Goal: Task Accomplishment & Management: Manage account settings

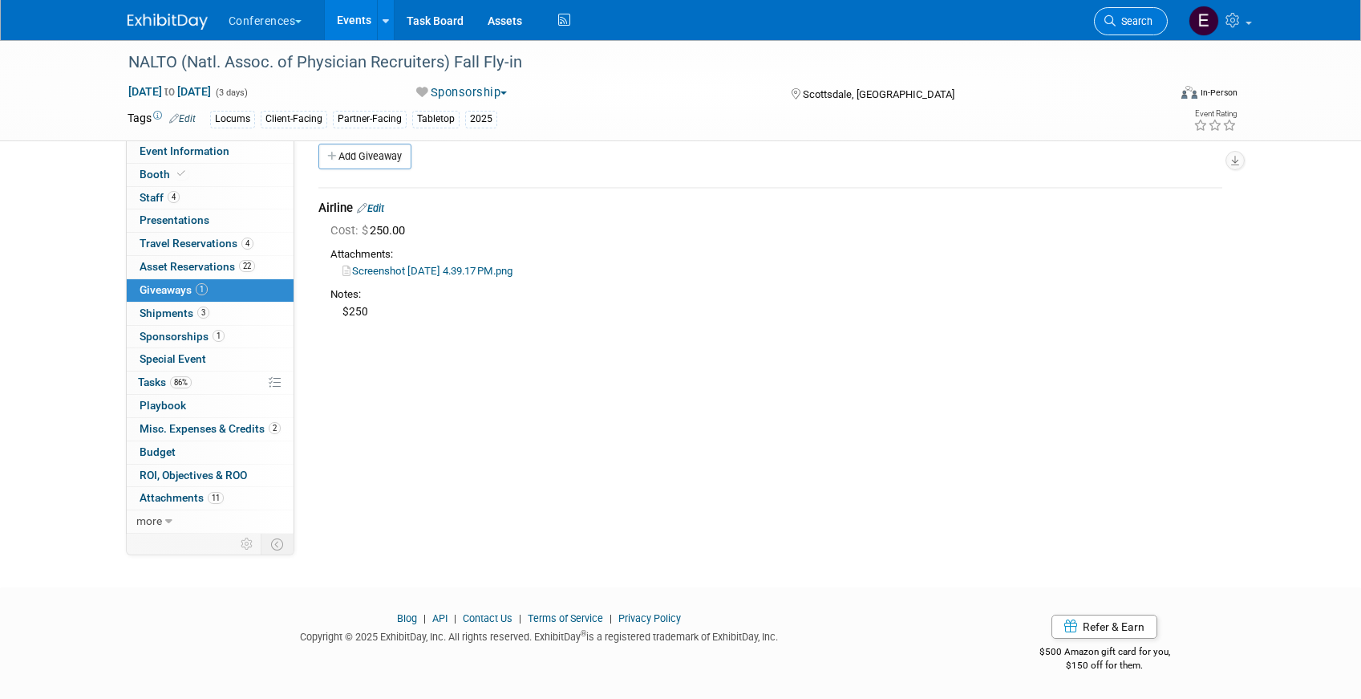
click at [1140, 20] on span "Search" at bounding box center [1134, 21] width 37 height 12
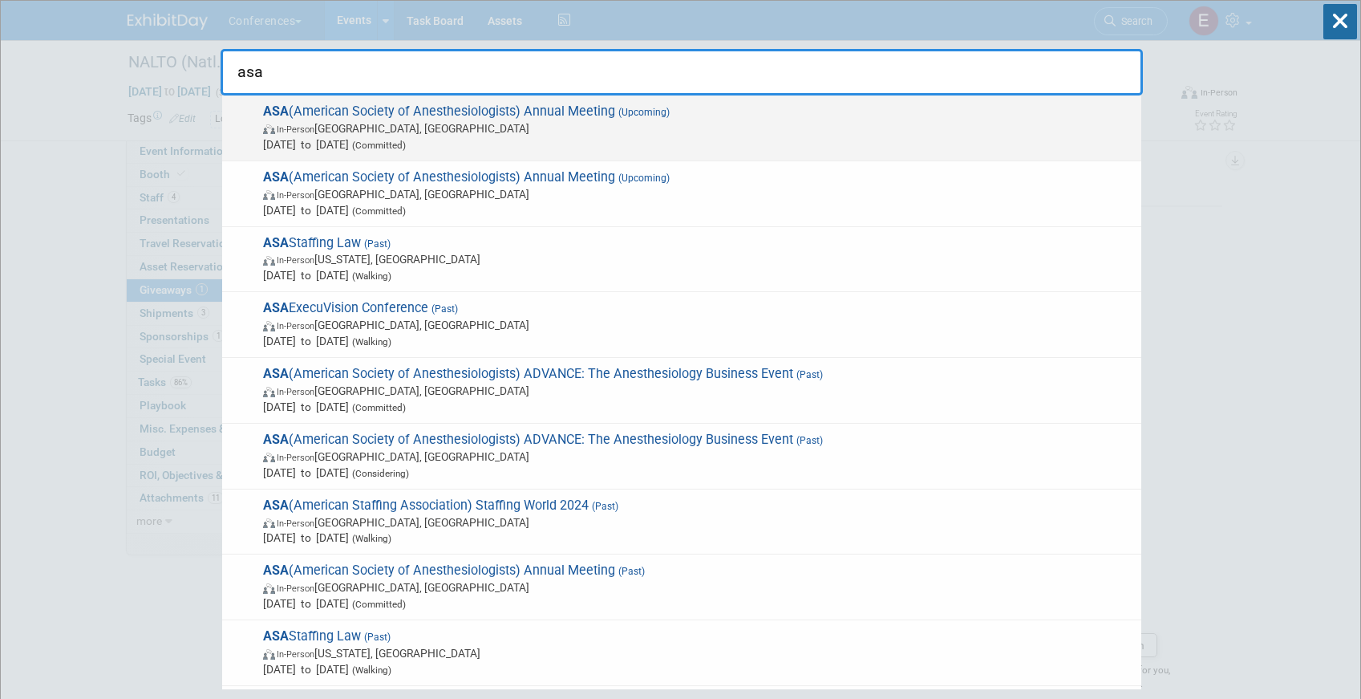
type input "asa"
click at [585, 126] on span "In-Person San Antonio, TX" at bounding box center [698, 128] width 870 height 16
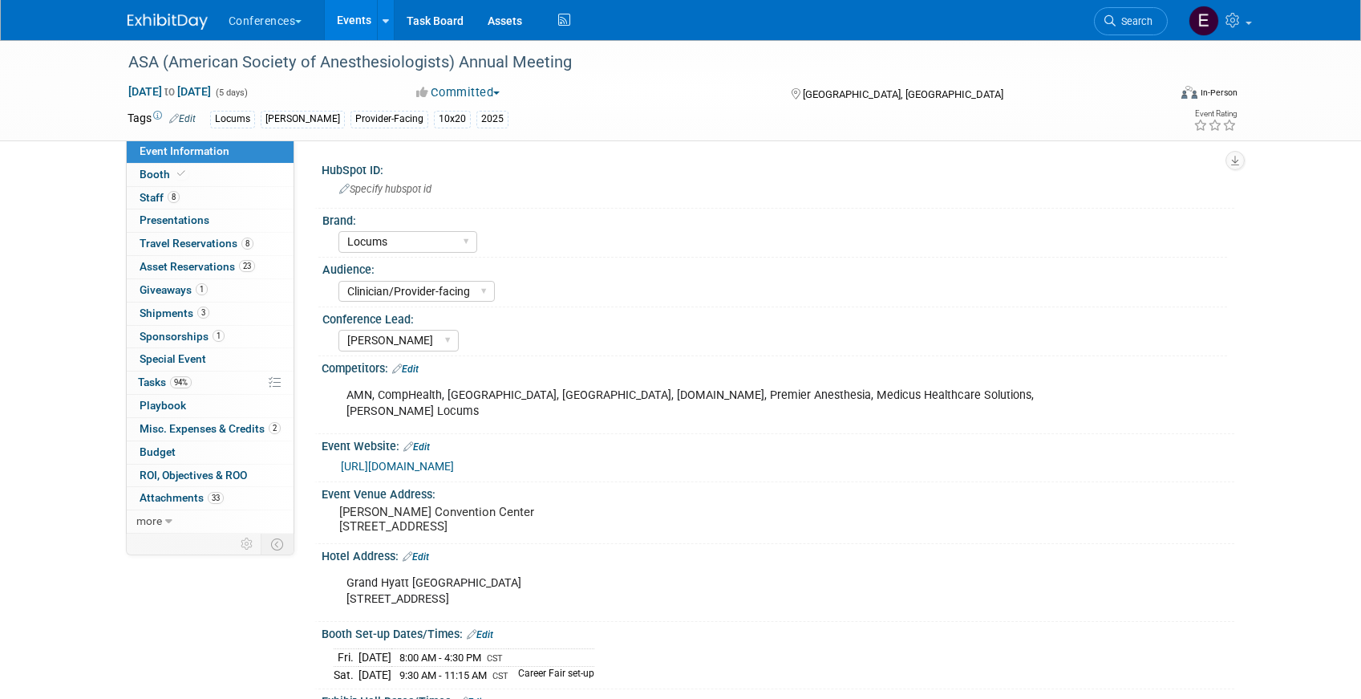
select select "Locums"
select select "Clinician/Provider-facing"
select select "[PERSON_NAME]"
click at [164, 198] on span "Staff 8" at bounding box center [160, 197] width 40 height 13
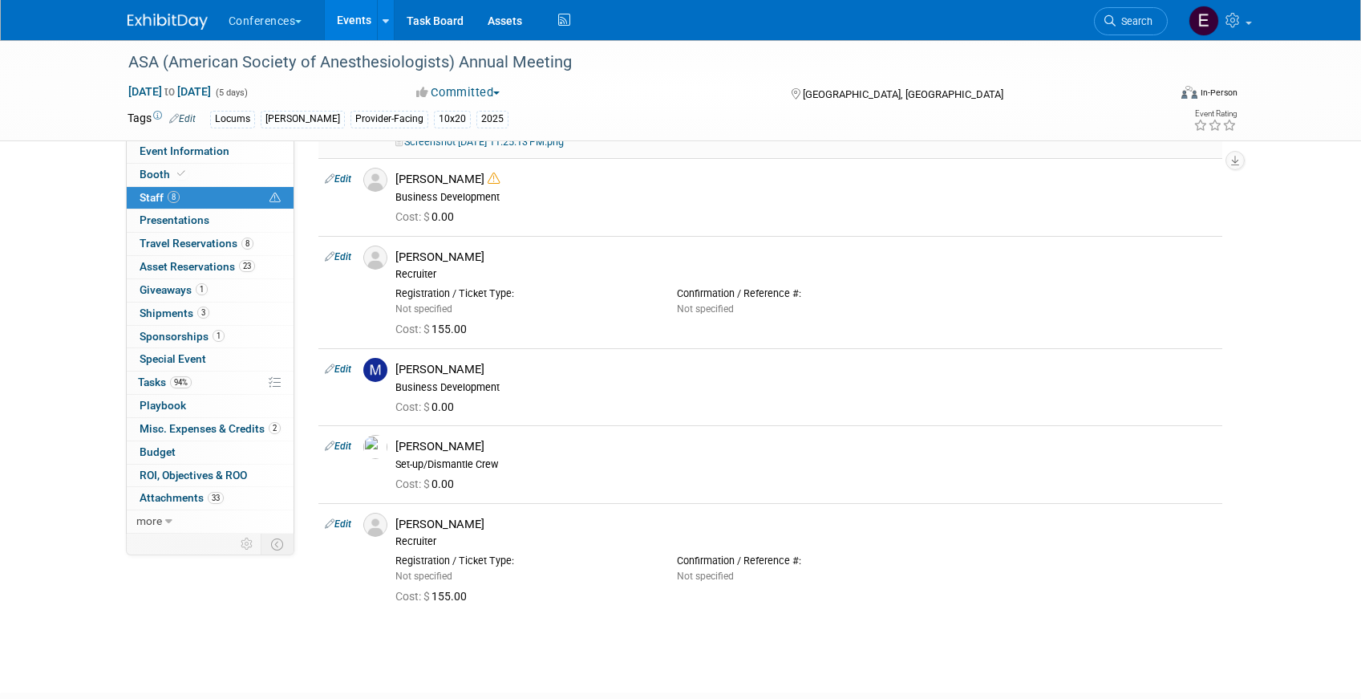
scroll to position [415, 0]
click at [144, 371] on div "Special Event Special Event" at bounding box center [210, 359] width 167 height 23
click at [146, 375] on link "94% Tasks 94%" at bounding box center [210, 382] width 167 height 22
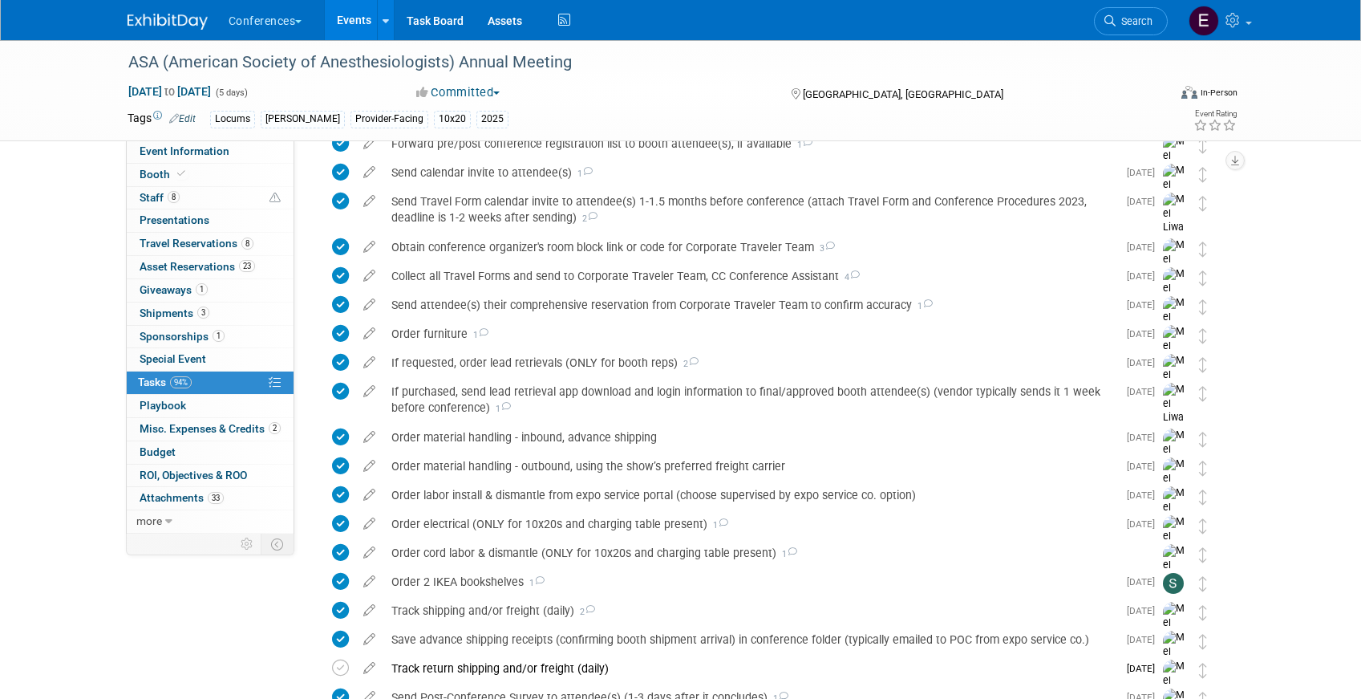
scroll to position [999, 0]
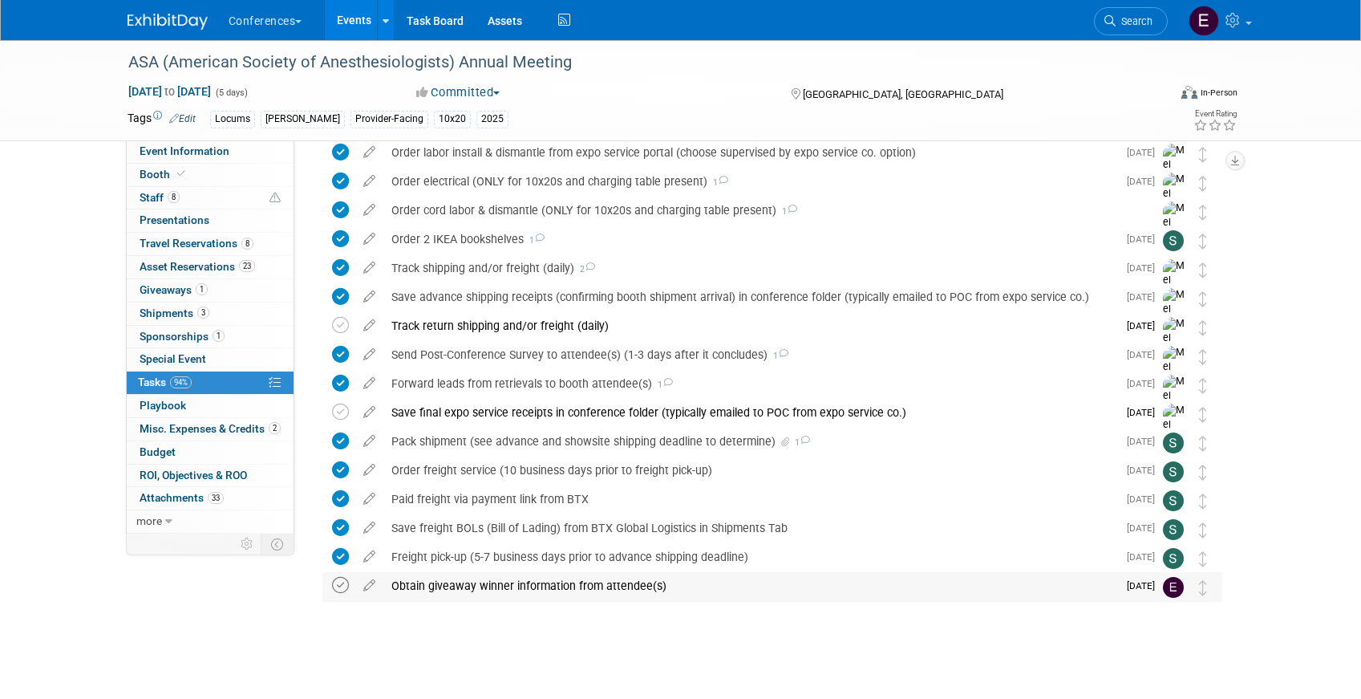
click at [342, 584] on icon at bounding box center [340, 585] width 17 height 17
click at [476, 598] on div "Obtain giveaway winner information from attendee(s)" at bounding box center [750, 585] width 734 height 27
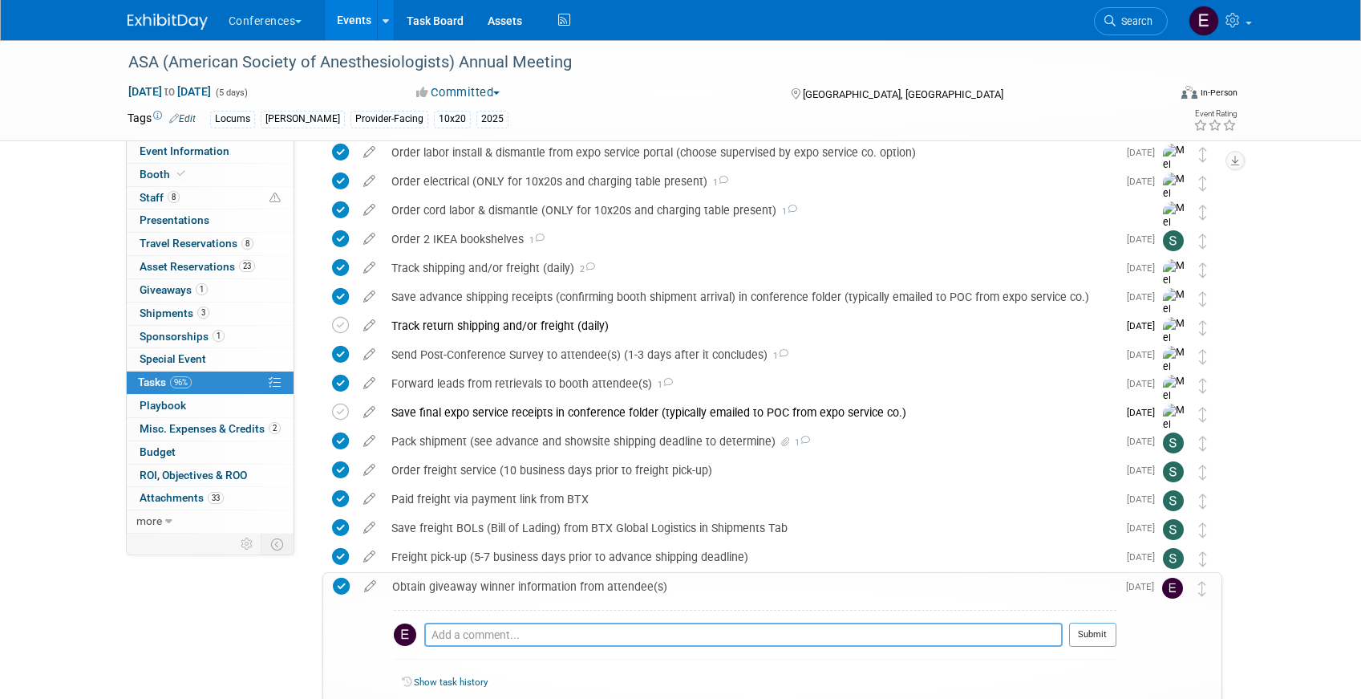
click at [456, 634] on textarea at bounding box center [743, 634] width 638 height 24
paste textarea "ppapapet86@gmail.com <ppapapet86@gmail.com>"
drag, startPoint x: 812, startPoint y: 642, endPoint x: 641, endPoint y: 632, distance: 171.1
click at [642, 632] on textarea "10/14: emailed ppapapet86@gmail.com <ppapapet86@gmail.com>" at bounding box center [743, 634] width 638 height 24
click at [512, 637] on textarea "10/14: emailed ppapapet86@gmail.com" at bounding box center [743, 634] width 638 height 24
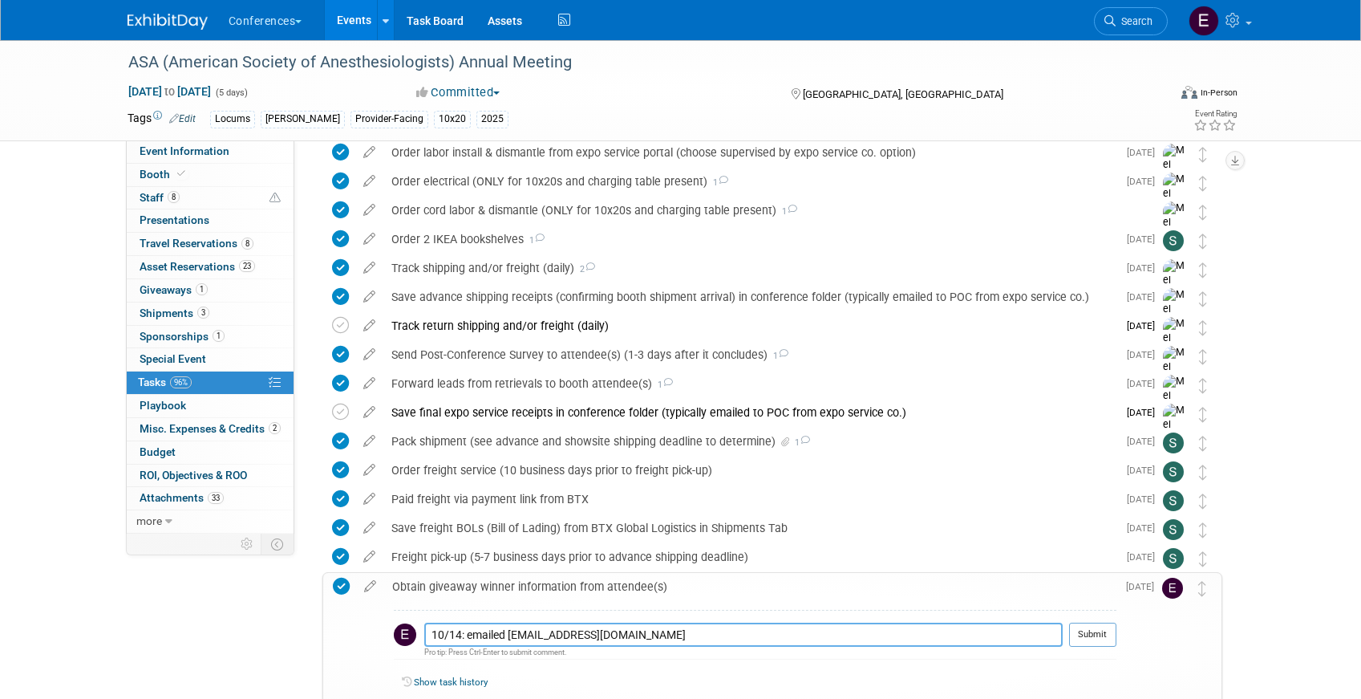
paste textarea "Peter Papapetrou"
type textarea "10/14: emailed Peter Papapetrou - ppapapet86@gmail.com"
click at [1084, 634] on button "Submit" at bounding box center [1092, 634] width 47 height 24
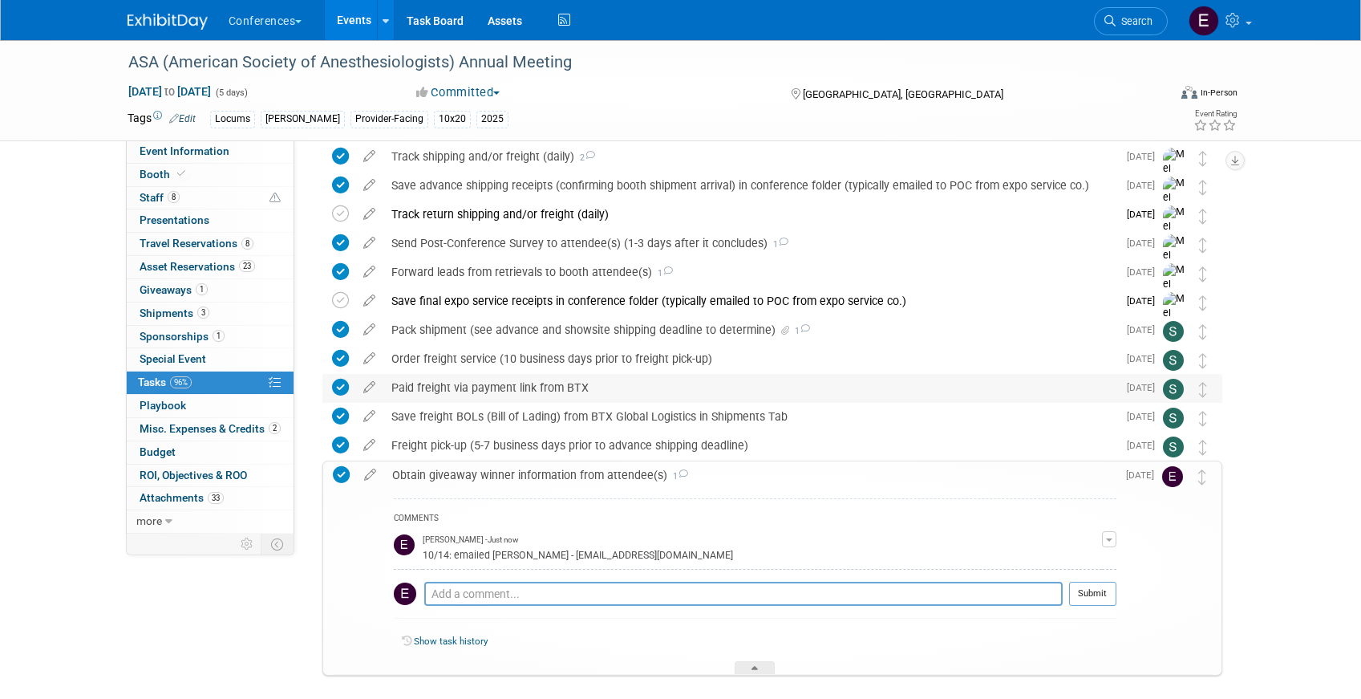
scroll to position [1186, 0]
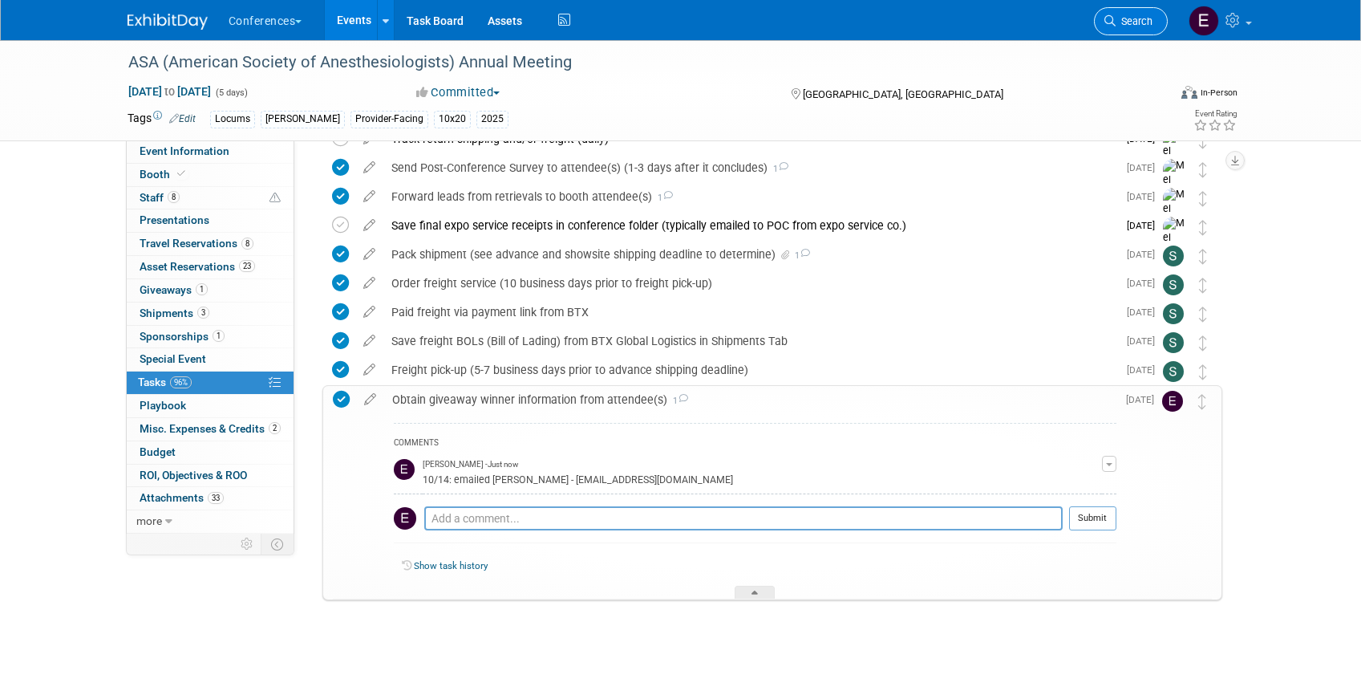
click at [1136, 26] on span "Search" at bounding box center [1134, 21] width 37 height 12
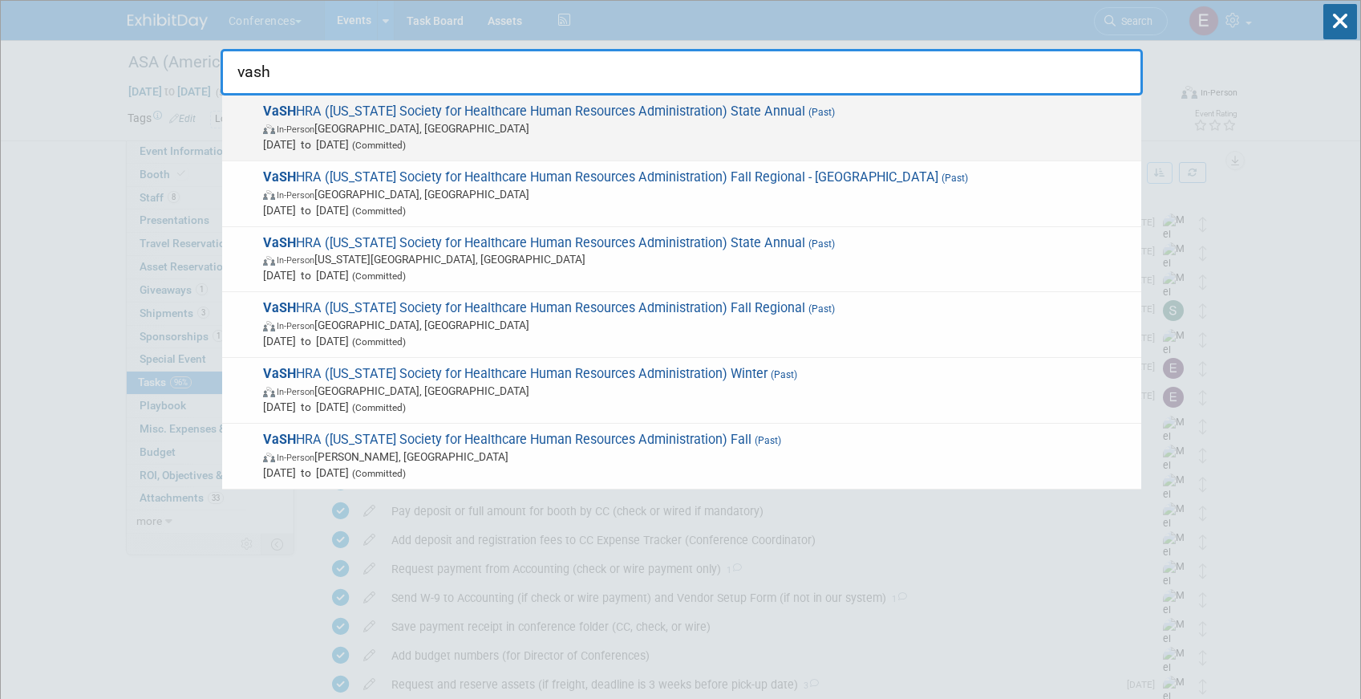
type input "vash"
click at [914, 143] on span "Oct 10, 2025 to Oct 10, 2025 (Committed)" at bounding box center [698, 144] width 870 height 16
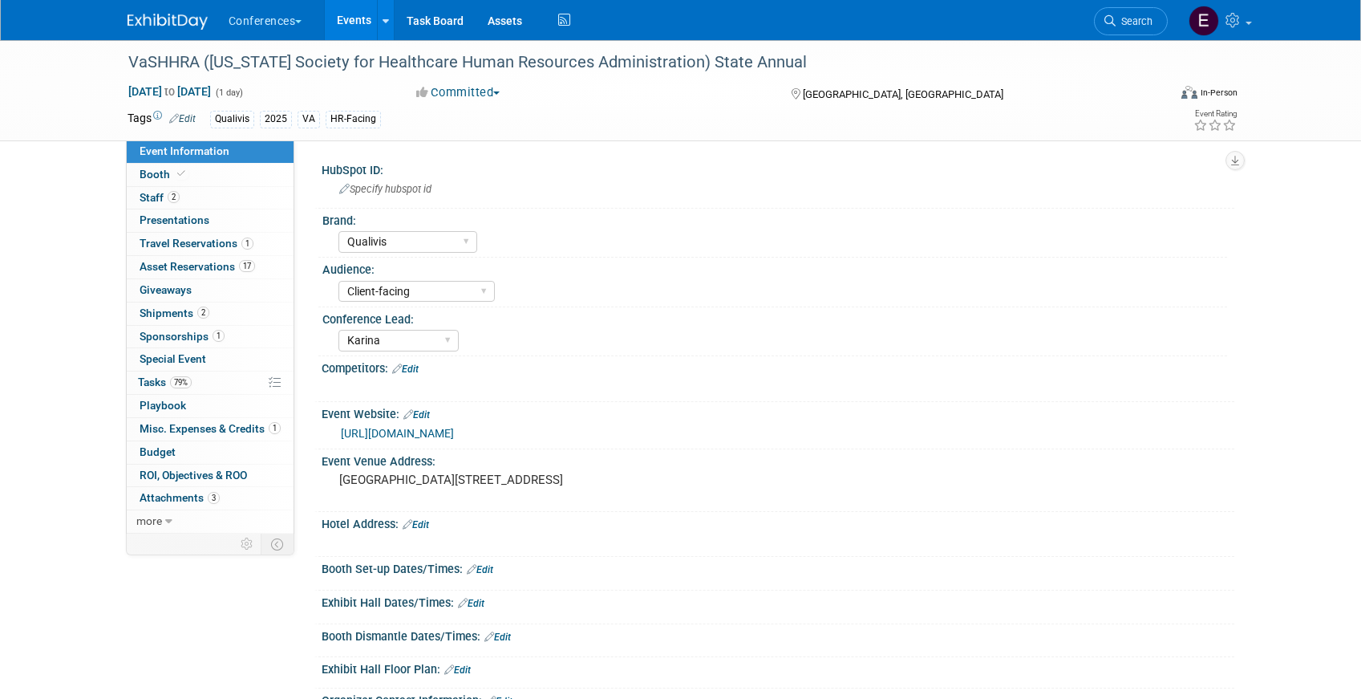
select select "Qualivis"
select select "Client-facing"
select select "Karina"
click at [217, 203] on link "2 Staff 2" at bounding box center [210, 198] width 167 height 22
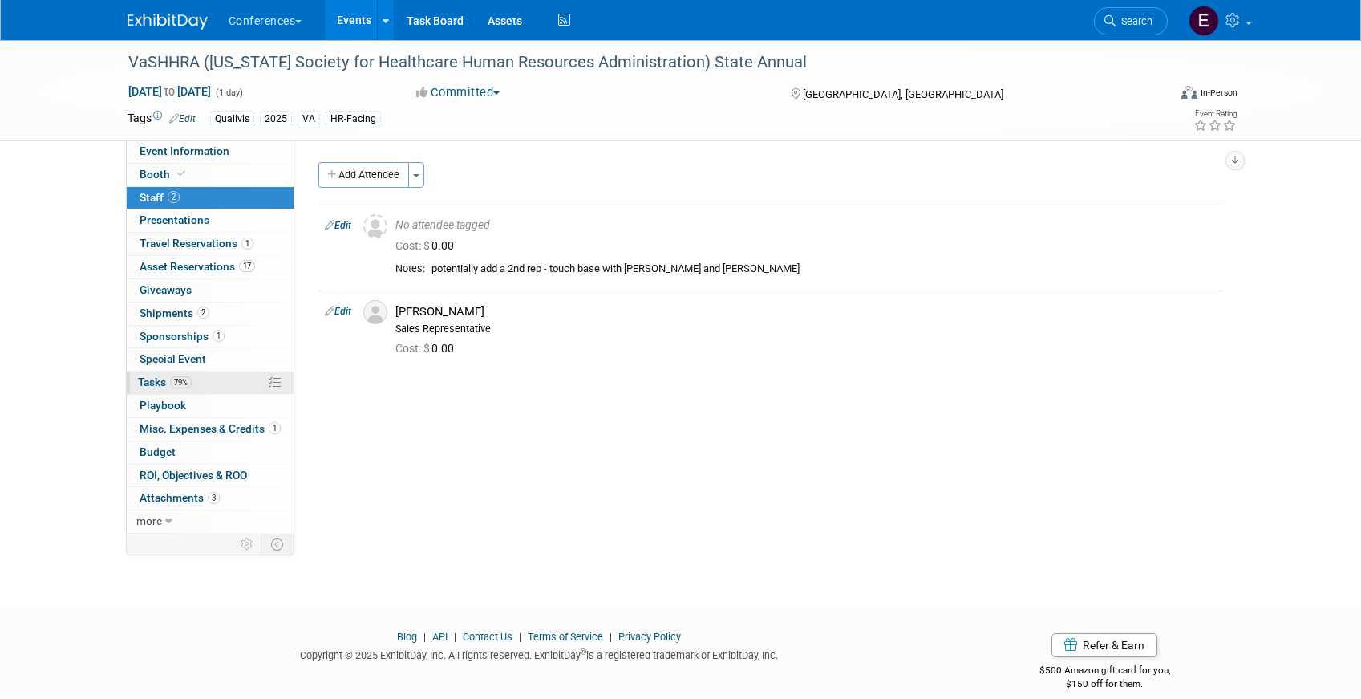
click at [205, 379] on link "79% Tasks 79%" at bounding box center [210, 382] width 167 height 22
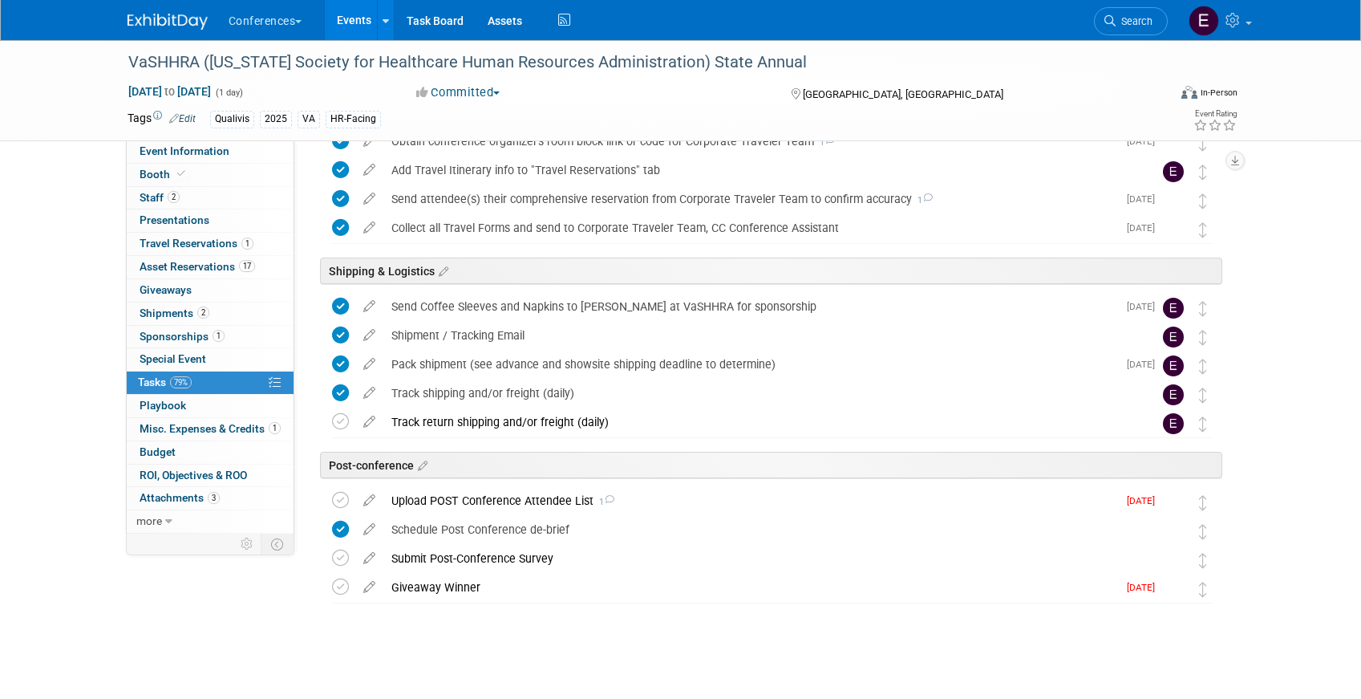
scroll to position [667, 0]
click at [432, 587] on div "Giveaway Winner" at bounding box center [750, 585] width 734 height 27
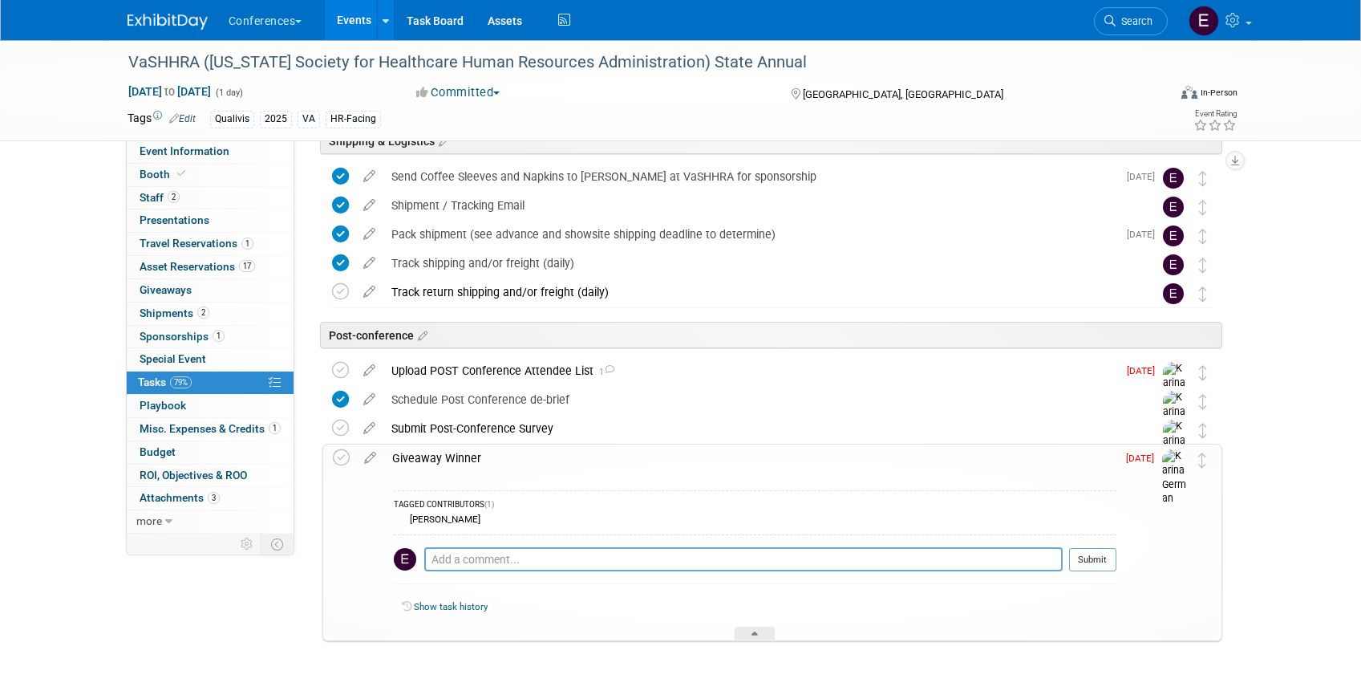
scroll to position [799, 0]
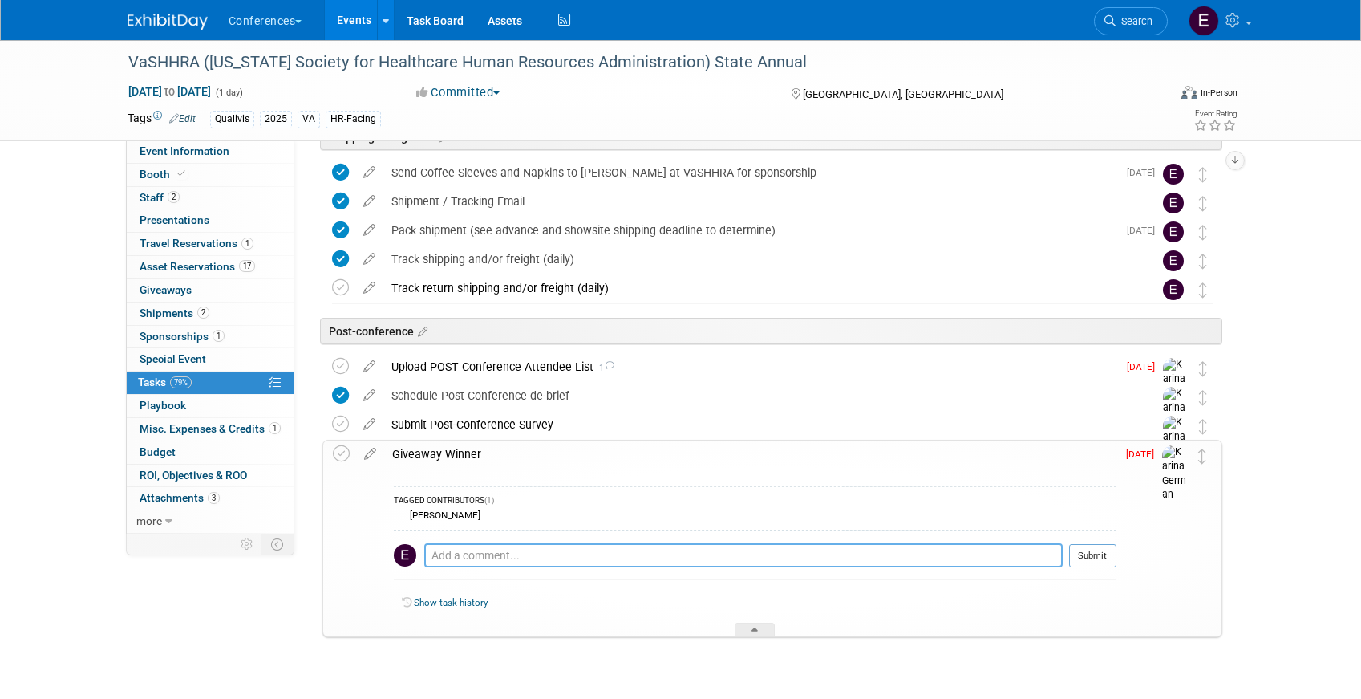
click at [474, 556] on textarea at bounding box center [743, 555] width 638 height 24
type textarea "emailed Elizabeth"
click at [1109, 556] on button "Submit" at bounding box center [1092, 556] width 47 height 24
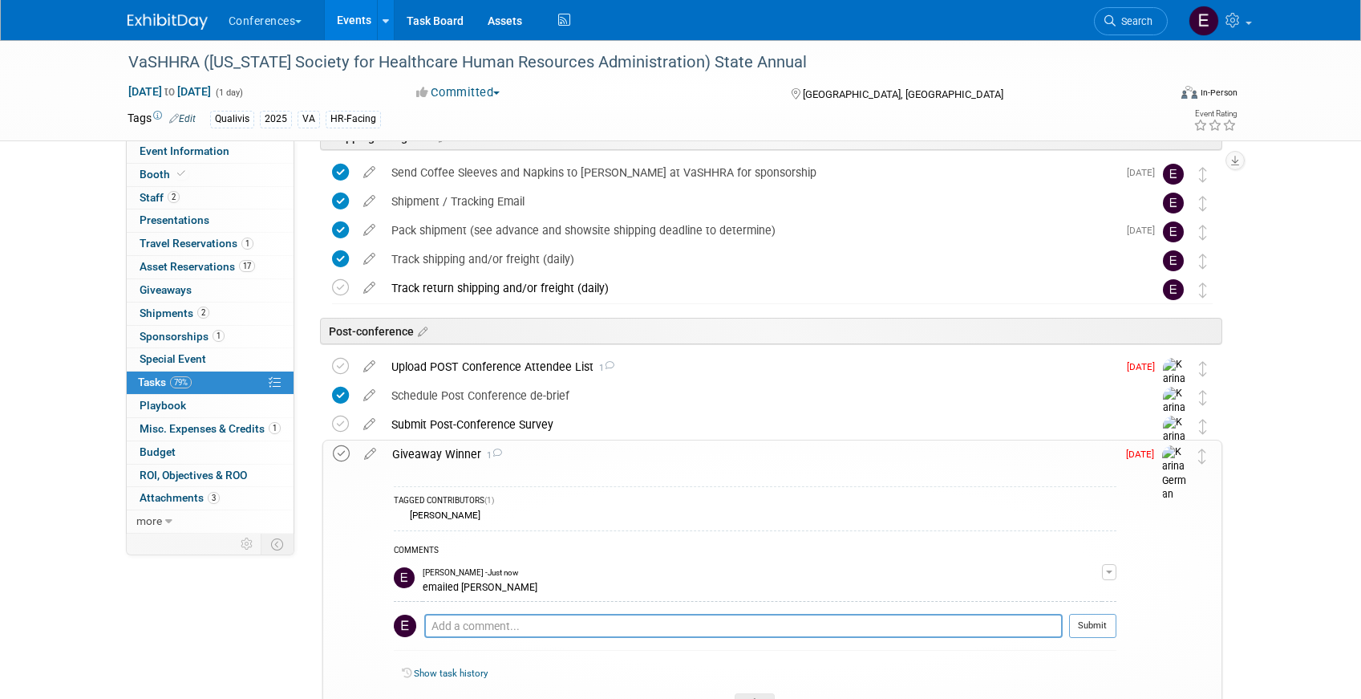
click at [338, 450] on icon at bounding box center [341, 453] width 17 height 17
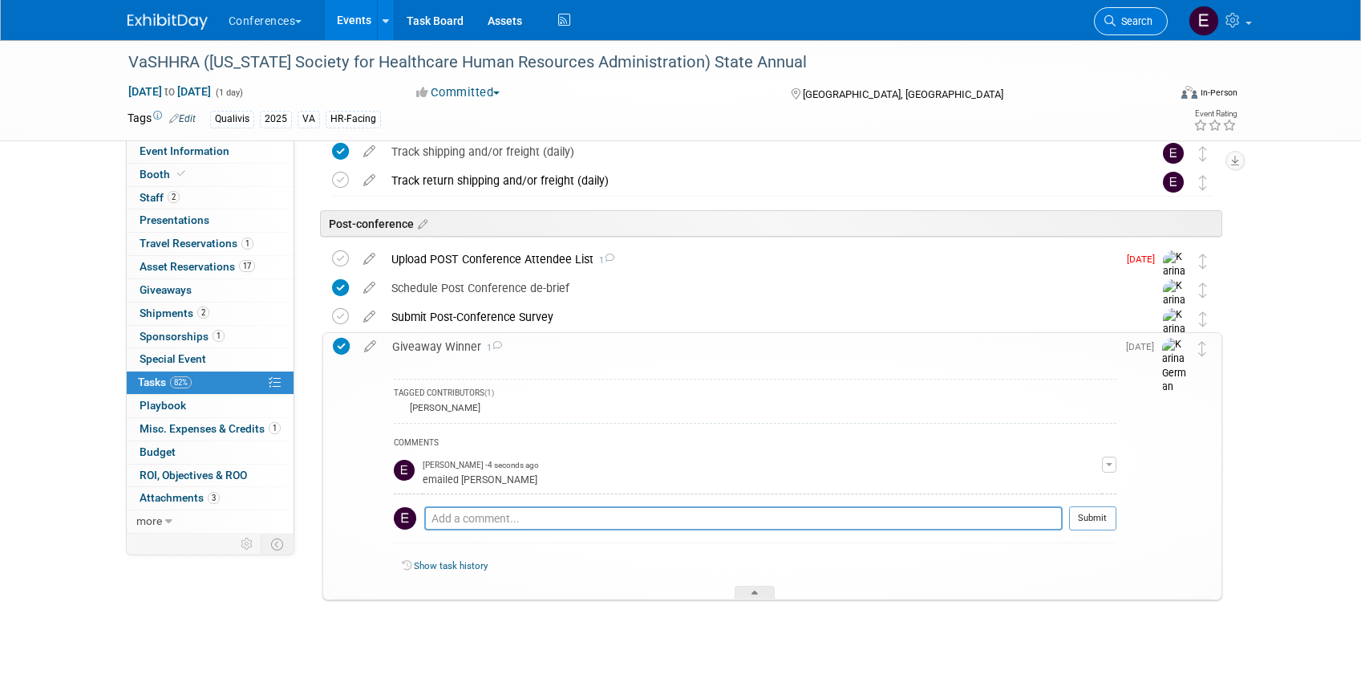
click at [1124, 26] on span "Search" at bounding box center [1134, 21] width 37 height 12
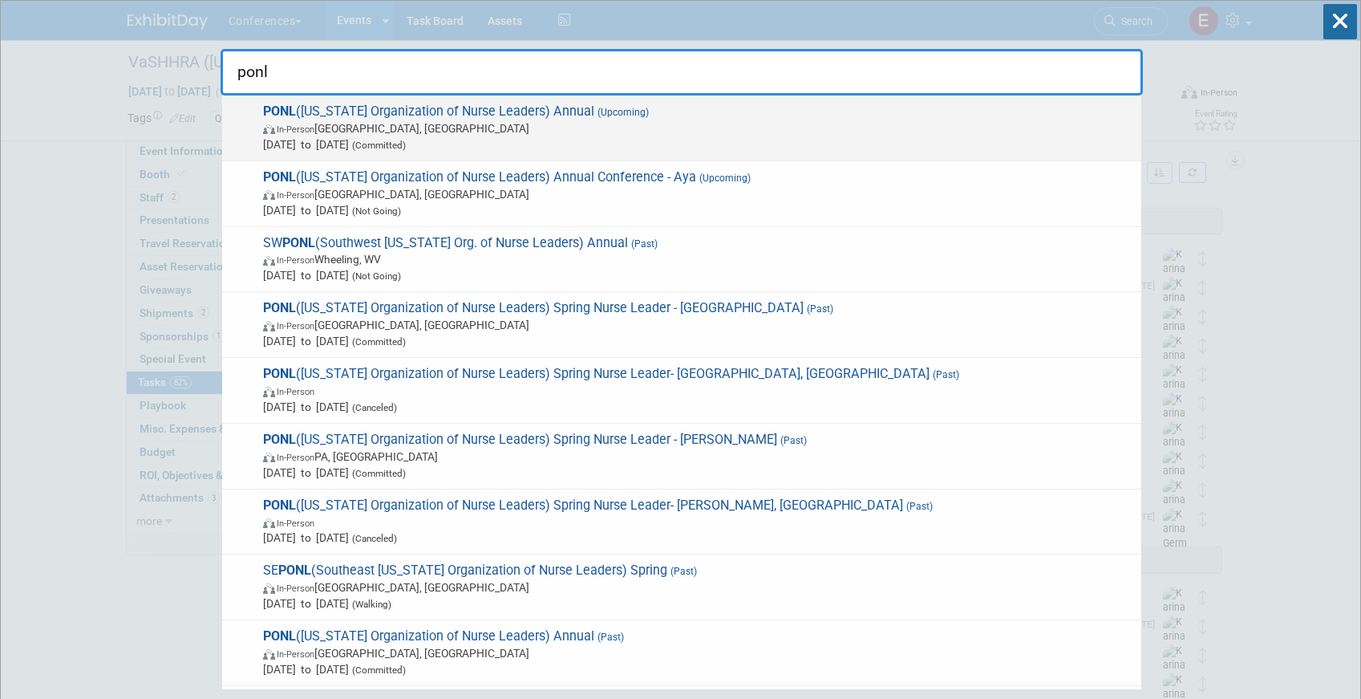
type input "ponl"
click at [616, 140] on span "Oct 23, 2025 to Oct 24, 2025 (Committed)" at bounding box center [698, 144] width 870 height 16
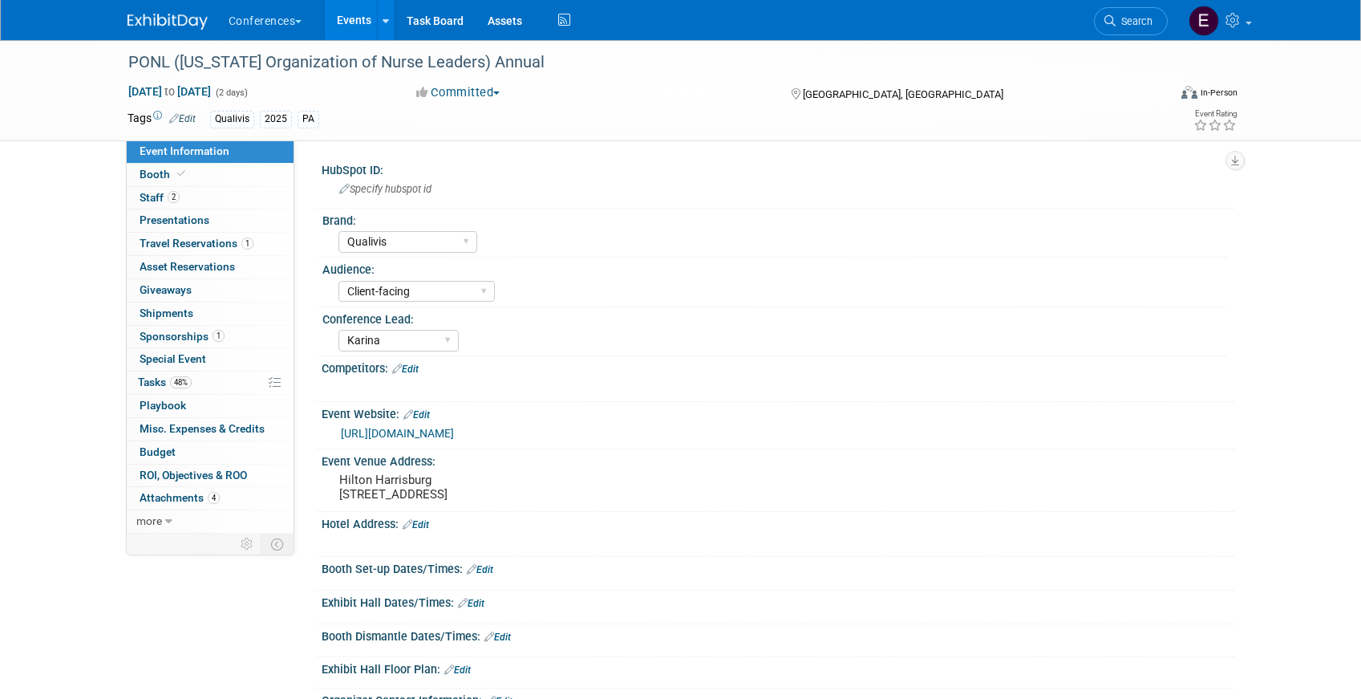
select select "Qualivis"
select select "Client-facing"
select select "Karina"
click at [152, 251] on link "1 Travel Reservations 1" at bounding box center [210, 244] width 167 height 22
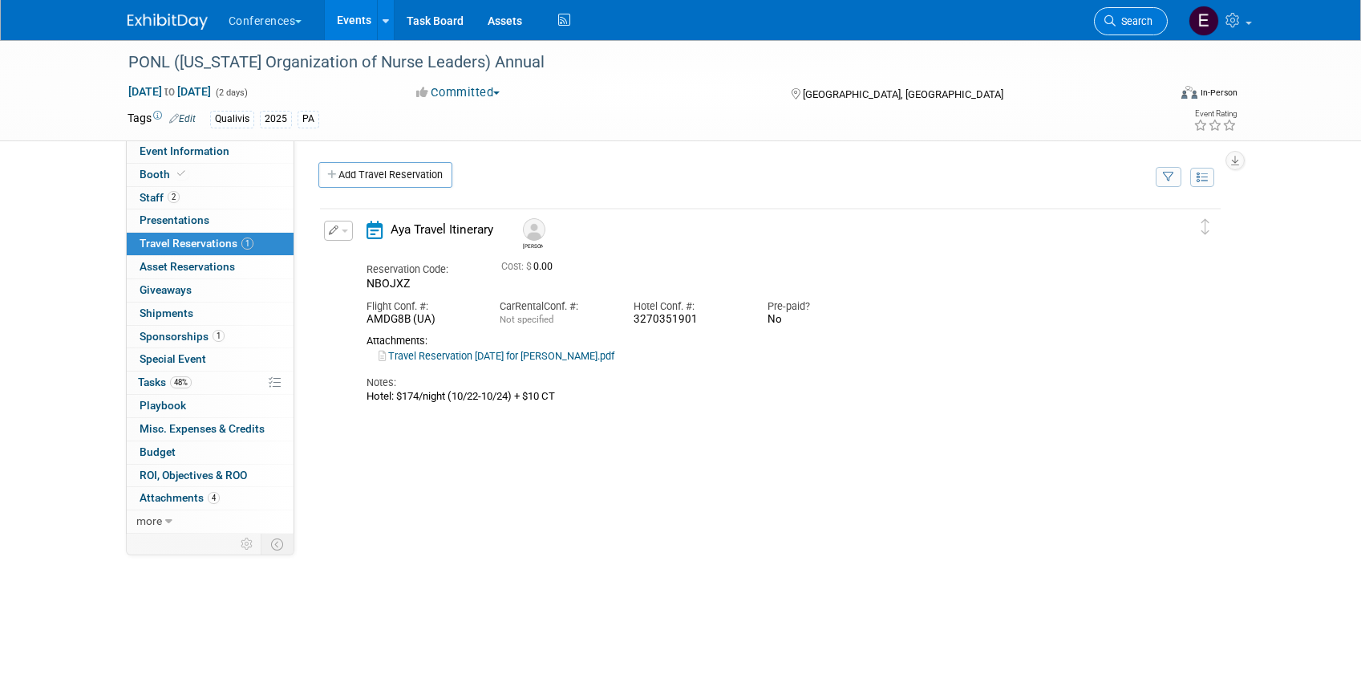
click at [1117, 18] on span "Search" at bounding box center [1134, 21] width 37 height 12
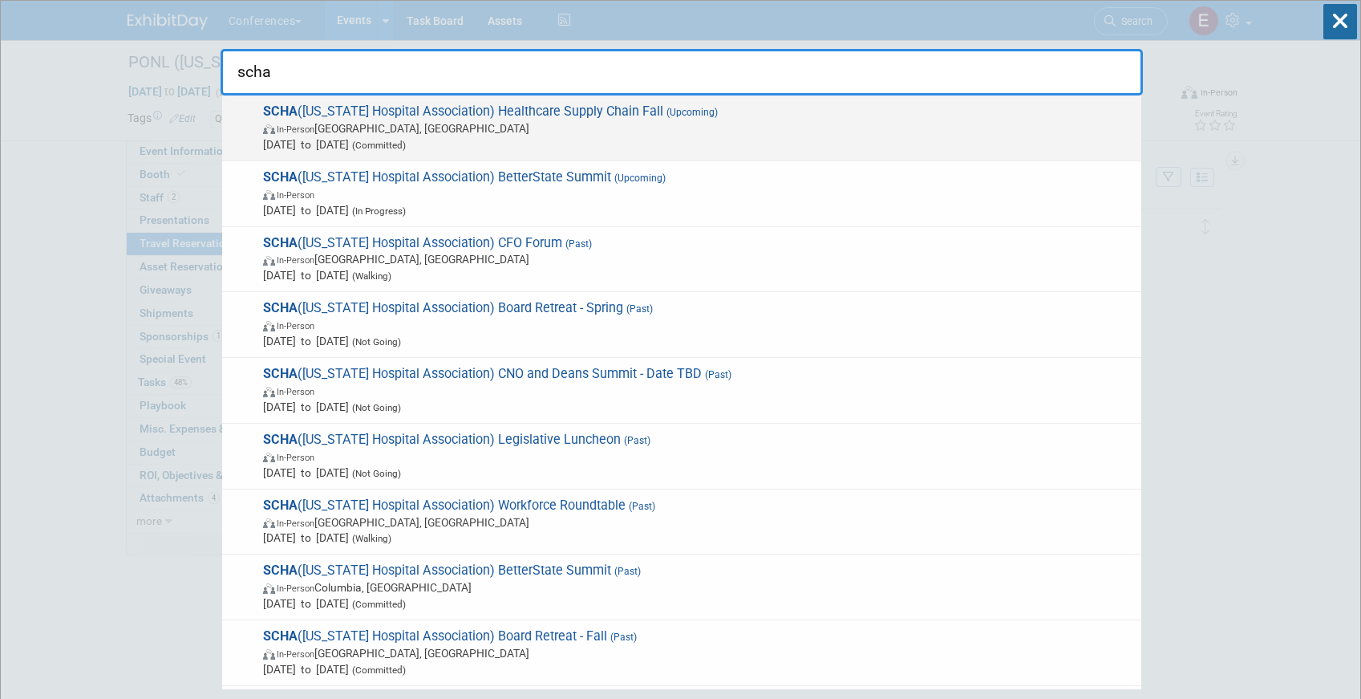
type input "scha"
click at [619, 140] on span "Oct 23, 2025 to Oct 24, 2025 (Committed)" at bounding box center [698, 144] width 870 height 16
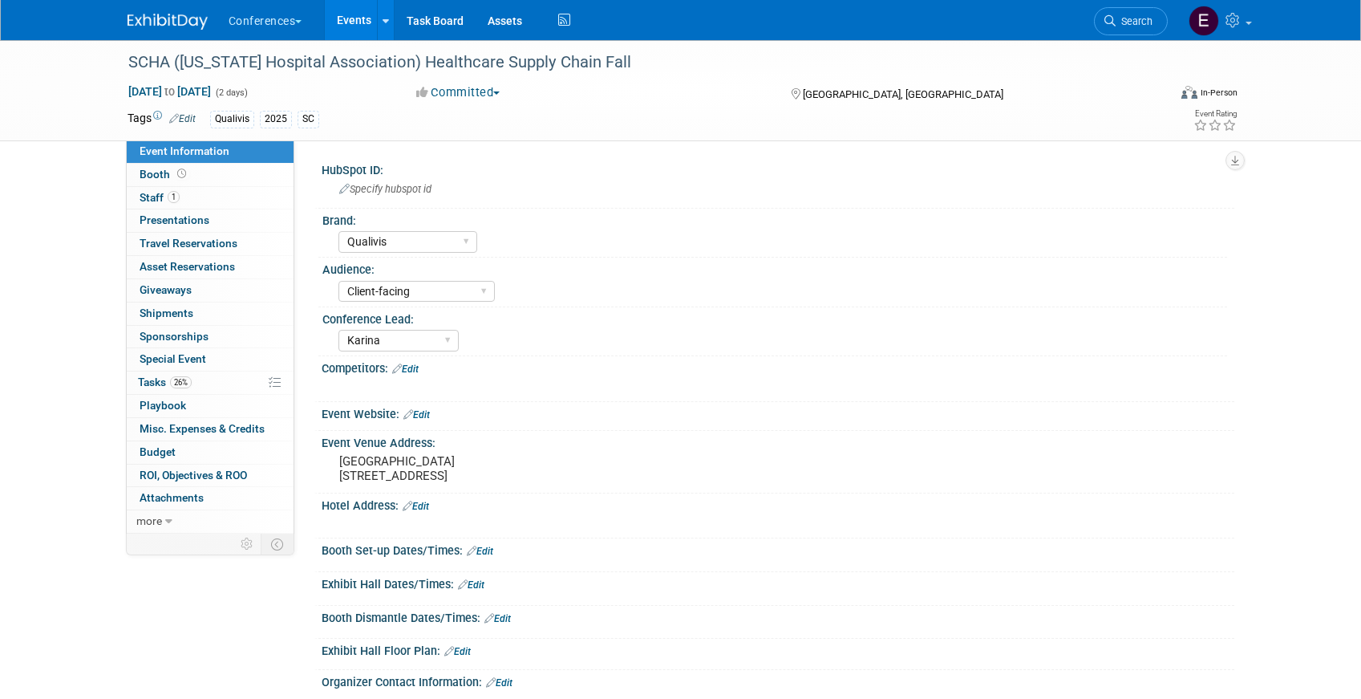
select select "Qualivis"
select select "Client-facing"
select select "Karina"
click at [450, 14] on link "Task Board" at bounding box center [435, 20] width 81 height 40
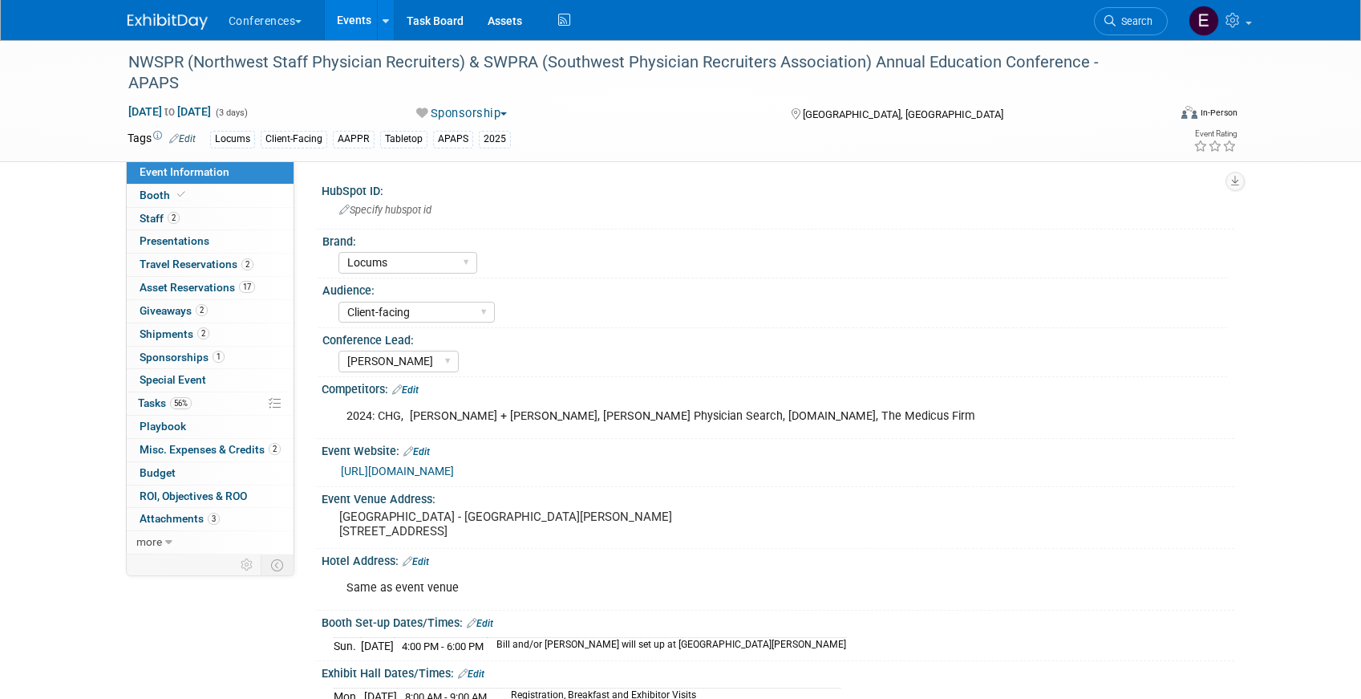
select select "Locums"
select select "Client-facing"
select select "[PERSON_NAME]"
click at [205, 280] on link "17 Asset Reservations 17" at bounding box center [210, 288] width 167 height 22
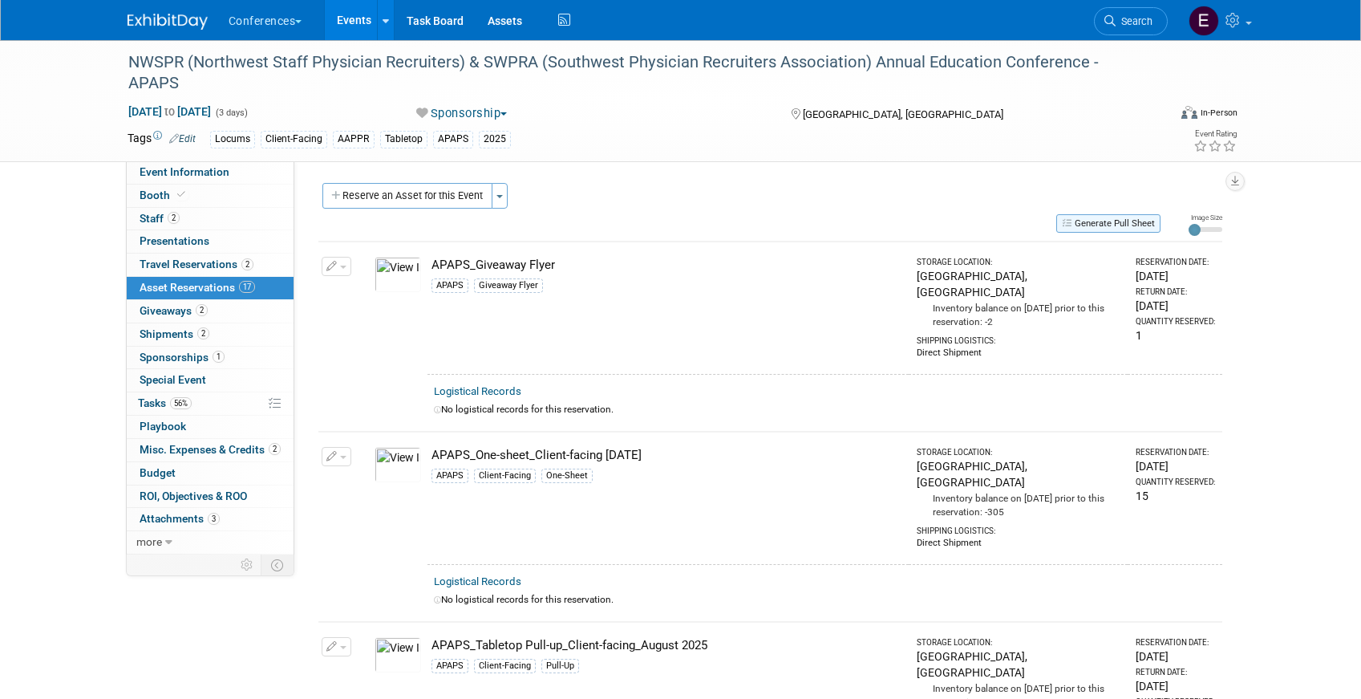
click at [1080, 223] on button "Generate Pull Sheet" at bounding box center [1108, 223] width 104 height 18
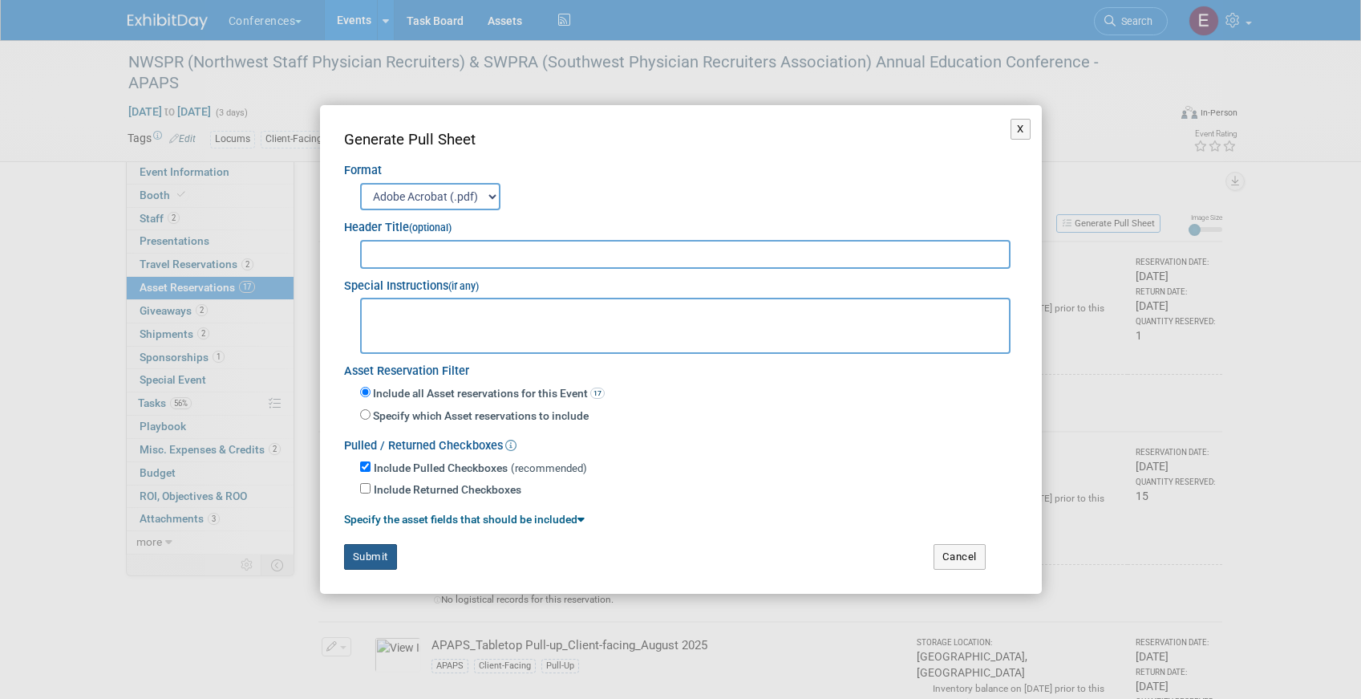
click at [364, 545] on button "Submit" at bounding box center [370, 557] width 53 height 26
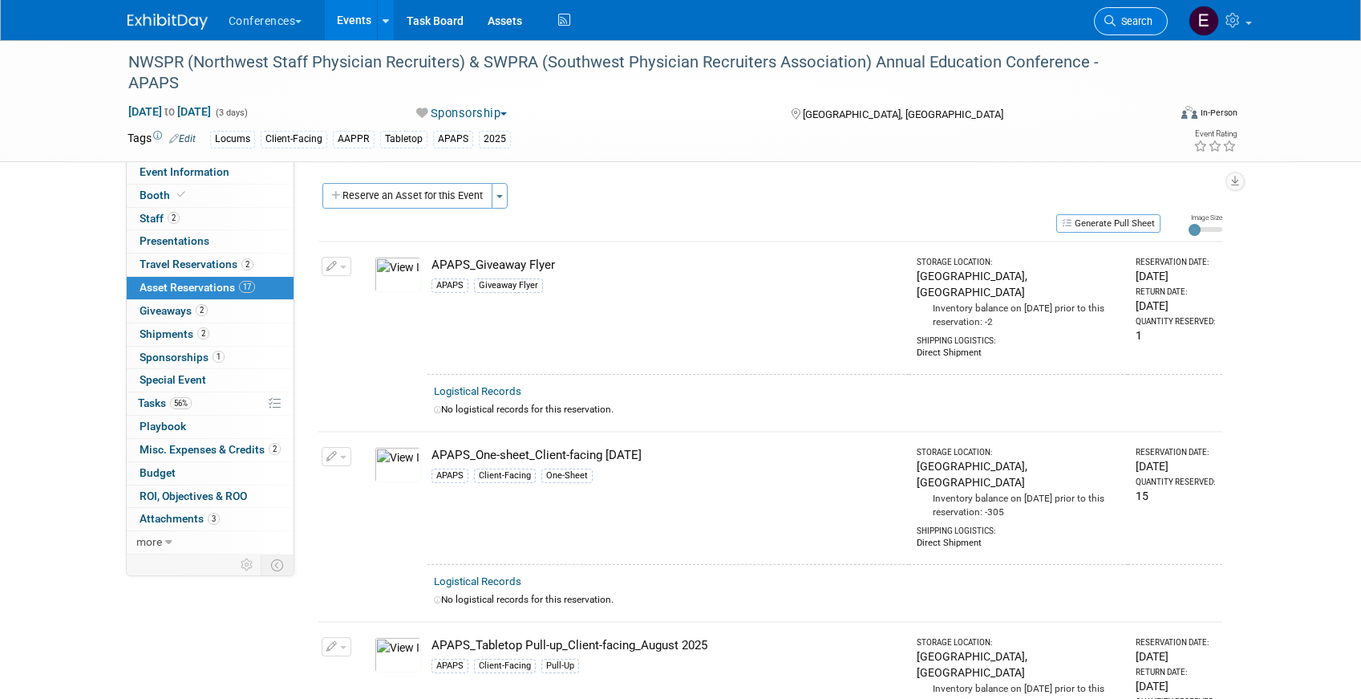
click at [1130, 25] on span "Search" at bounding box center [1134, 21] width 37 height 12
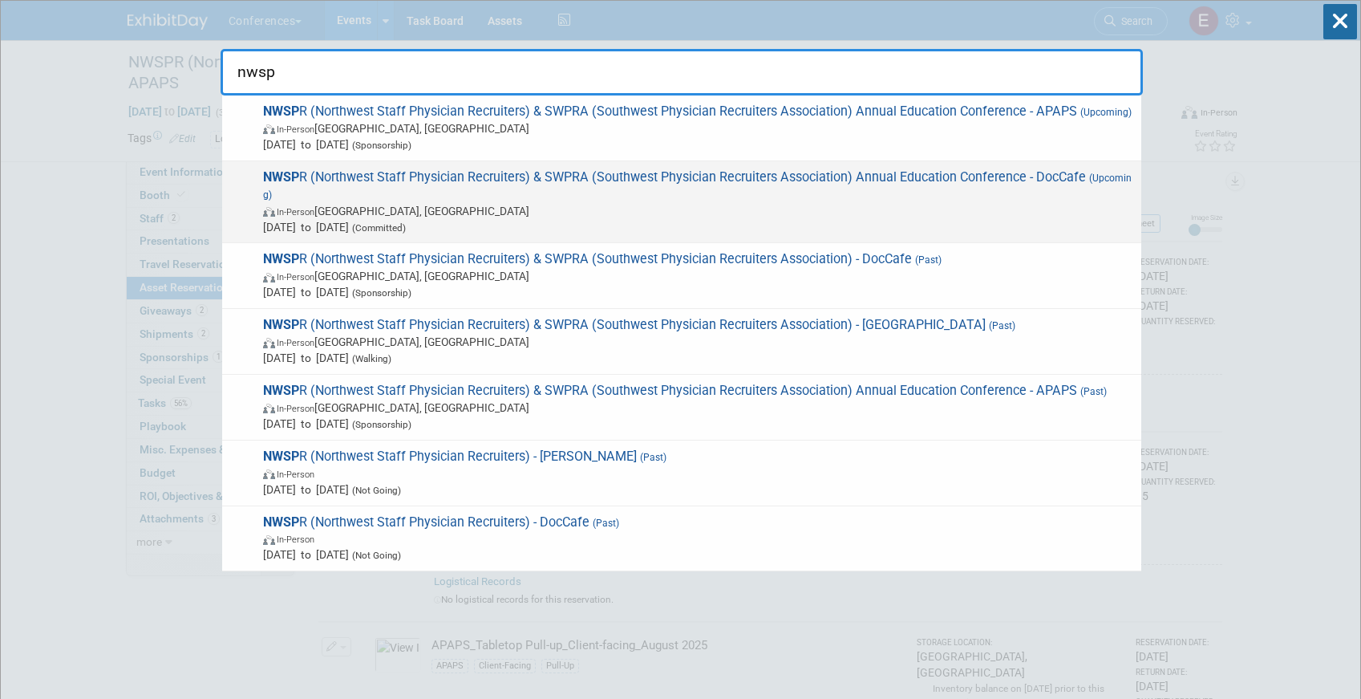
type input "nwsp"
click at [1013, 190] on span "NWSP R (Northwest Staff Physician Recruiters) & SWPRA (Southwest Physician Recr…" at bounding box center [695, 202] width 875 height 66
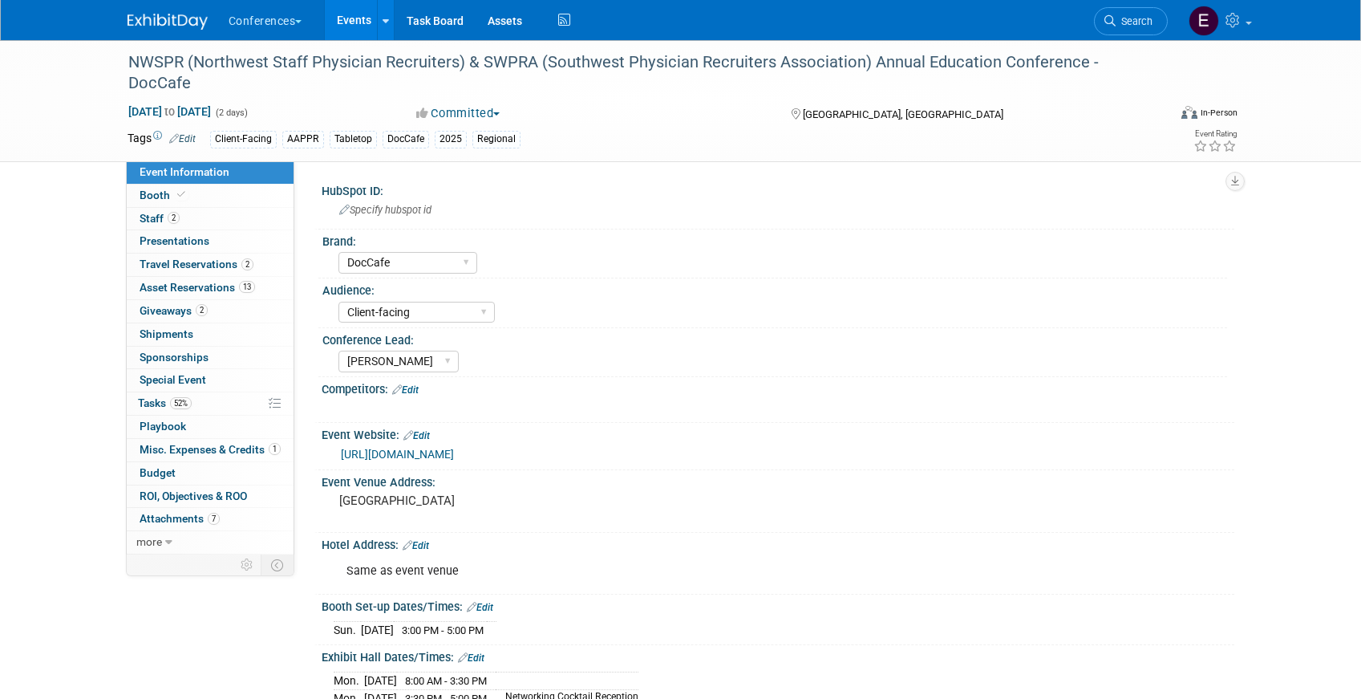
select select "DocCafe"
select select "Client-facing"
select select "[PERSON_NAME]"
click at [188, 288] on span "Asset Reservations 13" at bounding box center [198, 287] width 116 height 13
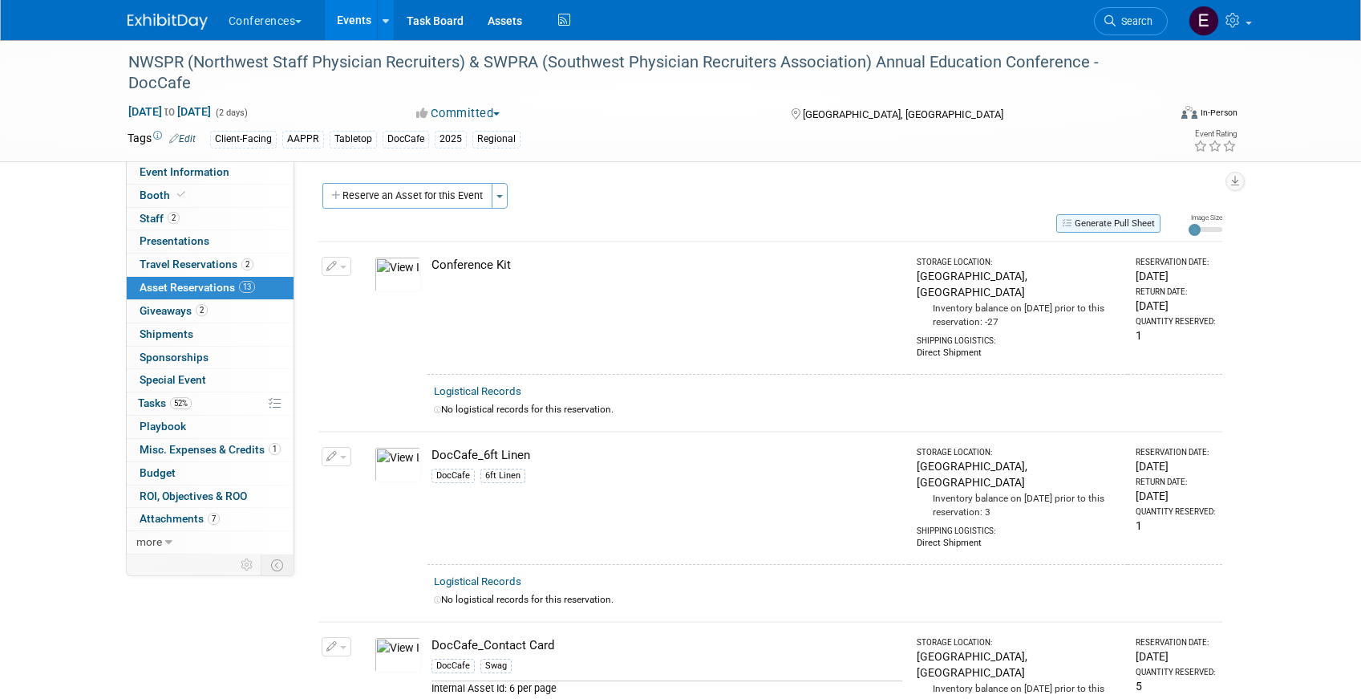
click at [1105, 223] on button "Generate Pull Sheet" at bounding box center [1108, 223] width 104 height 18
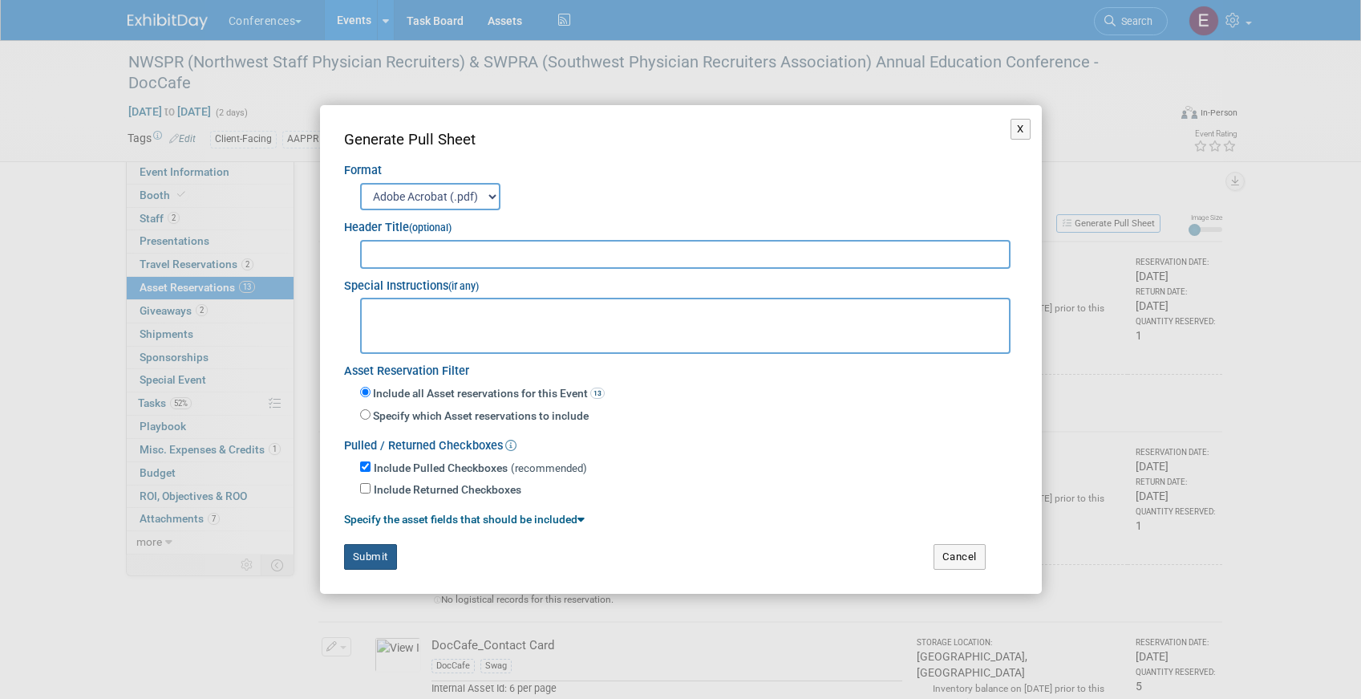
click at [344, 561] on button "Submit" at bounding box center [370, 557] width 53 height 26
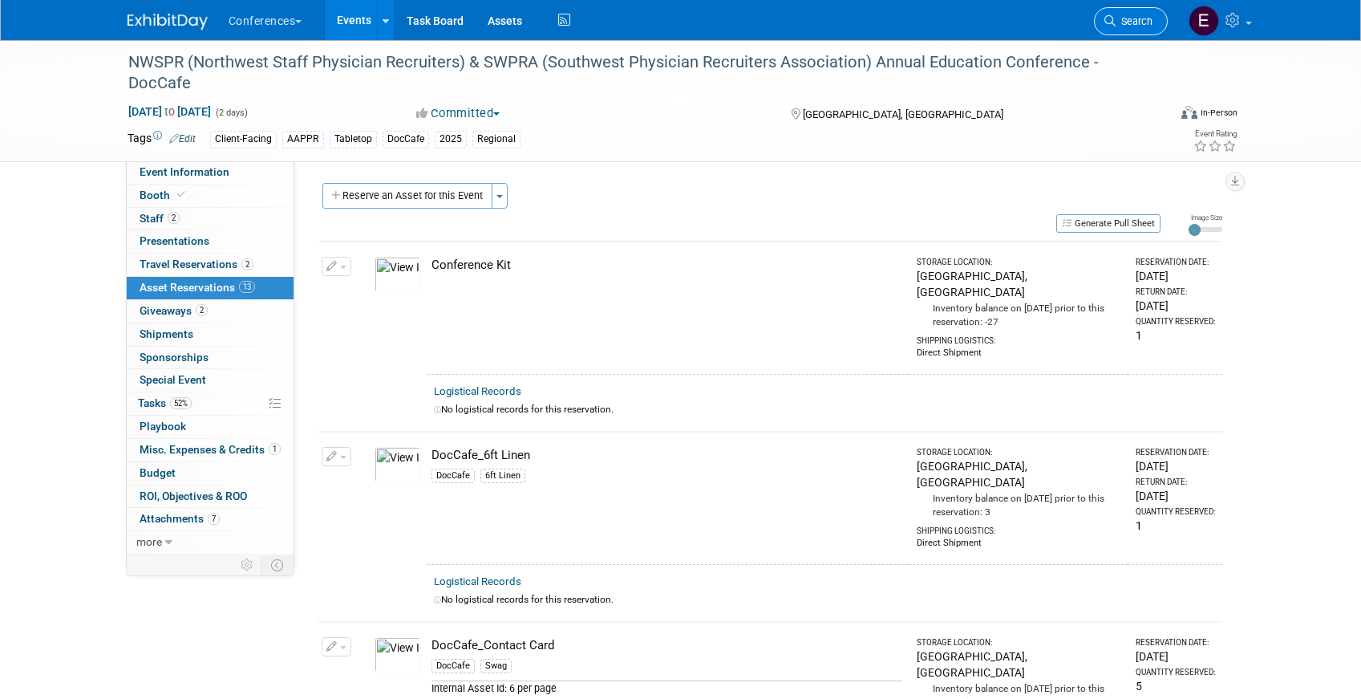
click at [1143, 23] on span "Search" at bounding box center [1134, 21] width 37 height 12
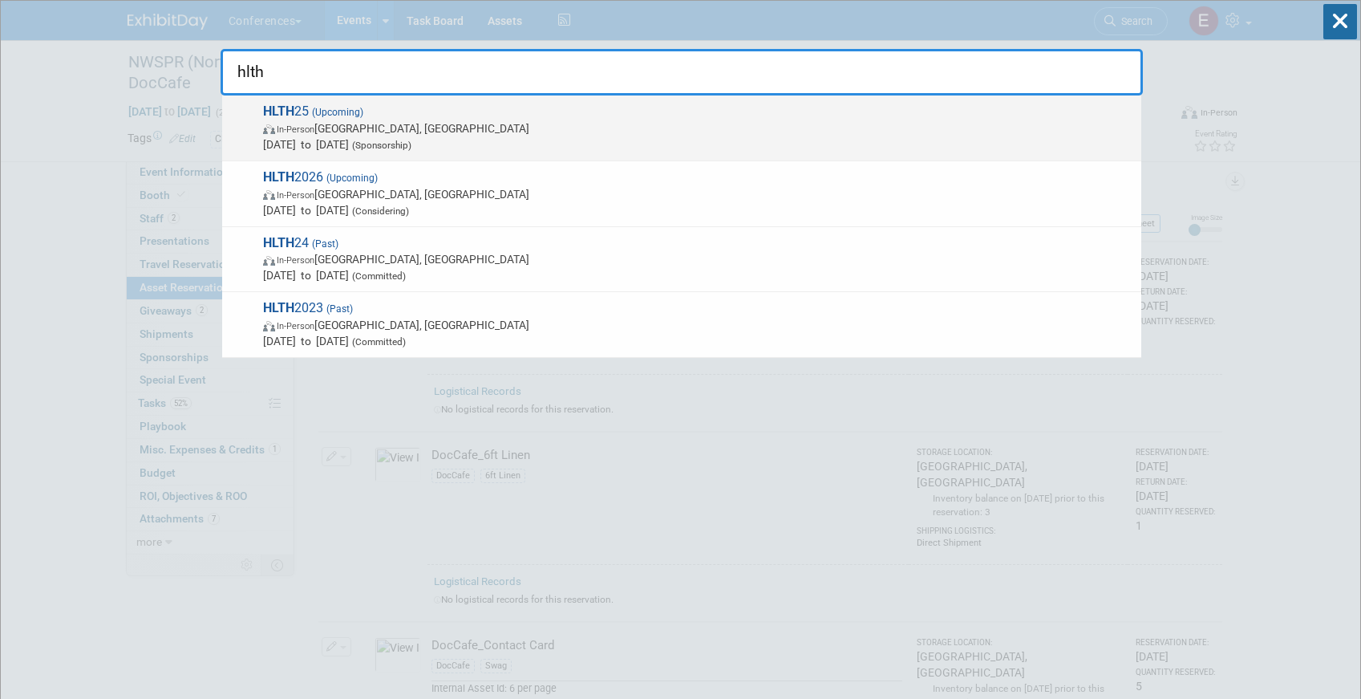
type input "hlth"
click at [612, 128] on span "In-Person Las Vegas, NV" at bounding box center [698, 128] width 870 height 16
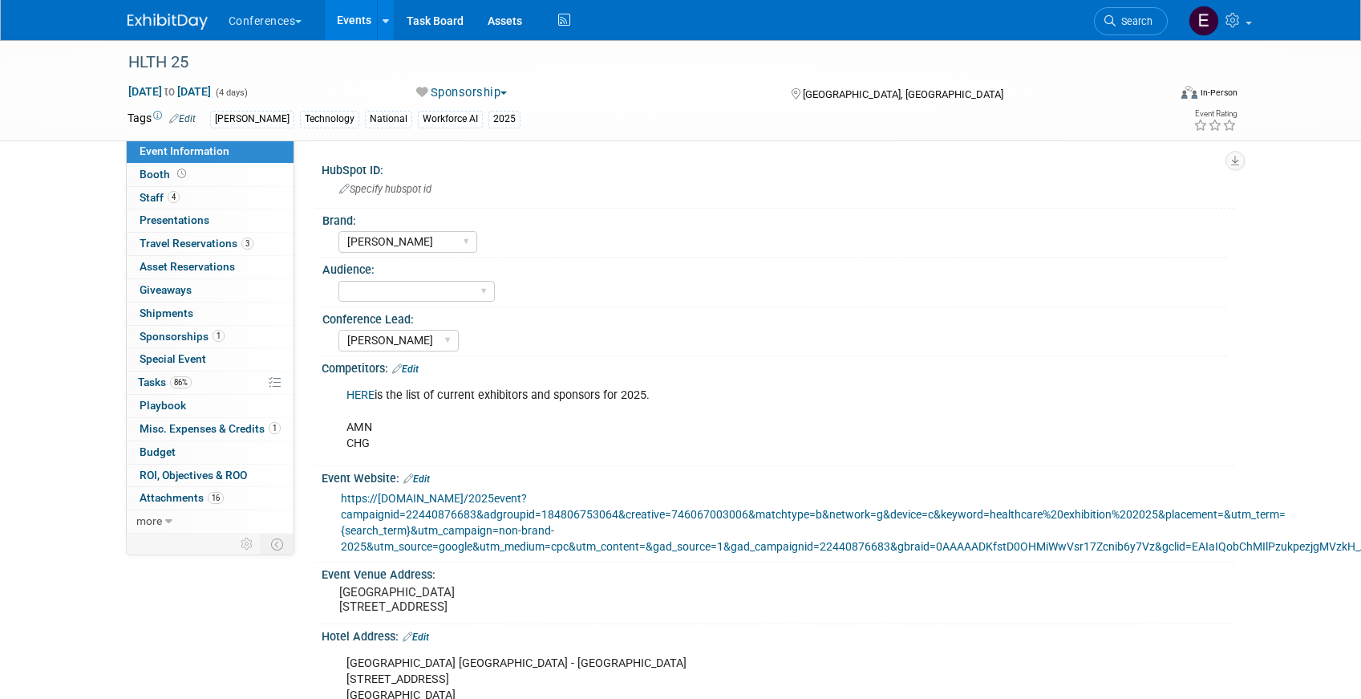
select select "[PERSON_NAME]"
click at [198, 241] on span "Travel Reservations 3" at bounding box center [197, 243] width 114 height 13
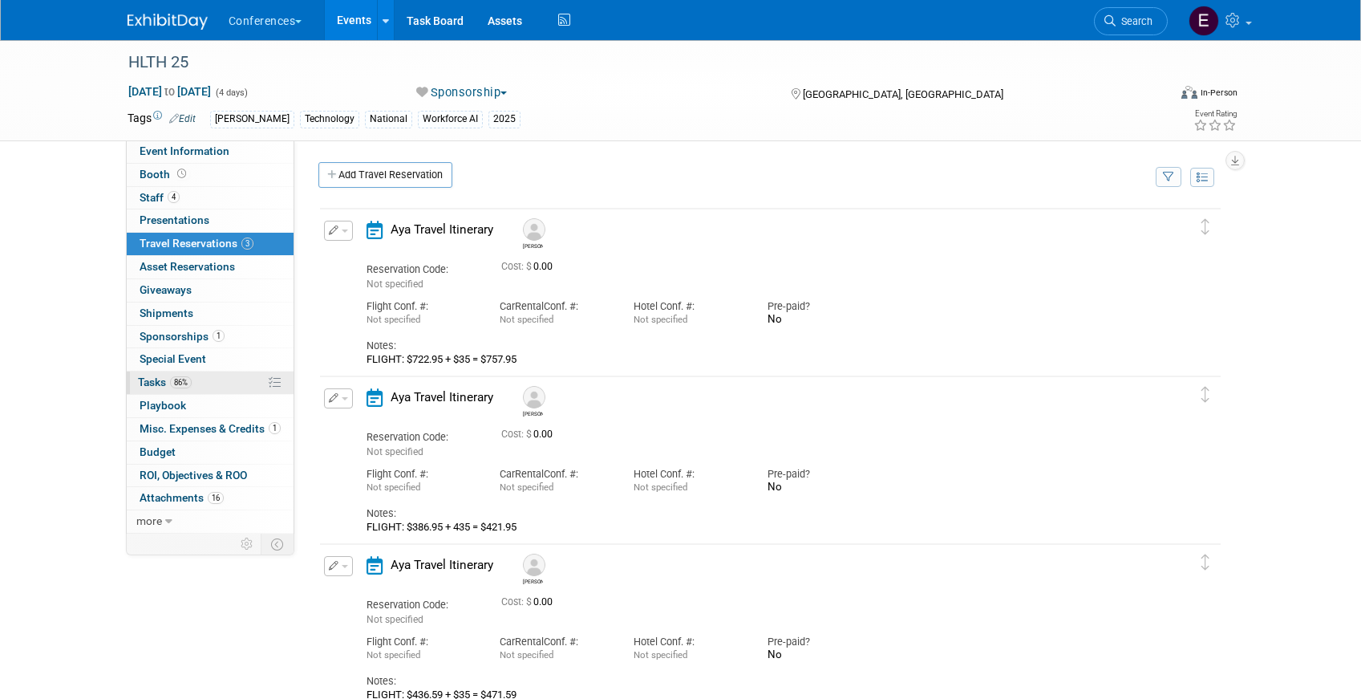
click at [198, 378] on link "86% Tasks 86%" at bounding box center [210, 382] width 167 height 22
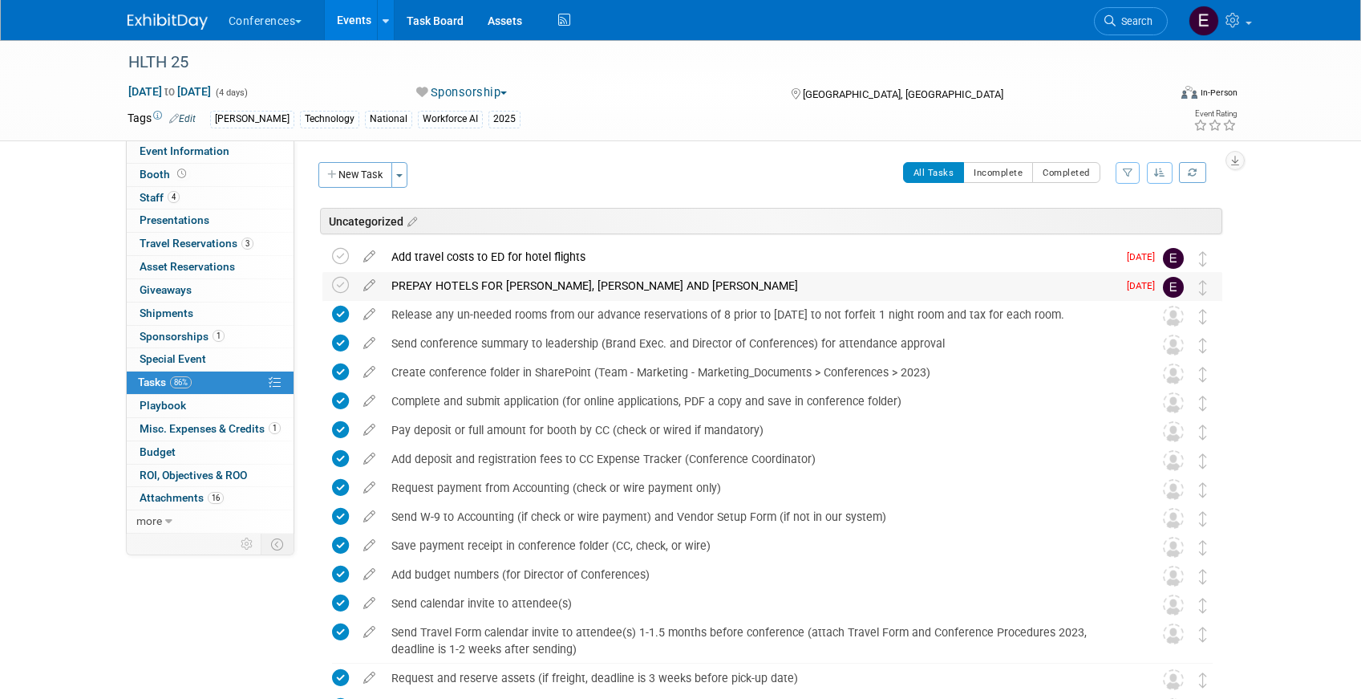
click at [475, 290] on div "PREPAY HOTELS FOR JASON, KEVIN AND DANI" at bounding box center [750, 285] width 734 height 27
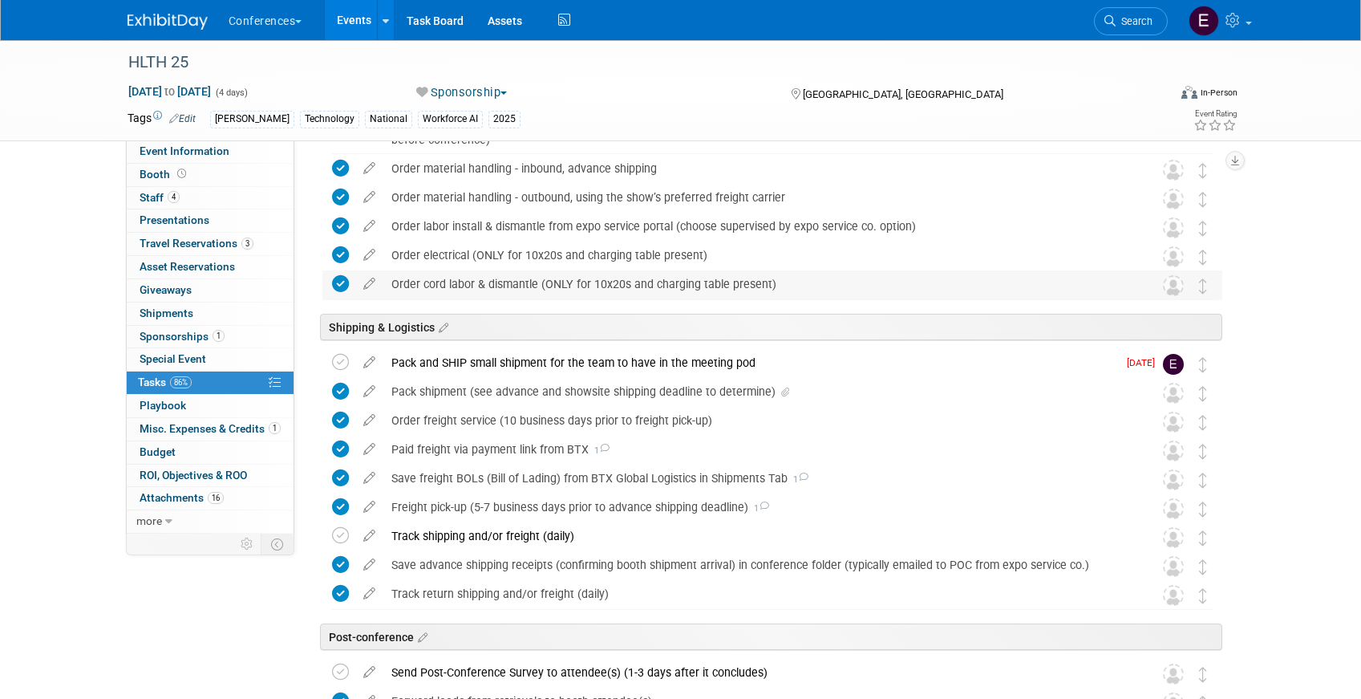
scroll to position [1145, 0]
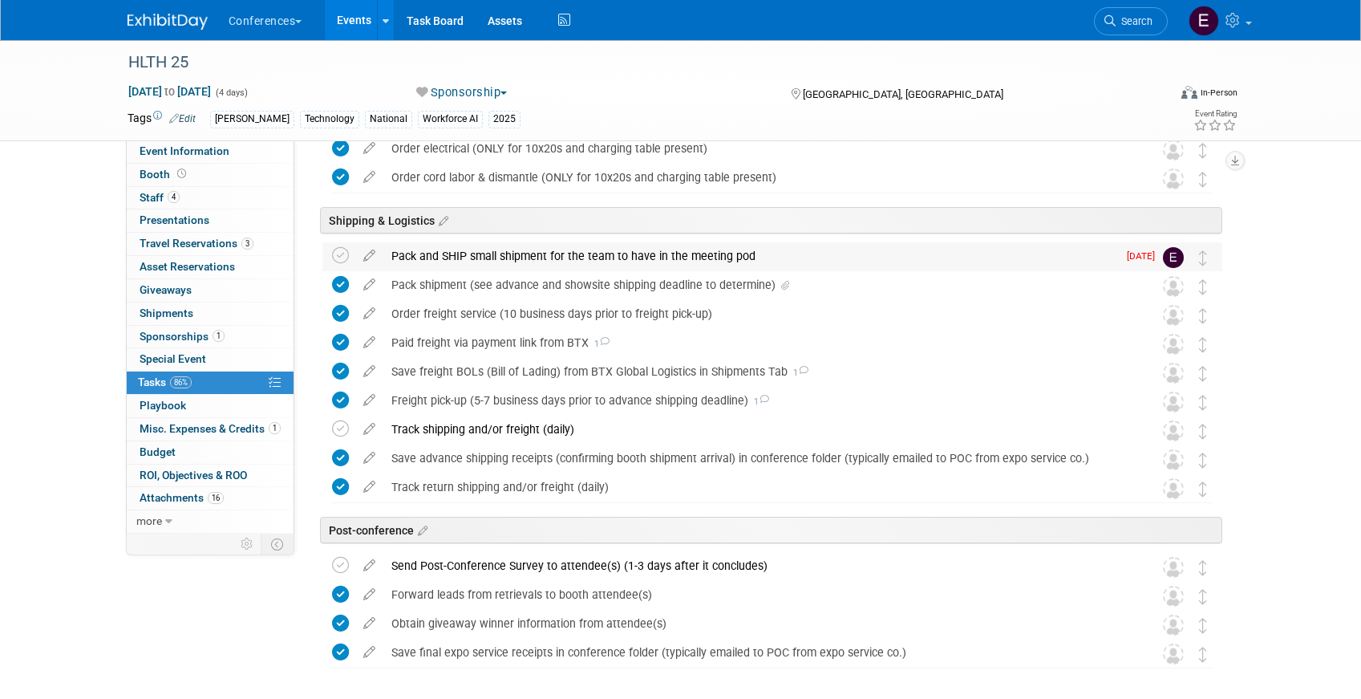
click at [466, 257] on div "Pack and SHIP small shipment for the team to have in the meeting pod" at bounding box center [750, 255] width 734 height 27
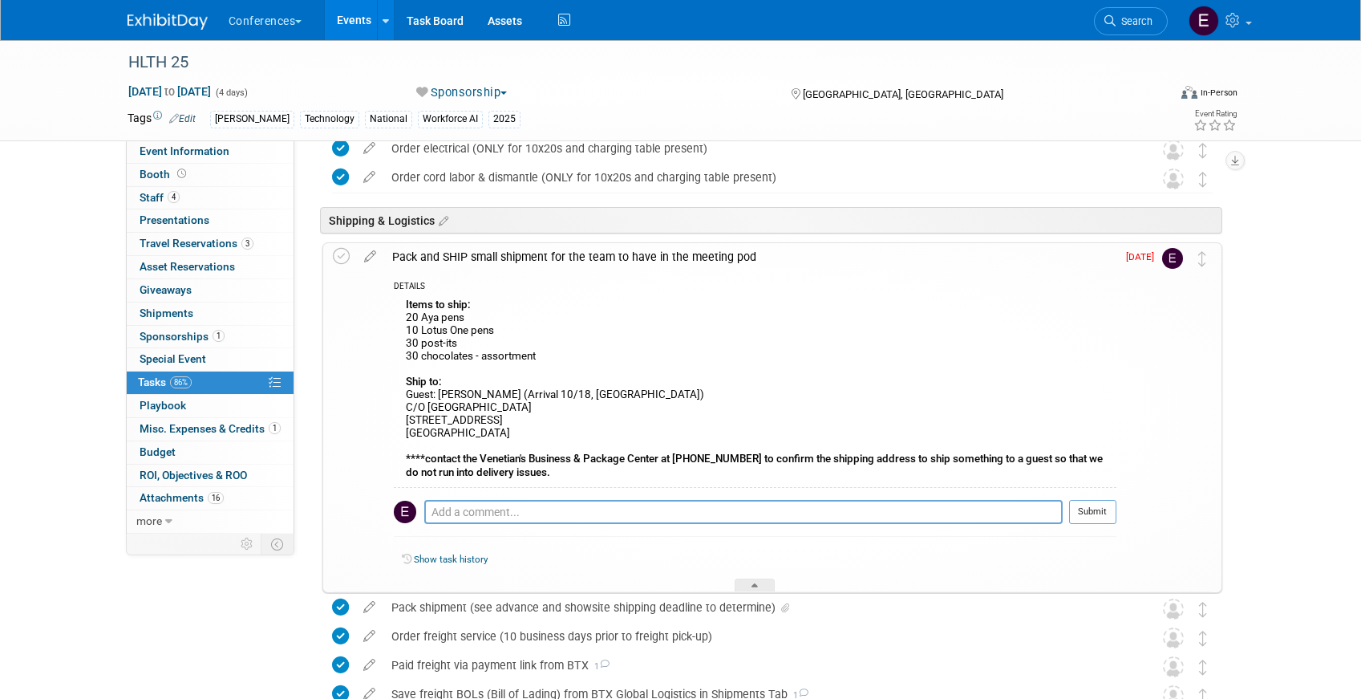
drag, startPoint x: 404, startPoint y: 394, endPoint x: 571, endPoint y: 432, distance: 171.0
click at [571, 432] on div "Items to ship: 20 Aya pens 10 Lotus One pens 30 post-its 30 chocolates - assort…" at bounding box center [755, 390] width 723 height 193
copy div "Guest: Kevin Godsey (Arrival 10/18, Venetian Tower) C/O Venetian Hotel 3355 S L…"
click at [1129, 24] on span "Search" at bounding box center [1134, 21] width 37 height 12
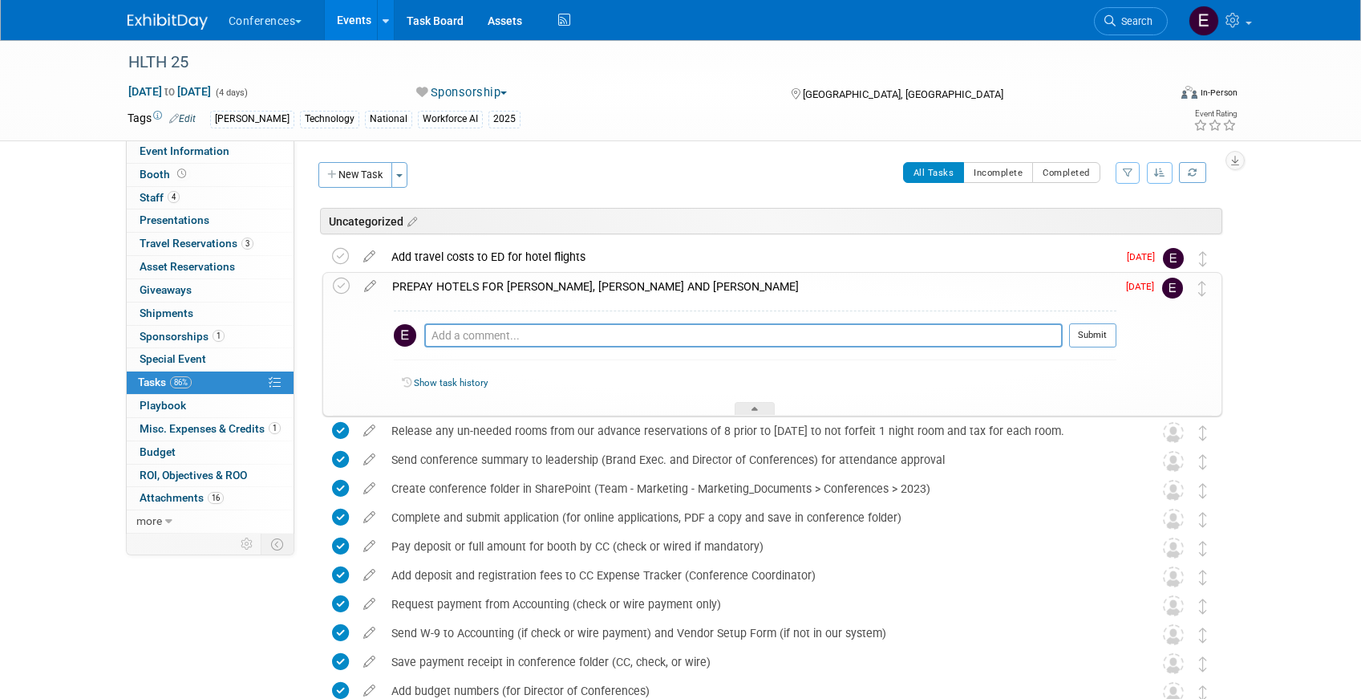
click at [177, 16] on img at bounding box center [168, 22] width 80 height 16
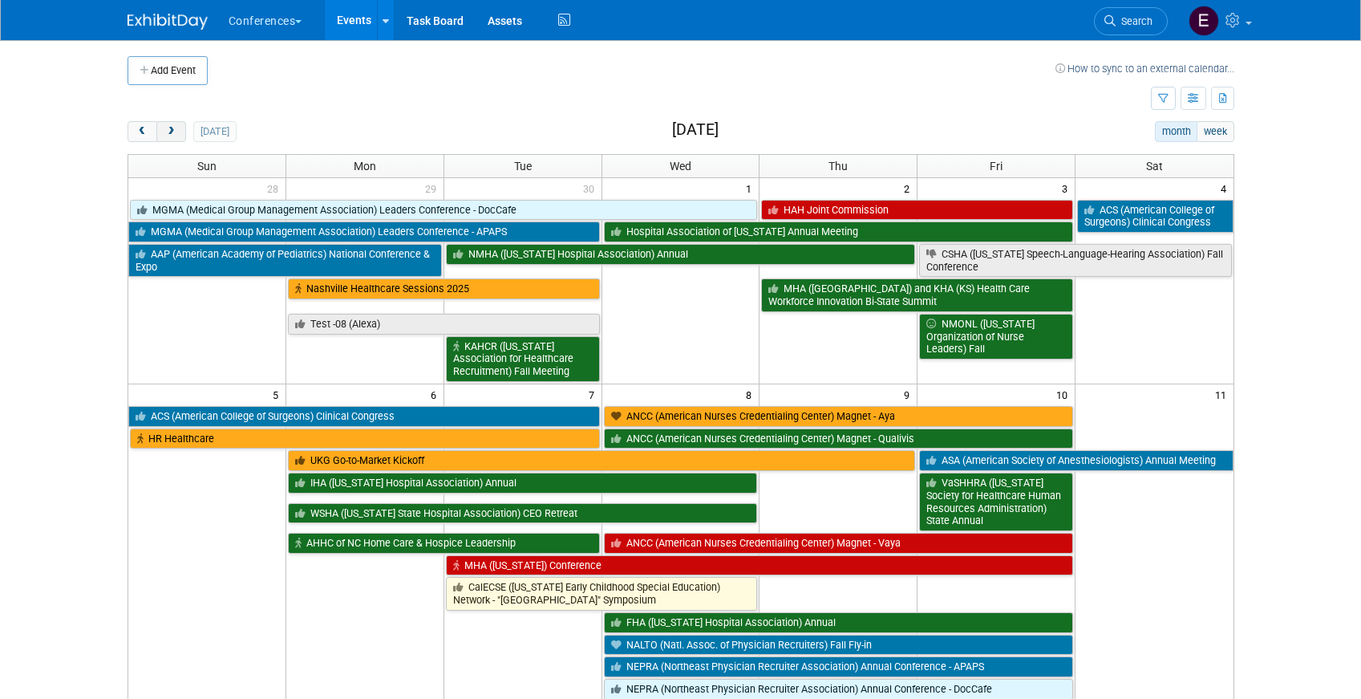
click at [172, 124] on button "next" at bounding box center [171, 131] width 30 height 21
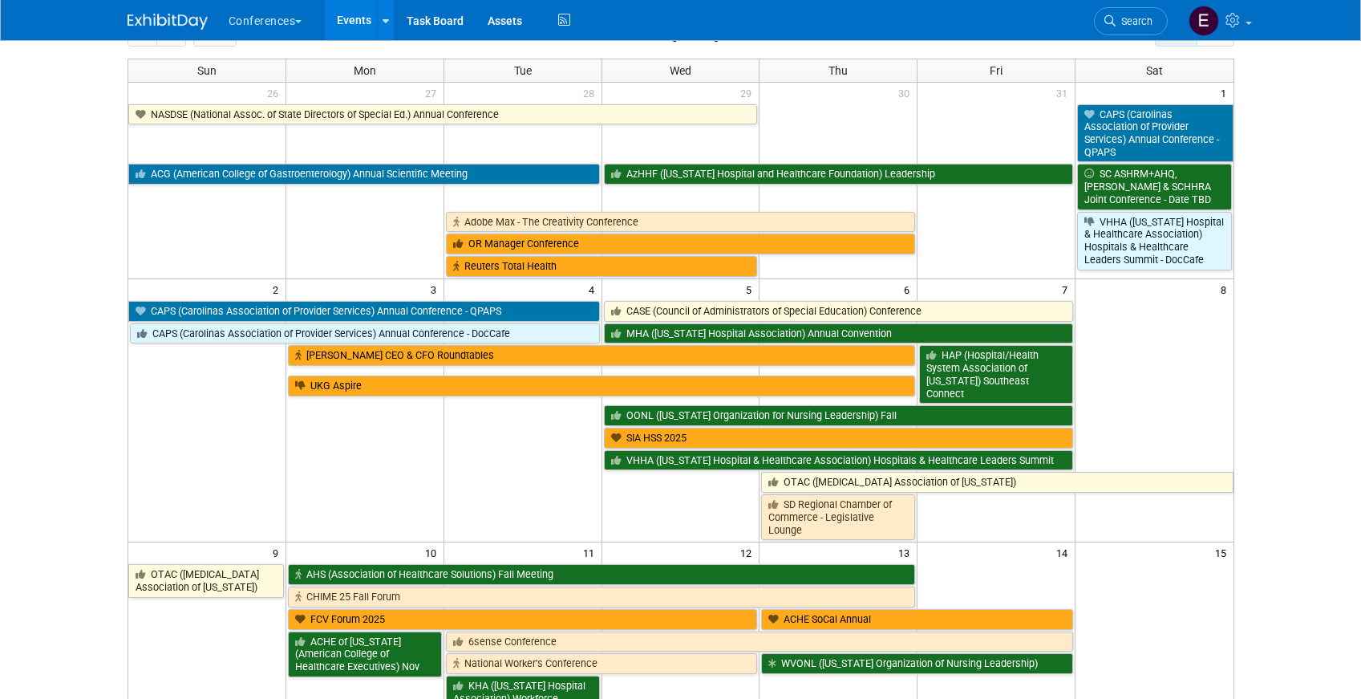
scroll to position [97, 0]
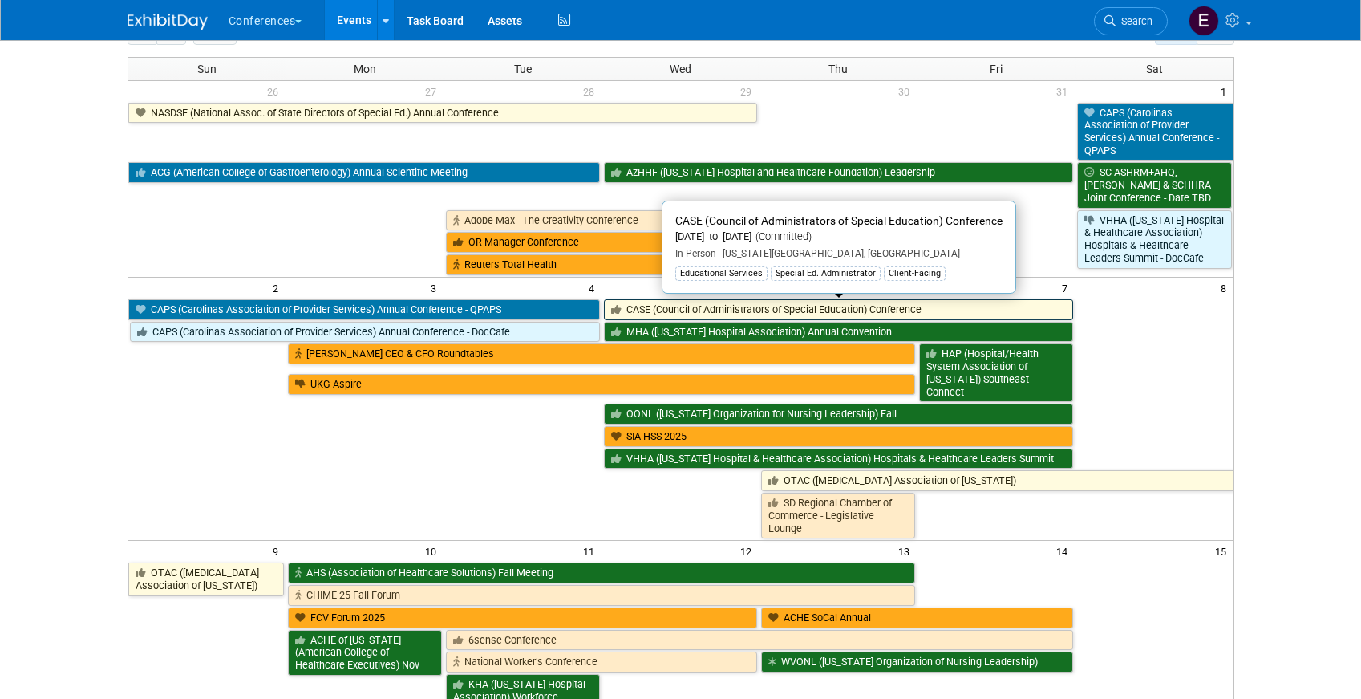
click at [780, 307] on link "CASE (Council of Administrators of Special Education) Conference" at bounding box center [839, 309] width 470 height 21
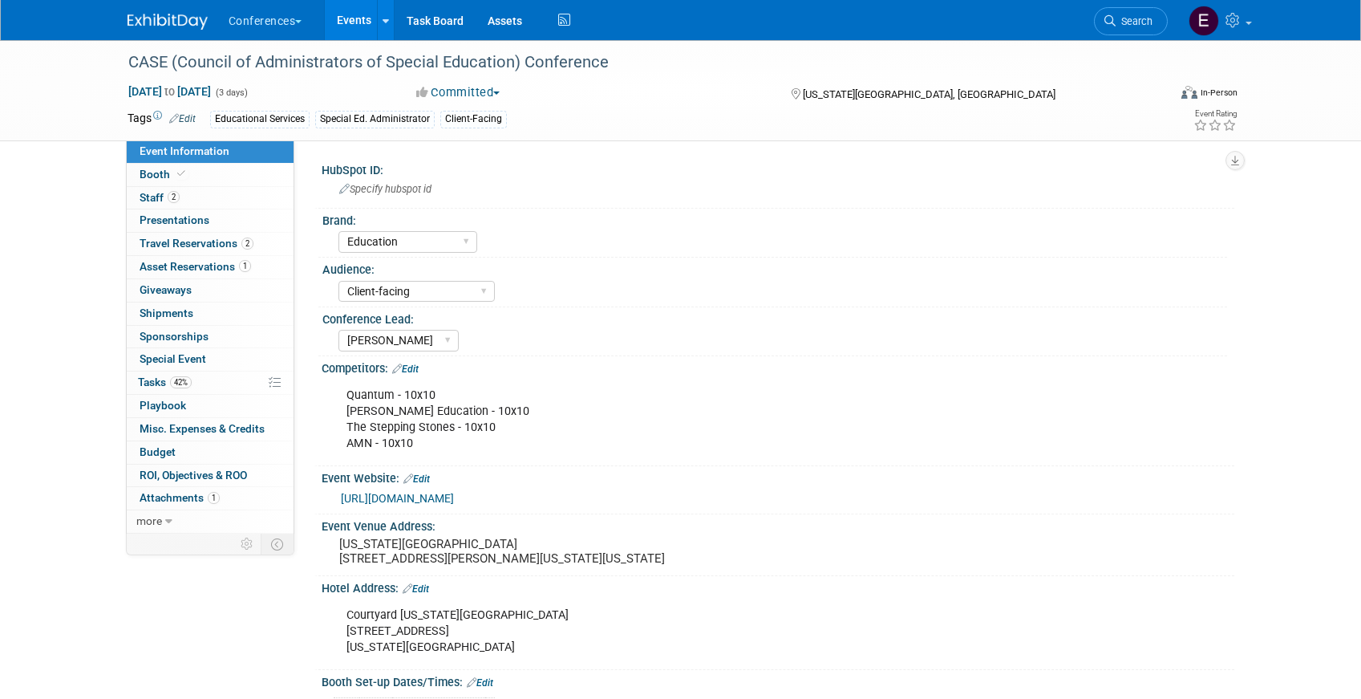
select select "Education"
select select "Client-facing"
select select "[PERSON_NAME]"
click at [217, 262] on span "Asset Reservations 1" at bounding box center [195, 266] width 111 height 13
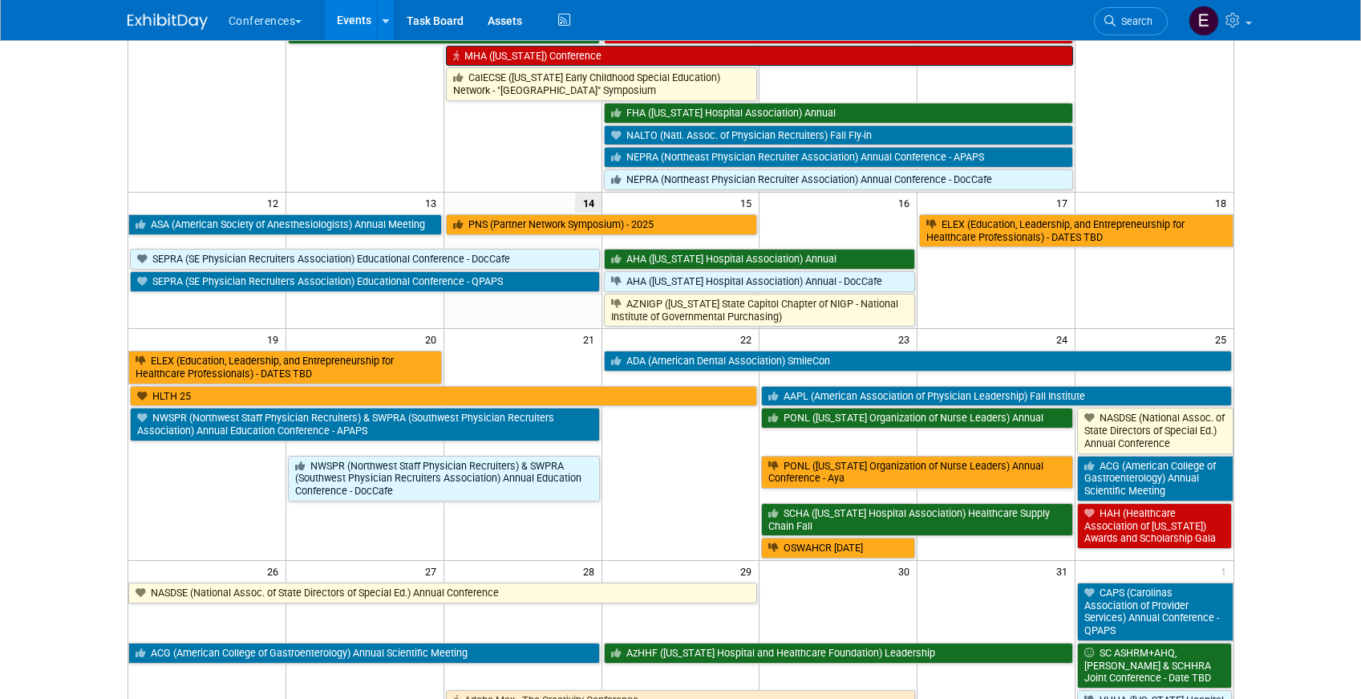
scroll to position [513, 0]
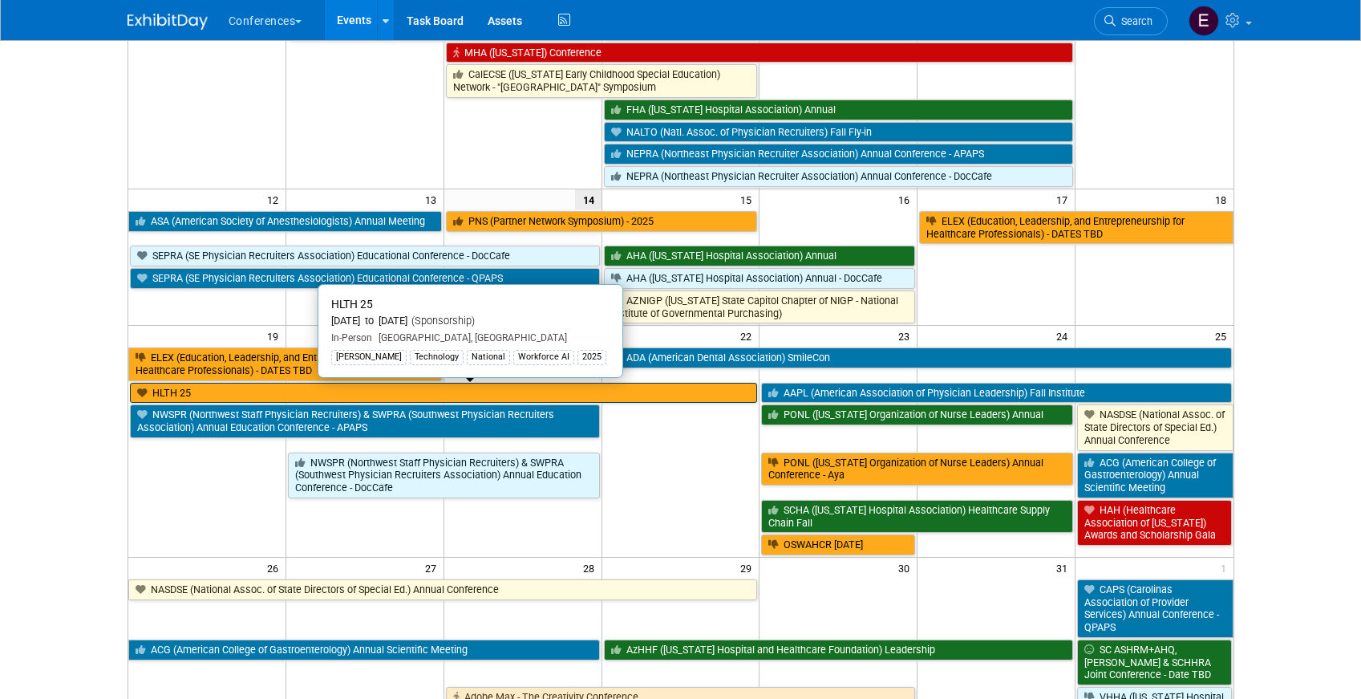
click at [213, 391] on link "HLTH 25" at bounding box center [444, 393] width 628 height 21
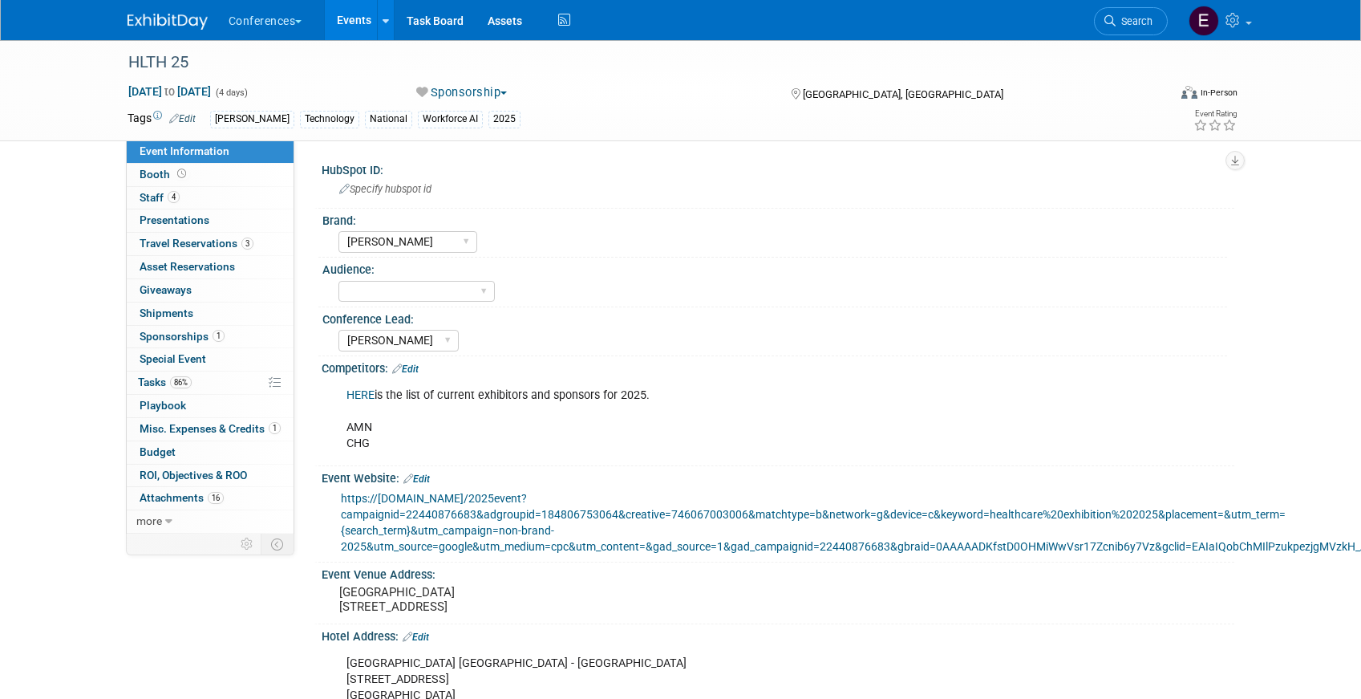
select select "[PERSON_NAME]"
click at [170, 379] on span "86%" at bounding box center [181, 382] width 22 height 12
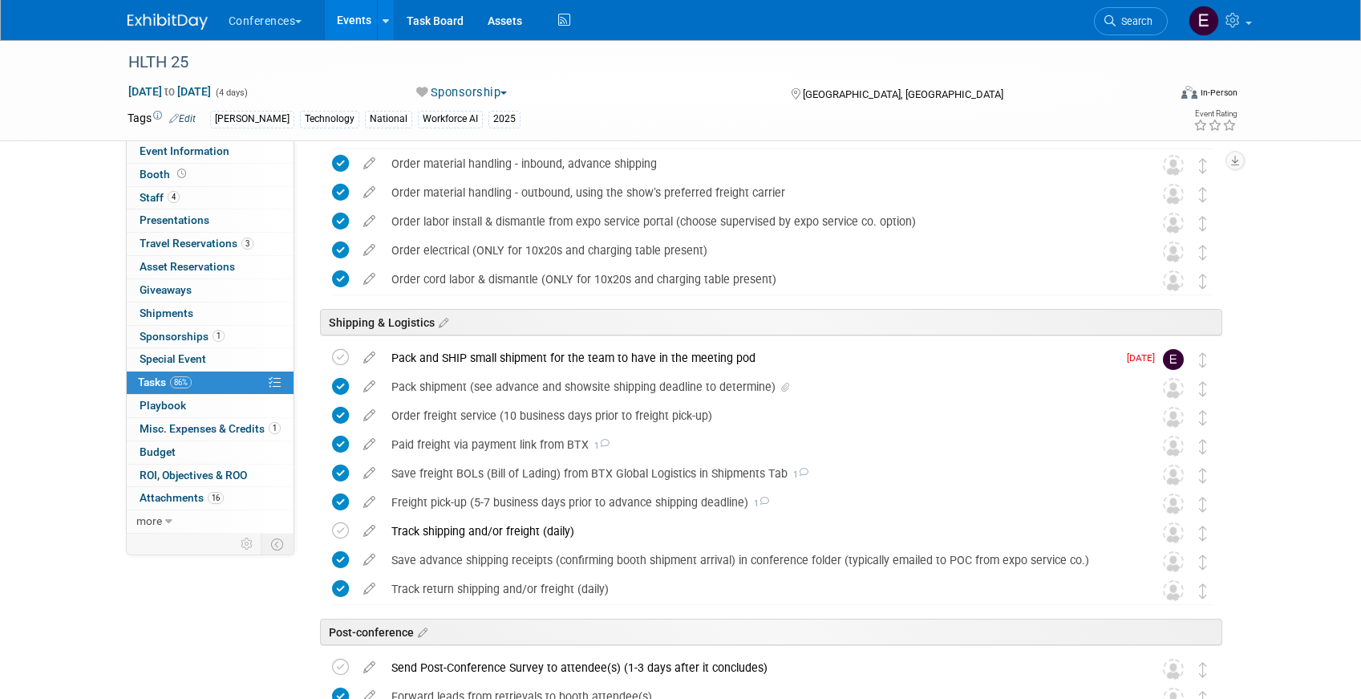
scroll to position [956, 0]
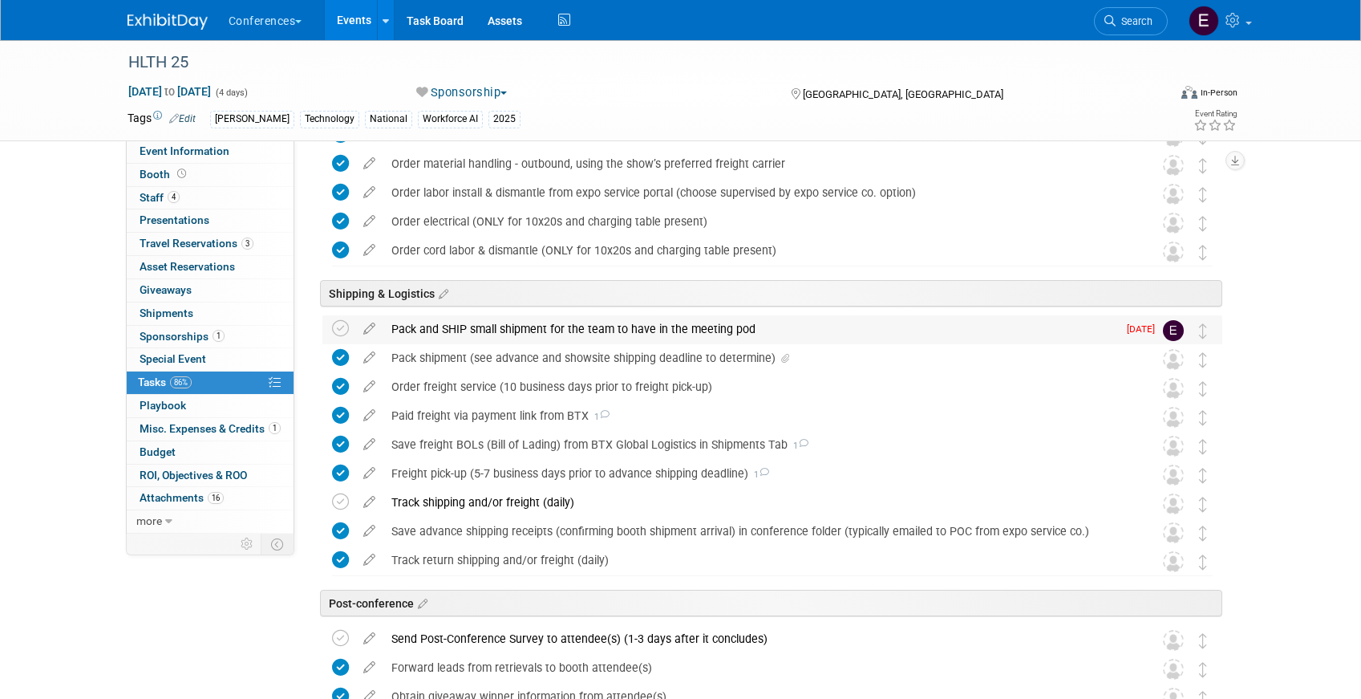
click at [436, 333] on div "Pack and SHIP small shipment for the team to have in the meeting pod" at bounding box center [750, 328] width 734 height 27
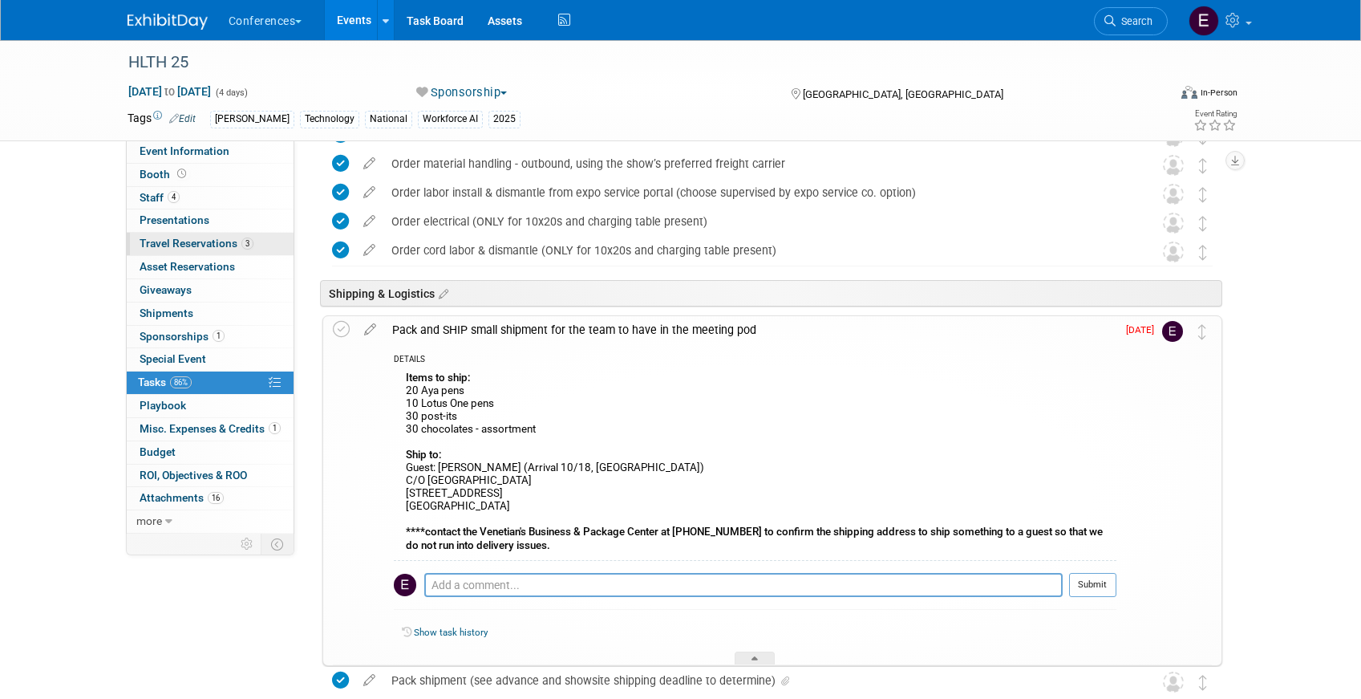
click at [176, 237] on span "Travel Reservations 3" at bounding box center [197, 243] width 114 height 13
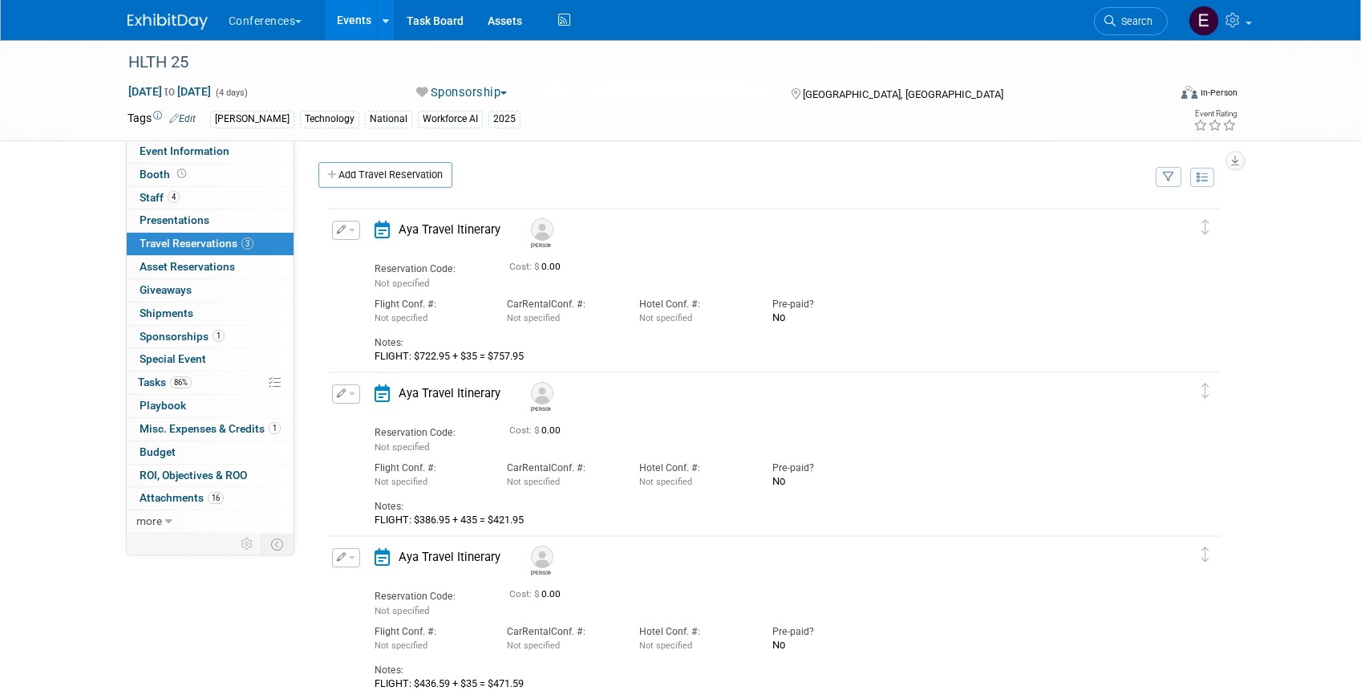
click at [349, 223] on button "button" at bounding box center [346, 230] width 28 height 19
click at [351, 262] on icon "button" at bounding box center [349, 257] width 13 height 11
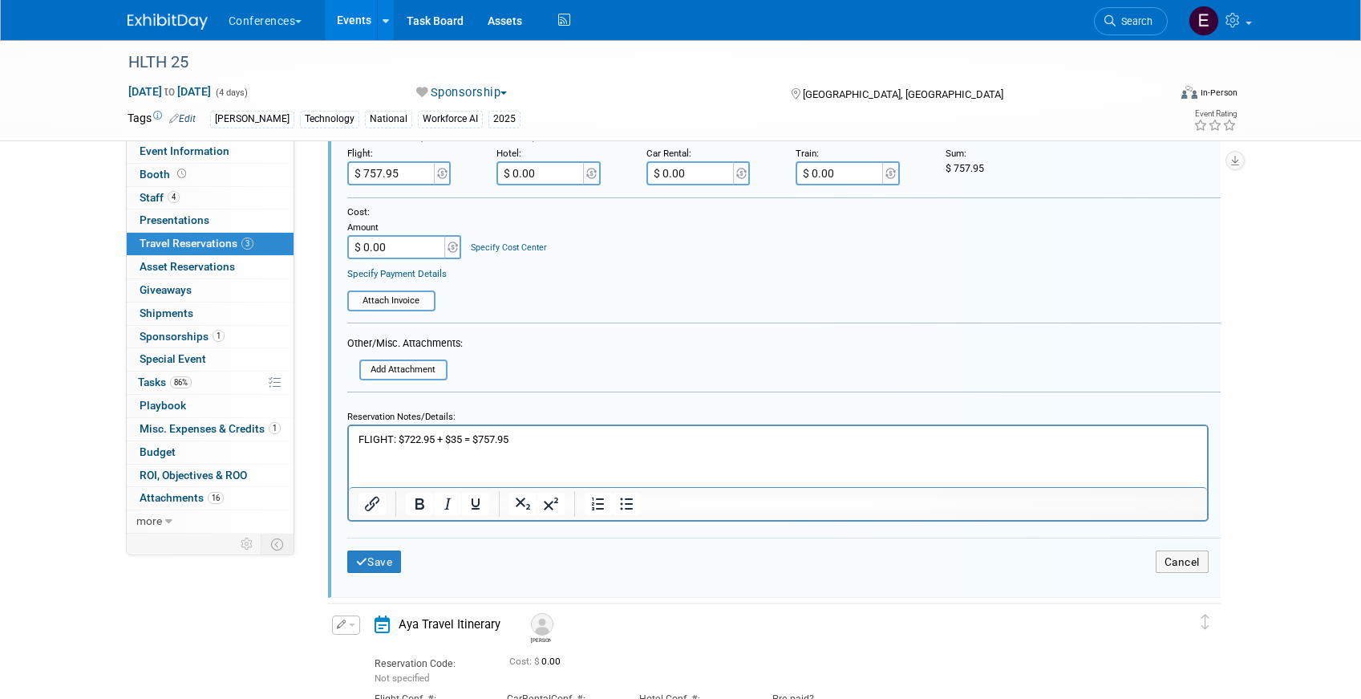
scroll to position [445, 0]
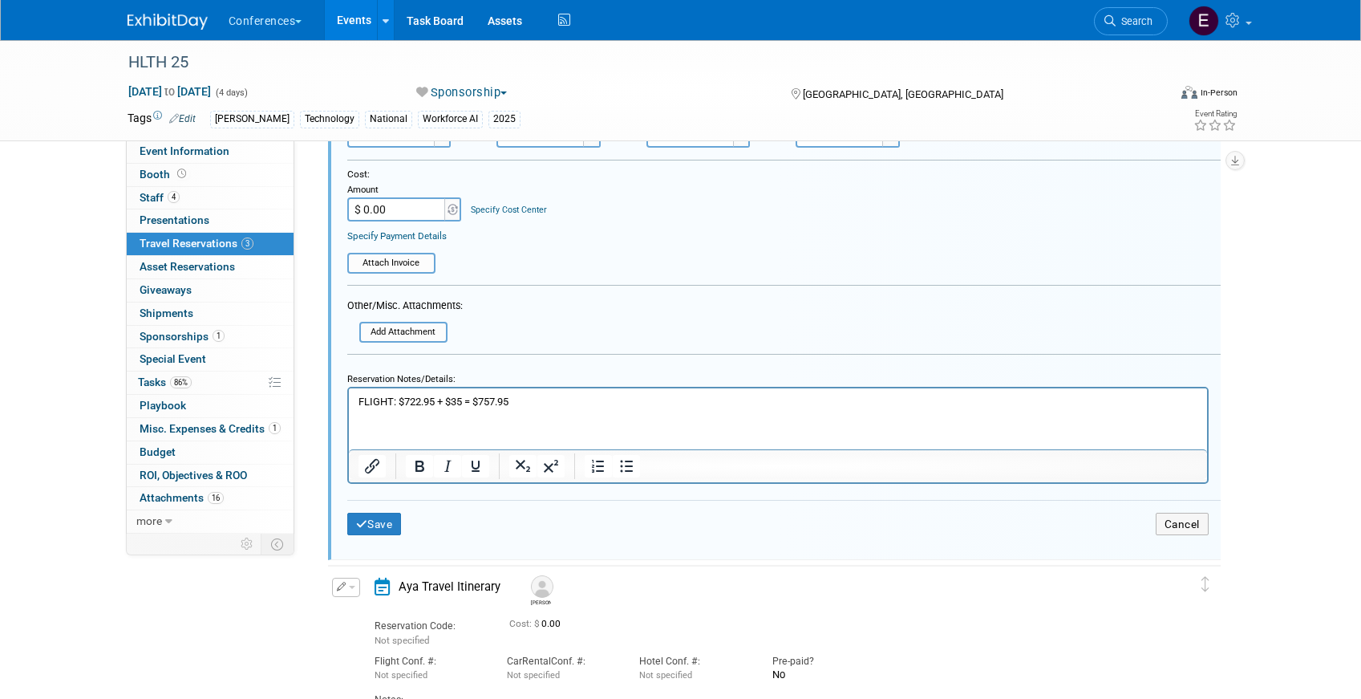
click at [393, 322] on div "Other/Misc. Attachments: Add Attachment" at bounding box center [405, 320] width 116 height 46
click at [393, 330] on input "file" at bounding box center [364, 331] width 164 height 17
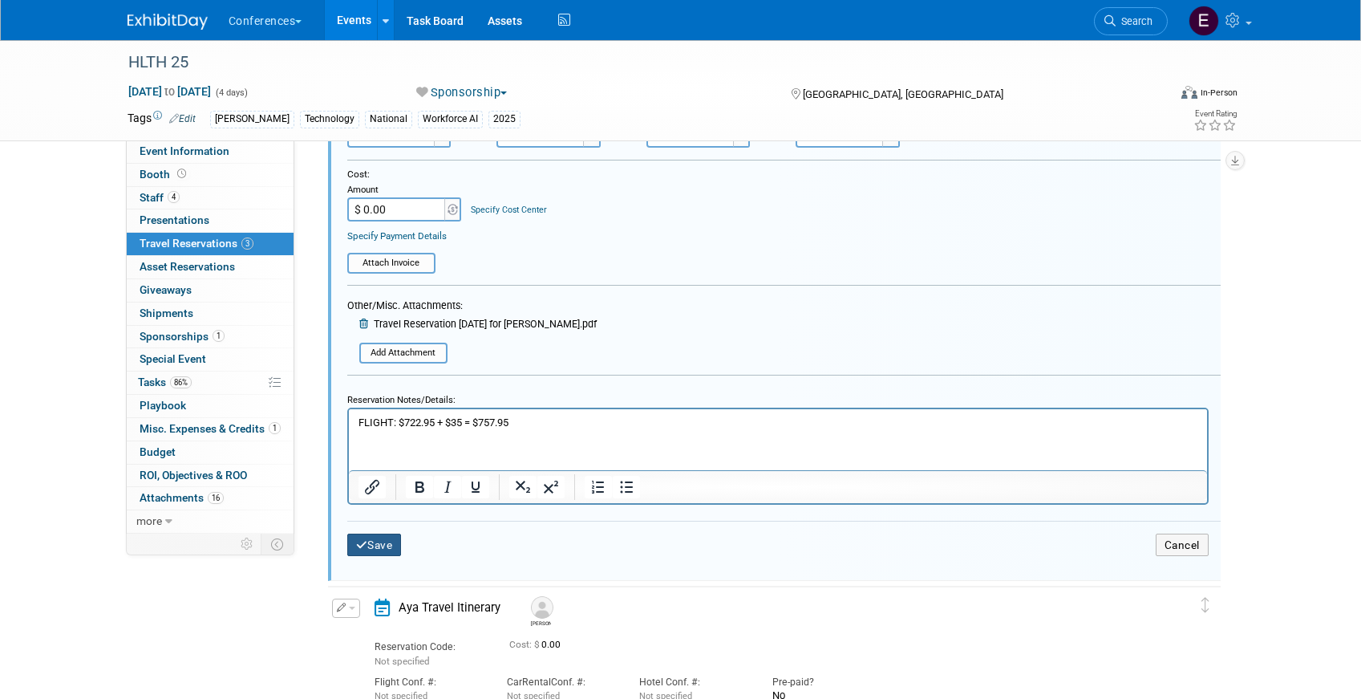
click at [363, 549] on icon "submit" at bounding box center [362, 545] width 12 height 11
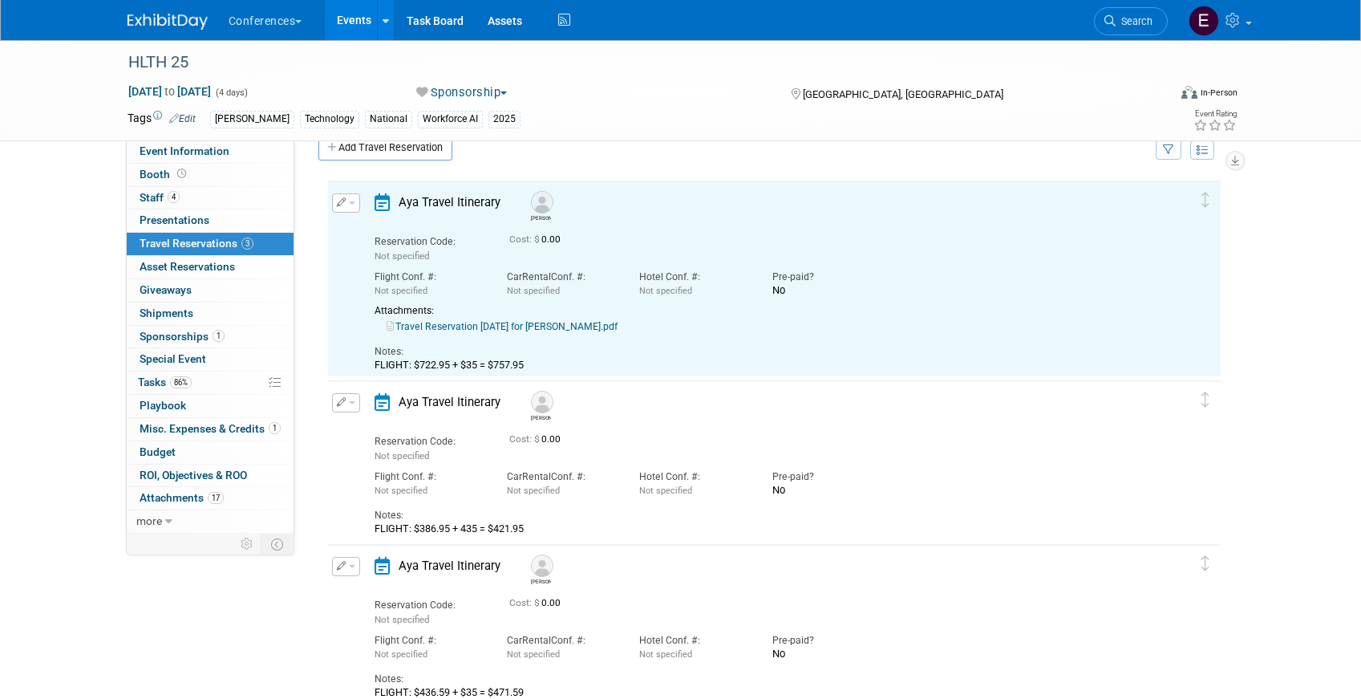
scroll to position [69, 0]
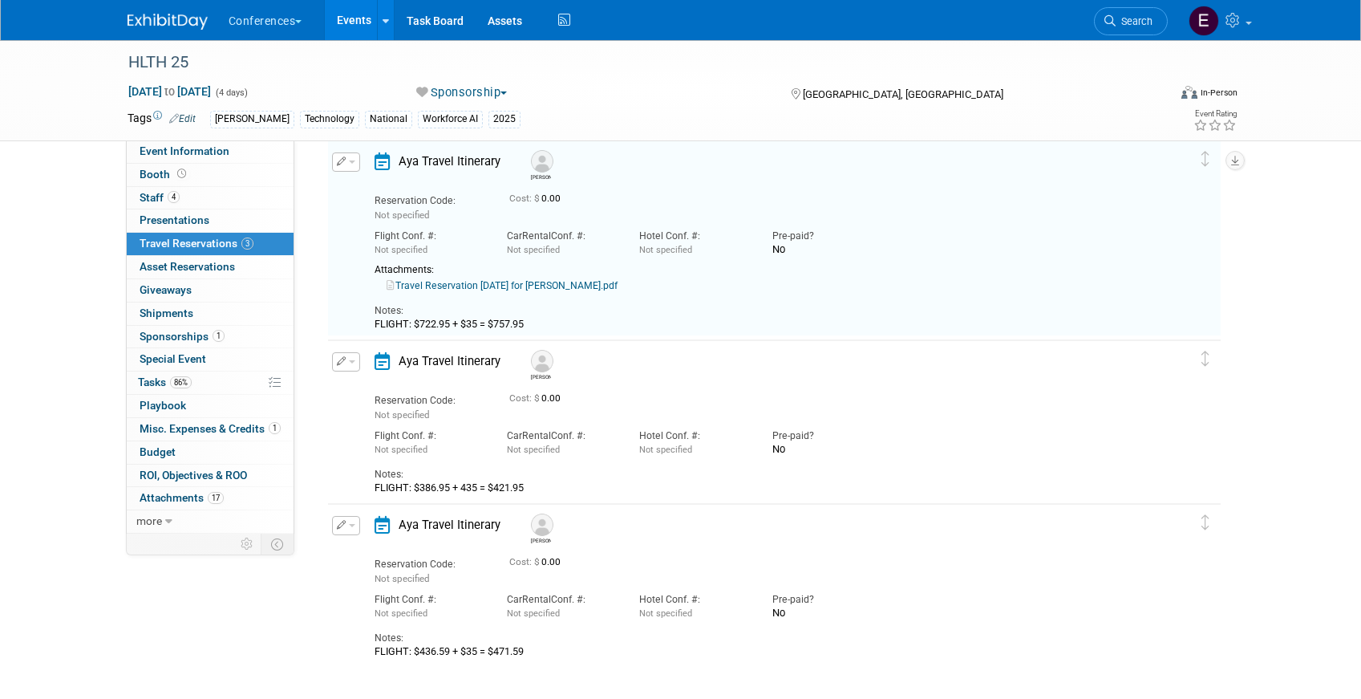
click at [351, 361] on span "button" at bounding box center [352, 361] width 6 height 3
click at [363, 383] on button "Edit Reservation" at bounding box center [401, 389] width 136 height 23
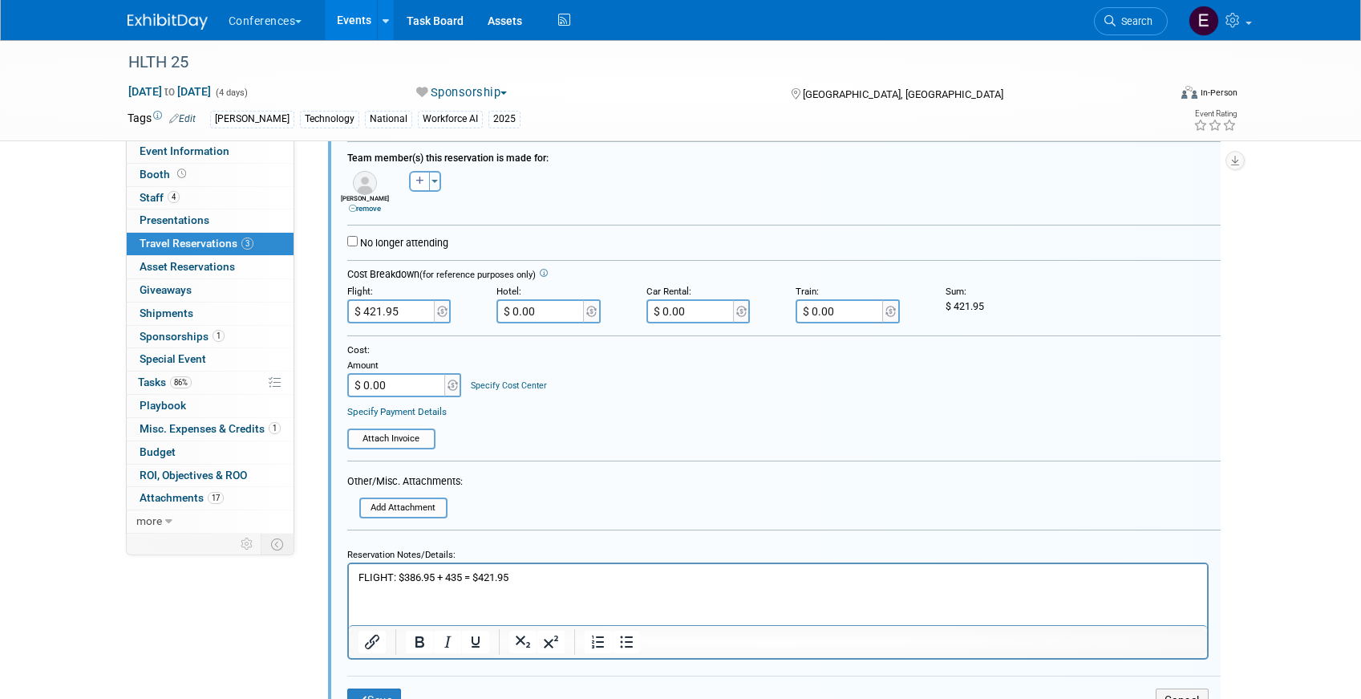
scroll to position [506, 0]
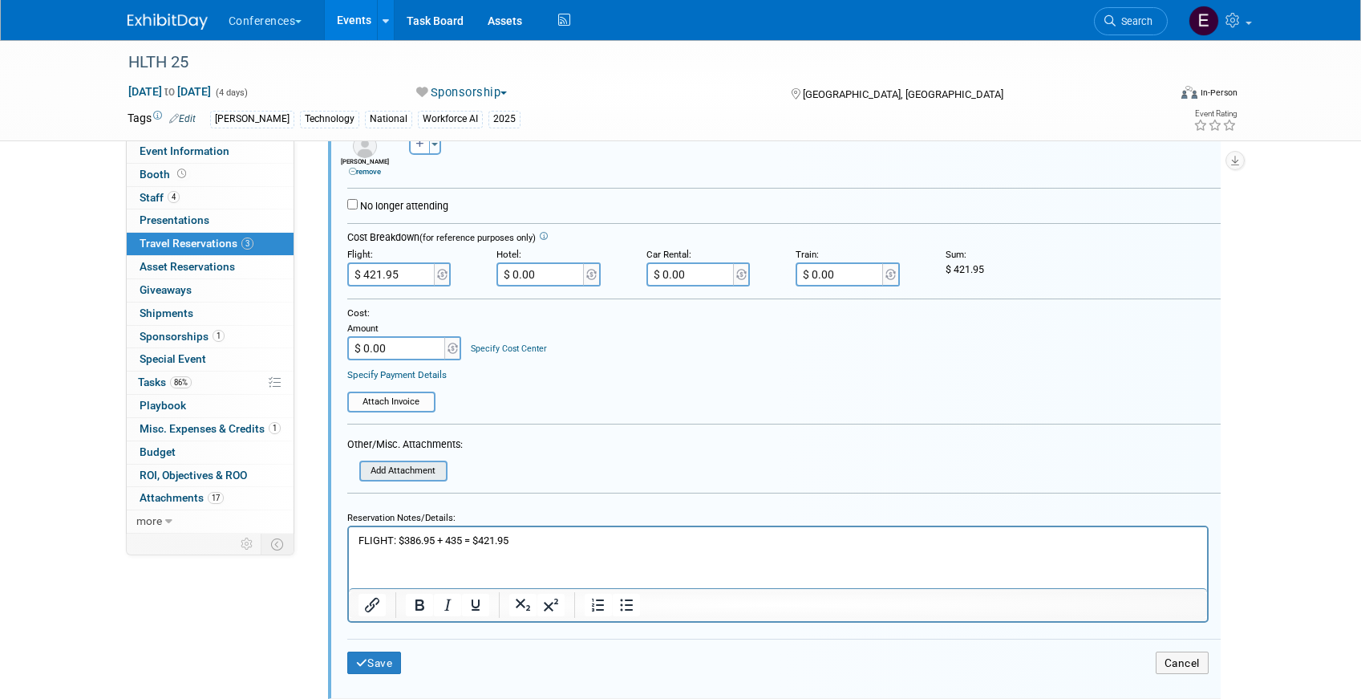
click at [399, 473] on input "file" at bounding box center [364, 470] width 164 height 17
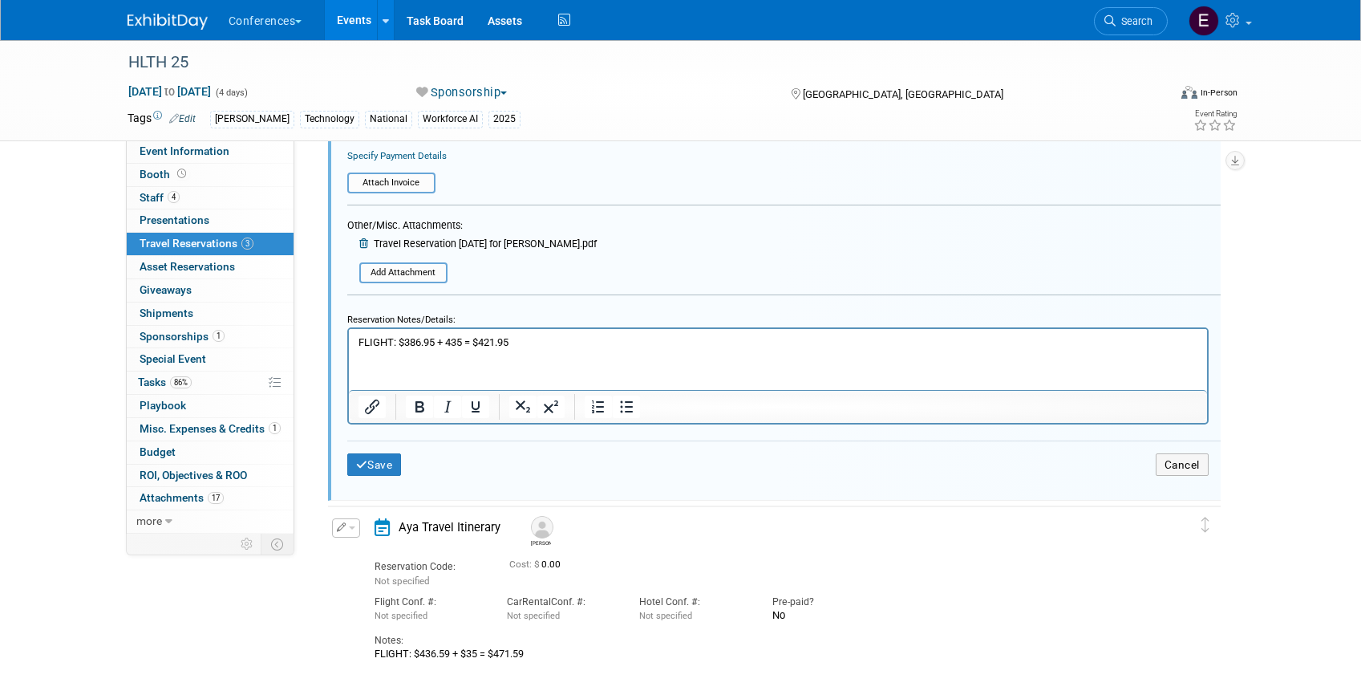
scroll to position [728, 0]
click at [391, 469] on button "Save" at bounding box center [374, 462] width 55 height 23
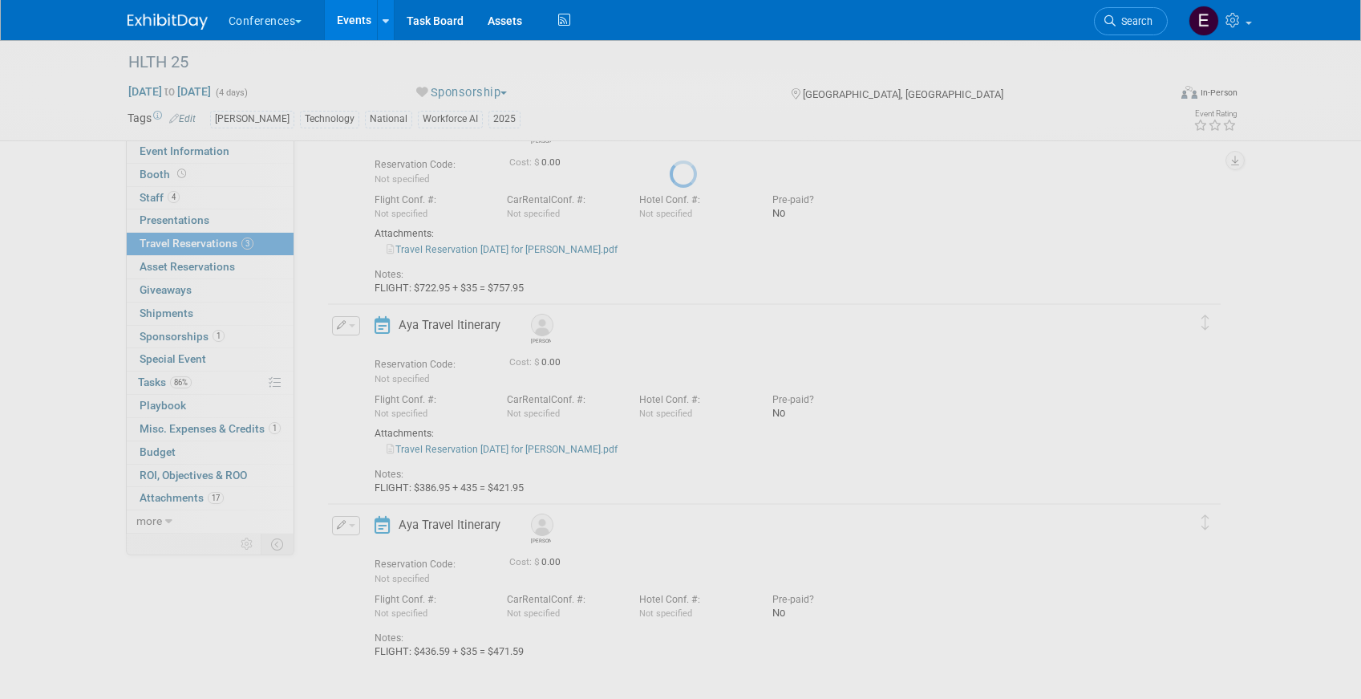
scroll to position [105, 0]
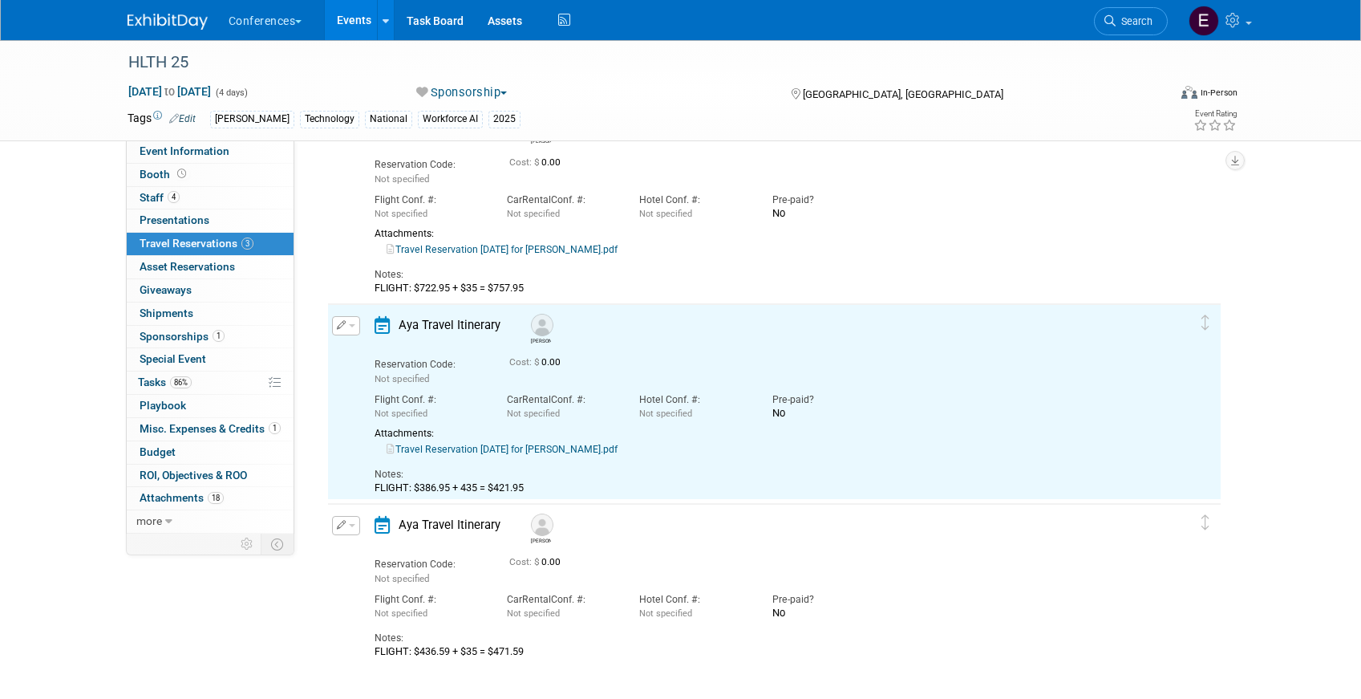
click at [345, 529] on icon "button" at bounding box center [342, 524] width 10 height 9
click at [362, 549] on button "Edit Reservation" at bounding box center [401, 552] width 136 height 23
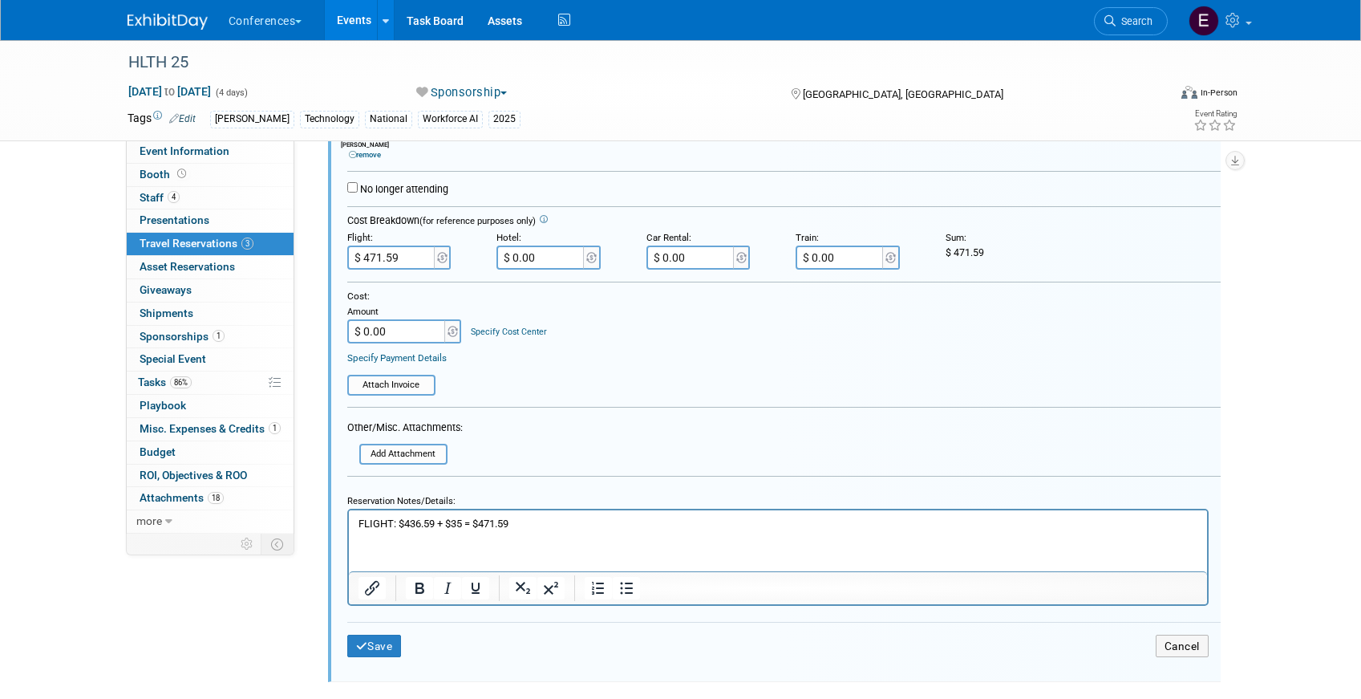
scroll to position [744, 0]
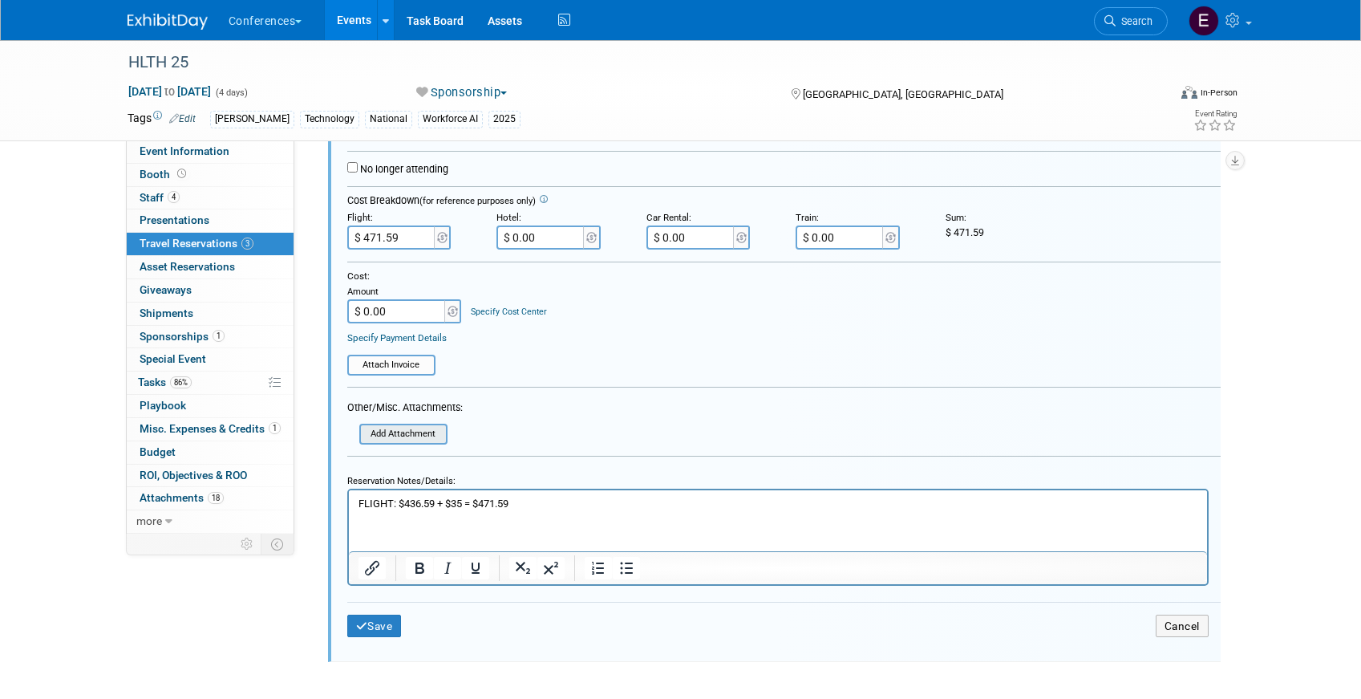
click at [390, 430] on input "file" at bounding box center [364, 433] width 164 height 17
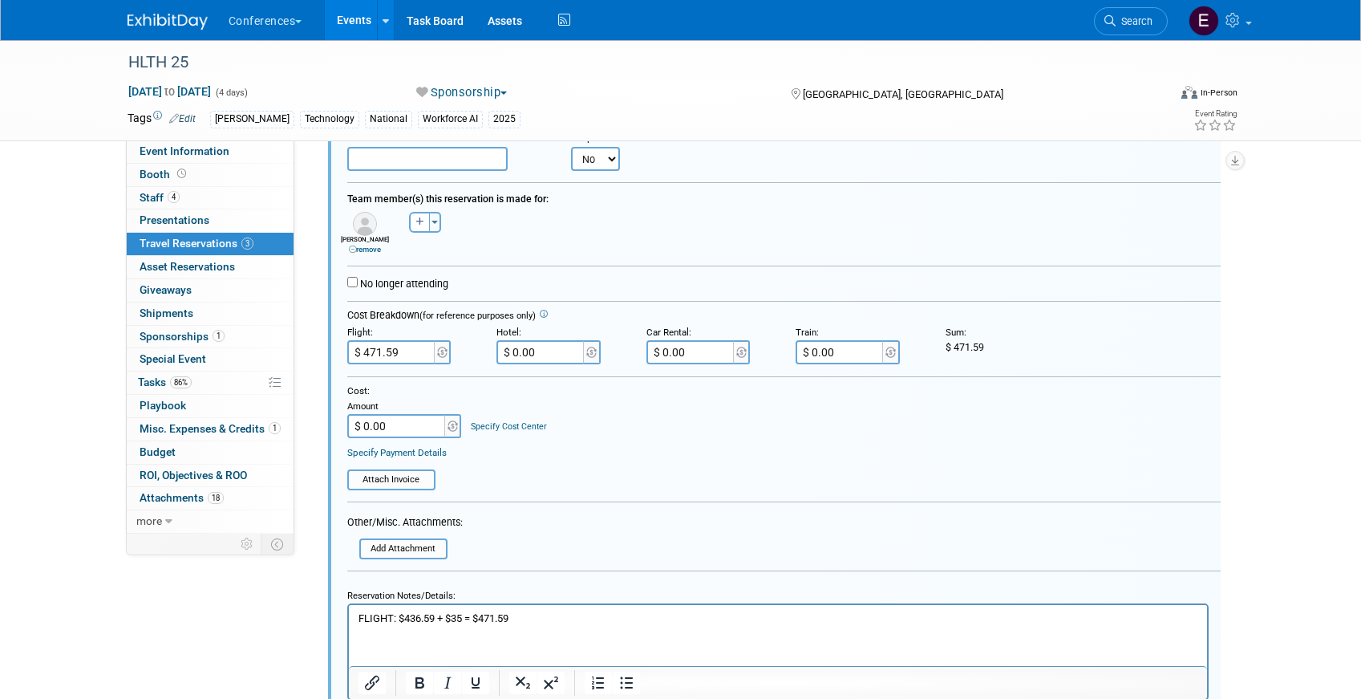
scroll to position [661, 0]
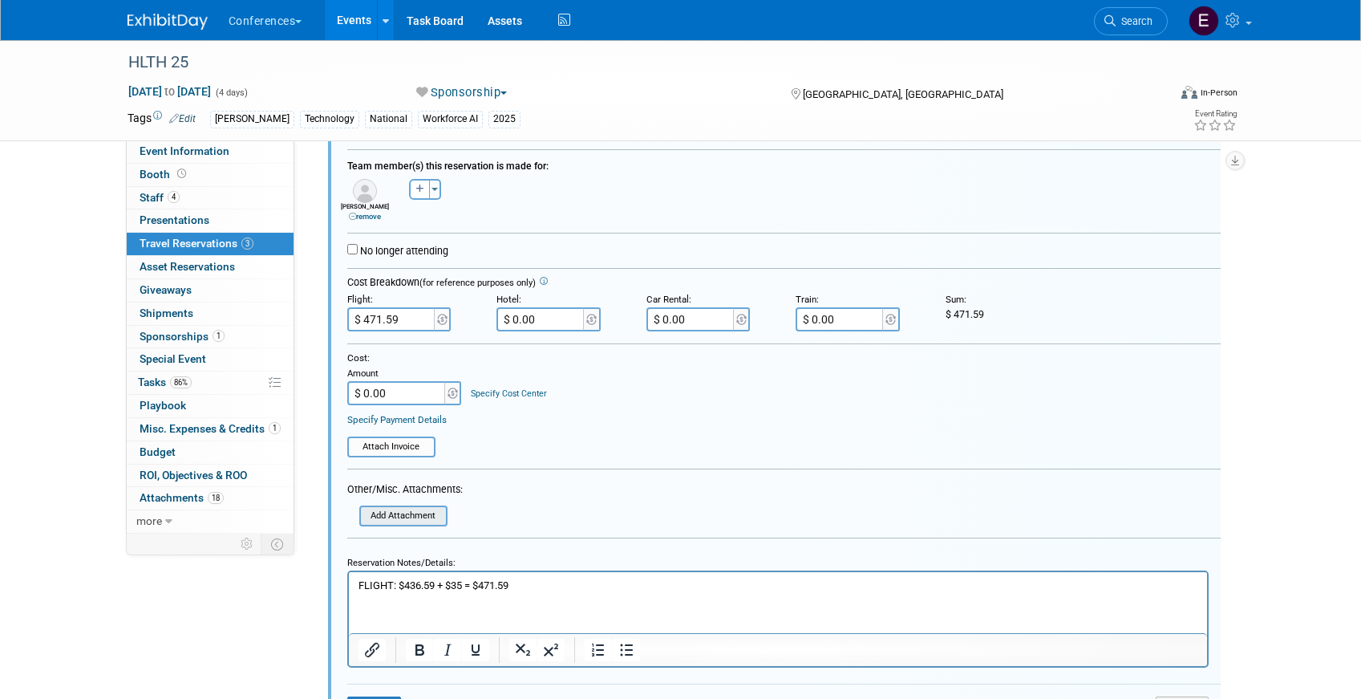
click at [403, 513] on input "file" at bounding box center [364, 515] width 164 height 17
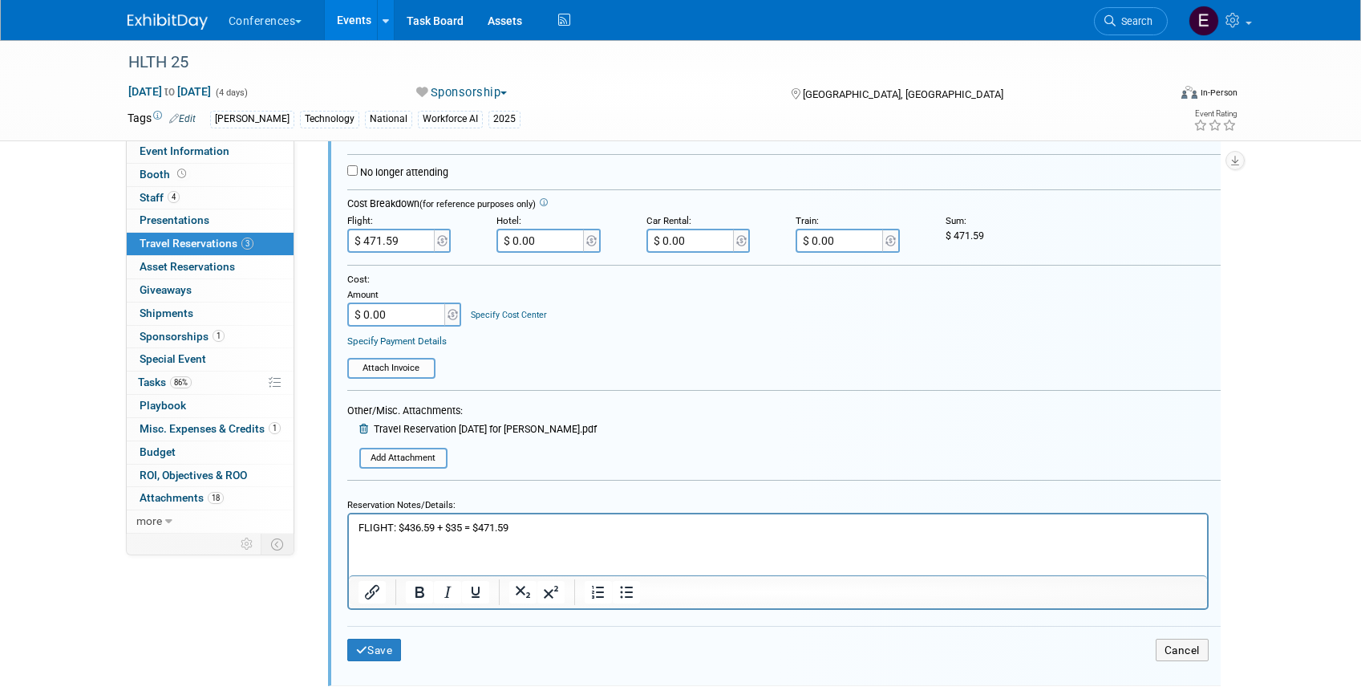
scroll to position [764, 0]
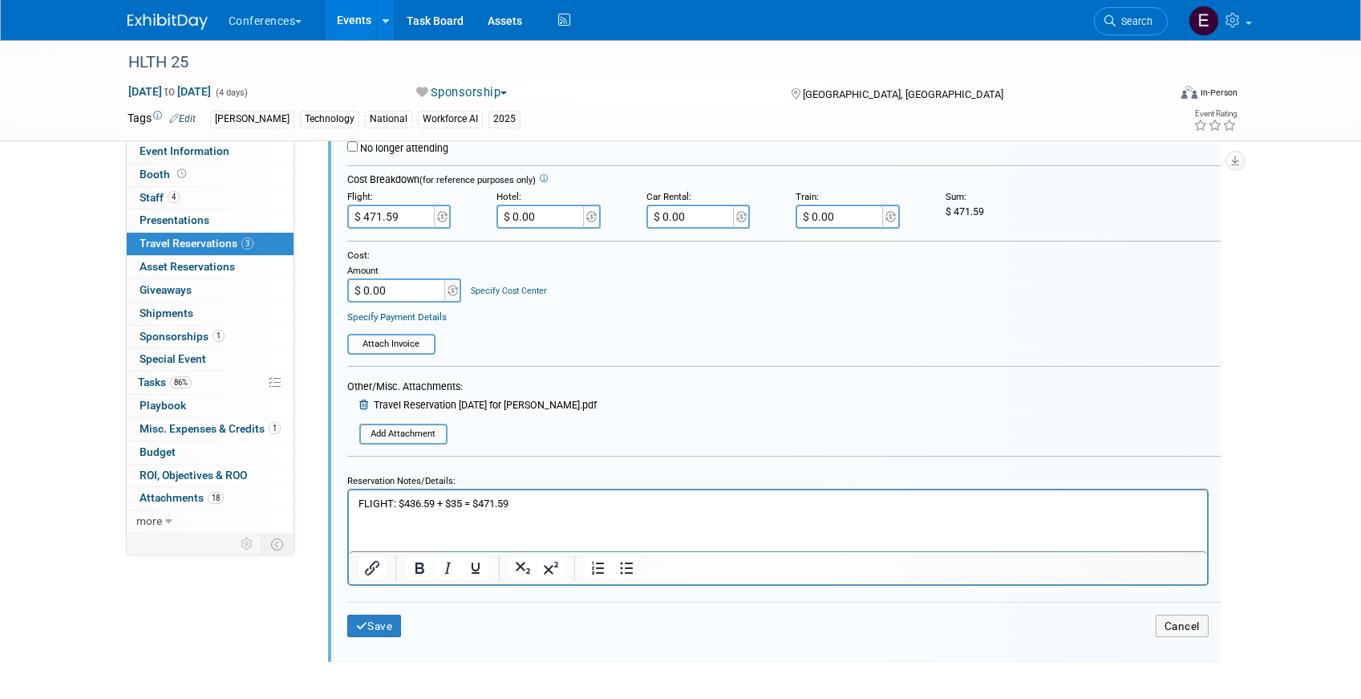
click at [392, 603] on div "Save Cancel" at bounding box center [784, 626] width 874 height 48
click at [386, 611] on div "Save Cancel" at bounding box center [784, 626] width 874 height 48
click at [371, 632] on button "Save" at bounding box center [374, 625] width 55 height 23
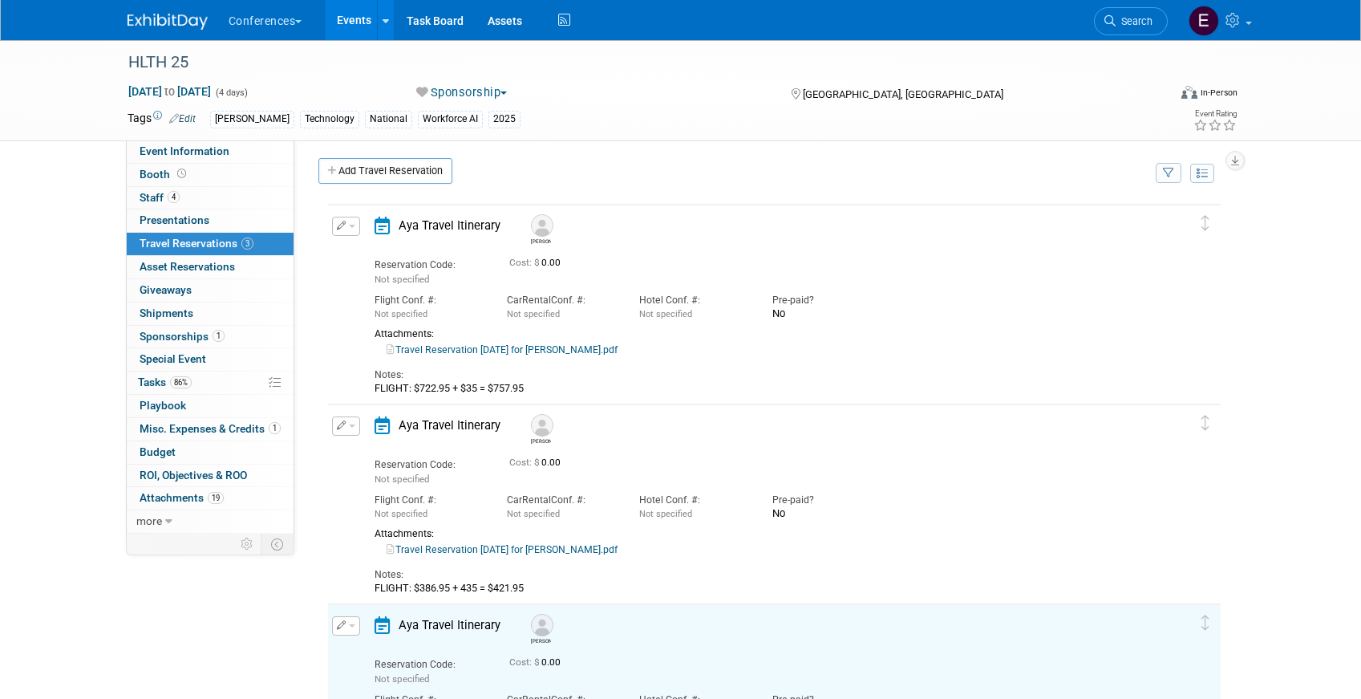
scroll to position [3, 0]
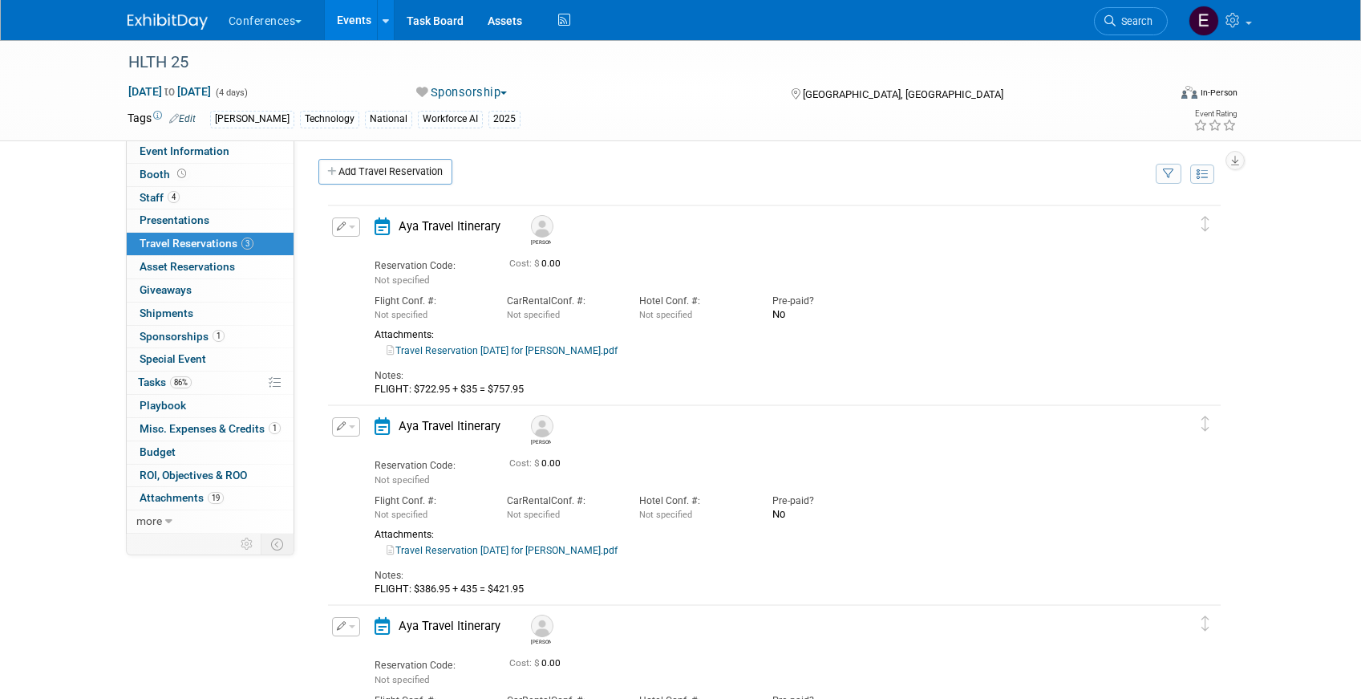
click at [409, 351] on link "Travel Reservation October 18 for KEVIN L GODSEY.pdf" at bounding box center [502, 350] width 231 height 11
click at [339, 230] on icon "button" at bounding box center [342, 225] width 10 height 9
click at [379, 258] on button "Edit Reservation" at bounding box center [401, 254] width 136 height 23
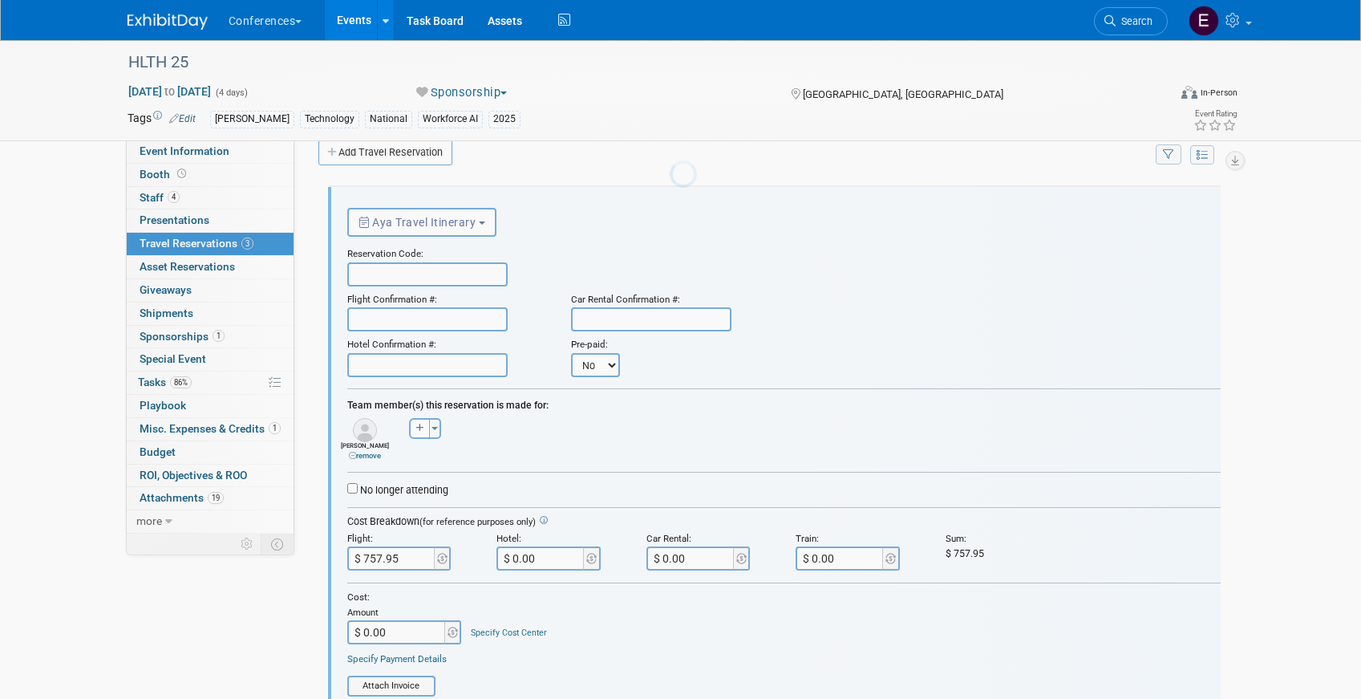
scroll to position [0, 0]
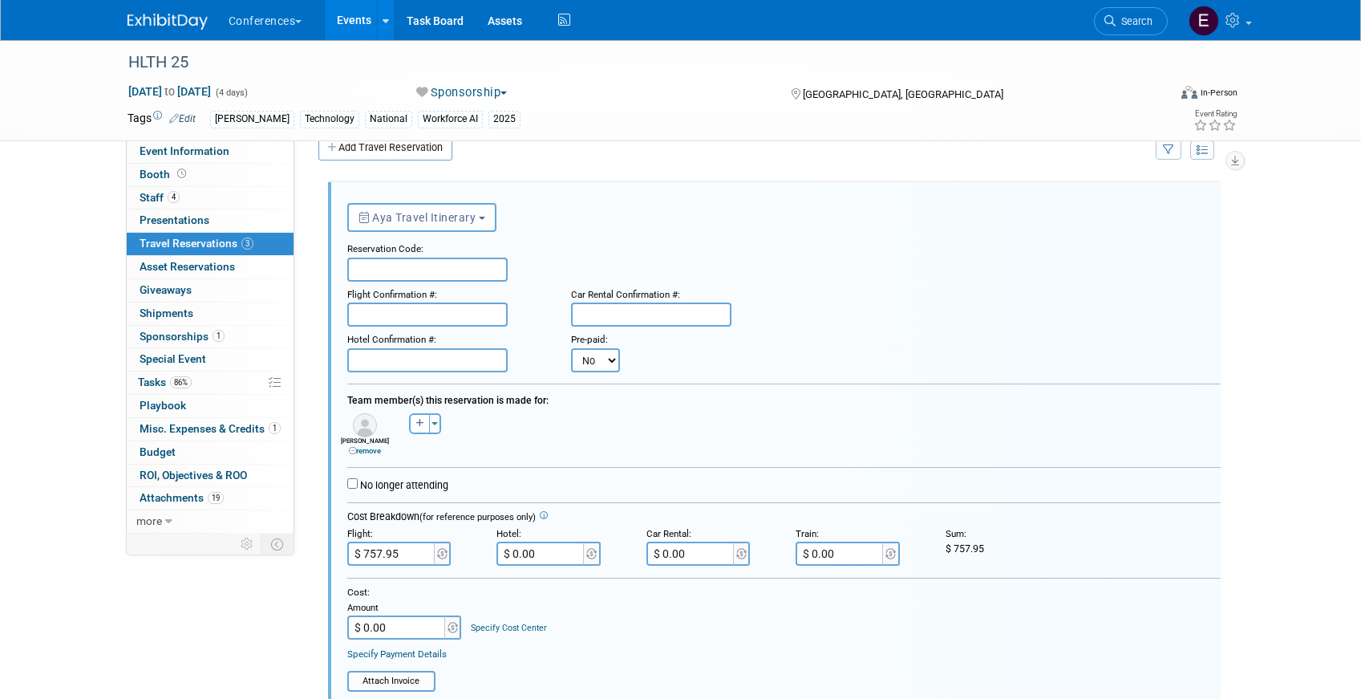
click at [379, 273] on input "text" at bounding box center [427, 269] width 160 height 24
paste input "IVMWCA"
type input "IVMWCA"
click at [373, 316] on input "text" at bounding box center [427, 314] width 160 height 24
paste input "A9C2OY (WN)"
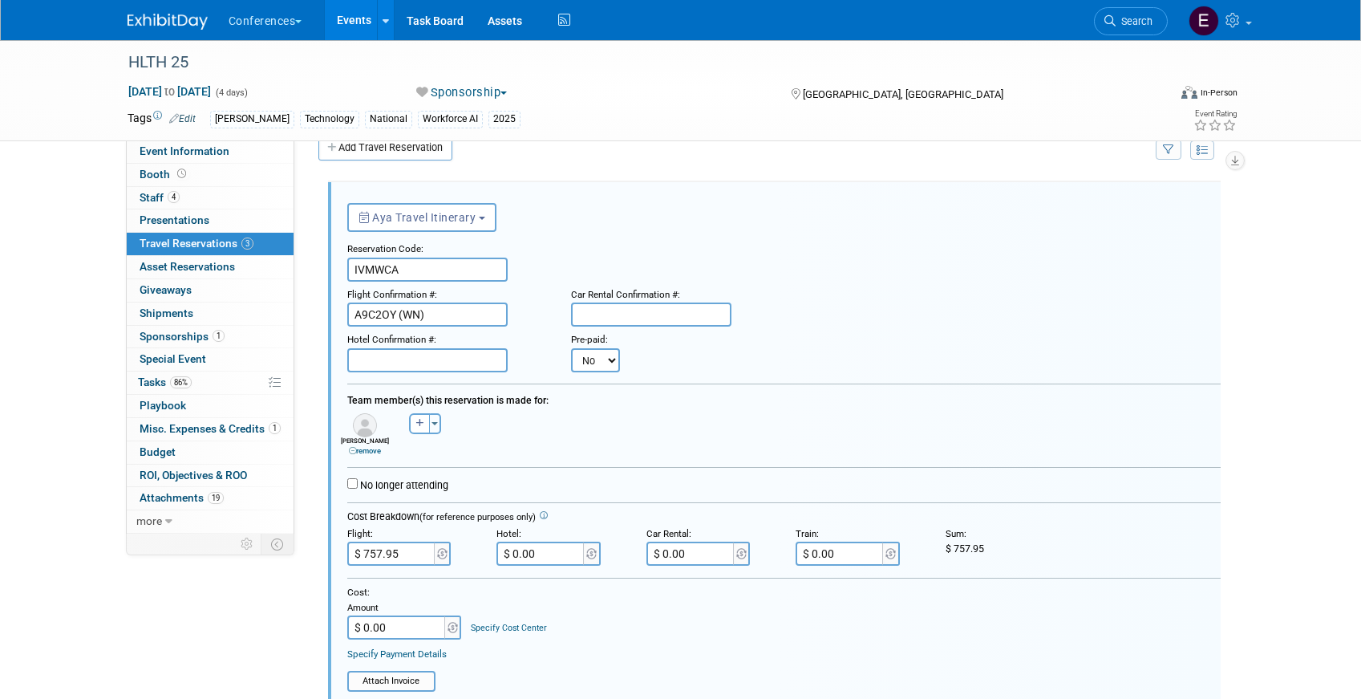
type input "A9C2OY (WN)"
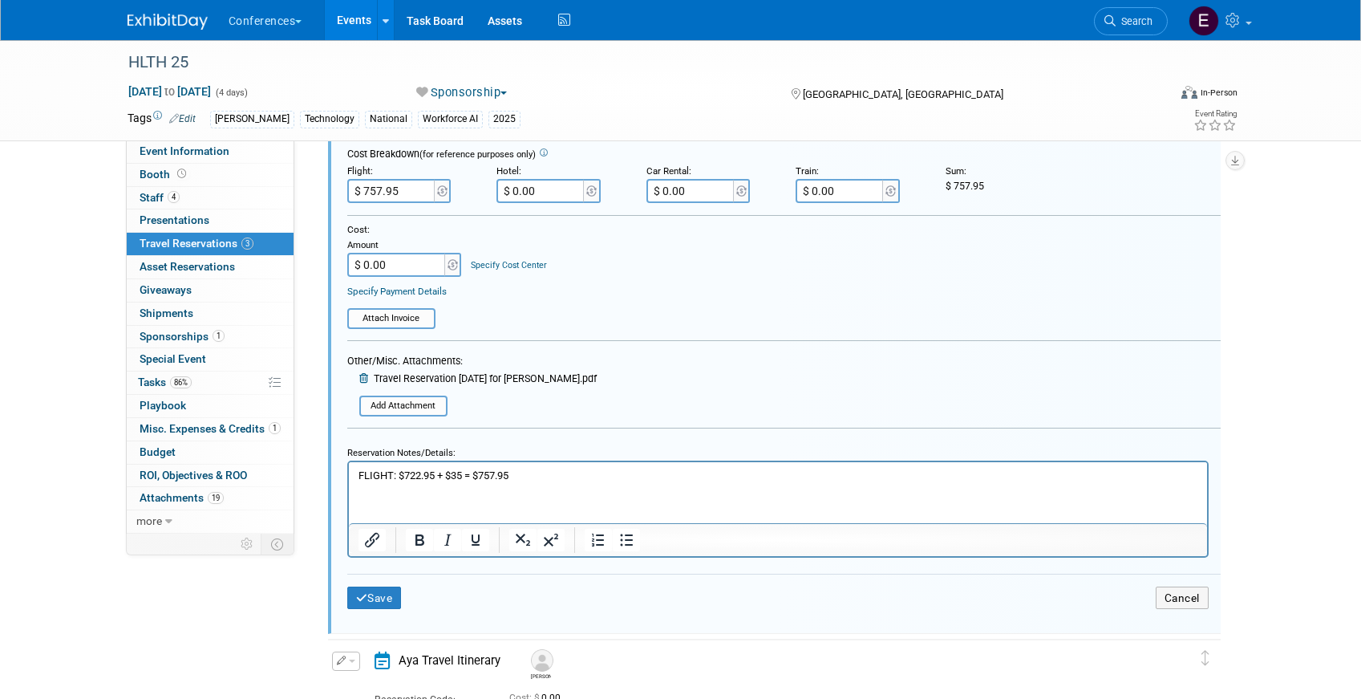
scroll to position [403, 0]
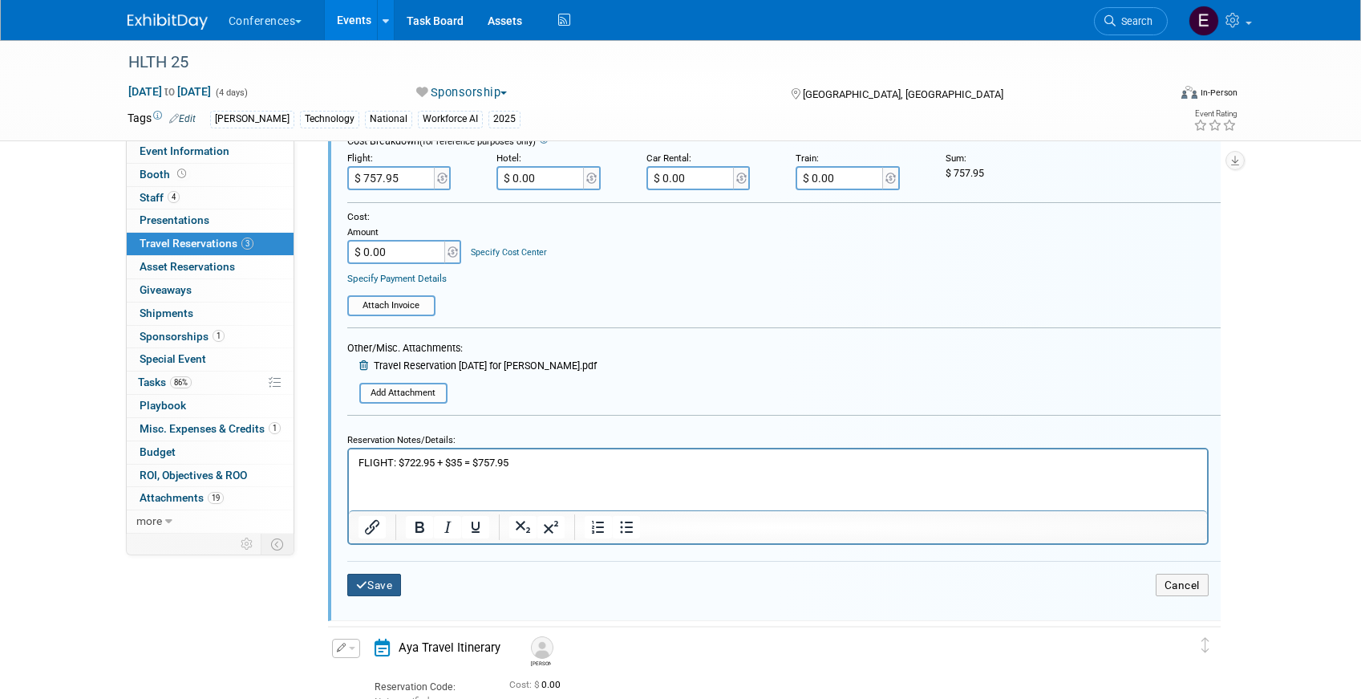
click at [382, 583] on button "Save" at bounding box center [374, 585] width 55 height 23
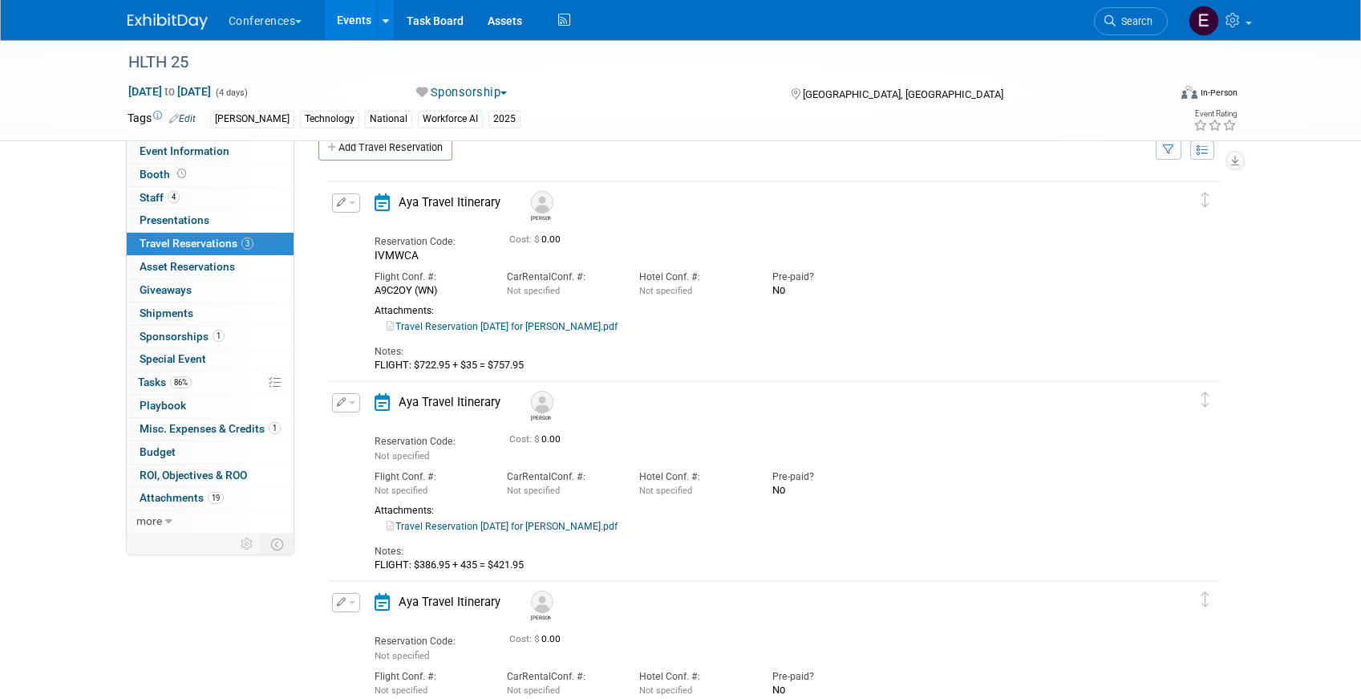
scroll to position [141, 0]
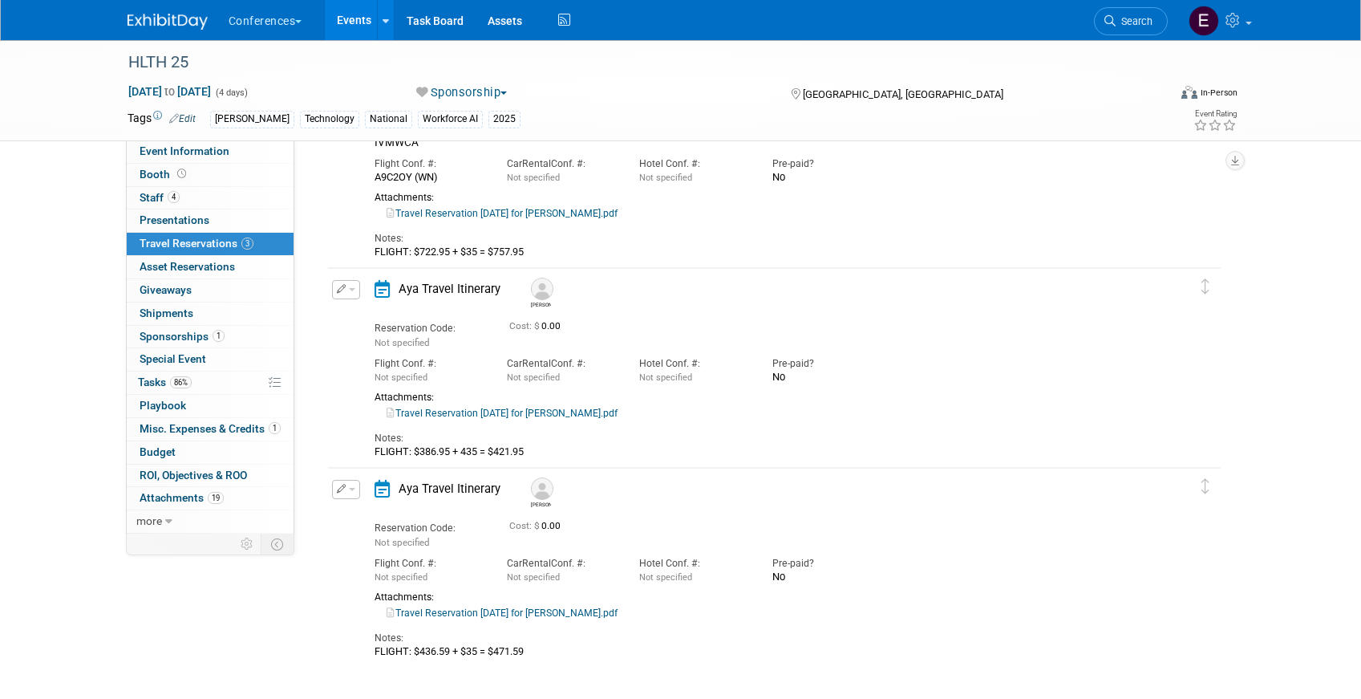
click at [344, 286] on icon "button" at bounding box center [342, 288] width 10 height 9
click at [517, 516] on div "Cost: $ 0.00" at bounding box center [796, 523] width 574 height 17
click at [343, 484] on icon "button" at bounding box center [342, 488] width 10 height 9
click at [367, 518] on button "Edit Reservation" at bounding box center [401, 516] width 136 height 23
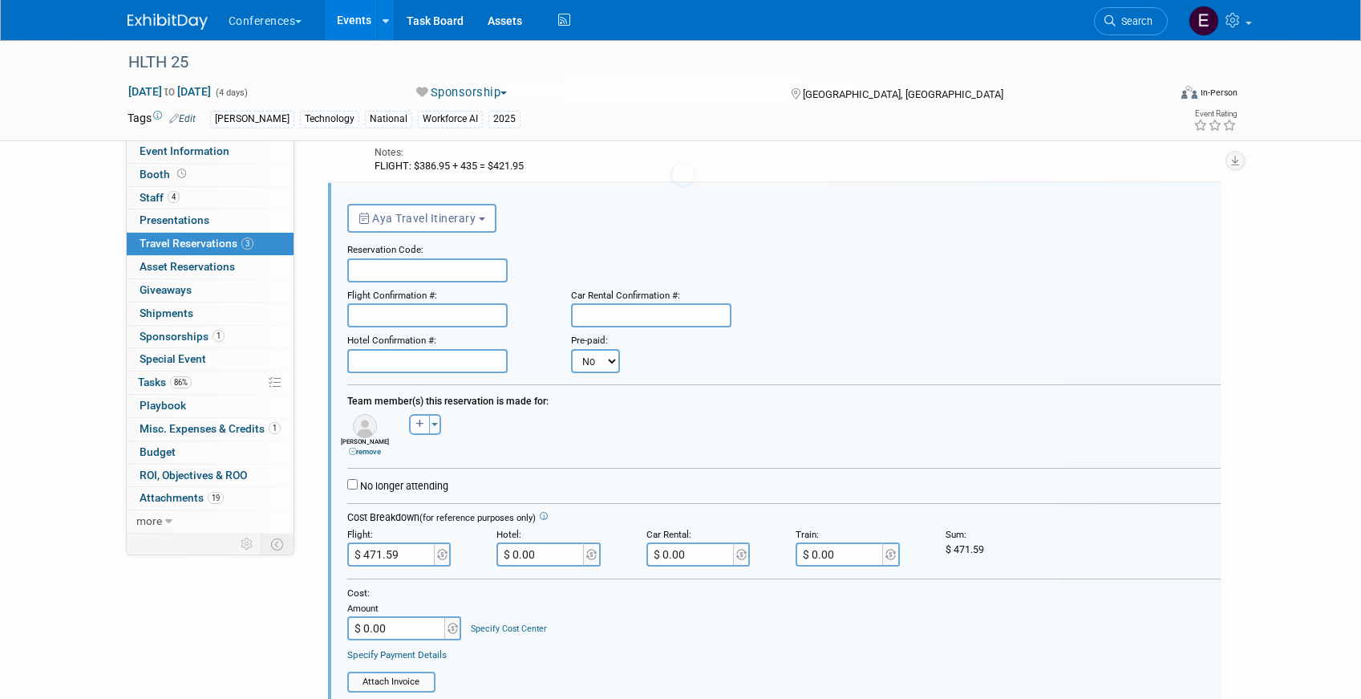
scroll to position [427, 0]
click at [217, 375] on link "86% Tasks 86%" at bounding box center [210, 382] width 167 height 22
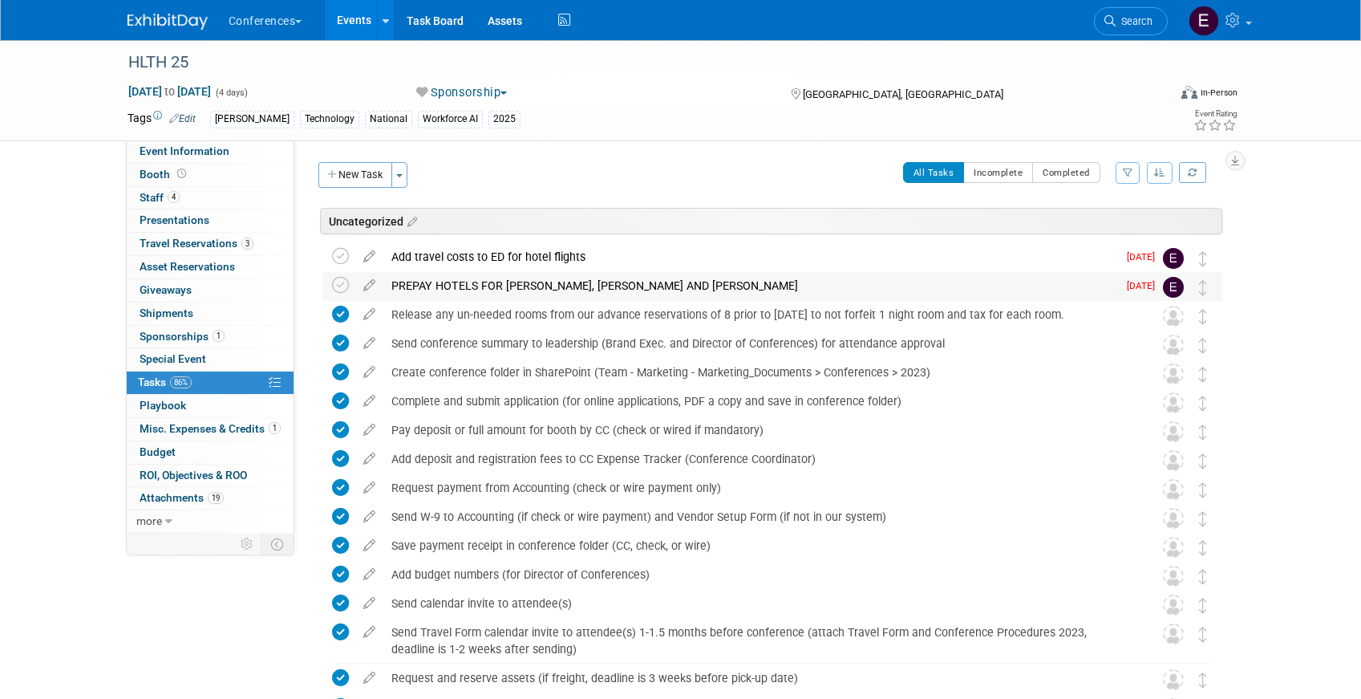
click at [563, 279] on div "PREPAY HOTELS FOR JASON, KEVIN AND DANI" at bounding box center [750, 285] width 734 height 27
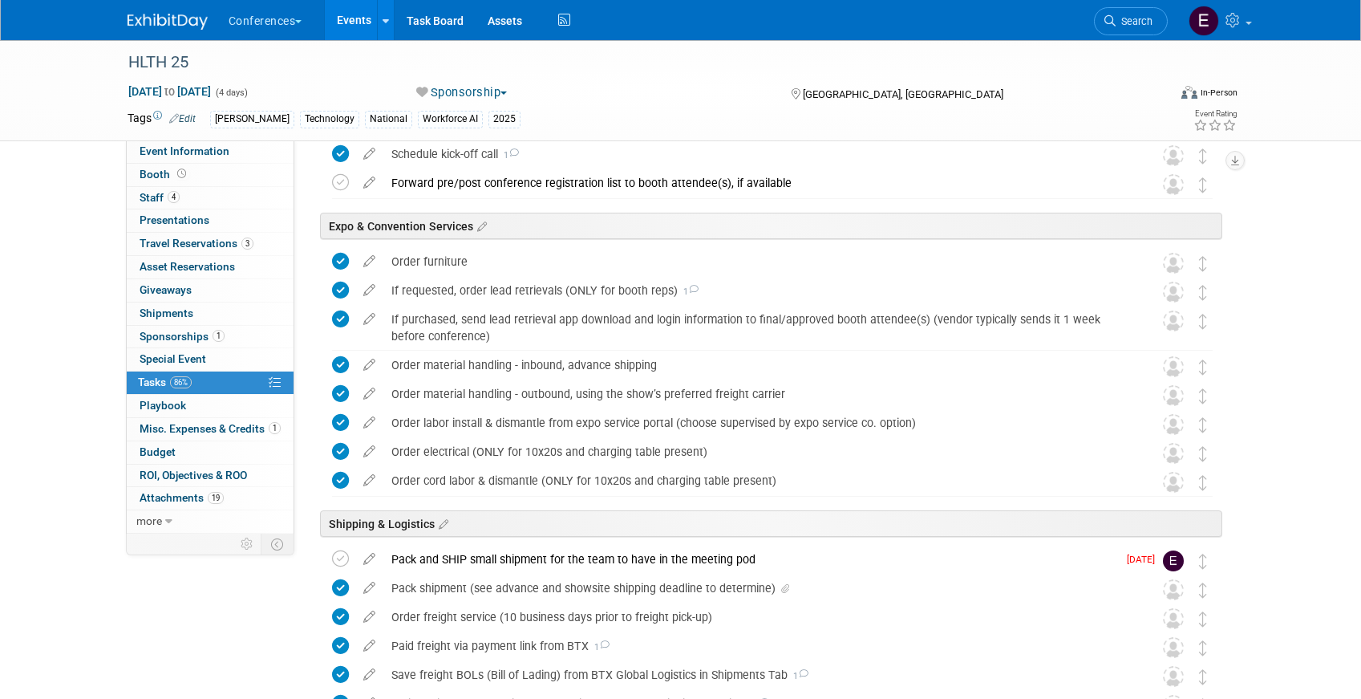
scroll to position [1212, 0]
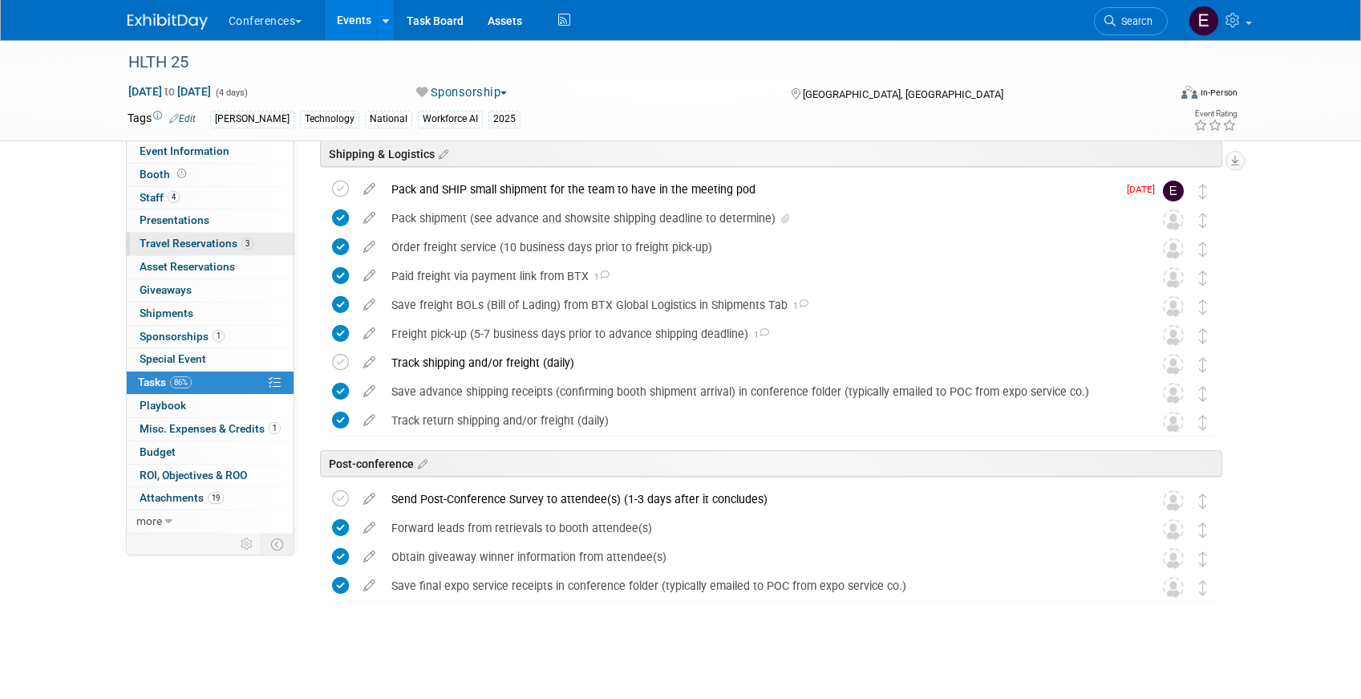
click at [211, 241] on span "Travel Reservations 3" at bounding box center [197, 243] width 114 height 13
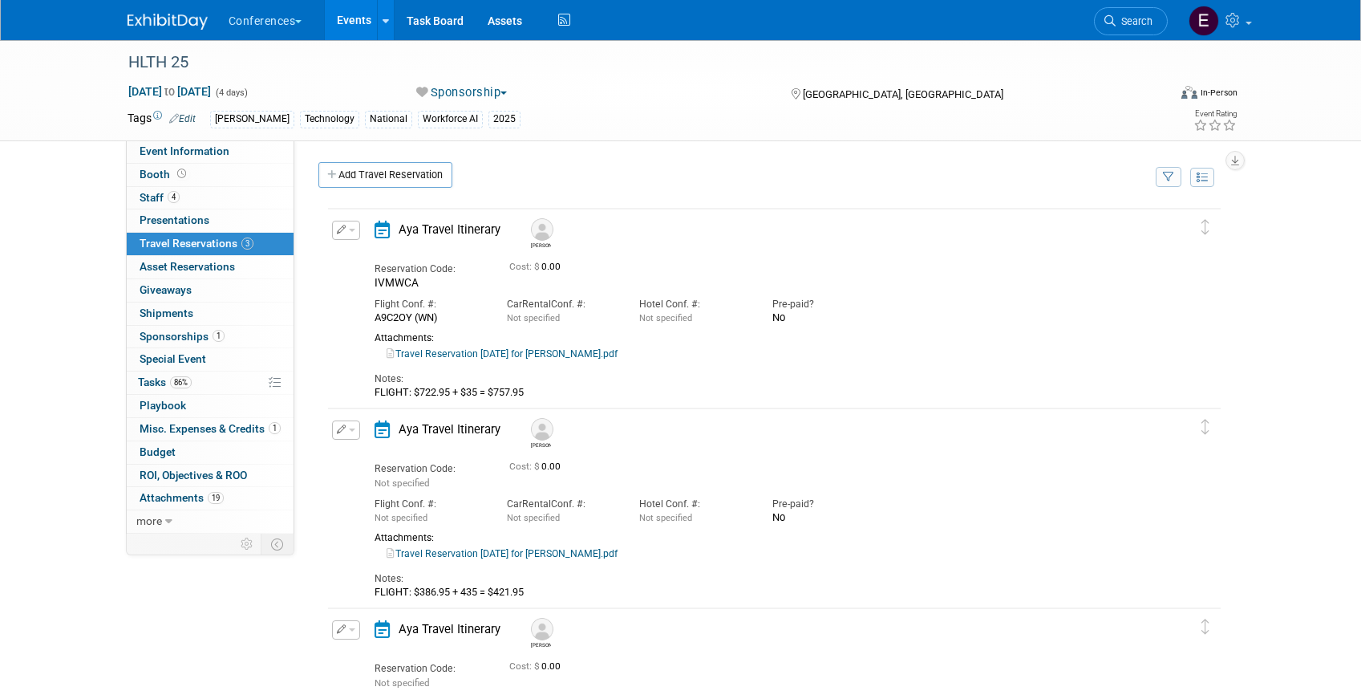
scroll to position [141, 0]
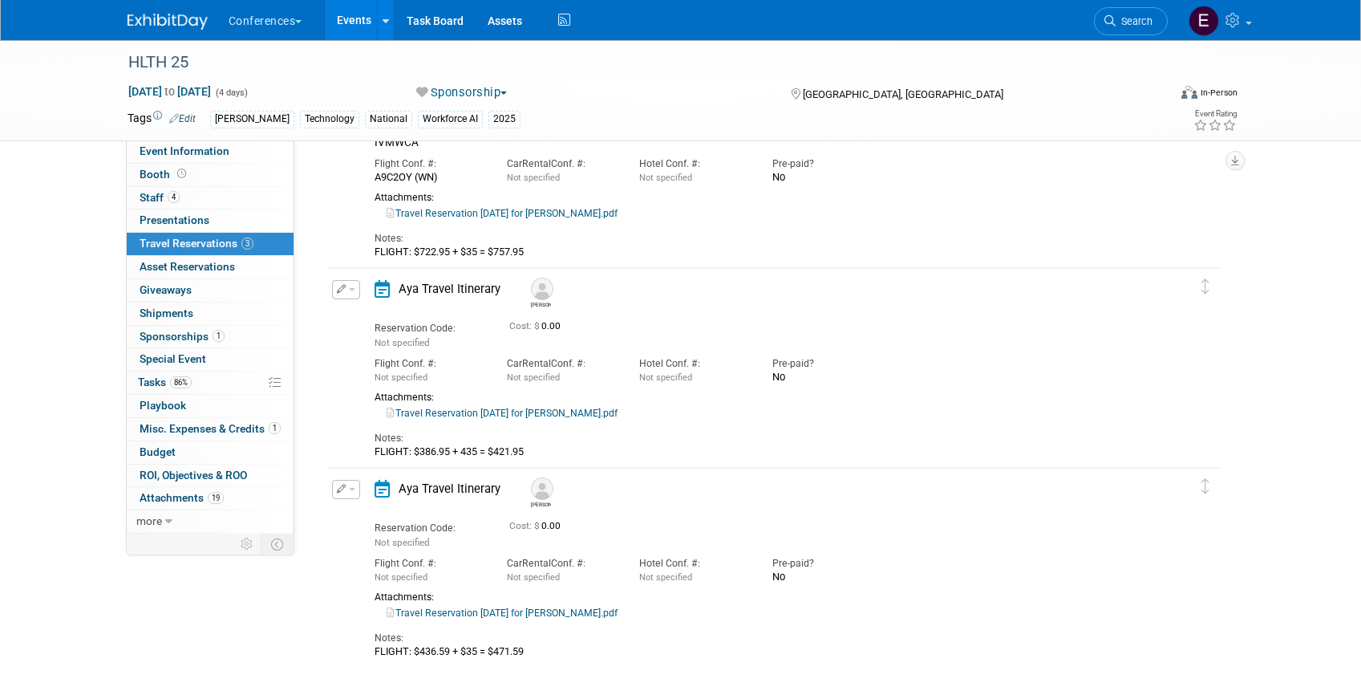
drag, startPoint x: 535, startPoint y: 655, endPoint x: 362, endPoint y: 639, distance: 173.9
click at [363, 639] on div "Aya Travel Itinerary Jason Reservation Code: Not specified Cost: $ 0.00" at bounding box center [761, 569] width 797 height 178
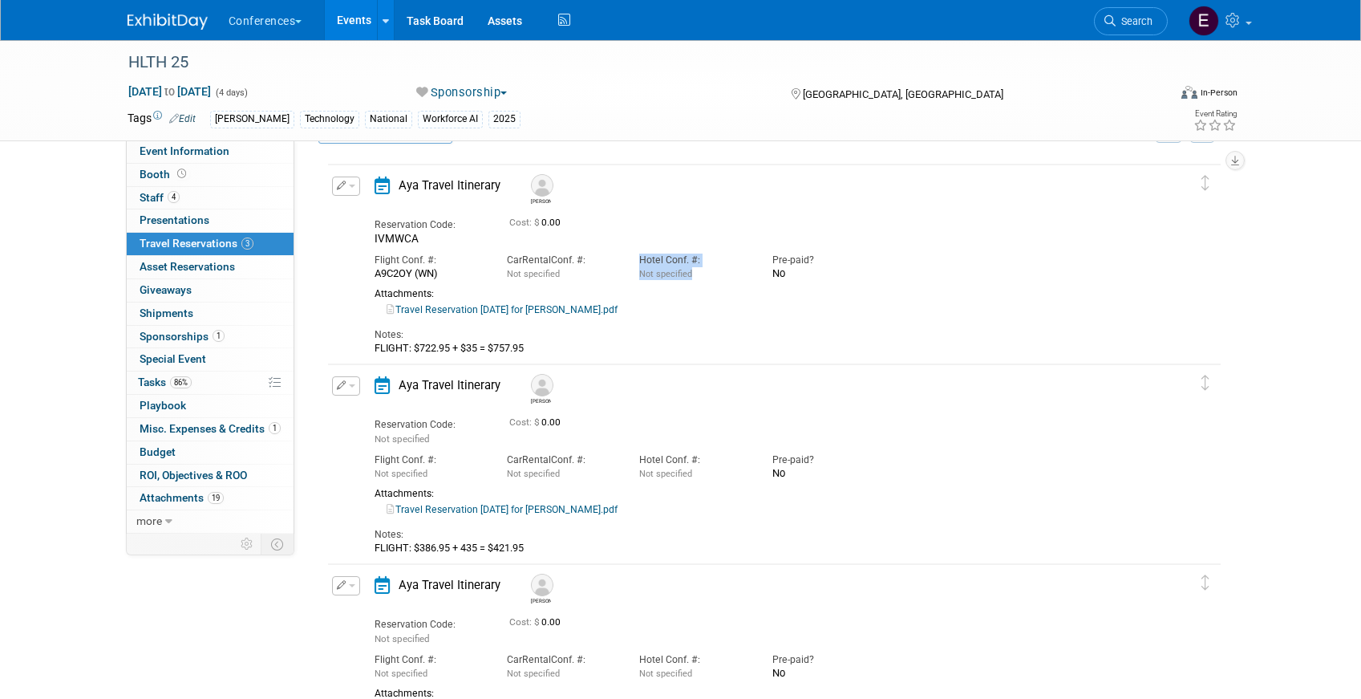
drag, startPoint x: 698, startPoint y: 274, endPoint x: 606, endPoint y: 270, distance: 91.5
click at [606, 270] on div "Flight Conf. #: A9C2OY (WN) Car Rental Conf. #: Not specified Hotel Conf. #: No…" at bounding box center [761, 262] width 797 height 34
click at [606, 270] on div "Not specified" at bounding box center [561, 273] width 108 height 13
drag, startPoint x: 634, startPoint y: 257, endPoint x: 708, endPoint y: 275, distance: 76.8
click at [708, 275] on div "Hotel Conf. #: Not specified" at bounding box center [693, 262] width 132 height 34
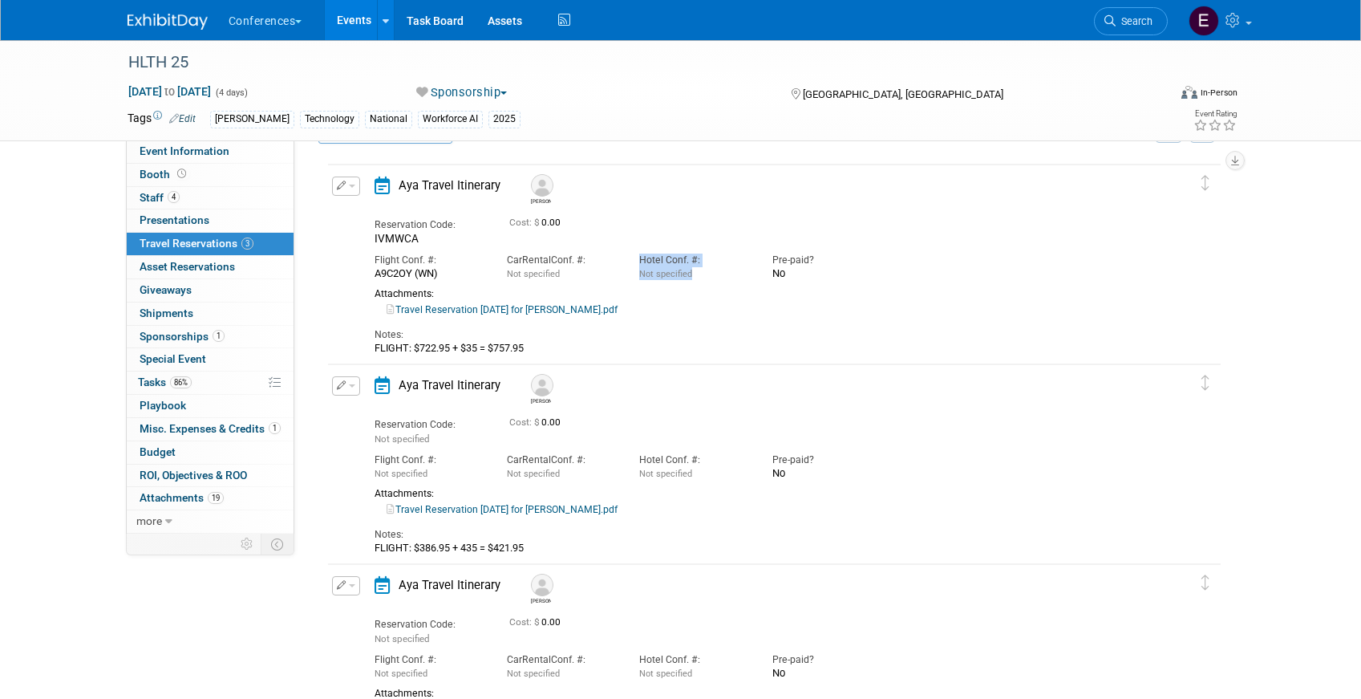
click at [708, 275] on div "Not specified" at bounding box center [693, 273] width 108 height 13
drag, startPoint x: 706, startPoint y: 275, endPoint x: 632, endPoint y: 250, distance: 77.9
click at [632, 250] on div "Hotel Conf. #: Not specified" at bounding box center [693, 262] width 132 height 34
click at [237, 380] on link "86% Tasks 86%" at bounding box center [210, 382] width 167 height 22
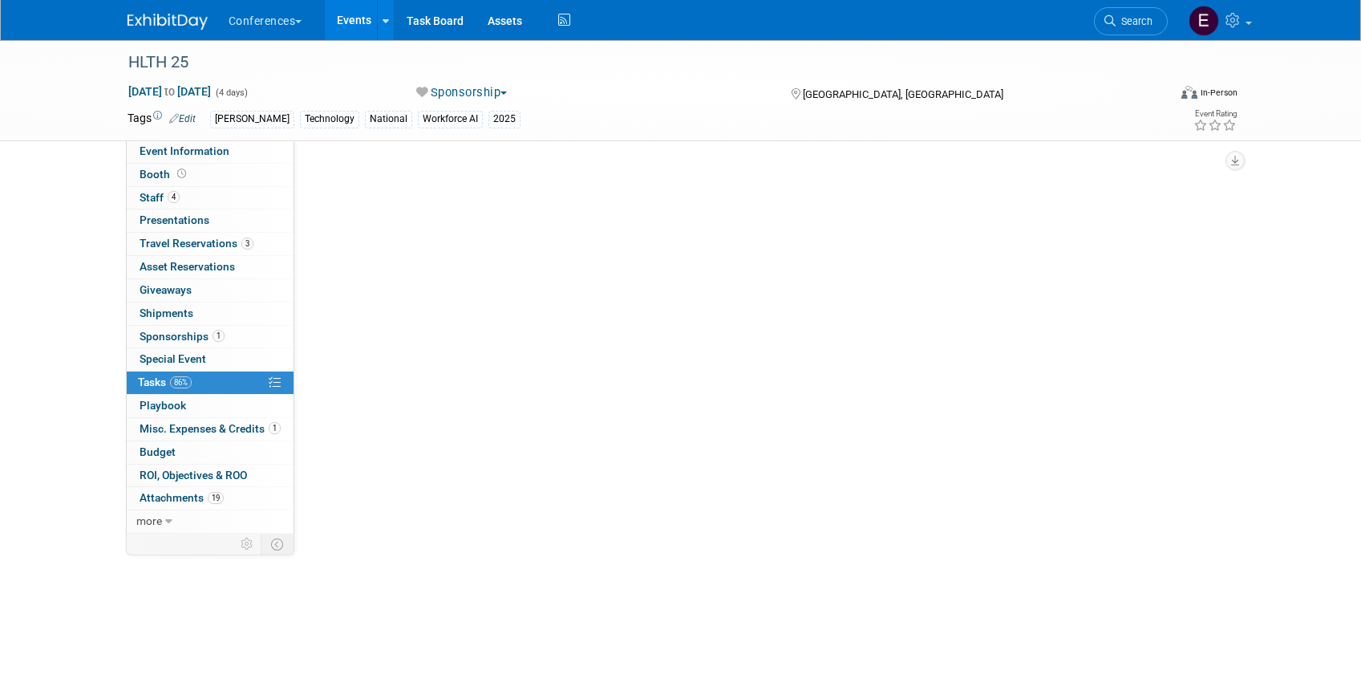
scroll to position [0, 0]
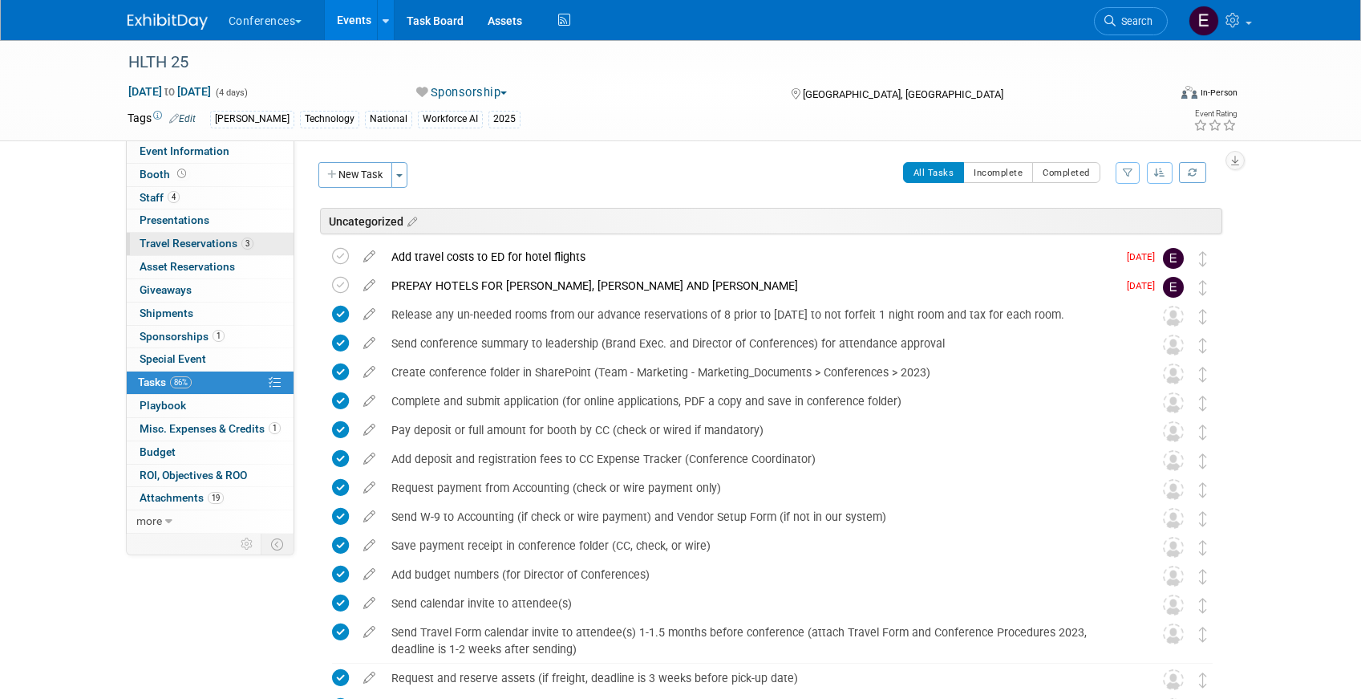
click at [205, 244] on span "Travel Reservations 3" at bounding box center [197, 243] width 114 height 13
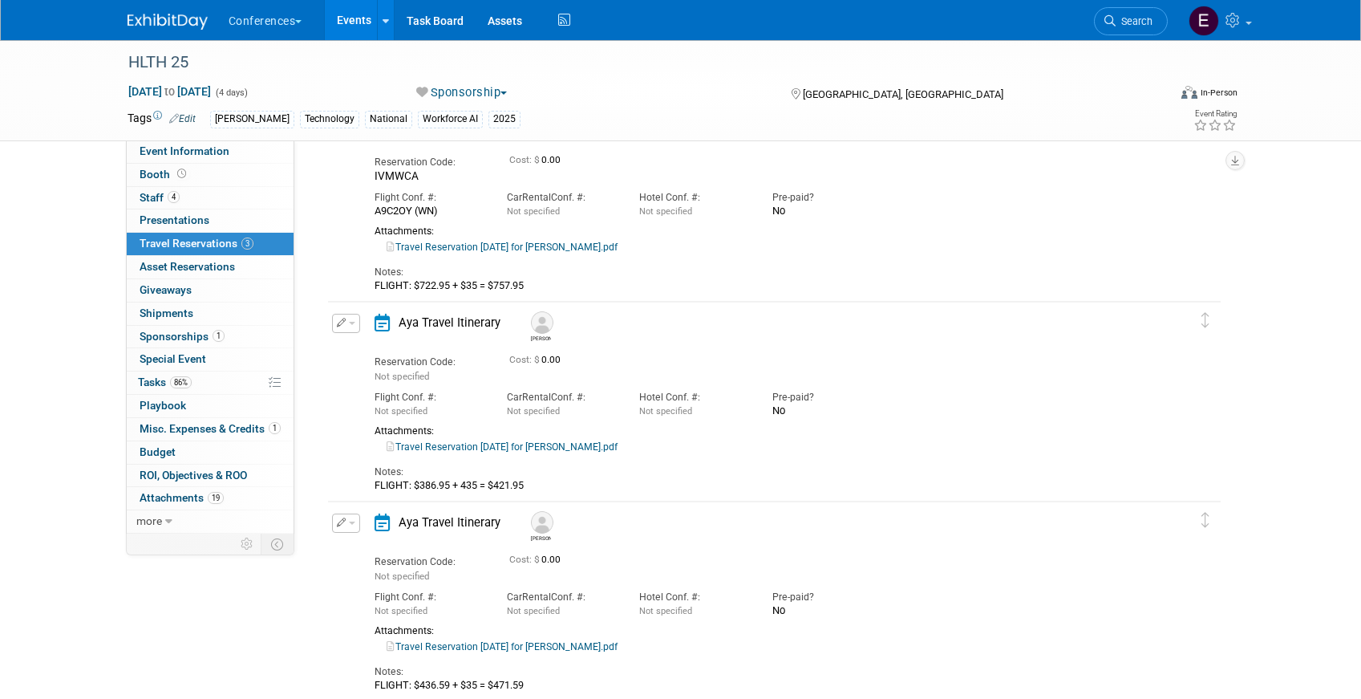
scroll to position [141, 0]
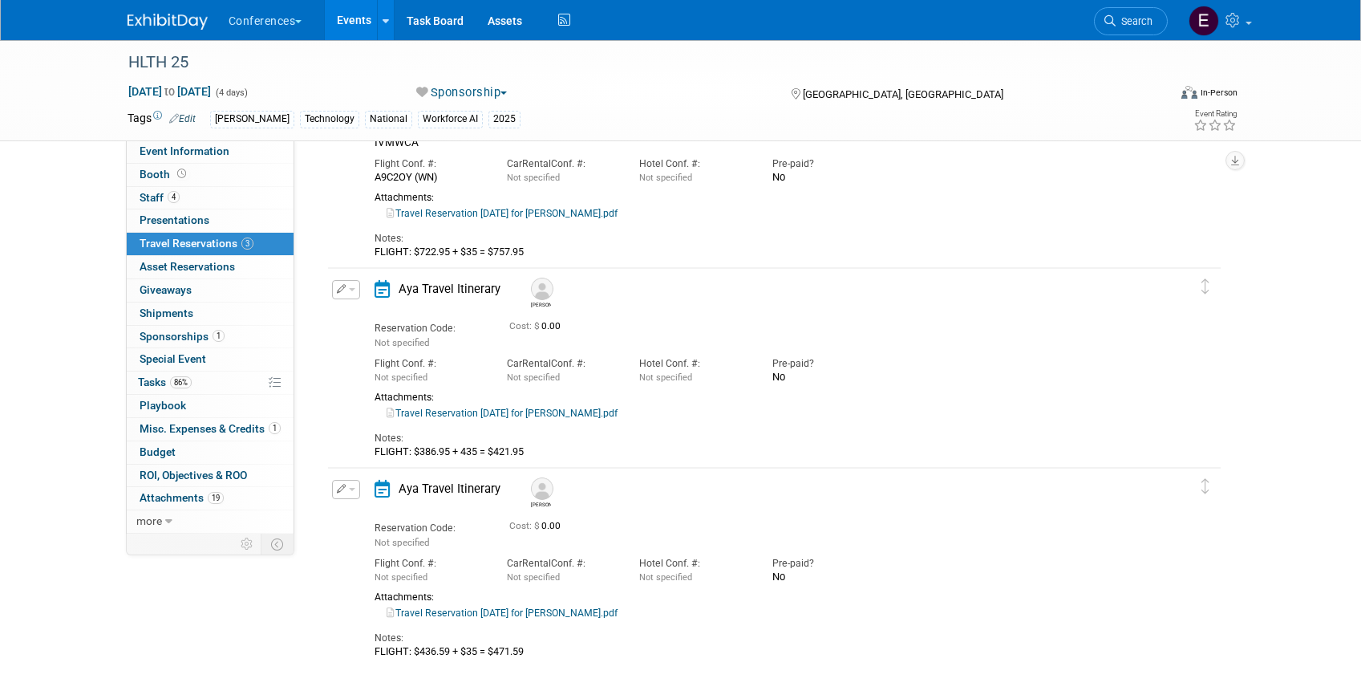
click at [538, 411] on link "Travel Reservation October 20 for DANIELLE ERIN BOWIE.pdf" at bounding box center [502, 412] width 231 height 11
click at [340, 288] on icon "button" at bounding box center [342, 288] width 10 height 9
click at [372, 322] on button "Edit Reservation" at bounding box center [401, 317] width 136 height 23
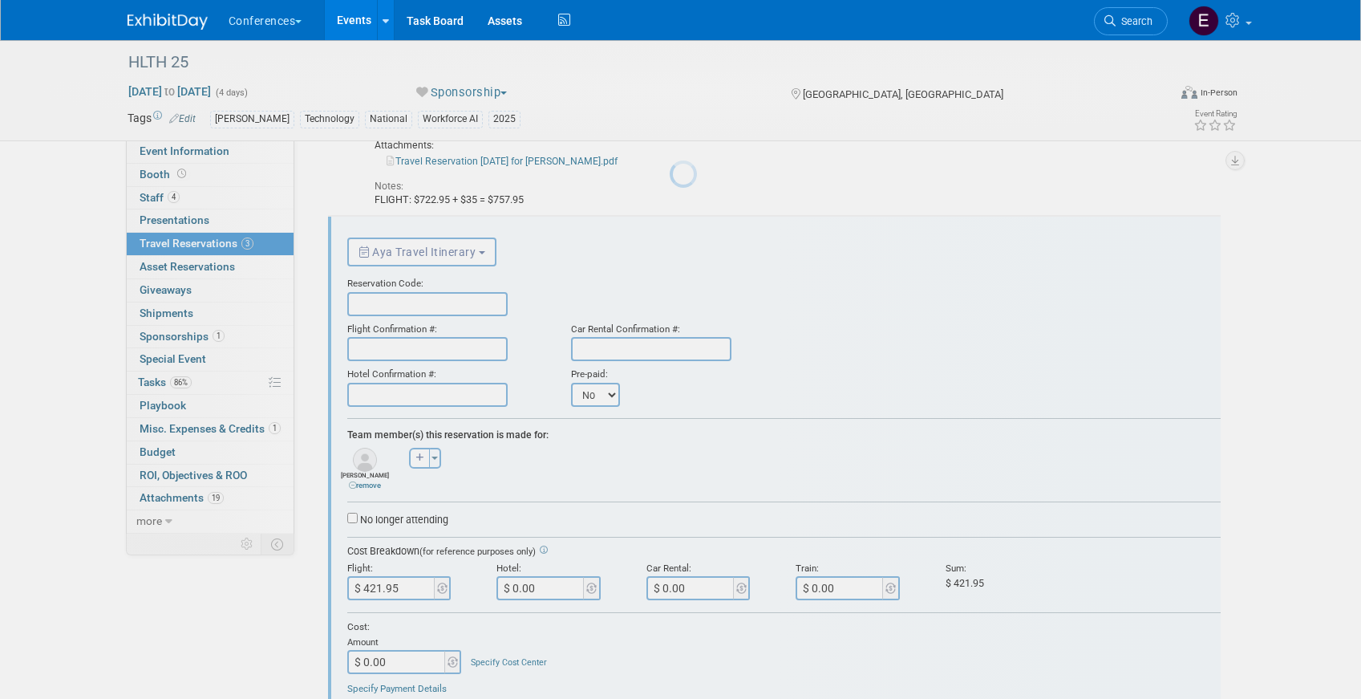
scroll to position [227, 0]
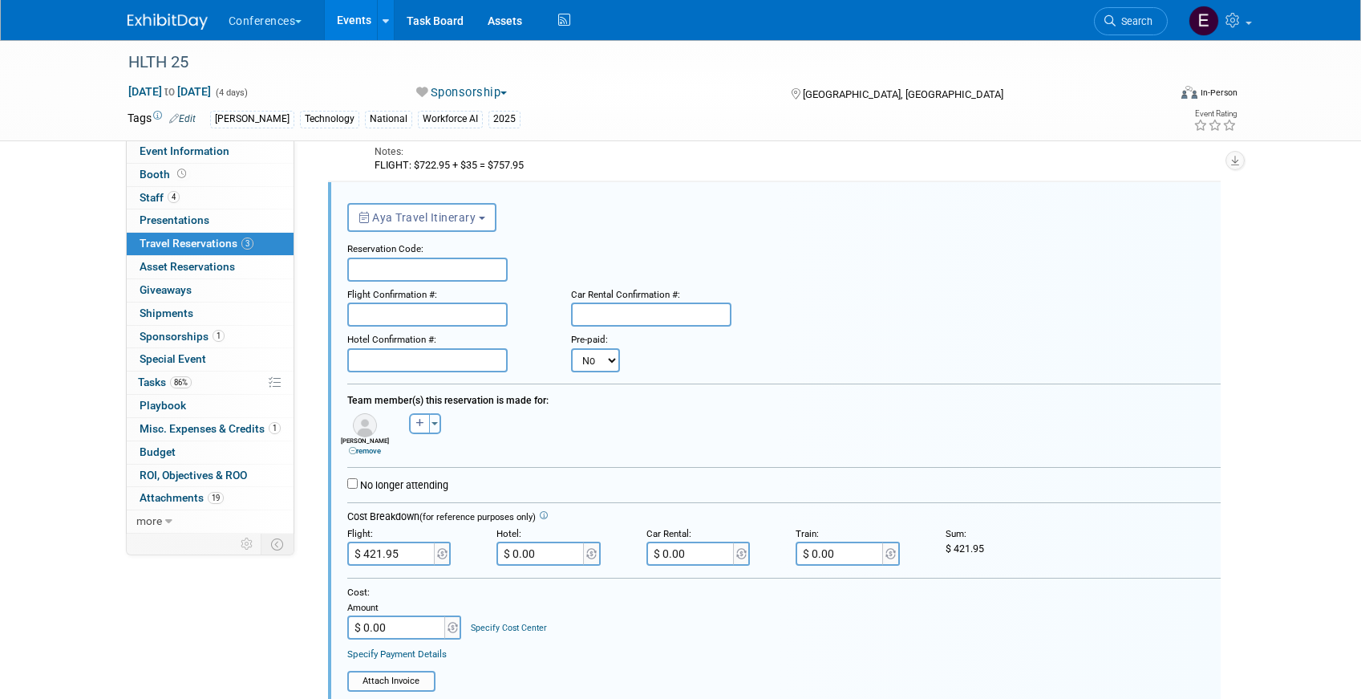
click at [384, 278] on input "text" at bounding box center [427, 269] width 160 height 24
paste input "JWSRZO"
type input "JWSRZO"
click at [406, 318] on input "text" at bounding box center [427, 314] width 160 height 24
paste input "A97UFX (WN)"
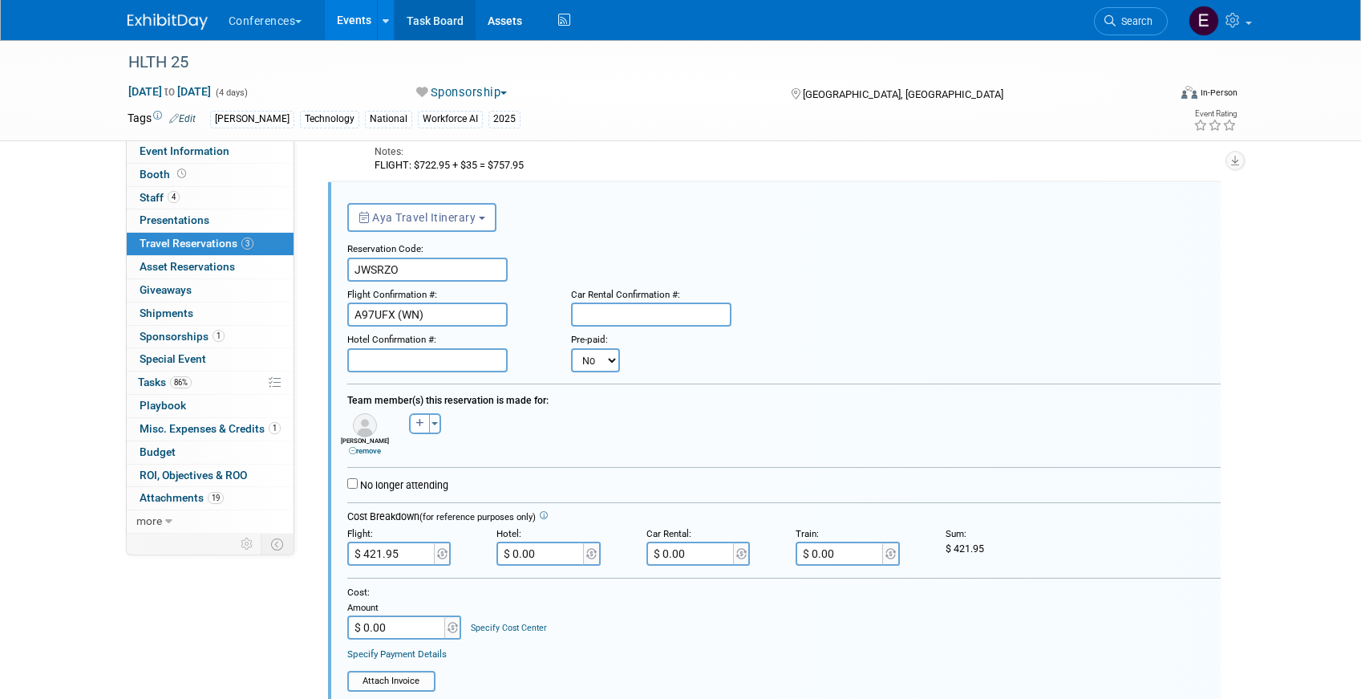
type input "A97UFX (WN)"
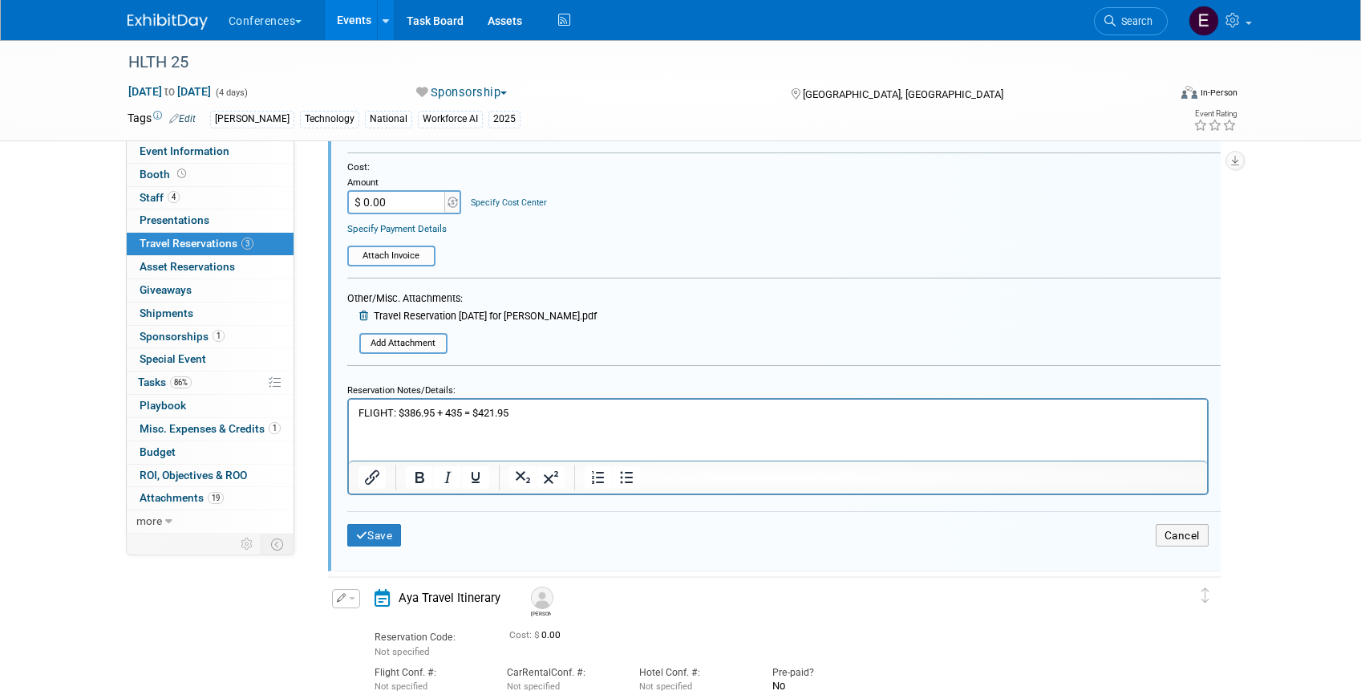
scroll to position [657, 0]
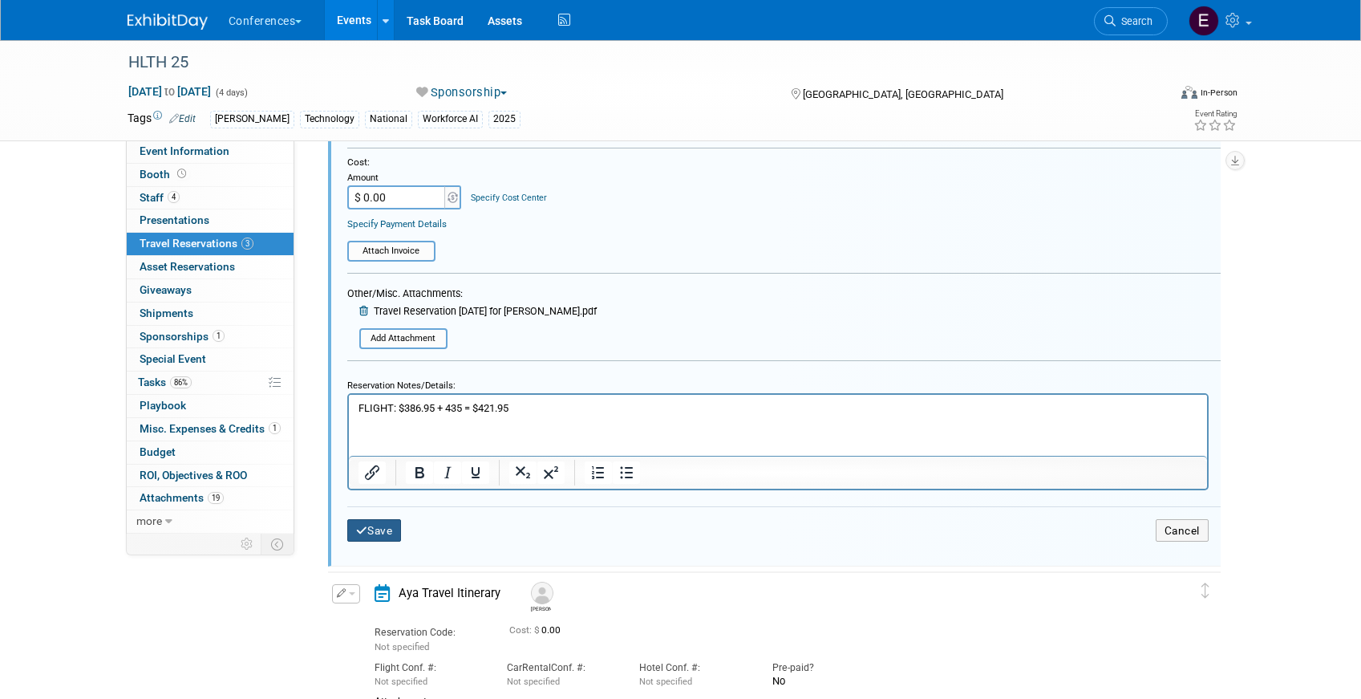
click at [366, 532] on icon "submit" at bounding box center [362, 530] width 12 height 11
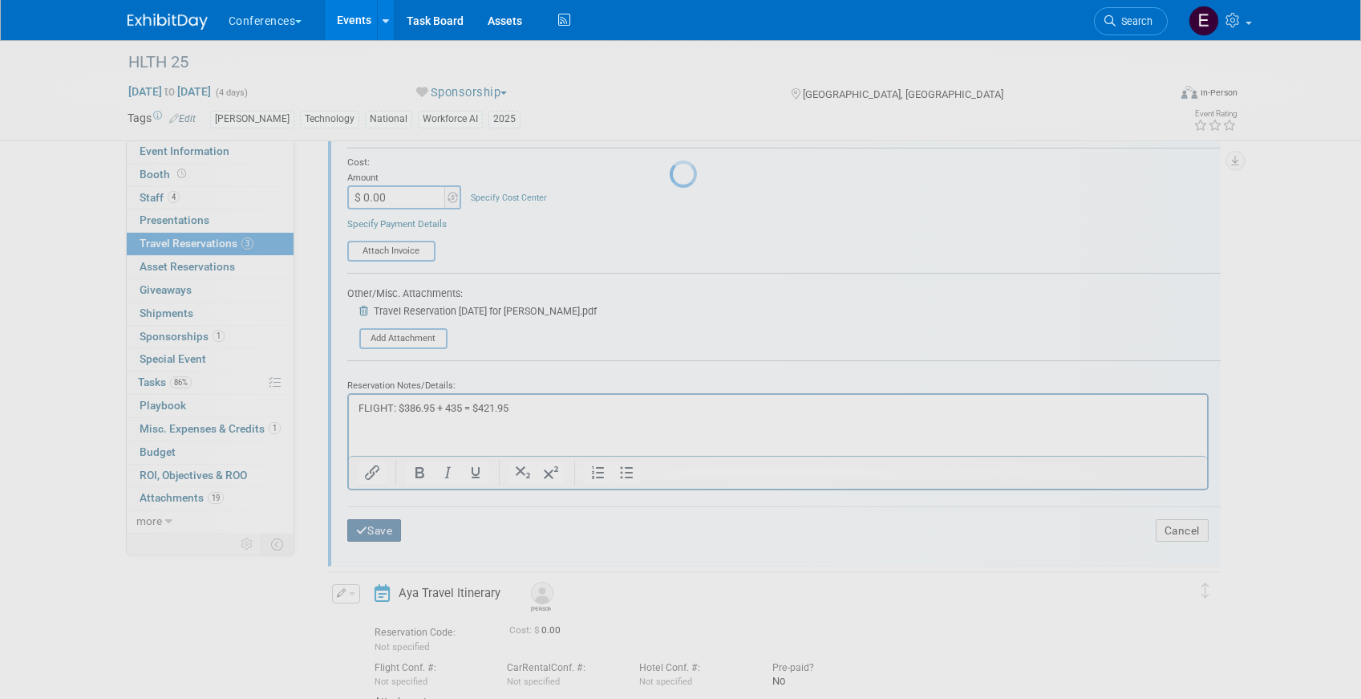
scroll to position [141, 0]
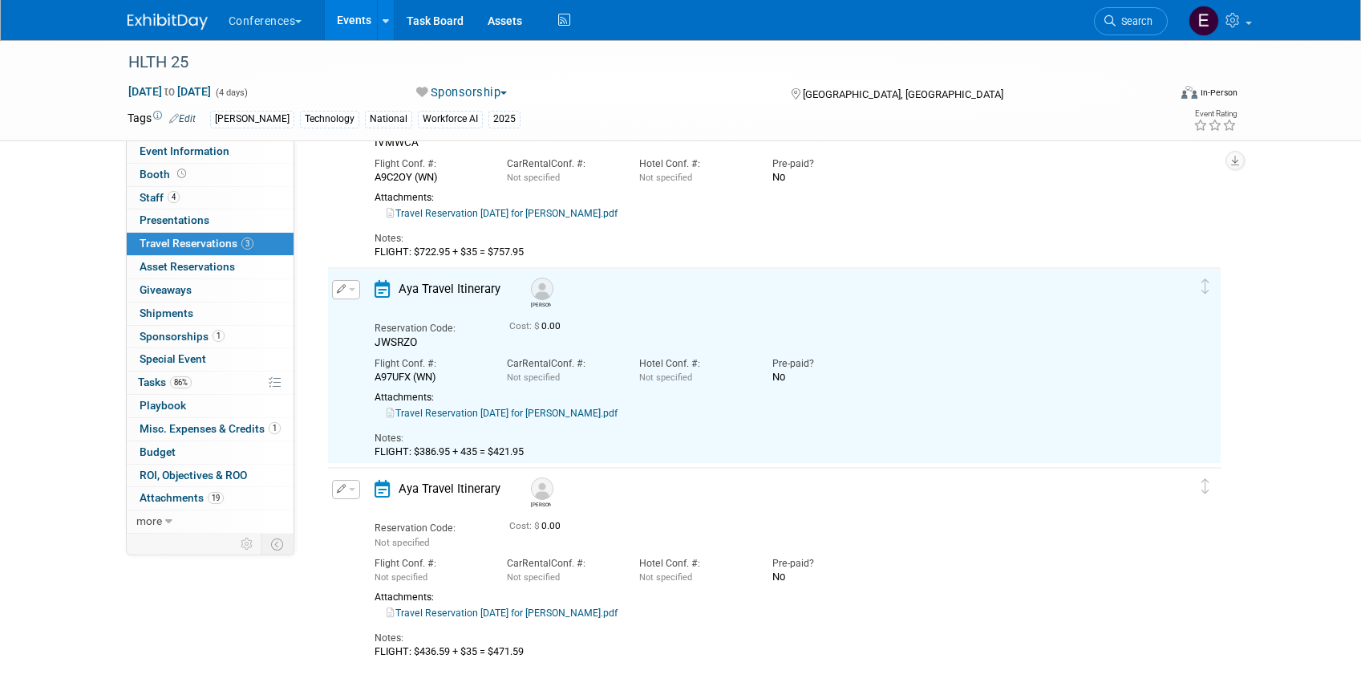
click at [351, 290] on span "button" at bounding box center [352, 289] width 6 height 3
click at [383, 490] on icon at bounding box center [383, 489] width 16 height 18
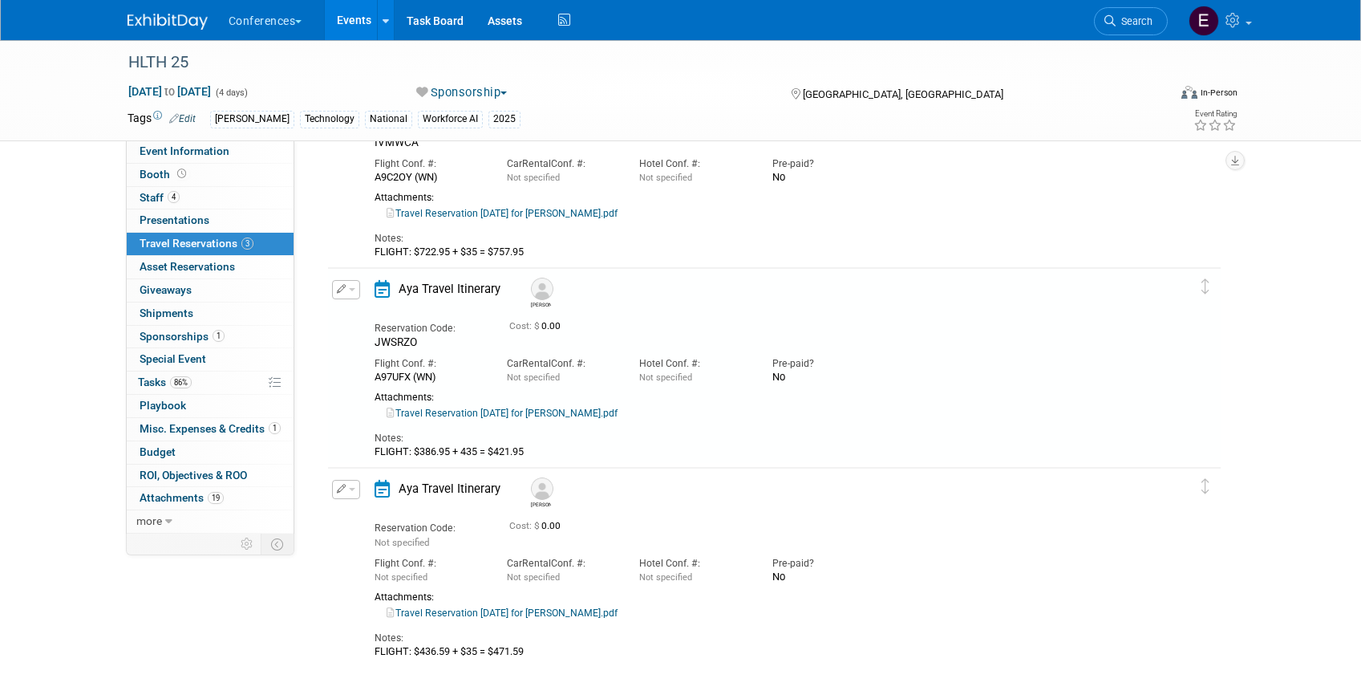
click at [439, 614] on link "Travel Reservation October 18 for JASON WILLIAM LANDER.pdf" at bounding box center [502, 612] width 231 height 11
click at [340, 492] on icon "button" at bounding box center [342, 488] width 10 height 9
click at [378, 521] on button "Edit Reservation" at bounding box center [401, 516] width 136 height 23
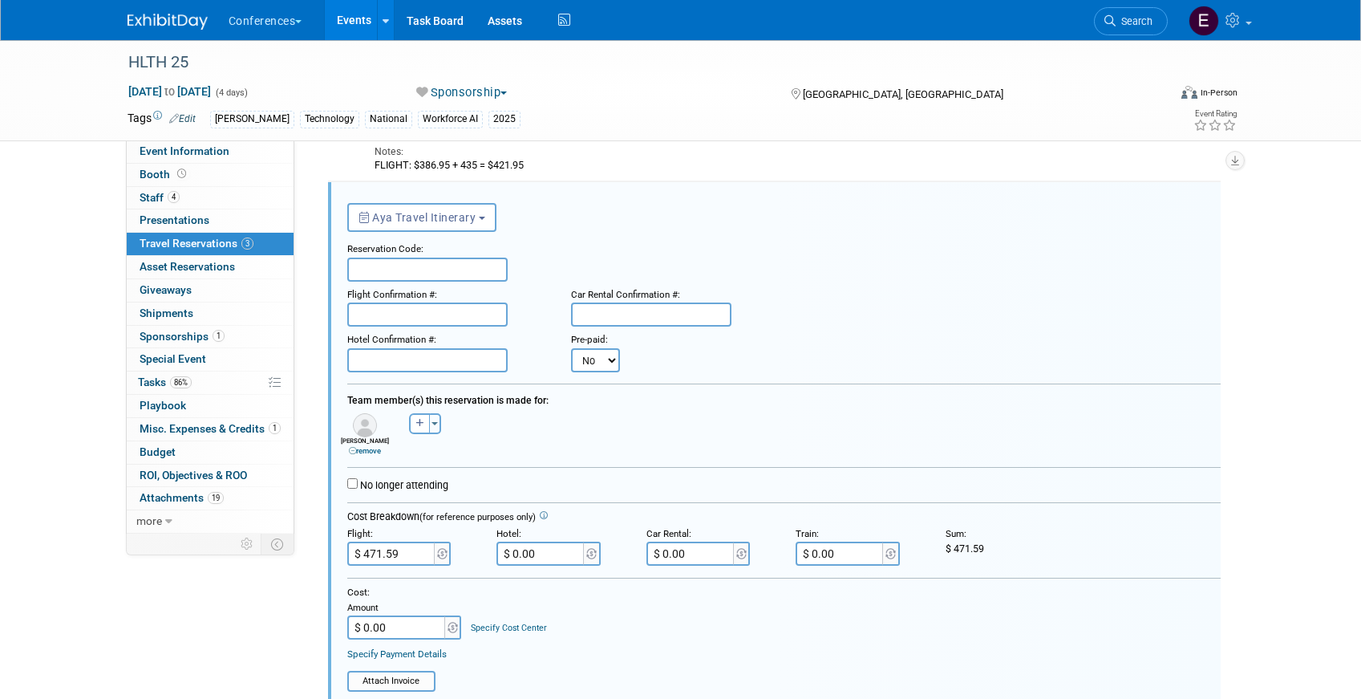
scroll to position [0, 0]
click at [407, 274] on input "text" at bounding box center [427, 269] width 160 height 24
paste input "JXATMG"
type input "JXATMG"
click at [384, 314] on input "text" at bounding box center [427, 314] width 160 height 24
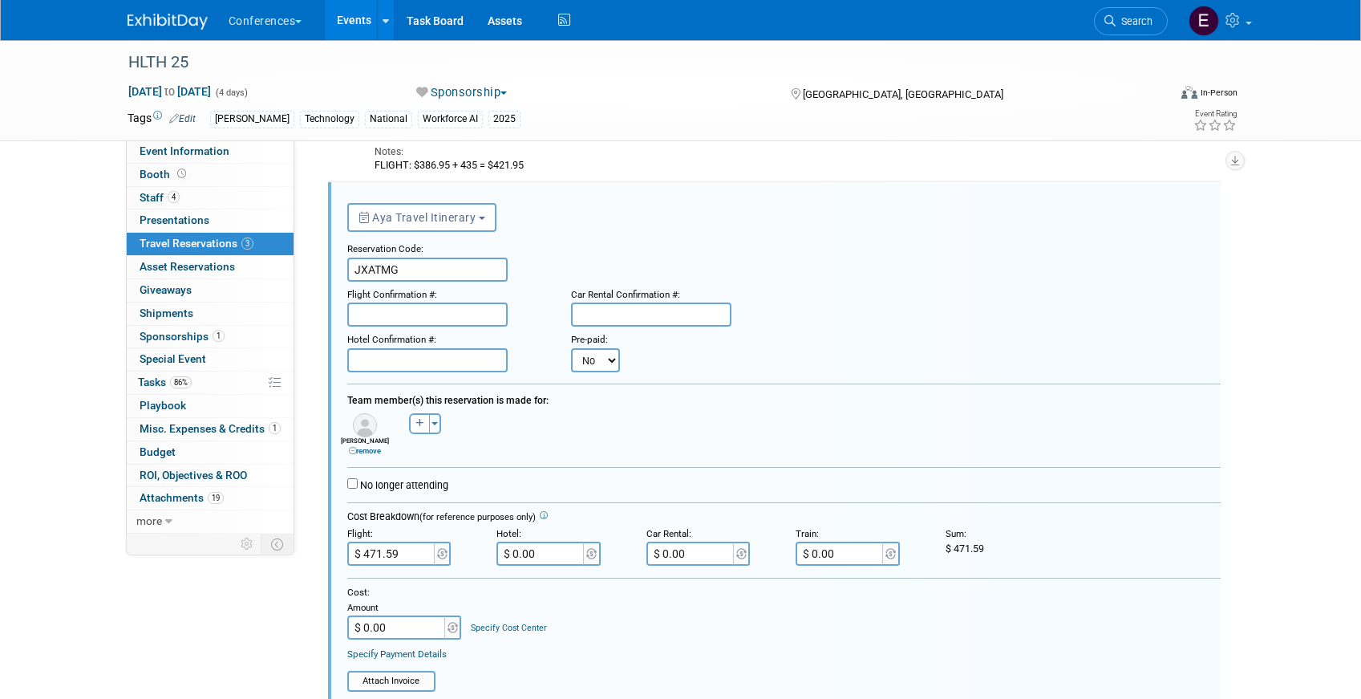
paste input "OFLTZK (AS)"
type input "OFLTZK (AS)"
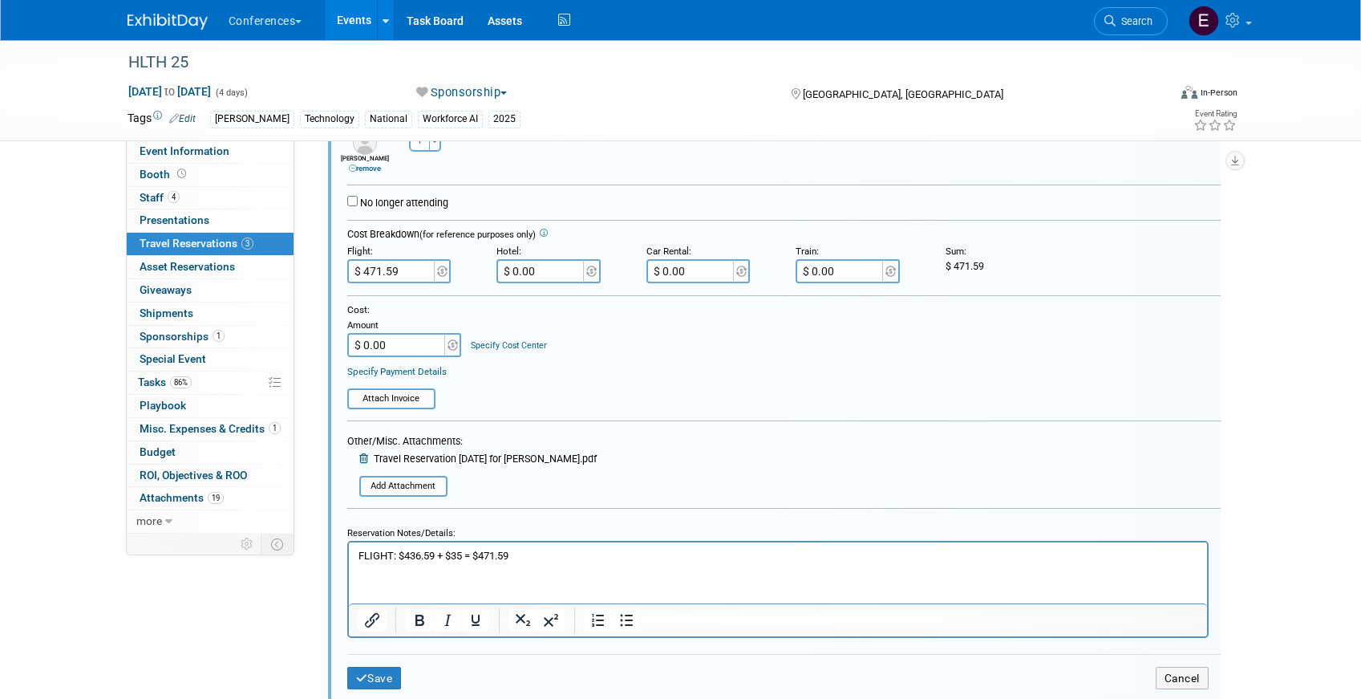
scroll to position [762, 0]
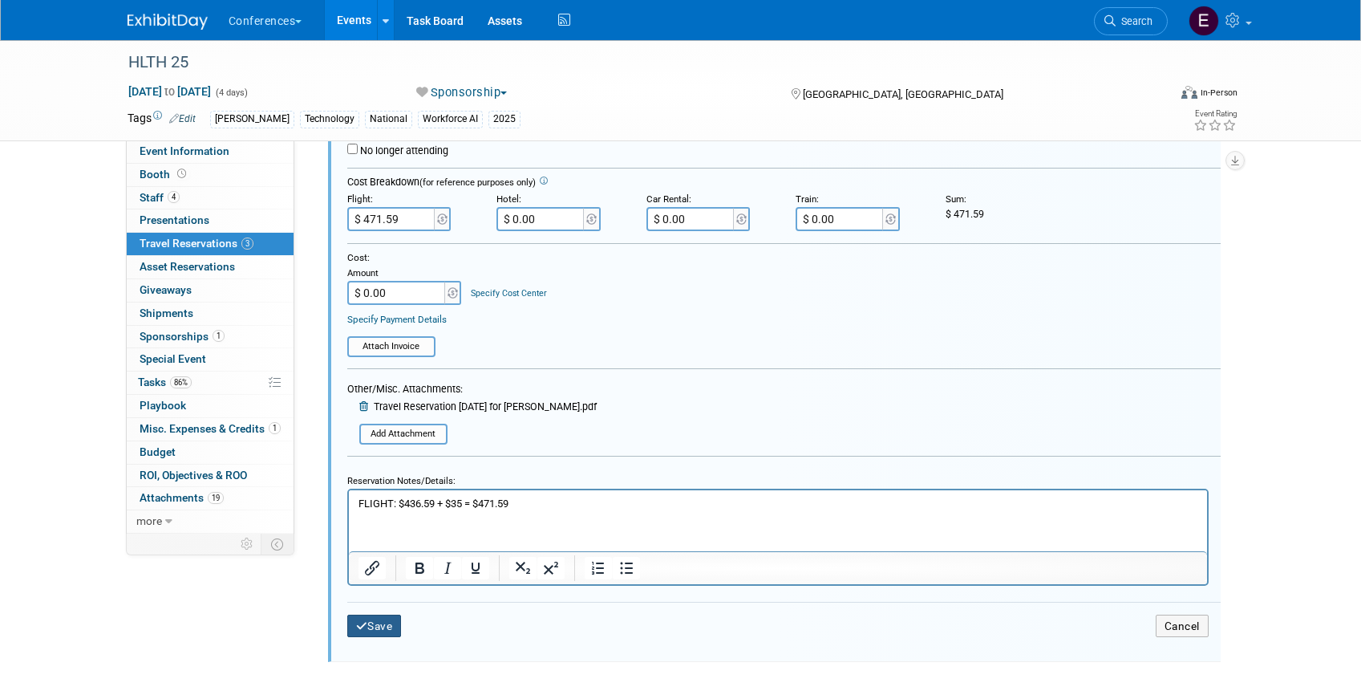
click at [365, 635] on button "Save" at bounding box center [374, 625] width 55 height 23
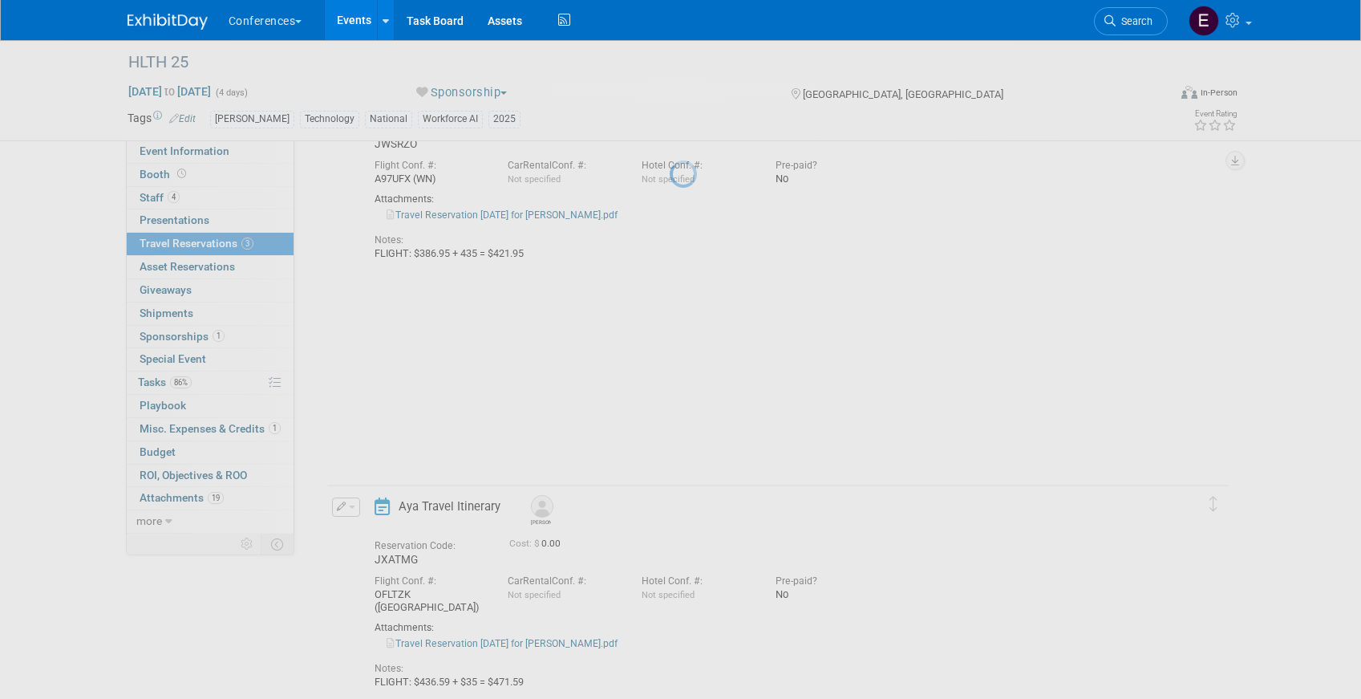
scroll to position [141, 0]
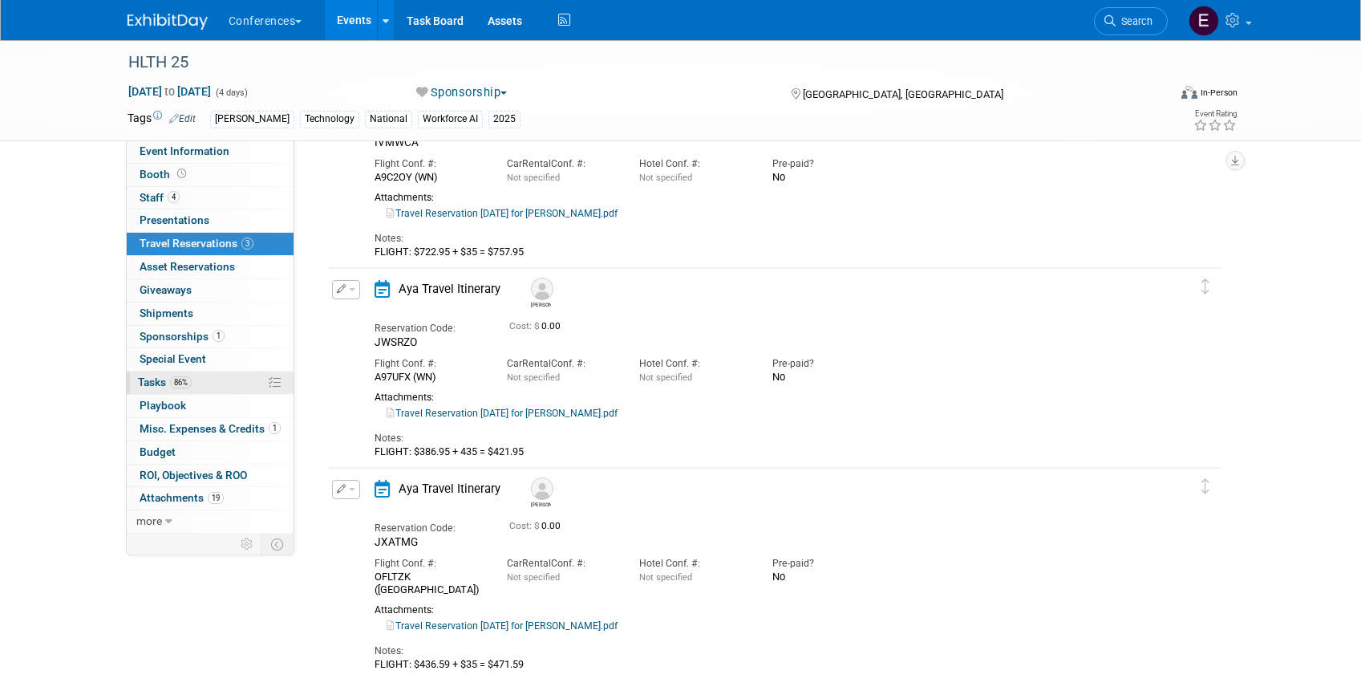
click at [210, 374] on link "86% Tasks 86%" at bounding box center [210, 382] width 167 height 22
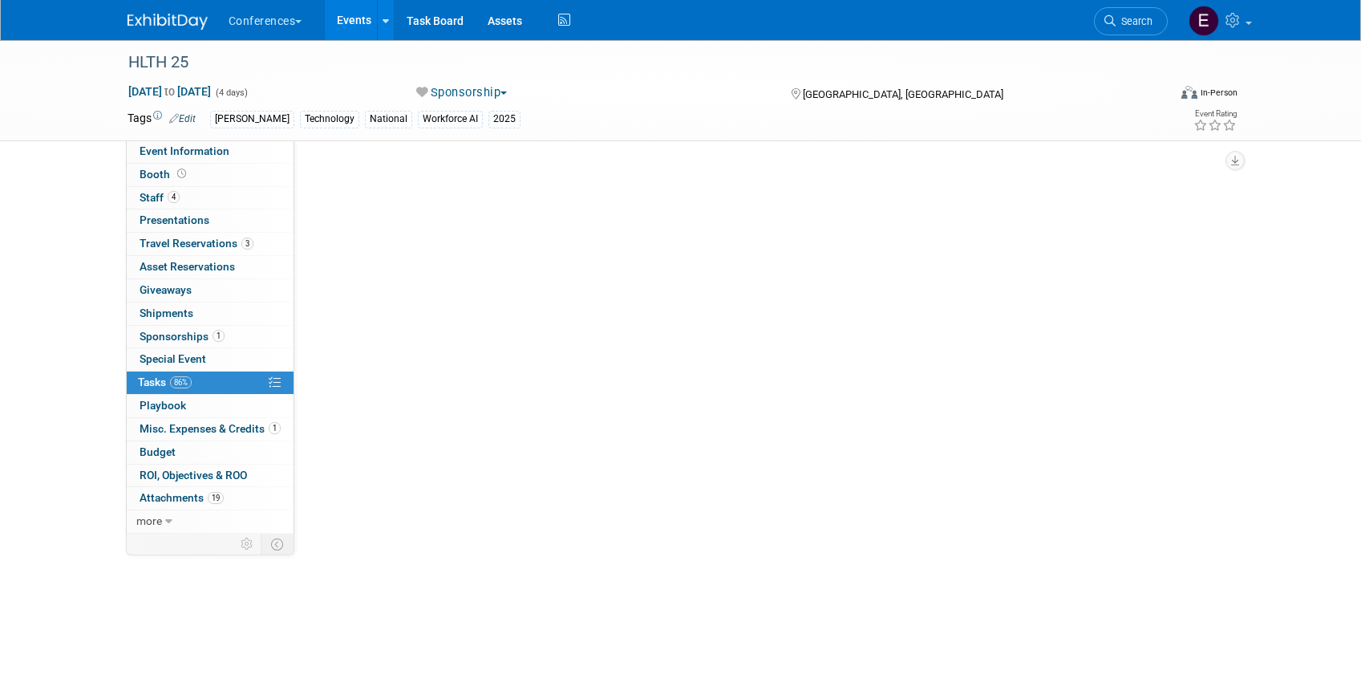
scroll to position [0, 0]
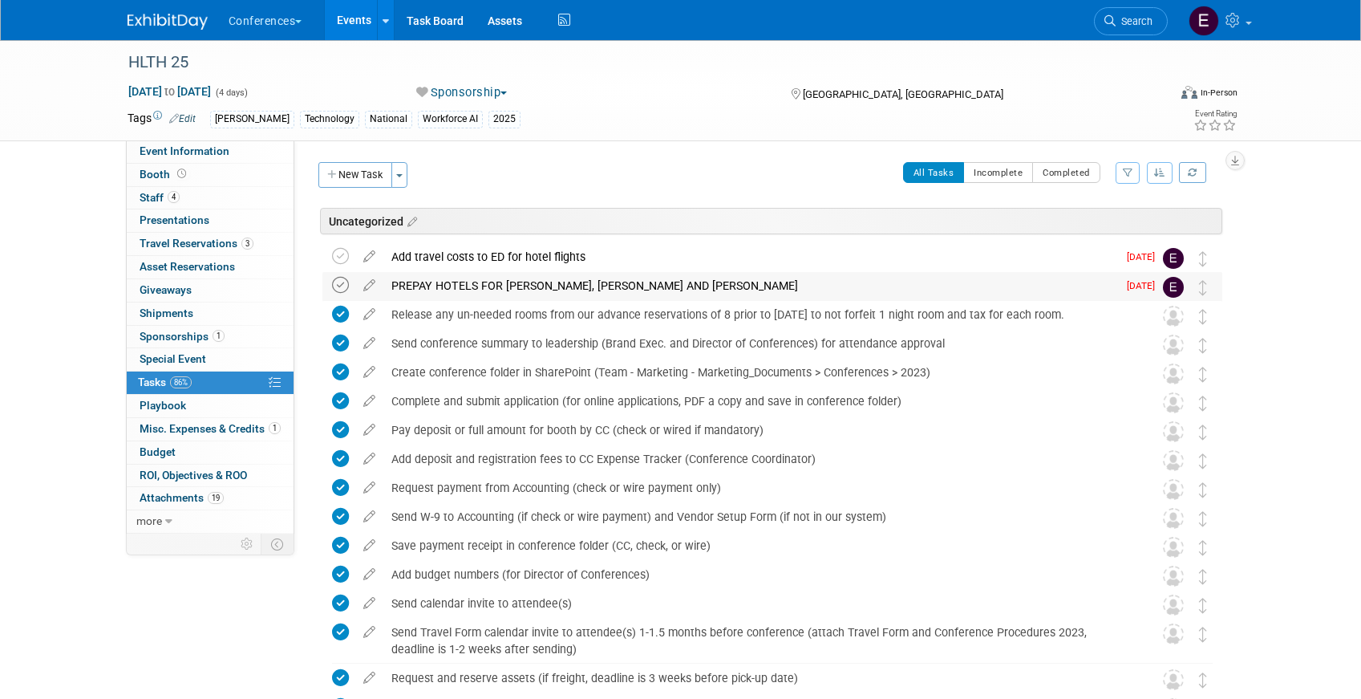
click at [342, 283] on icon at bounding box center [340, 285] width 17 height 17
click at [457, 274] on div "PREPAY HOTELS FOR JASON, KEVIN AND DANI" at bounding box center [750, 285] width 734 height 27
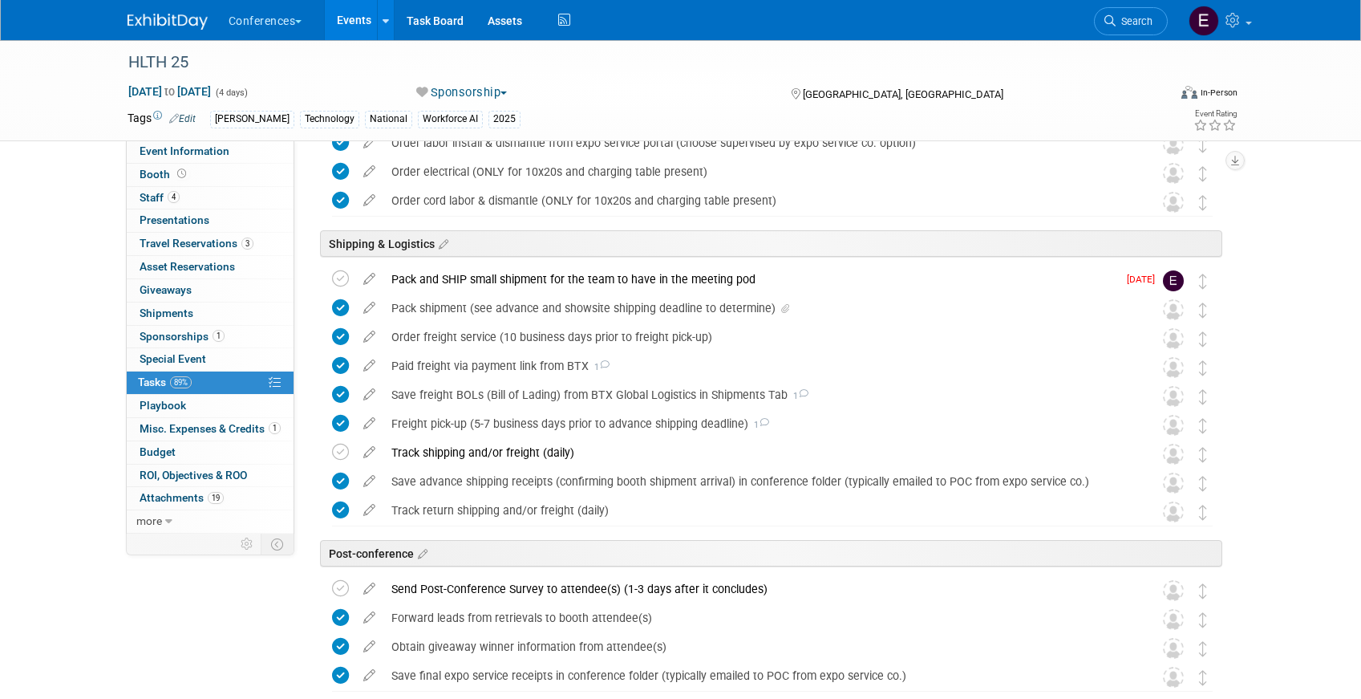
scroll to position [1125, 0]
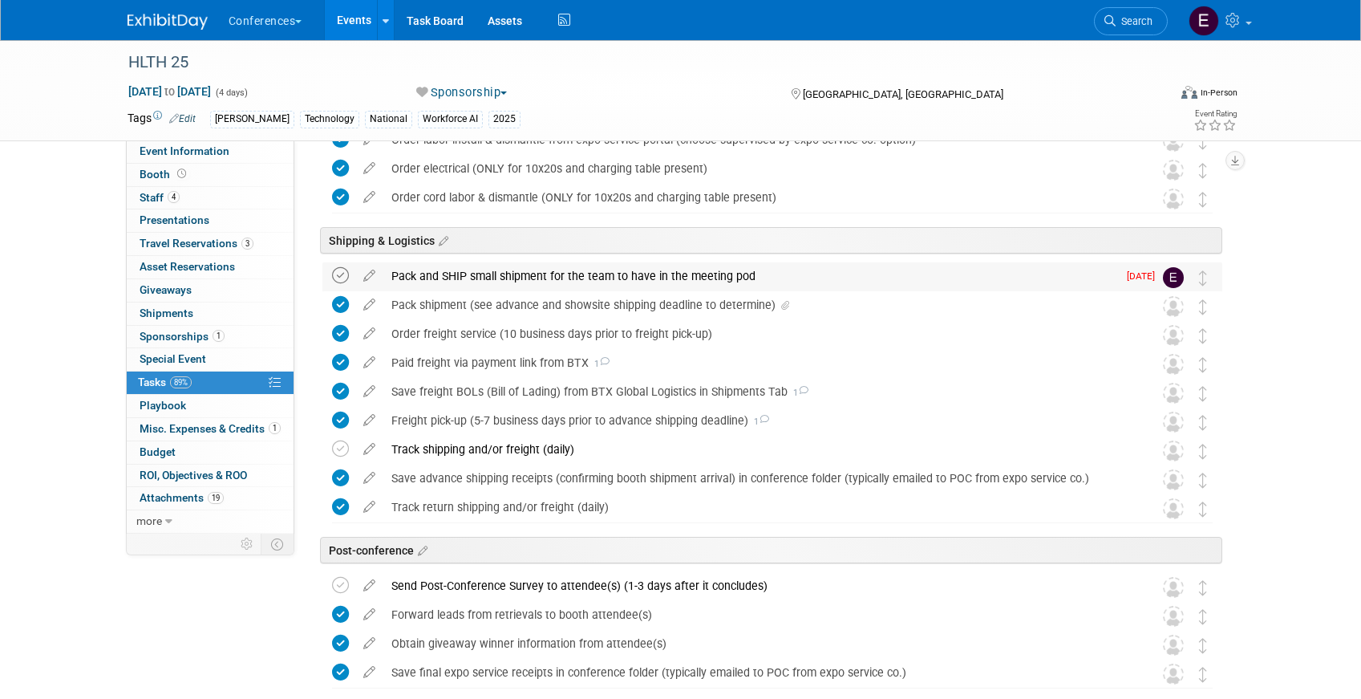
click at [343, 277] on icon at bounding box center [340, 275] width 17 height 17
click at [540, 265] on div "Pack and SHIP small shipment for the team to have in the meeting pod" at bounding box center [750, 275] width 734 height 27
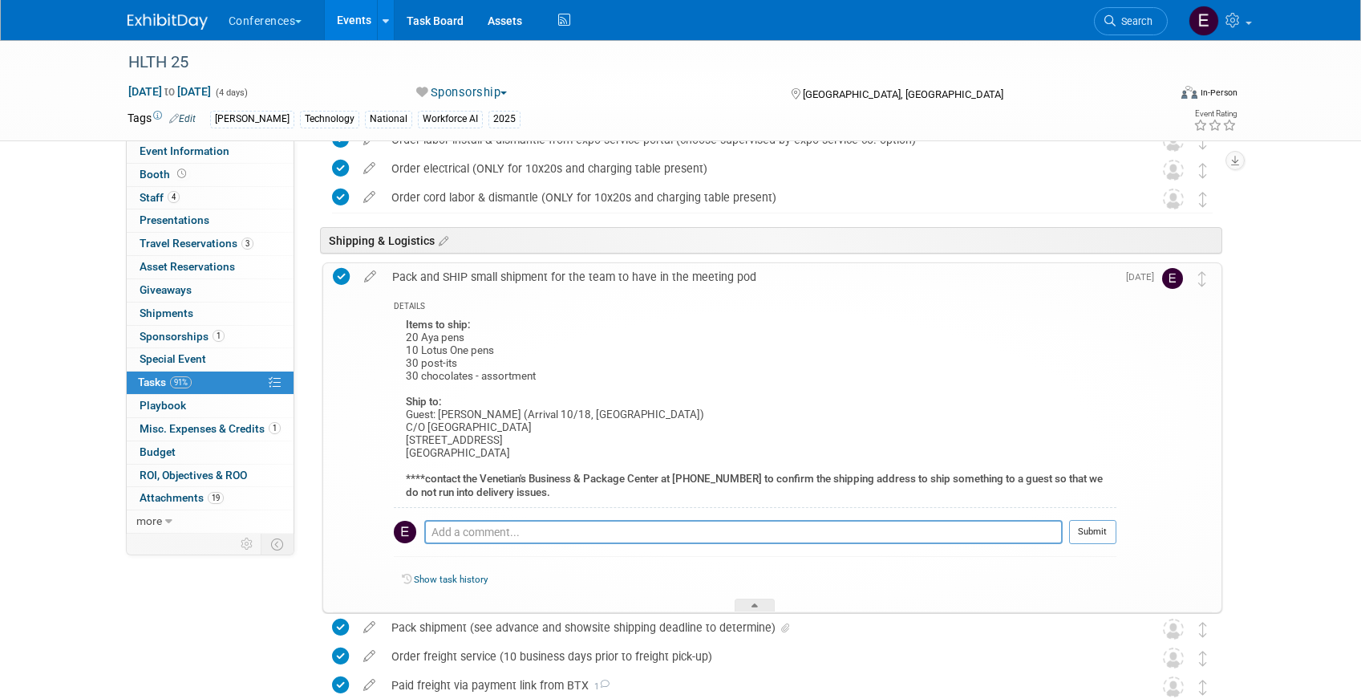
drag, startPoint x: 407, startPoint y: 415, endPoint x: 628, endPoint y: 458, distance: 225.6
click at [628, 458] on div "Items to ship: 20 Aya pens 10 Lotus One pens 30 post-its 30 chocolates - assort…" at bounding box center [755, 410] width 723 height 193
copy div "Guest: Kevin Godsey (Arrival 10/18, Venetian Tower) C/O Venetian Hotel 3355 S L…"
click at [1132, 22] on span "Search" at bounding box center [1134, 21] width 37 height 12
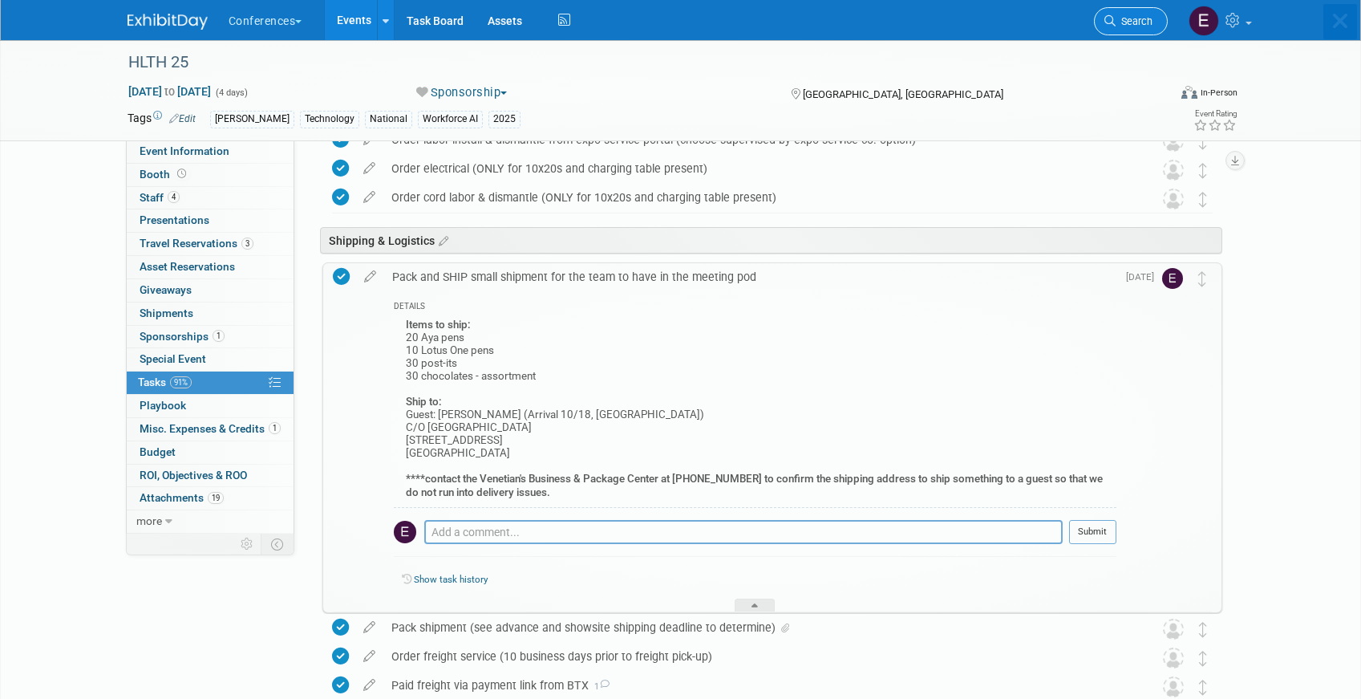
scroll to position [0, 0]
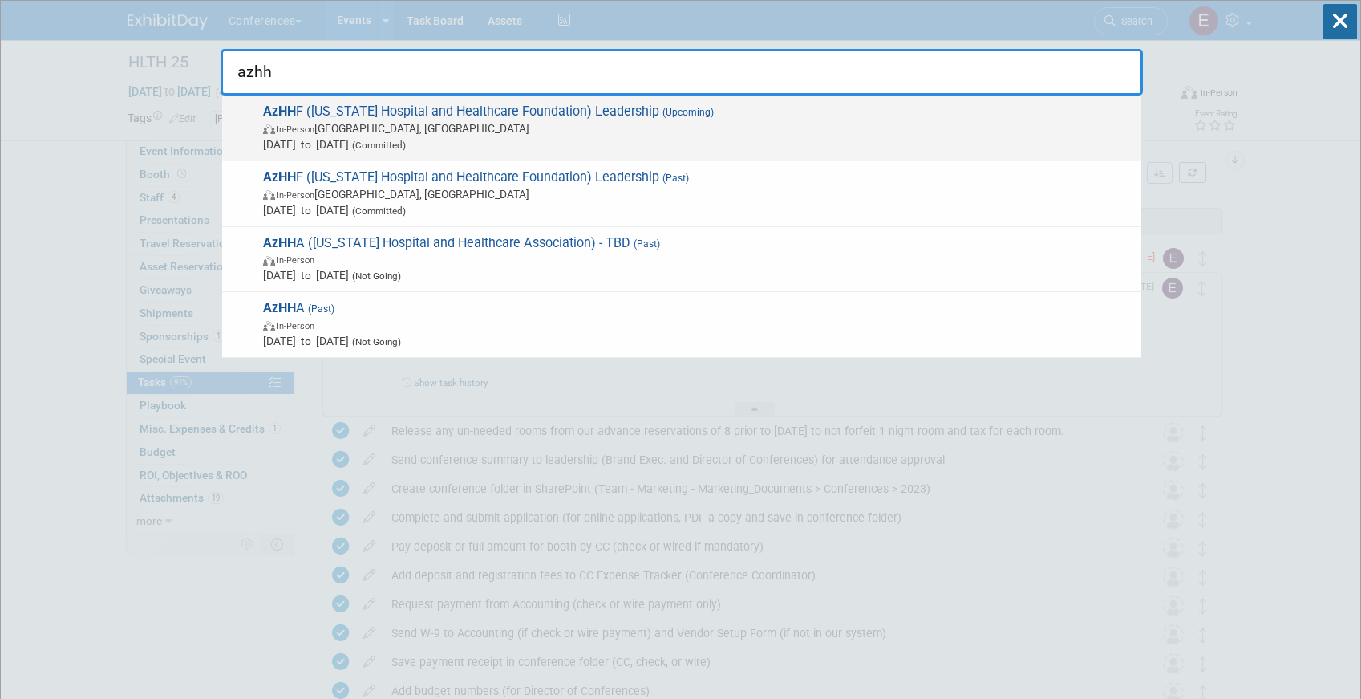
type input "azhh"
click at [875, 118] on span "AzHH F (Arizona Hospital and Healthcare Foundation) Leadership (Upcoming) In-Pe…" at bounding box center [695, 127] width 875 height 49
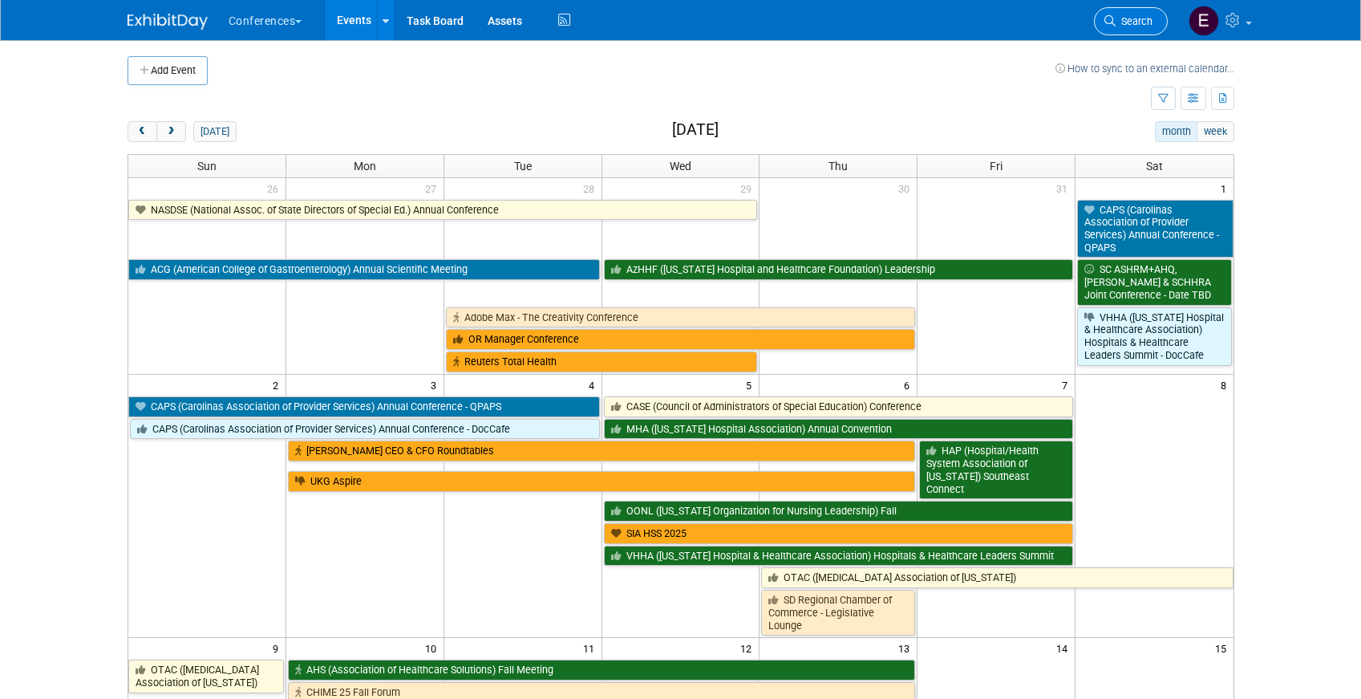
click at [1117, 24] on span "Search" at bounding box center [1134, 21] width 37 height 12
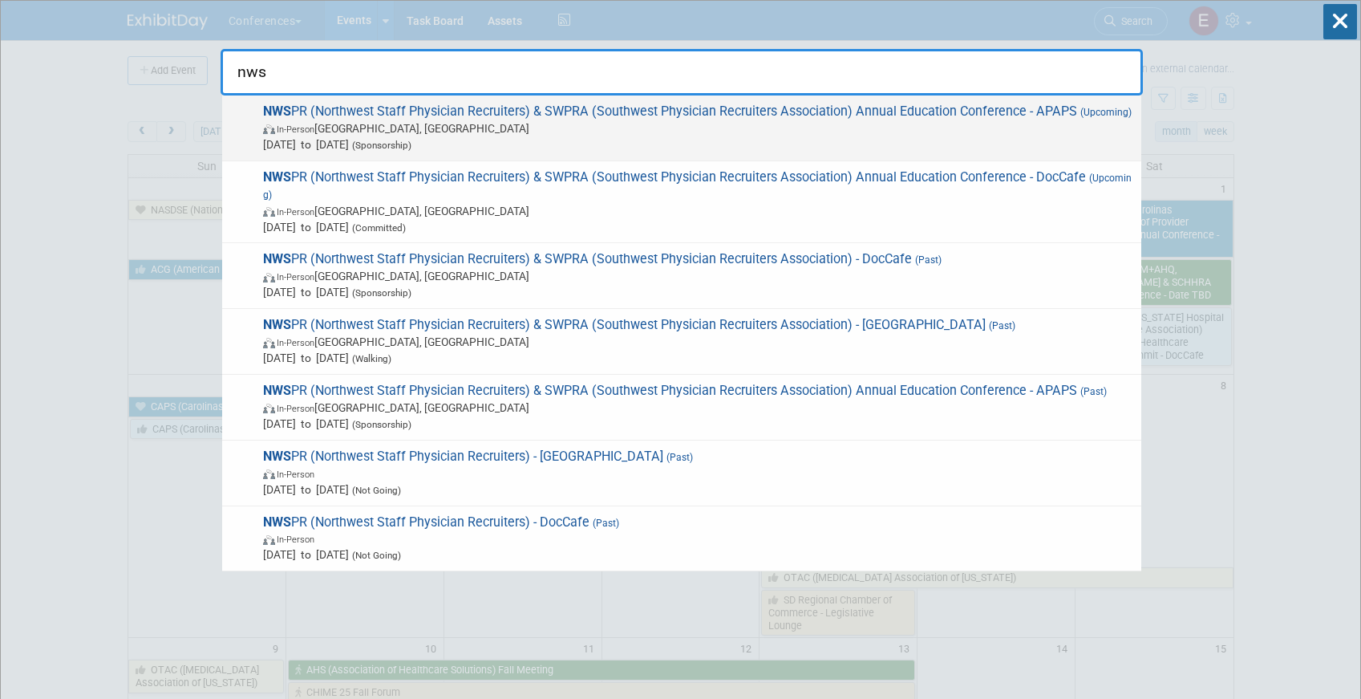
type input "nws"
click at [619, 130] on span "In-Person [GEOGRAPHIC_DATA], [GEOGRAPHIC_DATA]" at bounding box center [698, 128] width 870 height 16
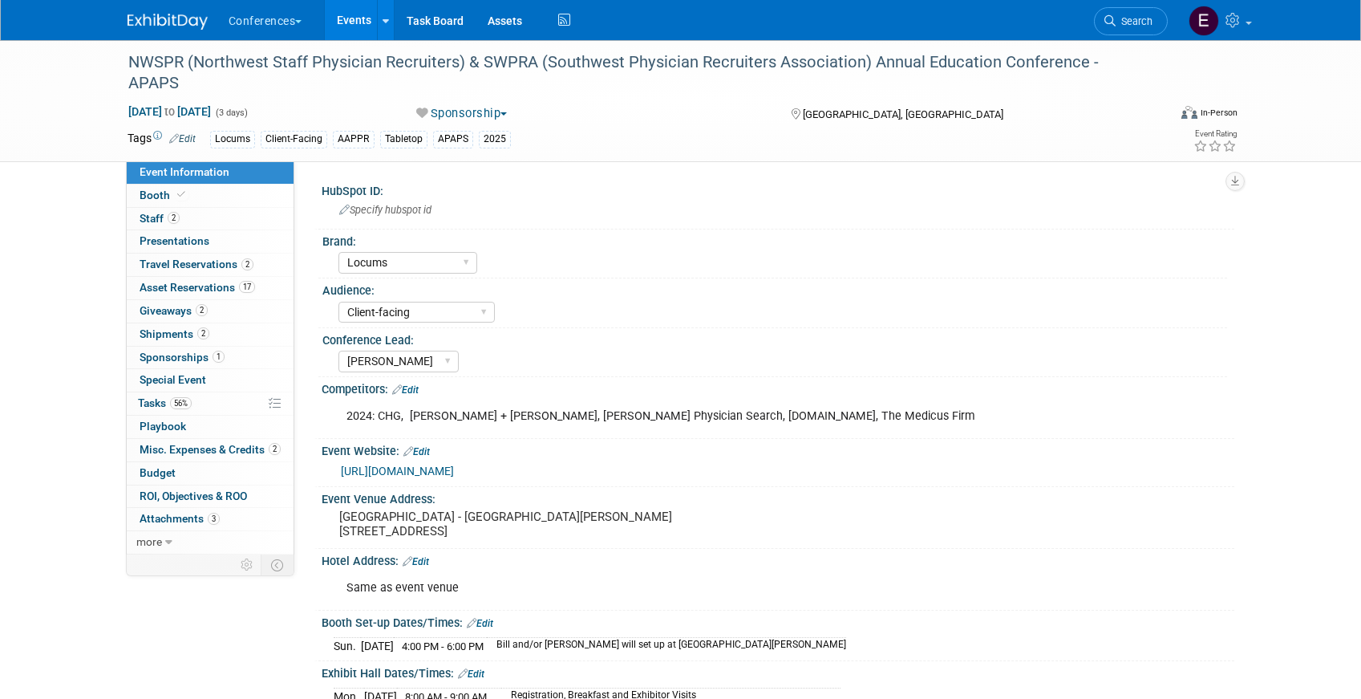
select select "Locums"
select select "Client-facing"
select select "Mel"
click at [180, 398] on span "56%" at bounding box center [181, 403] width 22 height 12
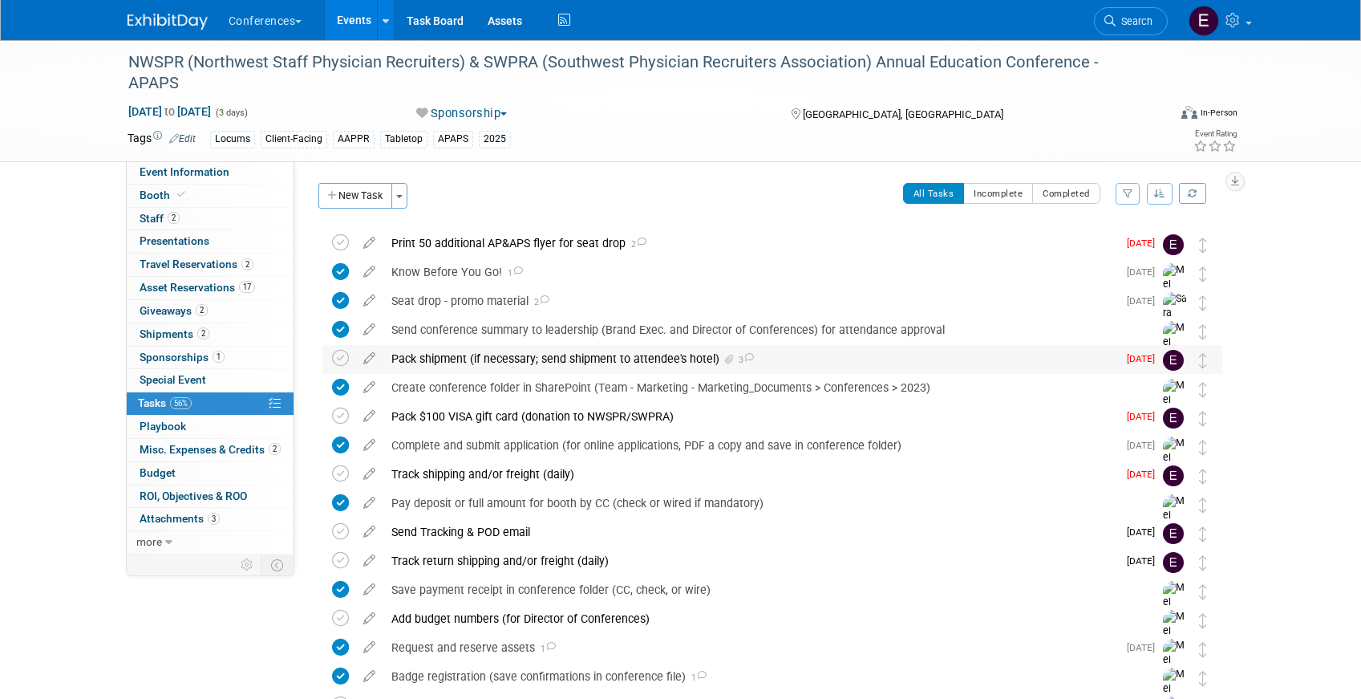
click at [493, 362] on div "Pack shipment (if necessary; send shipment to attendee's hotel) 3" at bounding box center [750, 358] width 734 height 27
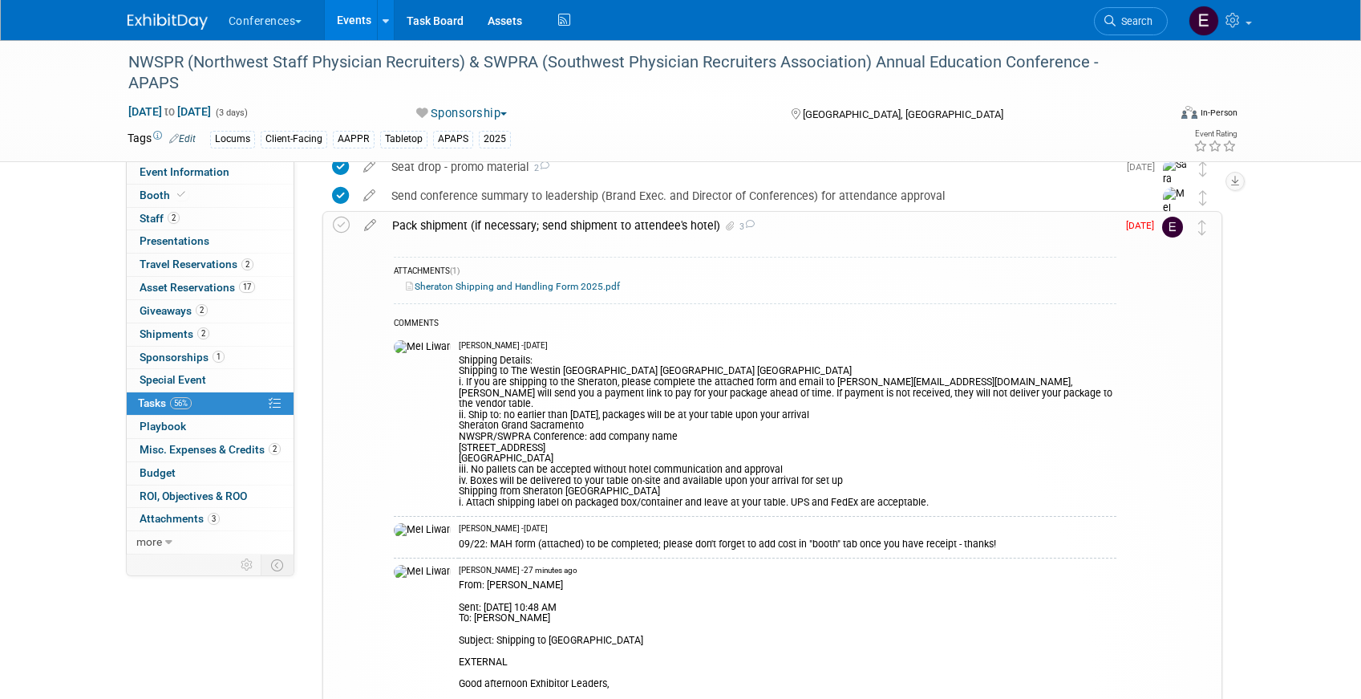
scroll to position [159, 0]
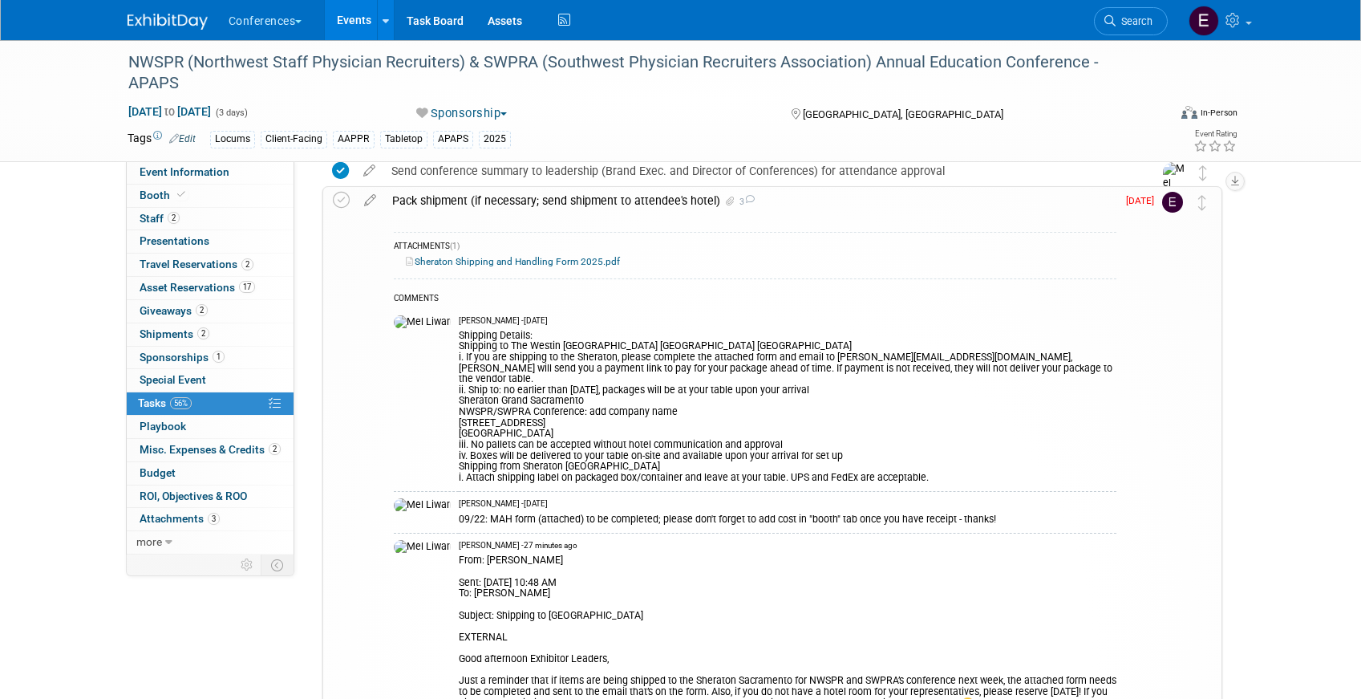
click at [511, 263] on link "Sheraton Shipping and Handling Form 2025.pdf" at bounding box center [513, 261] width 214 height 11
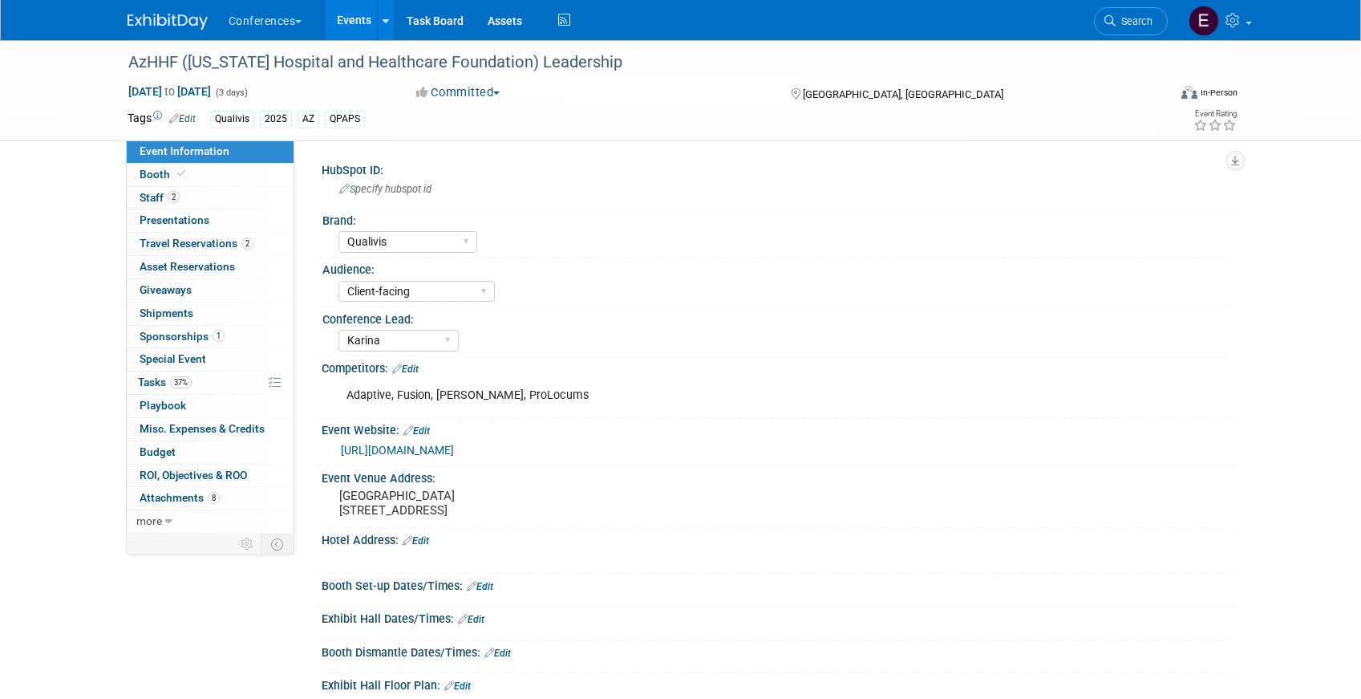
select select "Qualivis"
select select "Client-facing"
select select "Karina"
click at [230, 384] on link "37% Tasks 37%" at bounding box center [210, 382] width 167 height 22
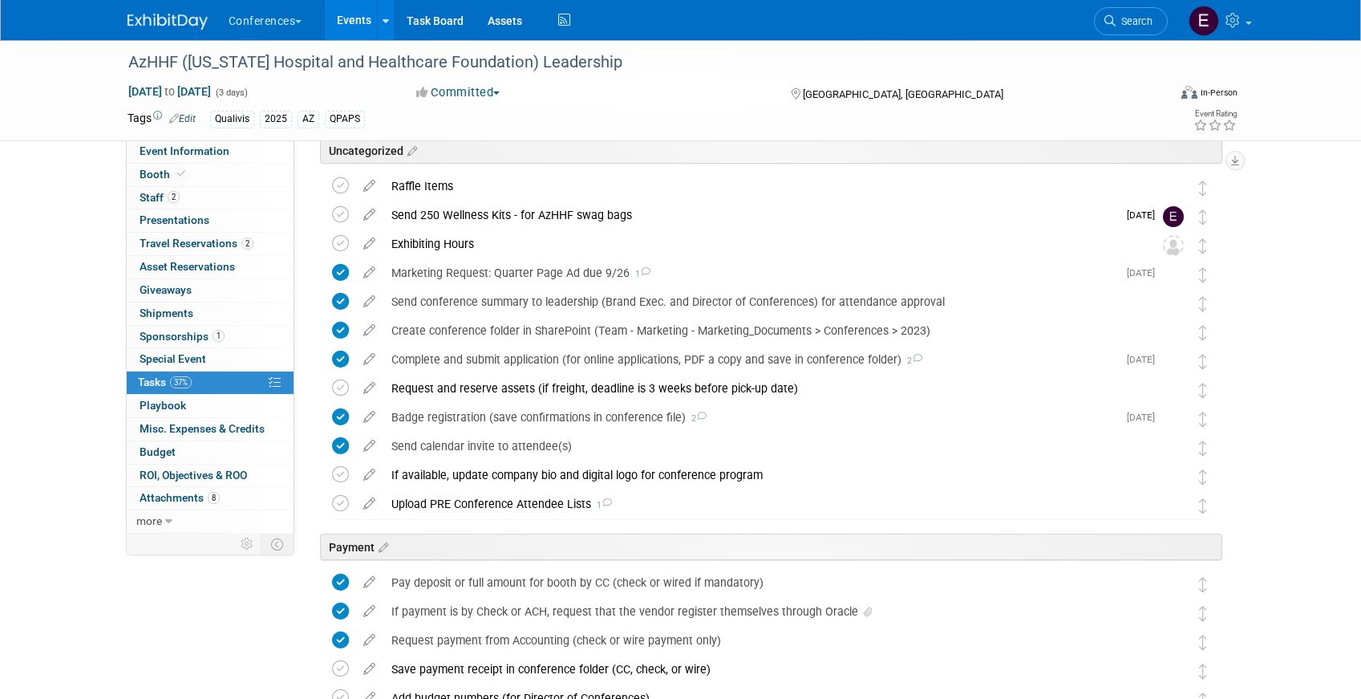
scroll to position [61, 0]
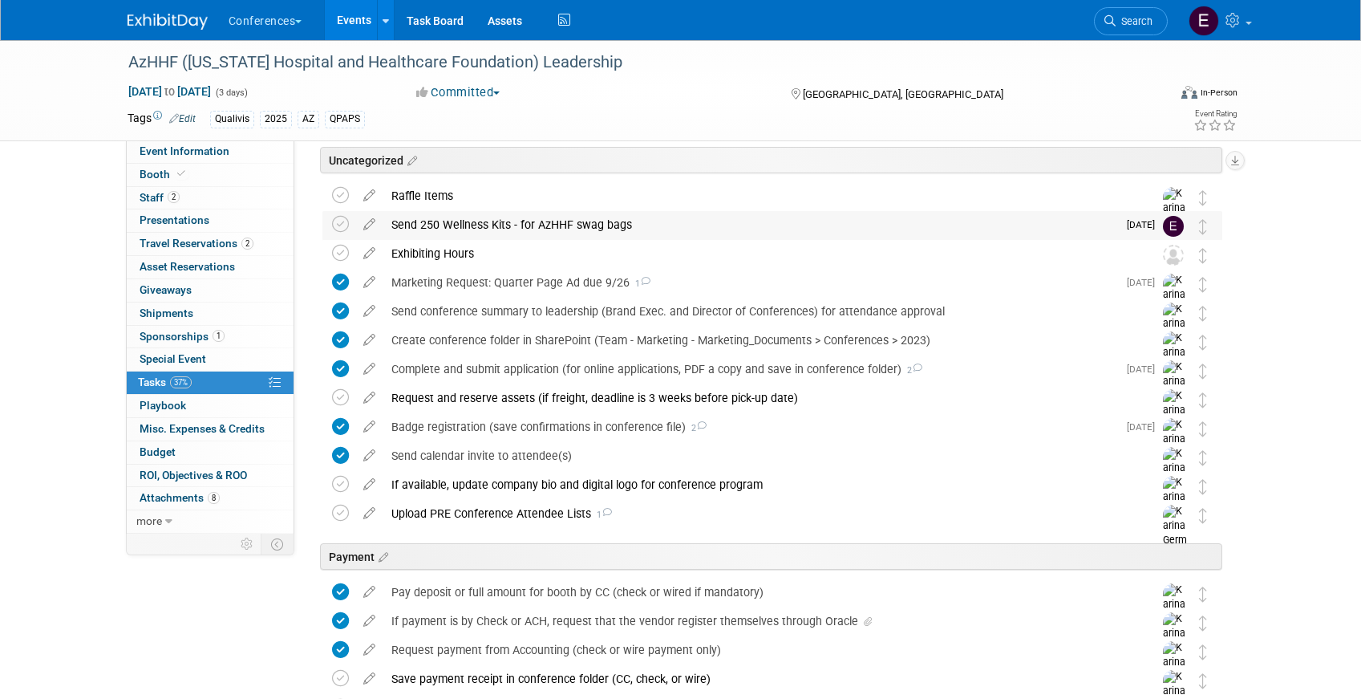
click at [548, 225] on div "Send 250 Wellness Kits - for AzHHF swag bags" at bounding box center [750, 224] width 734 height 27
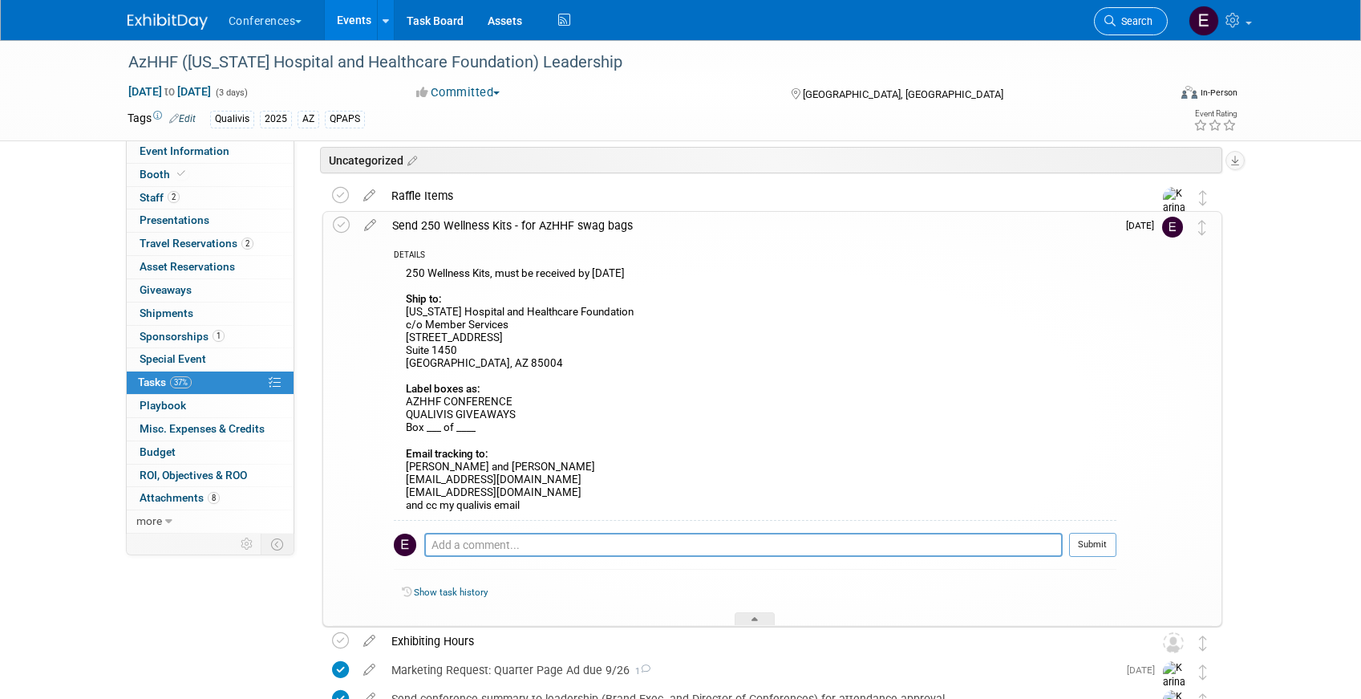
click at [1140, 32] on link "Search" at bounding box center [1131, 21] width 74 height 28
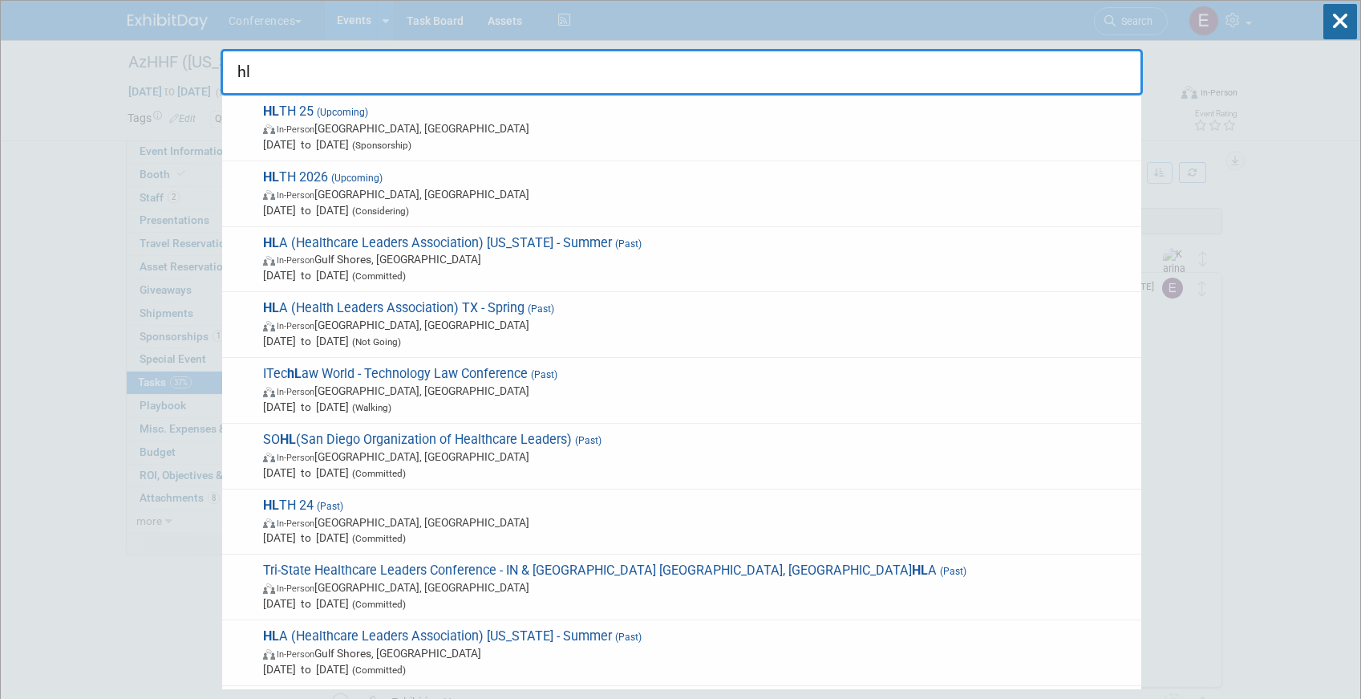
type input "h"
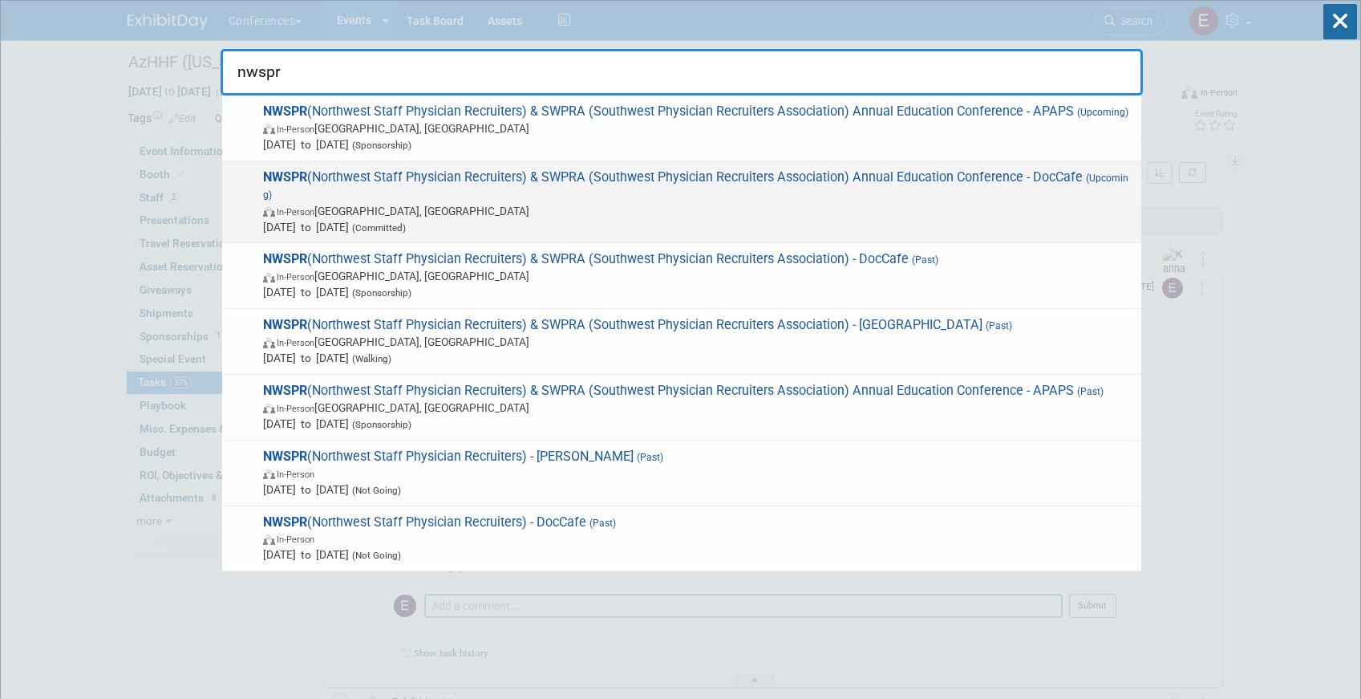
type input "nwspr"
click at [504, 178] on span "NWSPR (Northwest Staff Physician Recruiters) & SWPRA (Southwest Physician Recru…" at bounding box center [695, 202] width 875 height 66
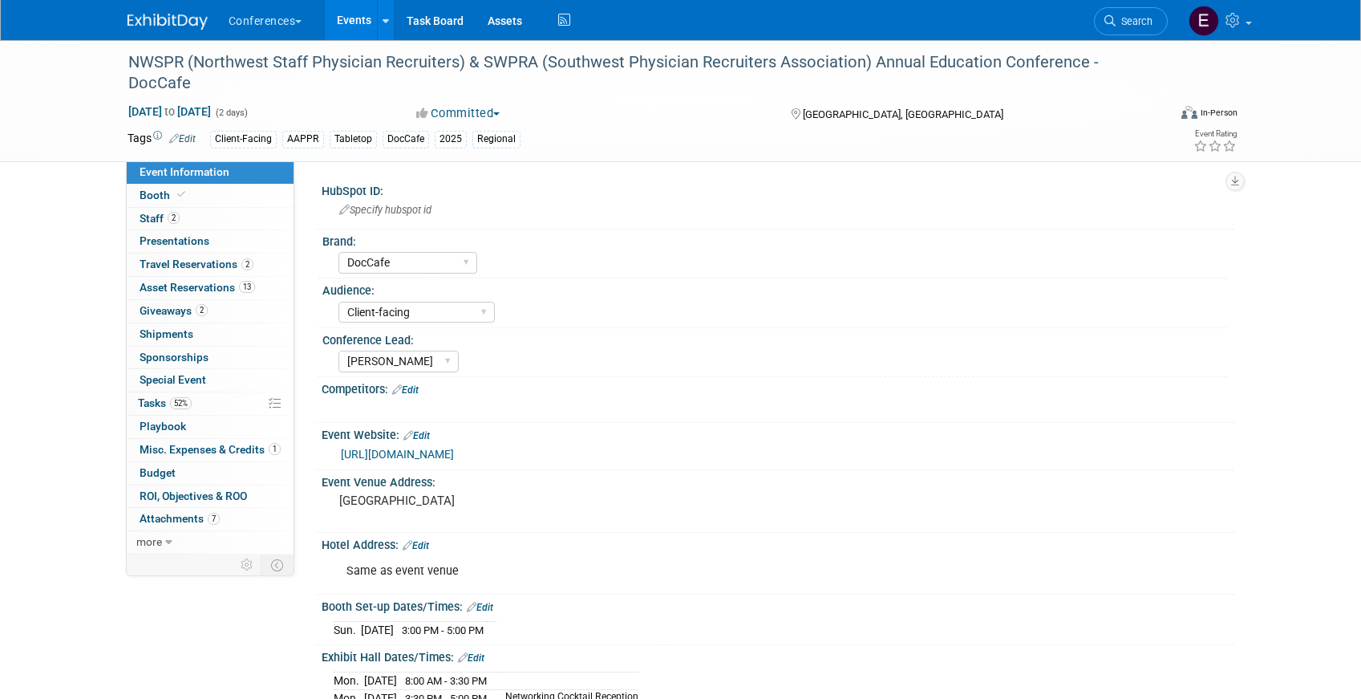
select select "DocCafe"
select select "Client-facing"
select select "[PERSON_NAME]"
click at [222, 396] on link "52% Tasks 52%" at bounding box center [210, 403] width 167 height 22
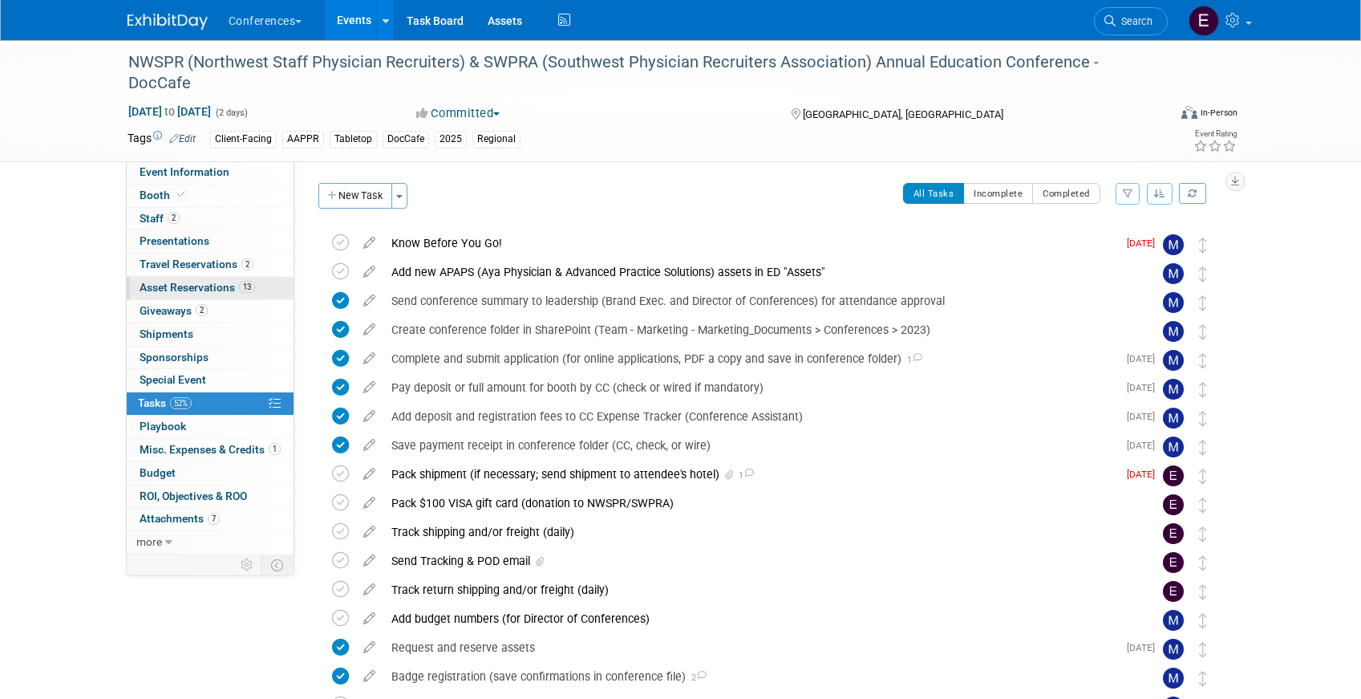
click at [236, 283] on span "Asset Reservations 13" at bounding box center [198, 287] width 116 height 13
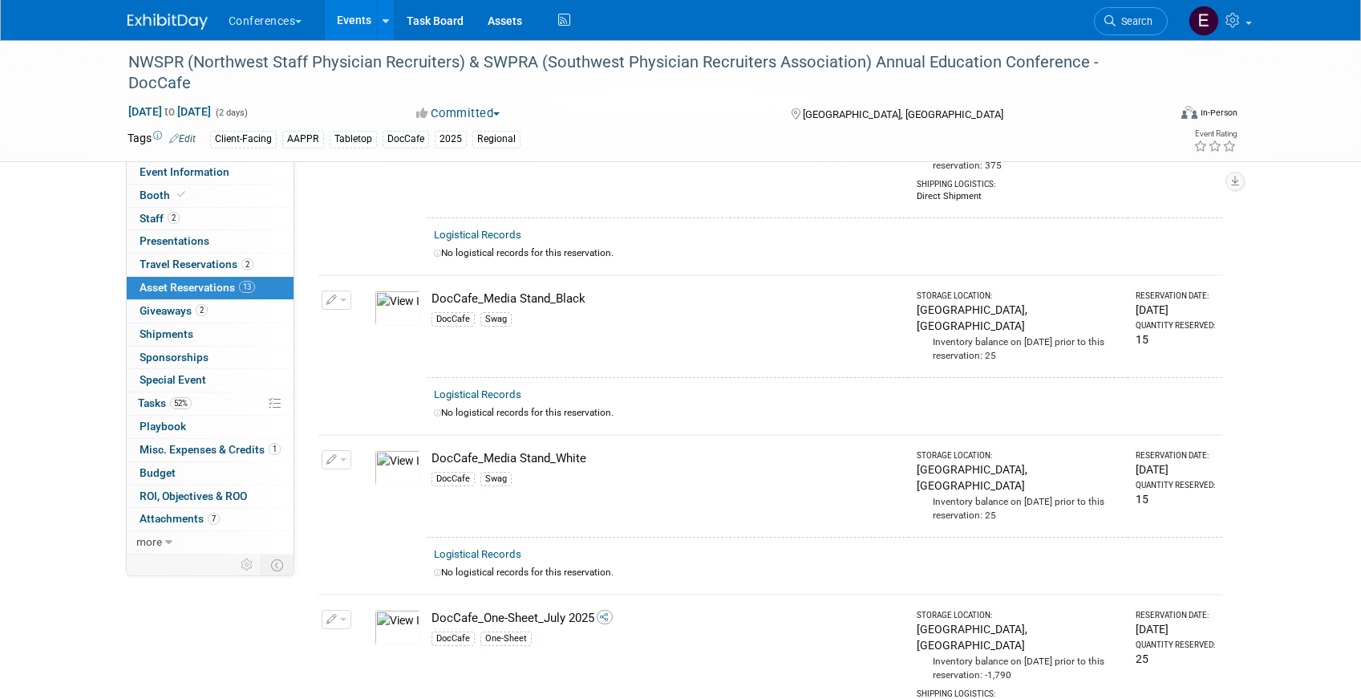
scroll to position [1104, 0]
click at [221, 398] on link "52% Tasks 52%" at bounding box center [210, 403] width 167 height 22
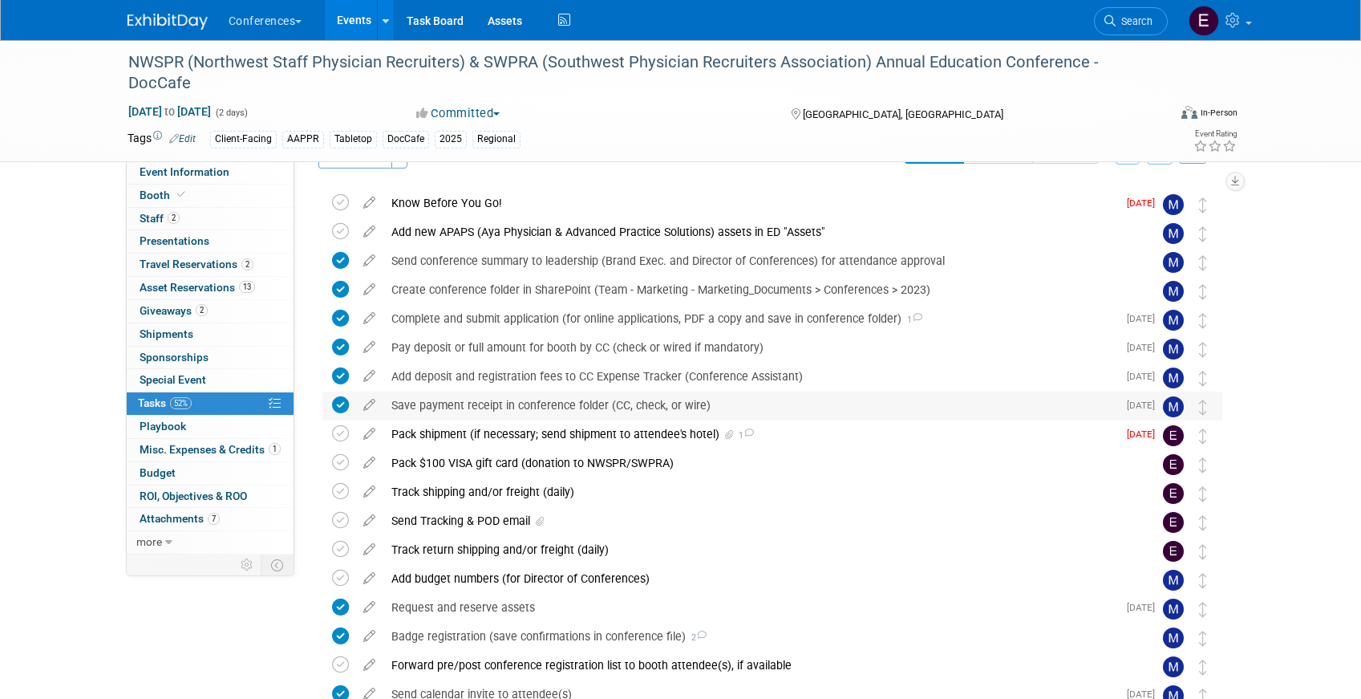
scroll to position [67, 0]
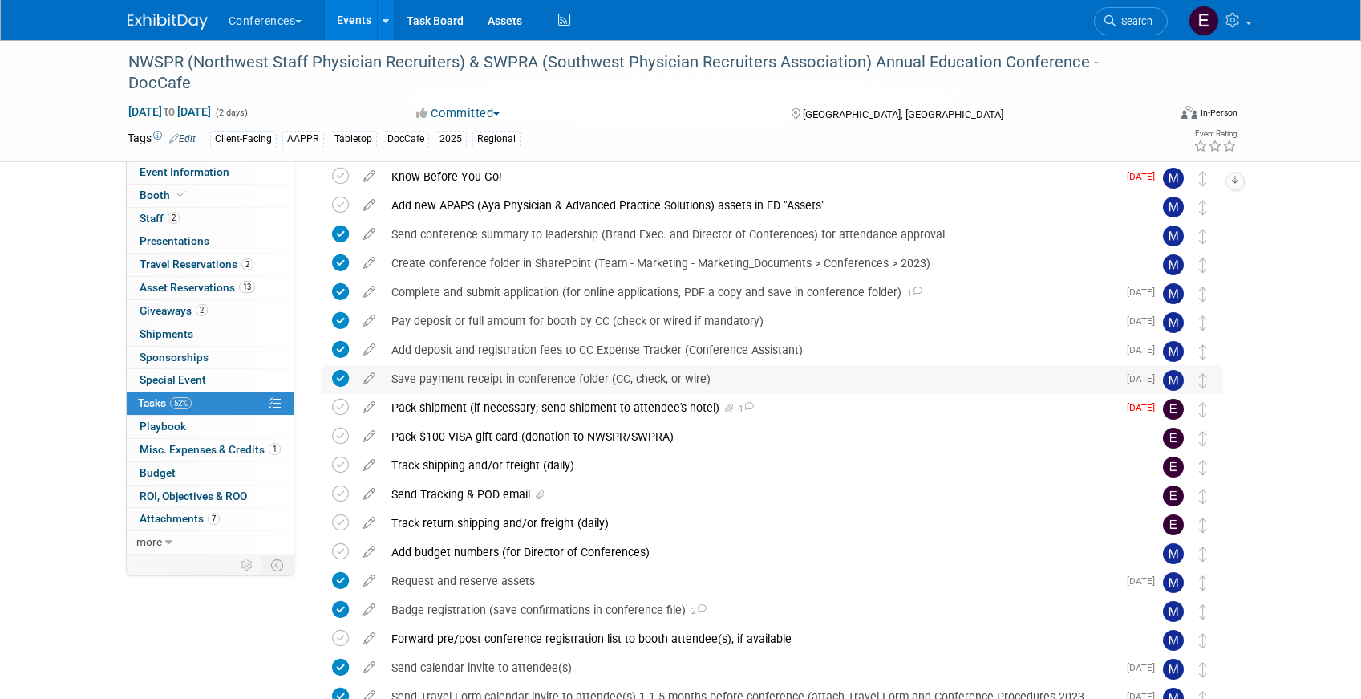
click at [440, 410] on div "Pack shipment (if necessary; send shipment to attendee's hotel) 1" at bounding box center [750, 407] width 734 height 27
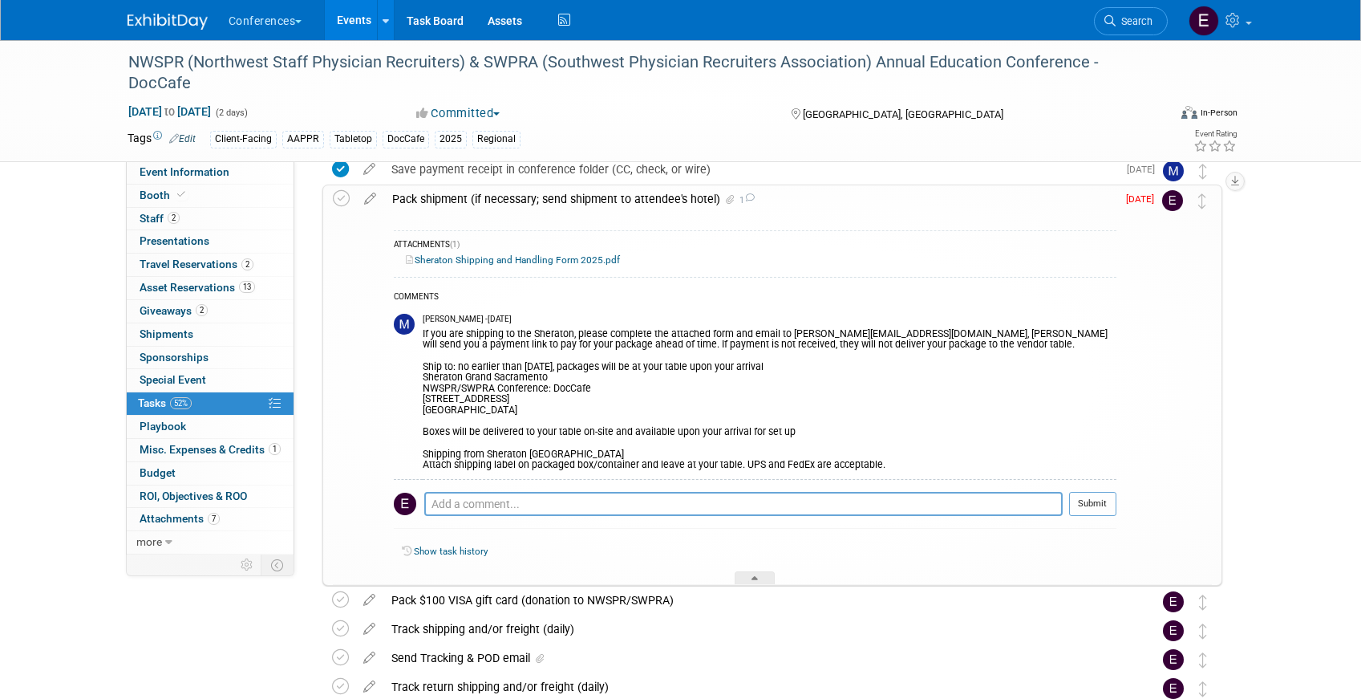
scroll to position [279, 0]
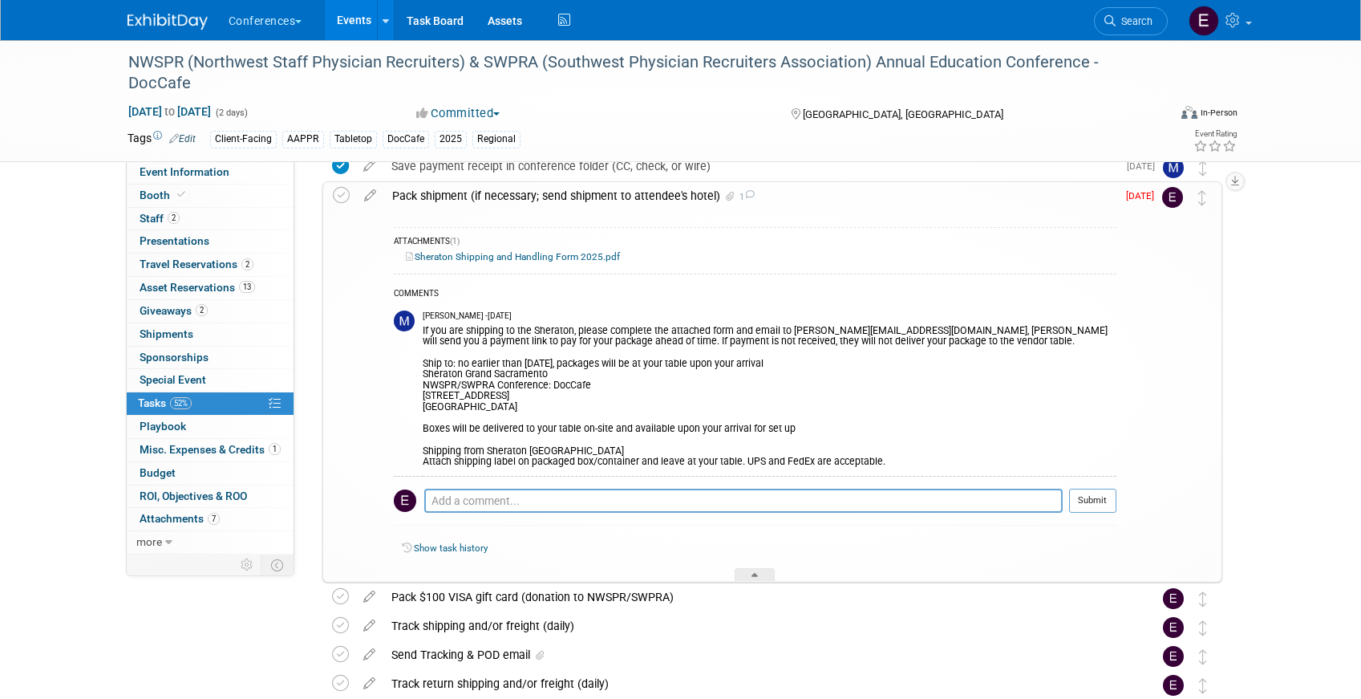
click at [490, 257] on link "Sheraton Shipping and Handling Form 2025.pdf" at bounding box center [513, 256] width 214 height 11
click at [497, 63] on div "NWSPR (Northwest Staff Physician Recruiters) & SWPRA (Southwest Physician Recru…" at bounding box center [633, 72] width 1021 height 49
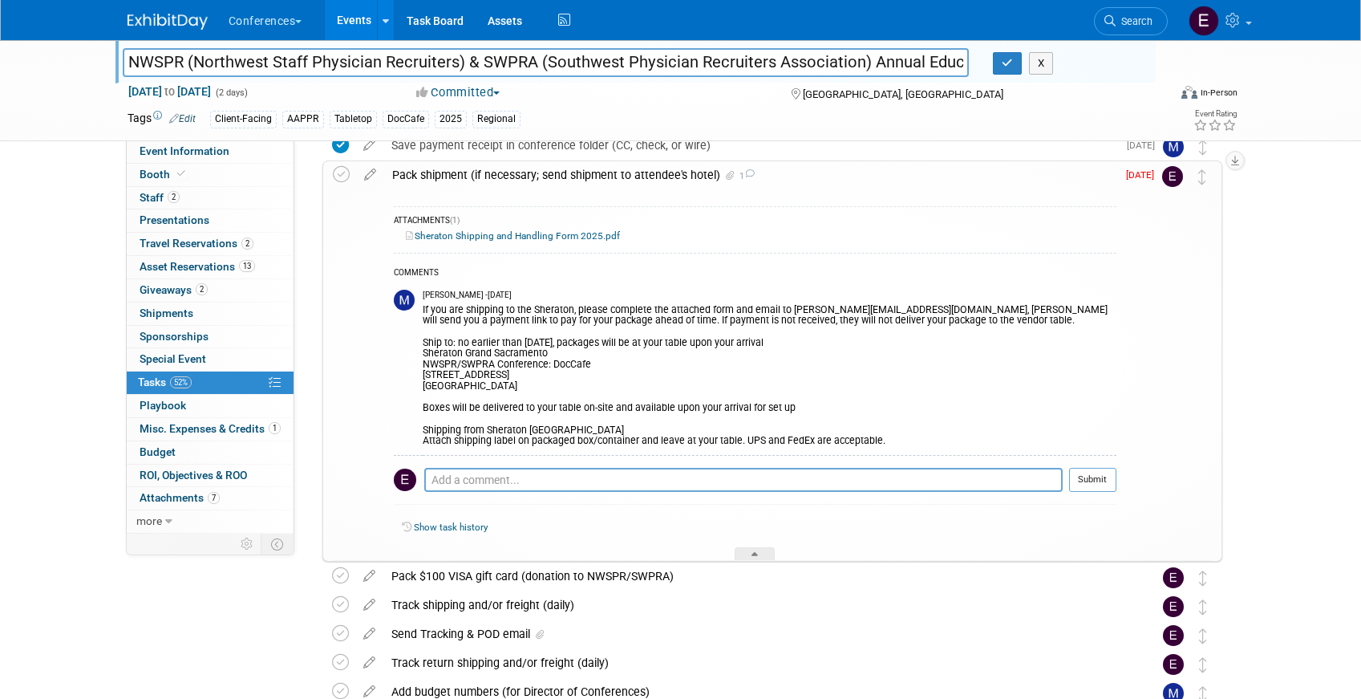
drag, startPoint x: 484, startPoint y: 63, endPoint x: 533, endPoint y: 64, distance: 48.2
click at [533, 64] on input "NWSPR (Northwest Staff Physician Recruiters) & SWPRA (Southwest Physician Recru…" at bounding box center [546, 62] width 847 height 28
click at [183, 226] on span "Presentations 0" at bounding box center [175, 219] width 70 height 13
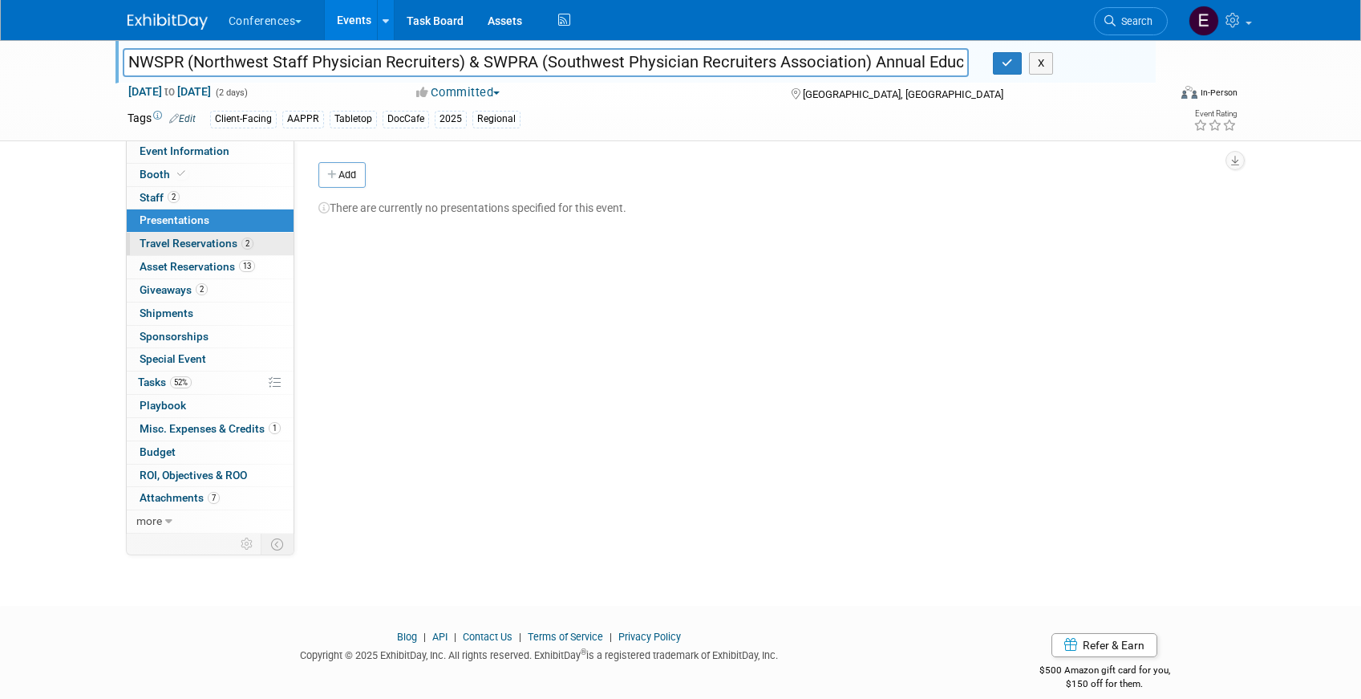
click at [184, 235] on link "2 Travel Reservations 2" at bounding box center [210, 244] width 167 height 22
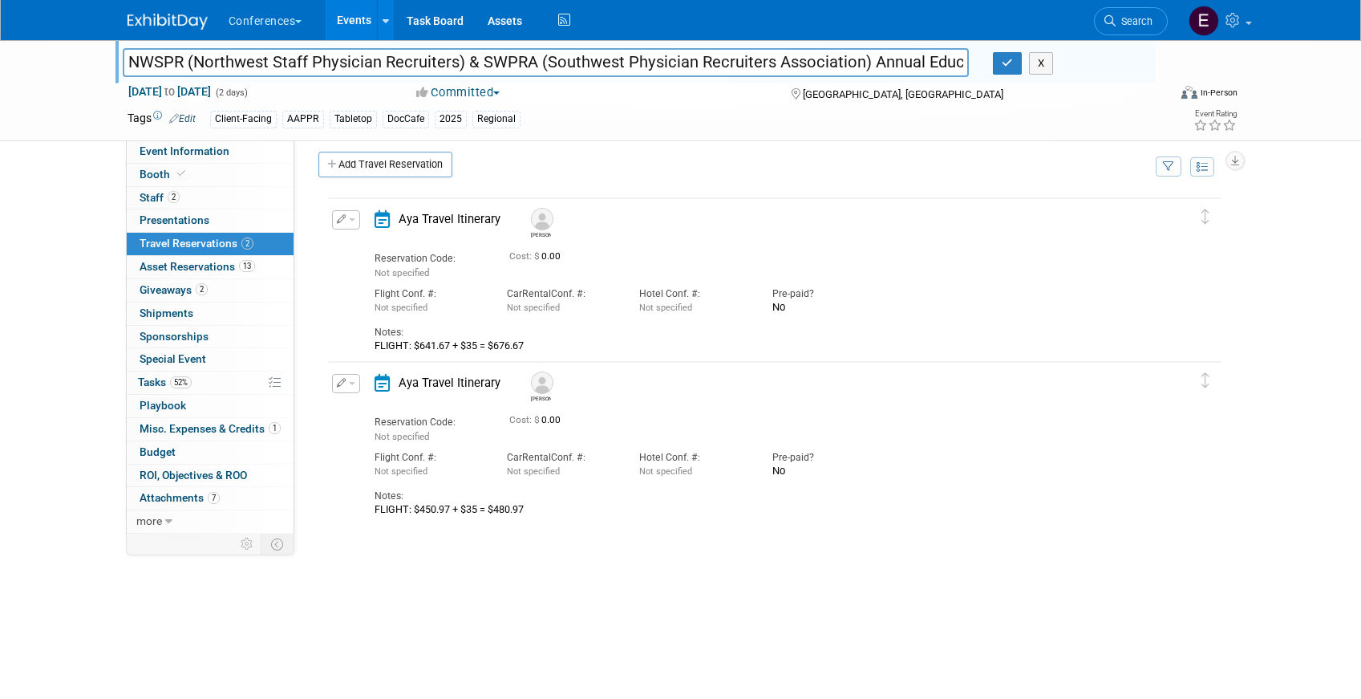
scroll to position [13, 0]
click at [216, 144] on span "Event Information" at bounding box center [185, 150] width 90 height 13
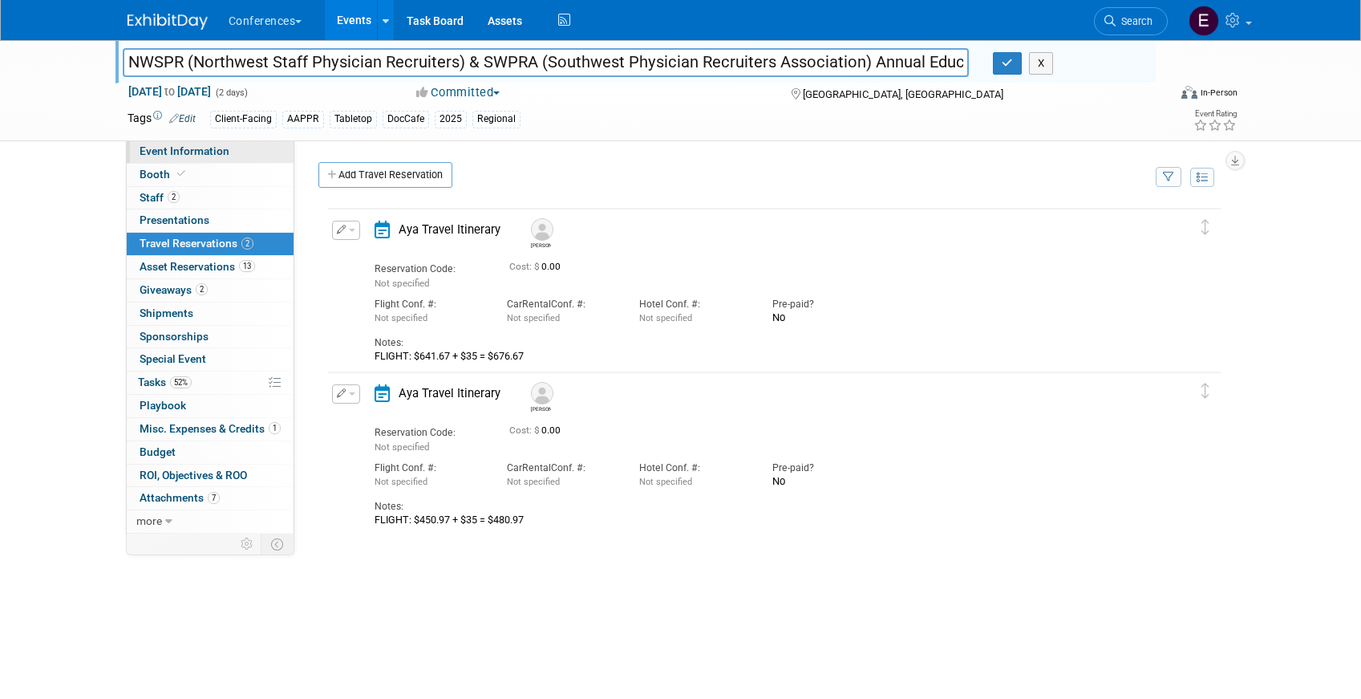
select select "DocCafe"
select select "Client-facing"
select select "[PERSON_NAME]"
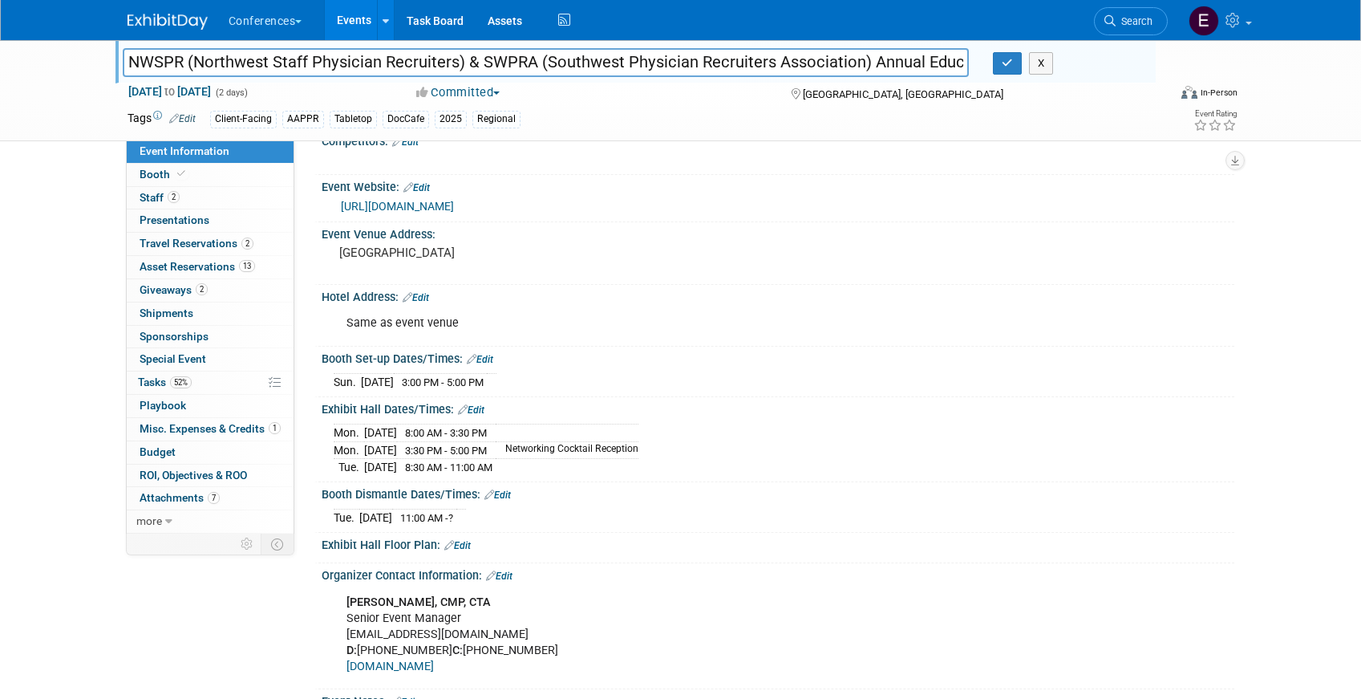
scroll to position [229, 0]
click at [199, 175] on link "Booth" at bounding box center [210, 175] width 167 height 22
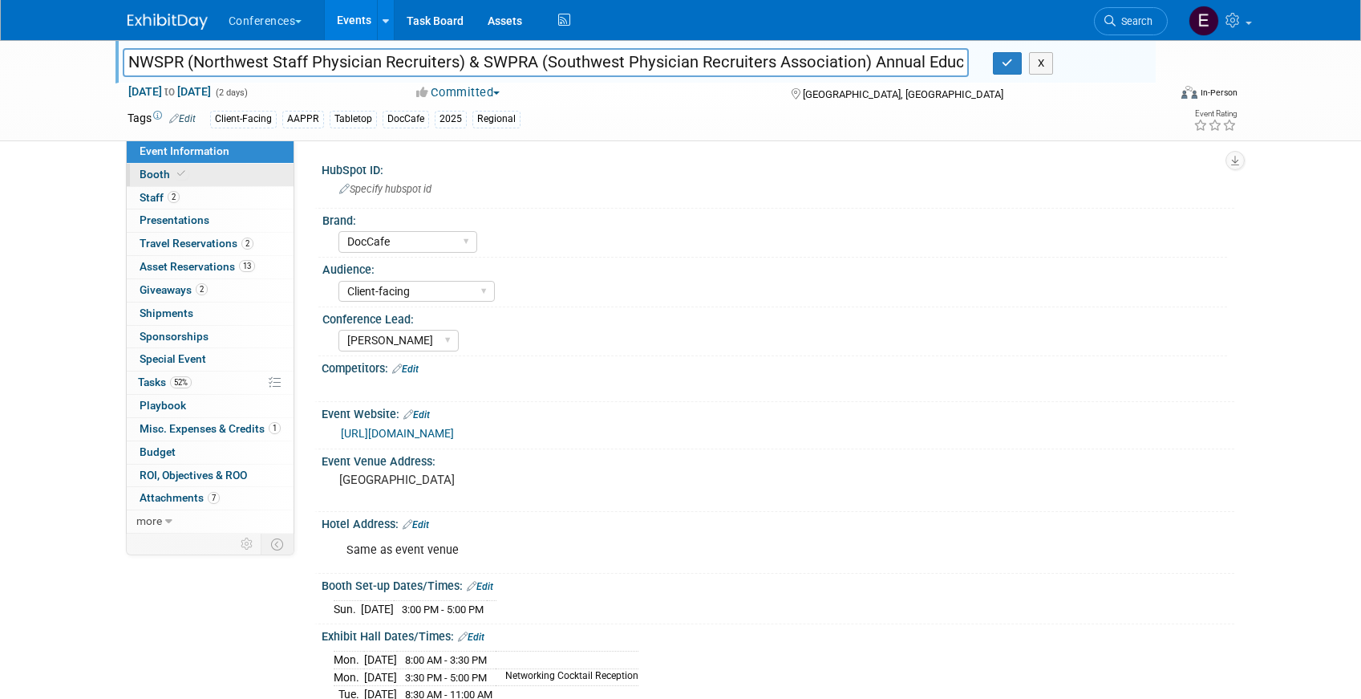
select select "6' tabletop"
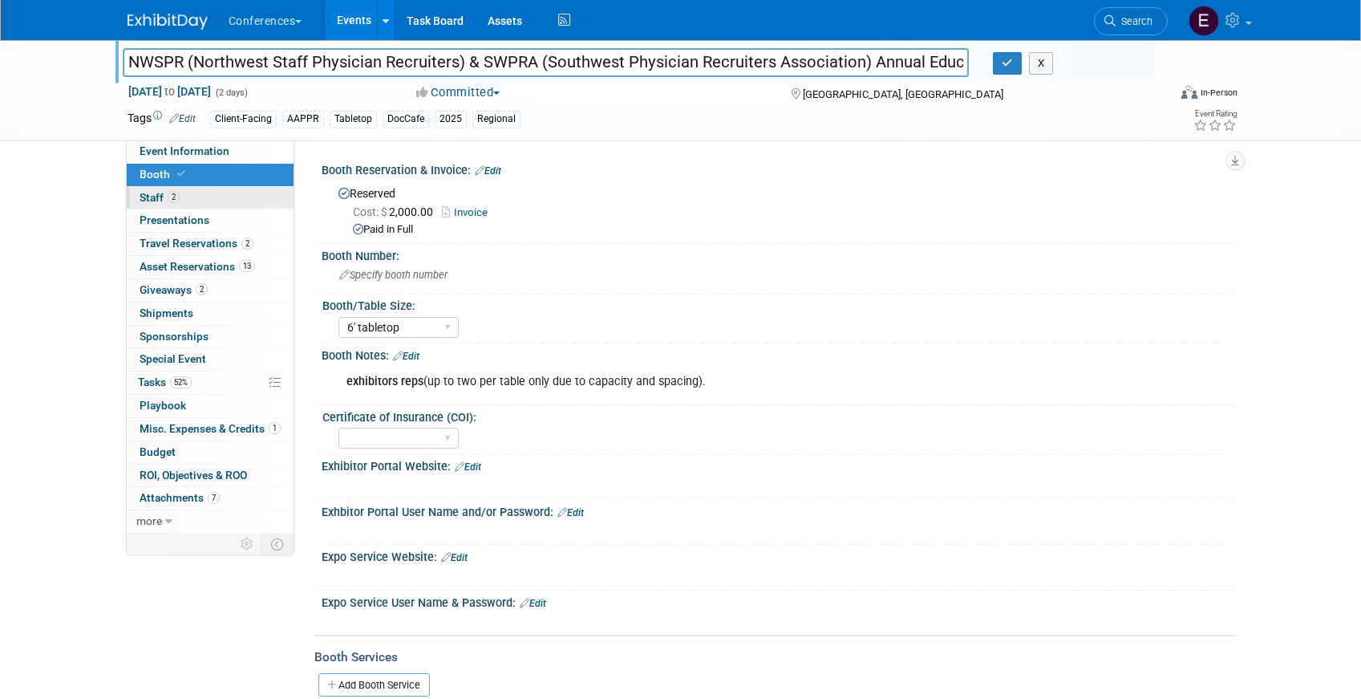
click at [179, 197] on span "2" at bounding box center [174, 197] width 12 height 12
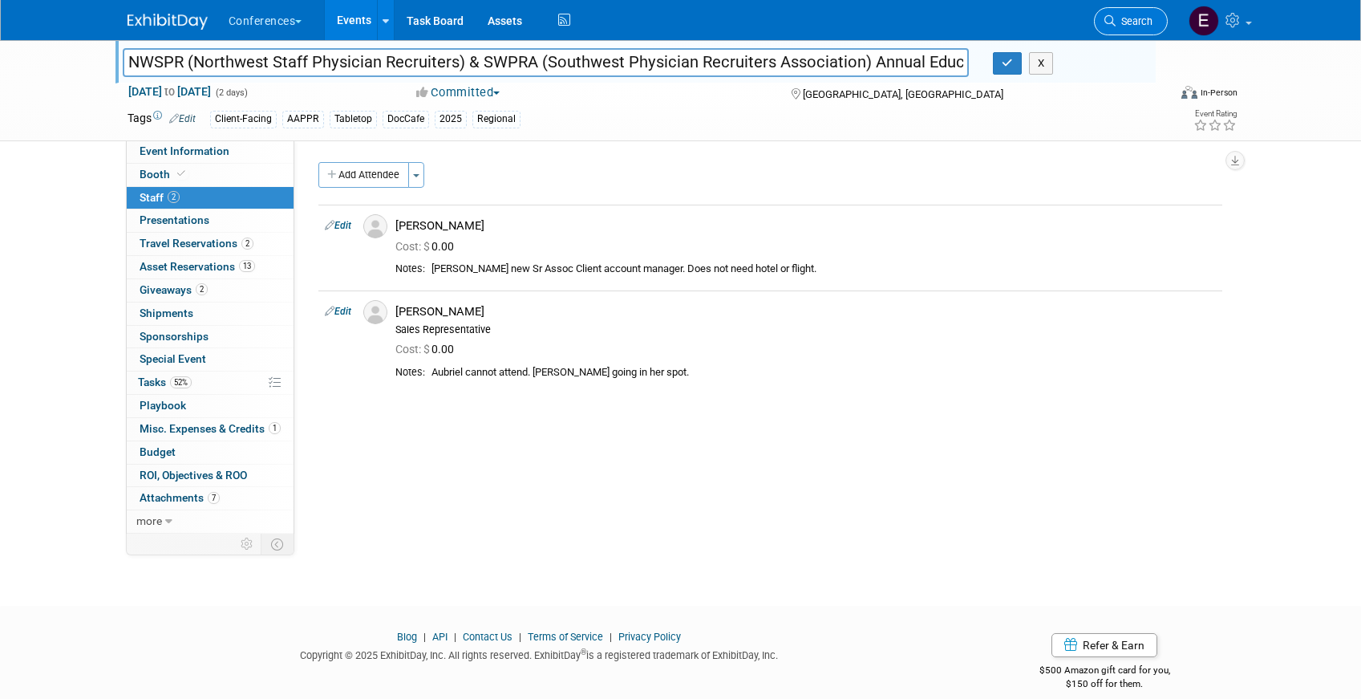
click at [1131, 18] on span "Search" at bounding box center [1134, 21] width 37 height 12
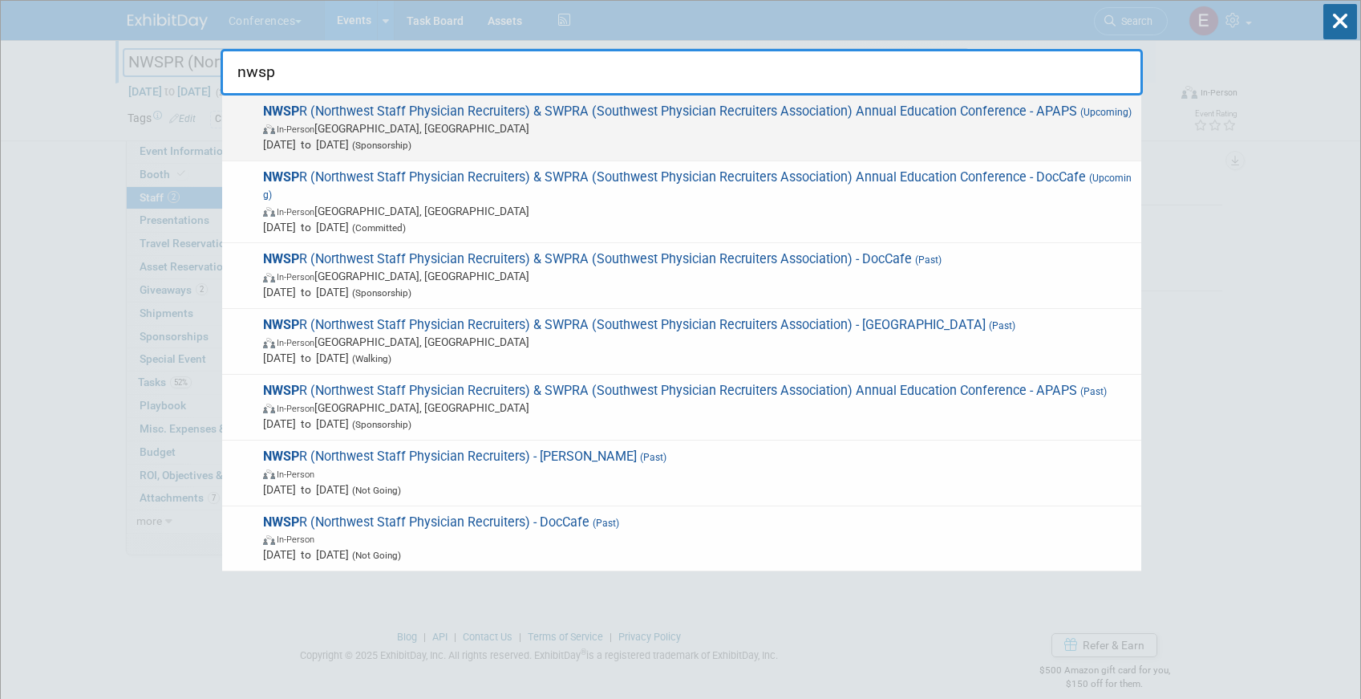
type input "nwsp"
click at [842, 147] on span "Oct 19, 2025 to Oct 21, 2025 (Sponsorship)" at bounding box center [698, 144] width 870 height 16
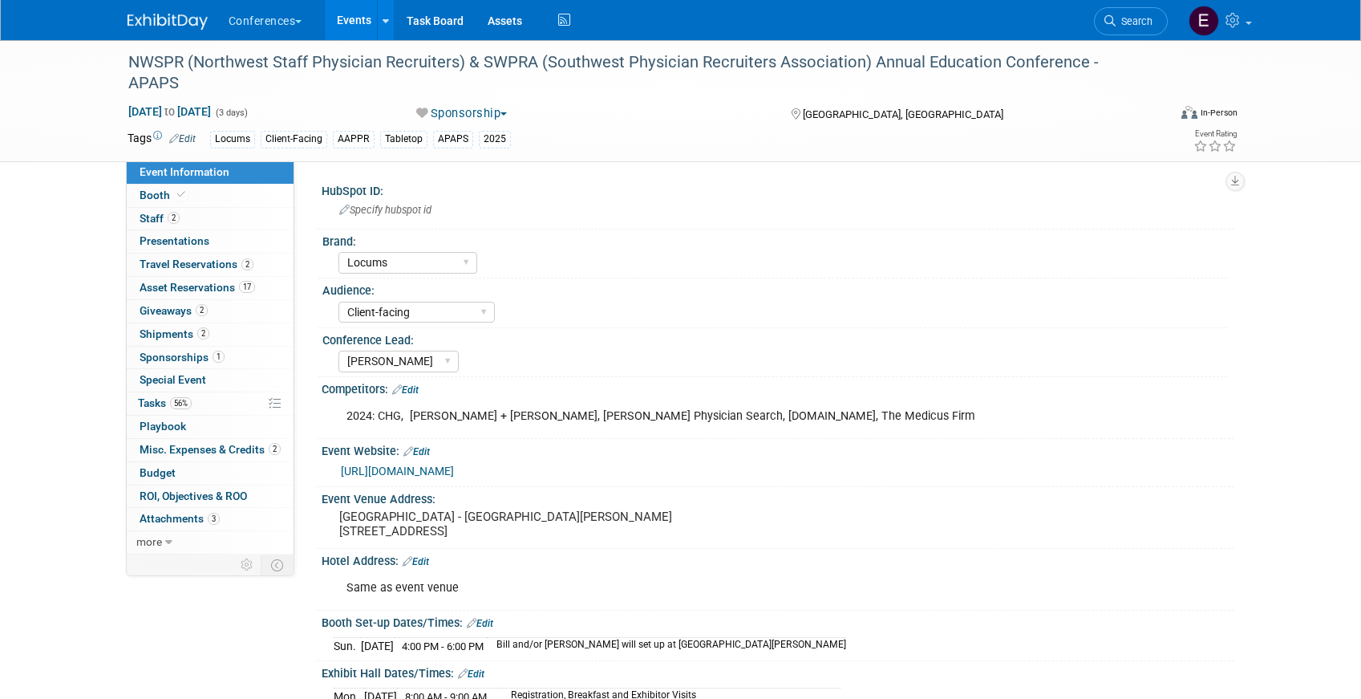
select select "Locums"
select select "Client-facing"
select select "[PERSON_NAME]"
click at [225, 262] on span "Travel Reservations 2" at bounding box center [197, 263] width 114 height 13
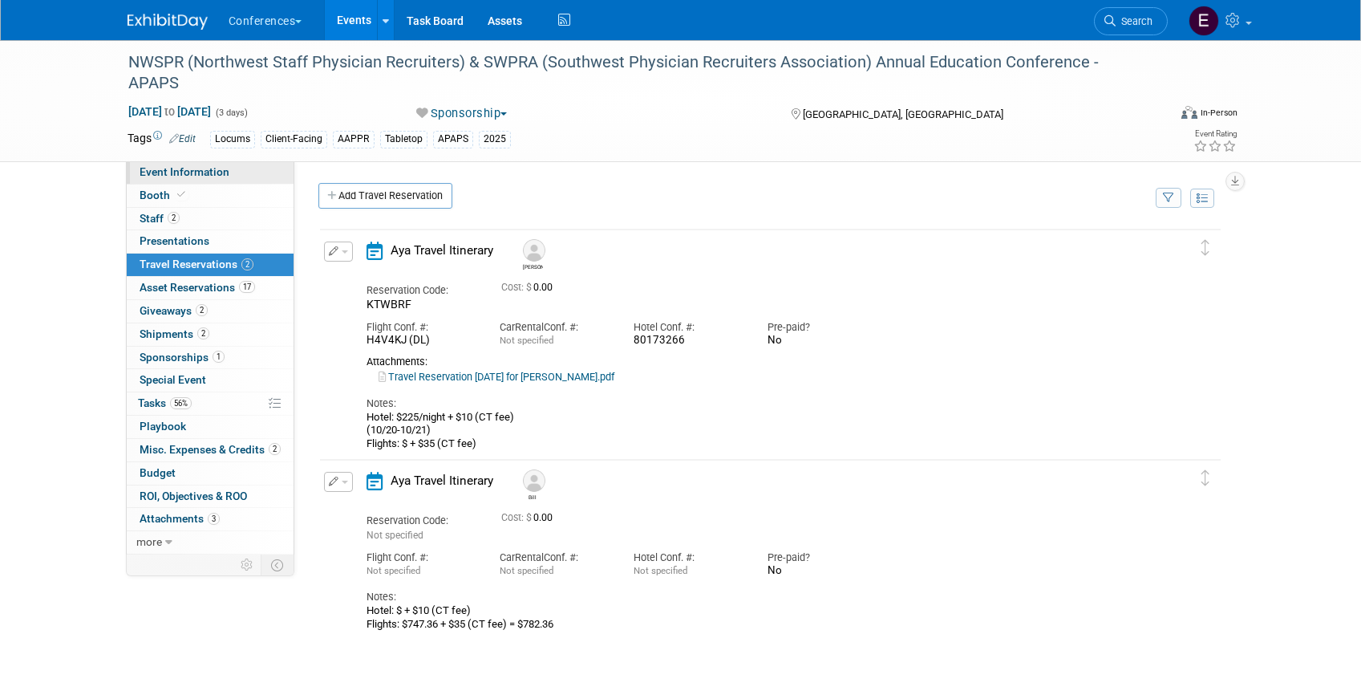
click at [234, 178] on link "Event Information" at bounding box center [210, 172] width 167 height 22
select select "Locums"
select select "Client-facing"
select select "[PERSON_NAME]"
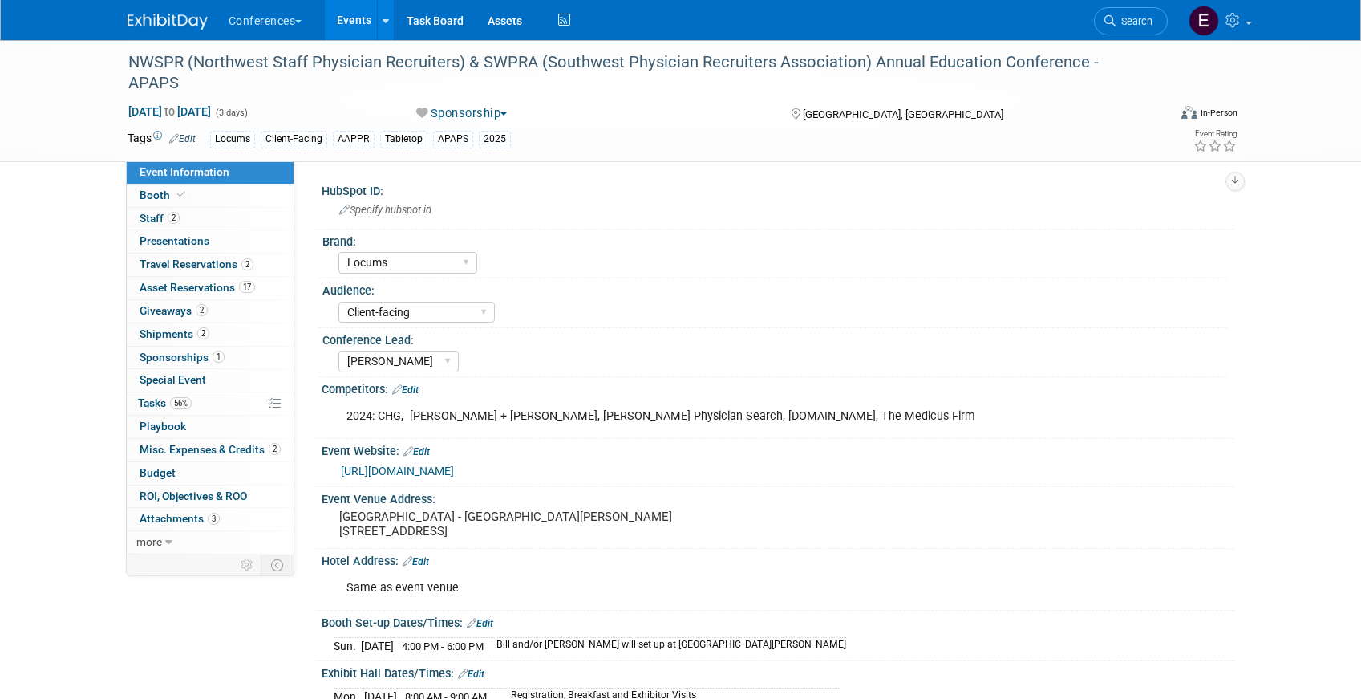
click at [230, 206] on div "Booth Booth" at bounding box center [210, 195] width 167 height 23
click at [232, 188] on link "Booth" at bounding box center [210, 195] width 167 height 22
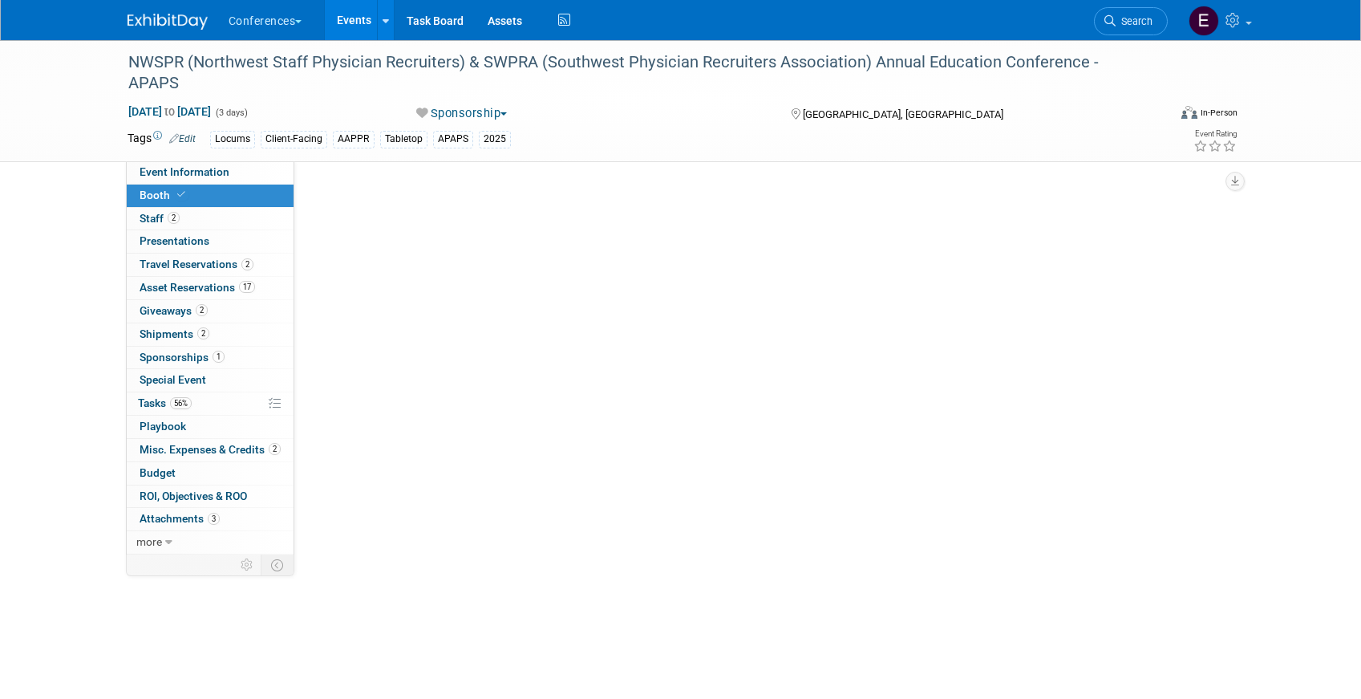
select select "6' tabletop"
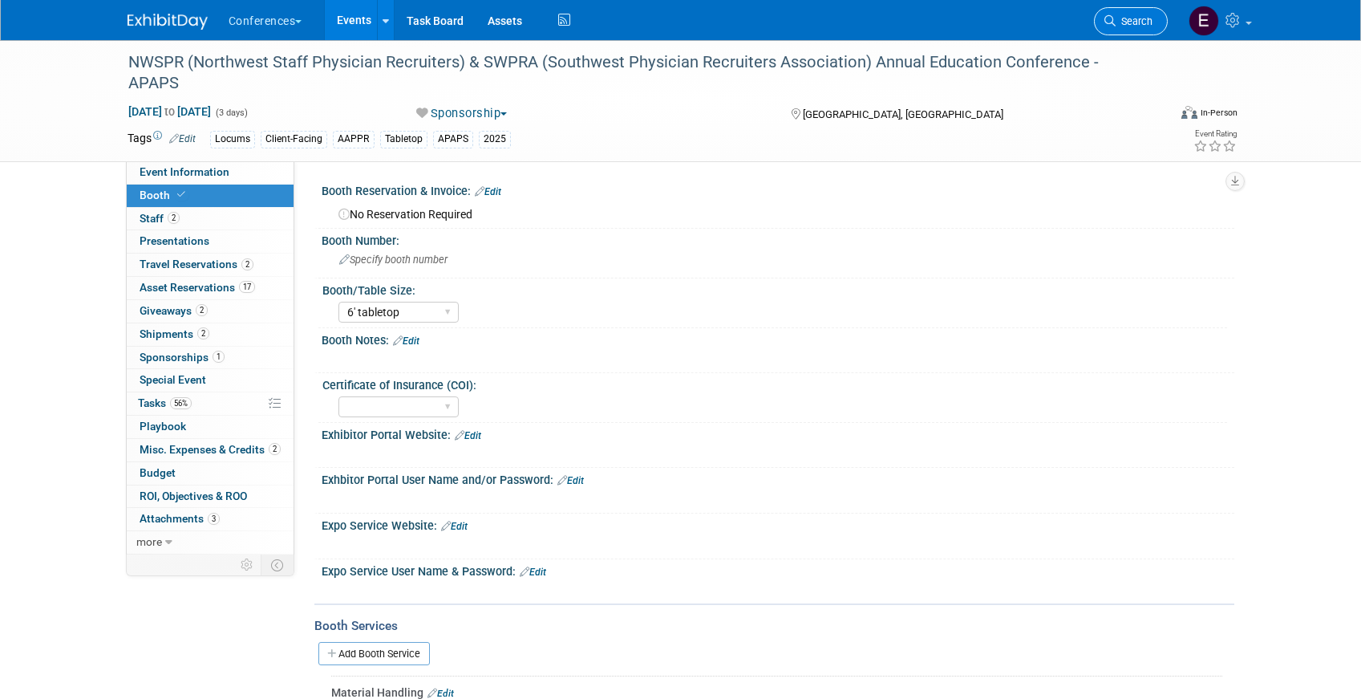
click at [1117, 22] on span "Search" at bounding box center [1134, 21] width 37 height 12
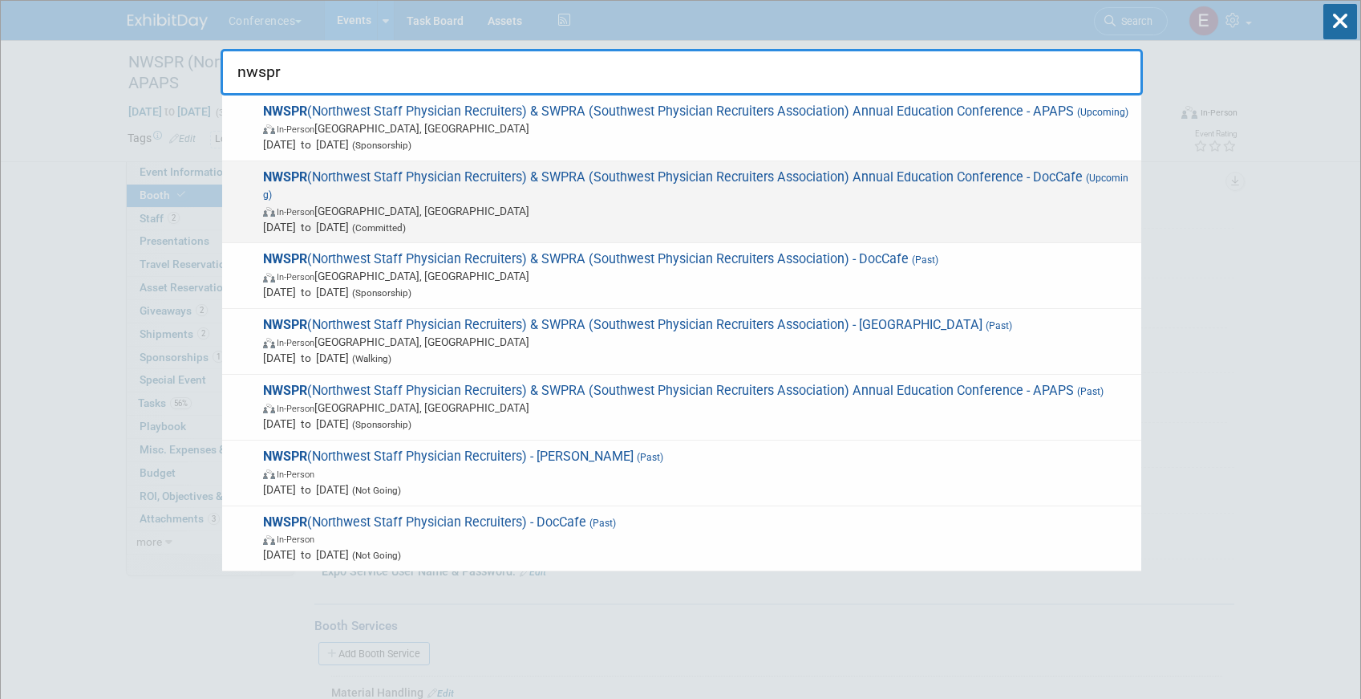
type input "nwspr"
click at [1048, 193] on span "NWSPR (Northwest Staff Physician Recruiters) & SWPRA (Southwest Physician Recru…" at bounding box center [695, 202] width 875 height 66
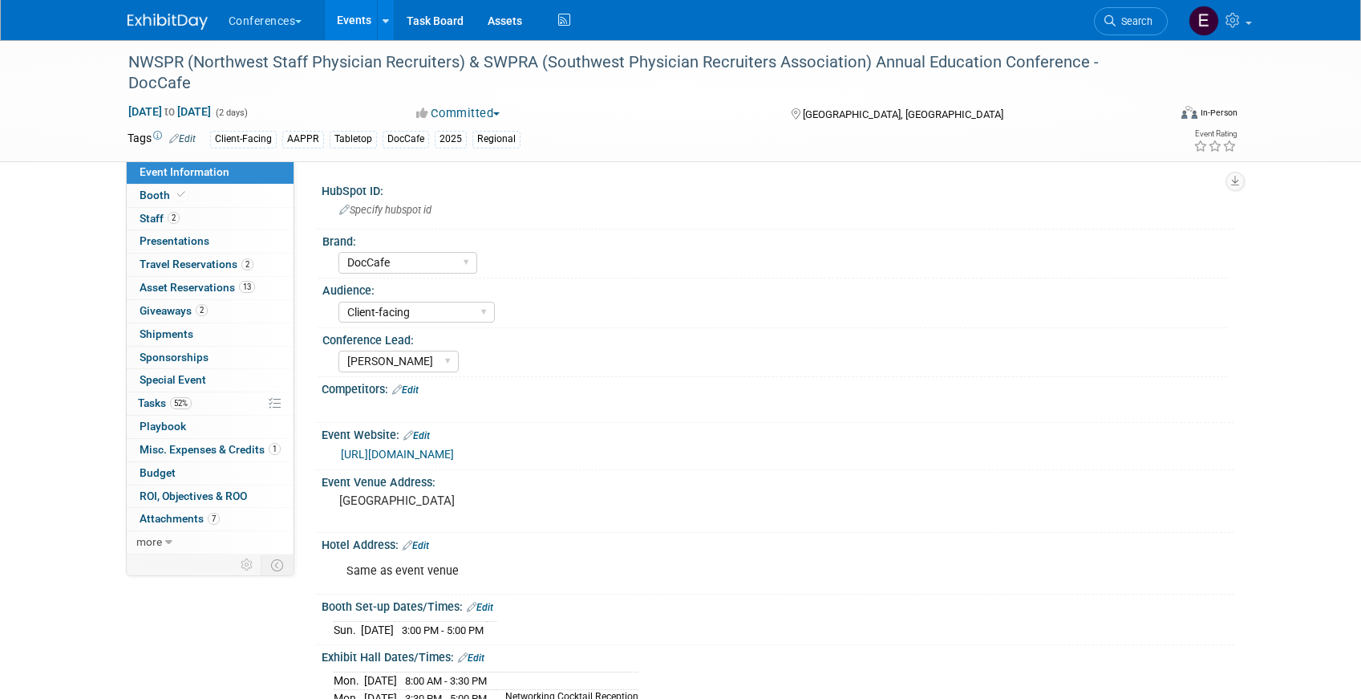
select select "DocCafe"
select select "Client-facing"
select select "[PERSON_NAME]"
click at [229, 220] on link "2 Staff 2" at bounding box center [210, 219] width 167 height 22
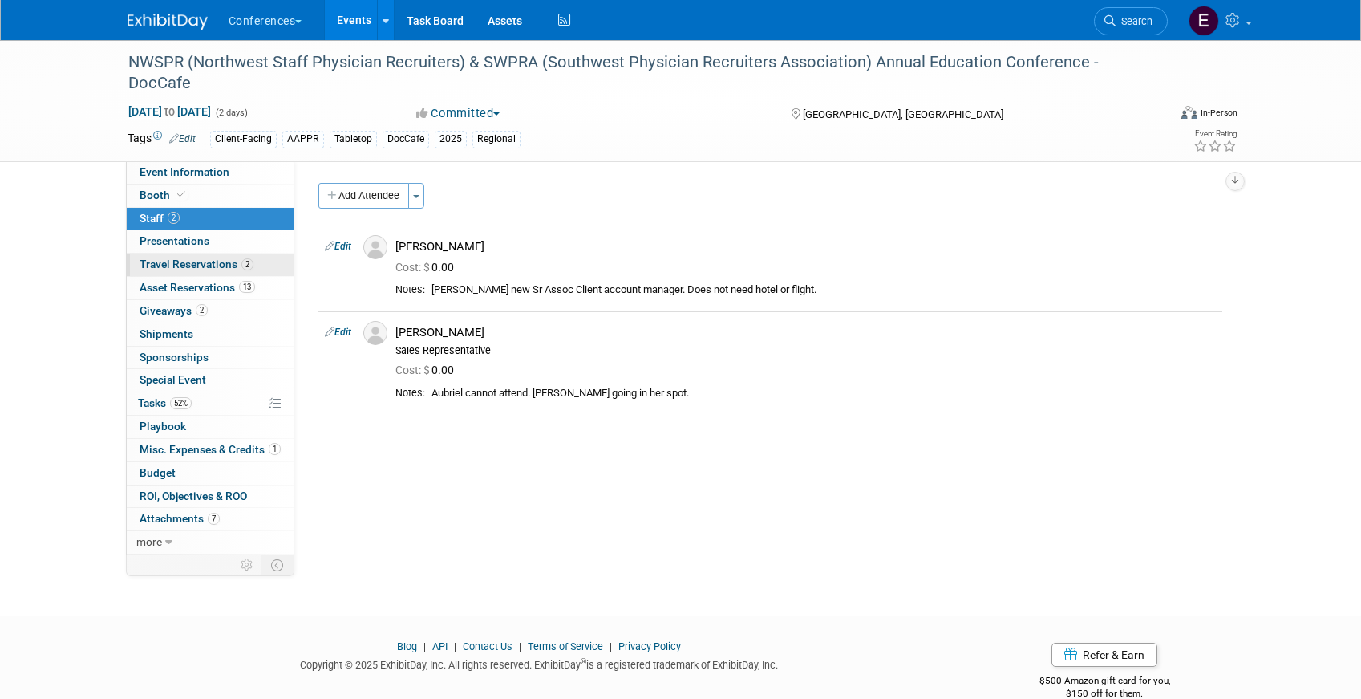
click at [215, 263] on span "Travel Reservations 2" at bounding box center [197, 263] width 114 height 13
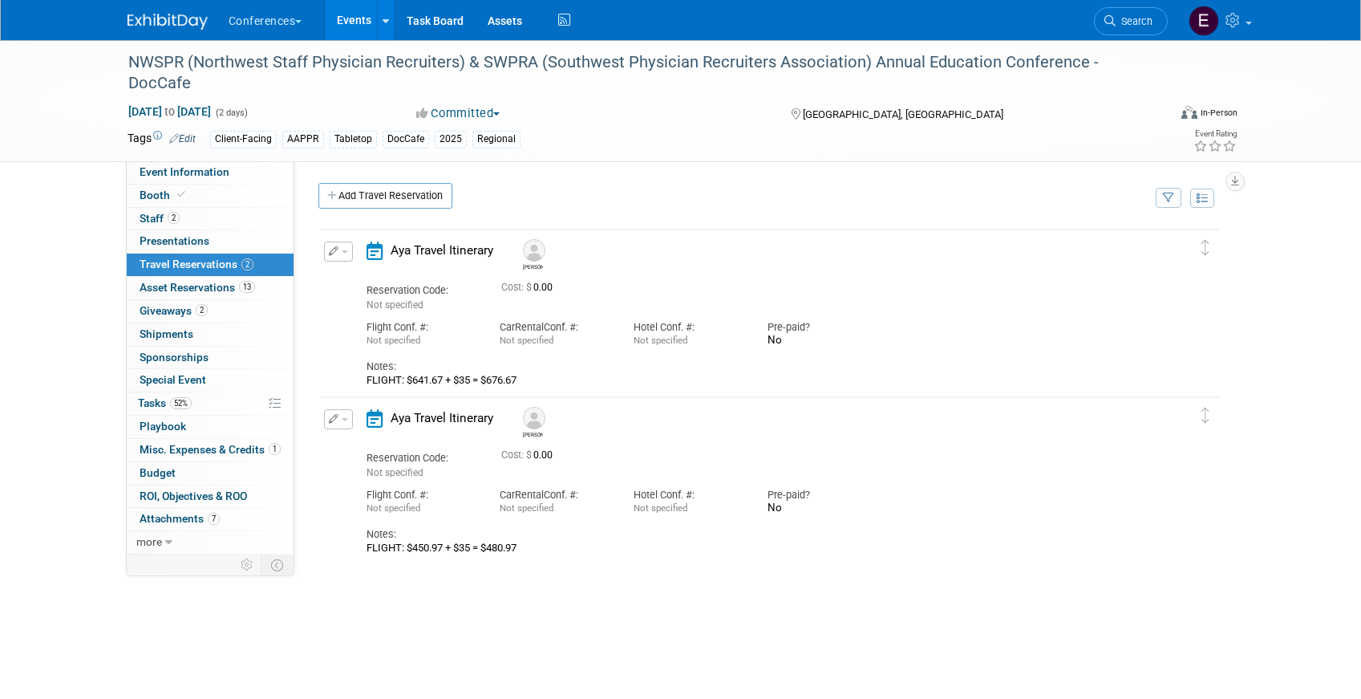
click at [538, 414] on img at bounding box center [534, 418] width 22 height 22
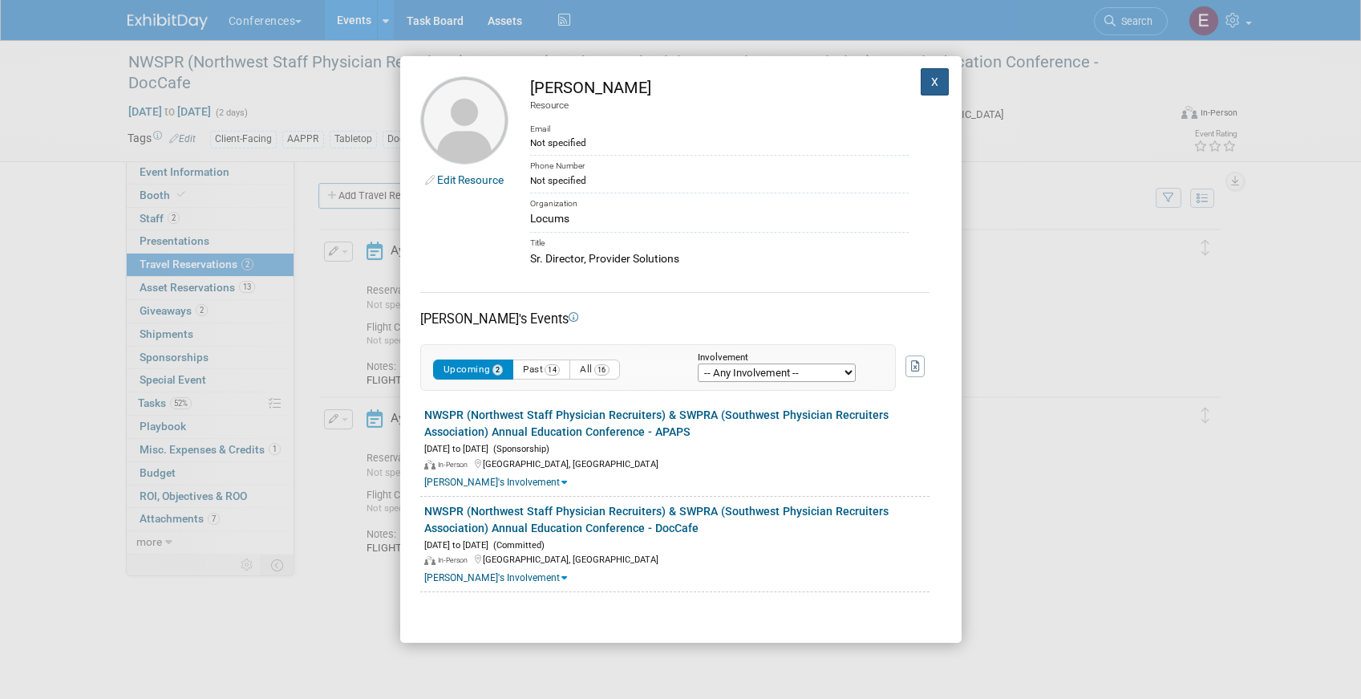
click at [940, 79] on button "X" at bounding box center [935, 81] width 29 height 27
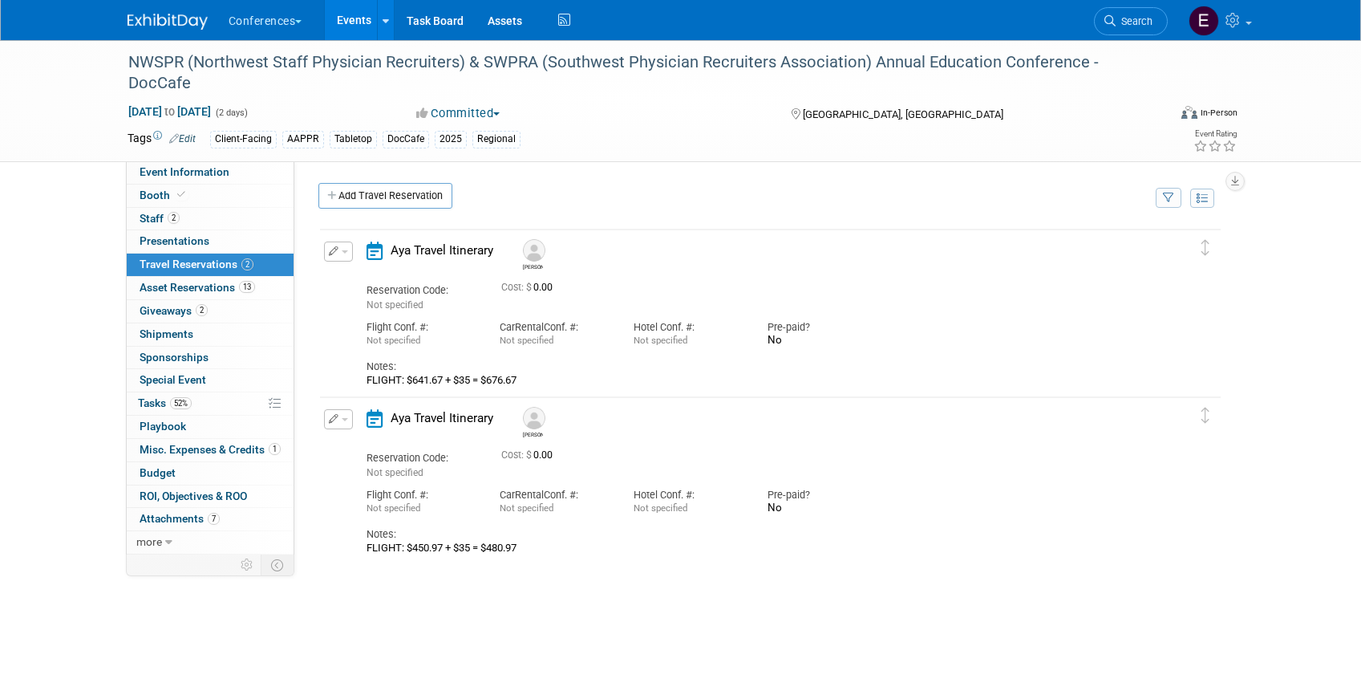
click at [343, 247] on button "button" at bounding box center [338, 251] width 29 height 20
click at [366, 274] on button "Edit Reservation" at bounding box center [393, 279] width 136 height 23
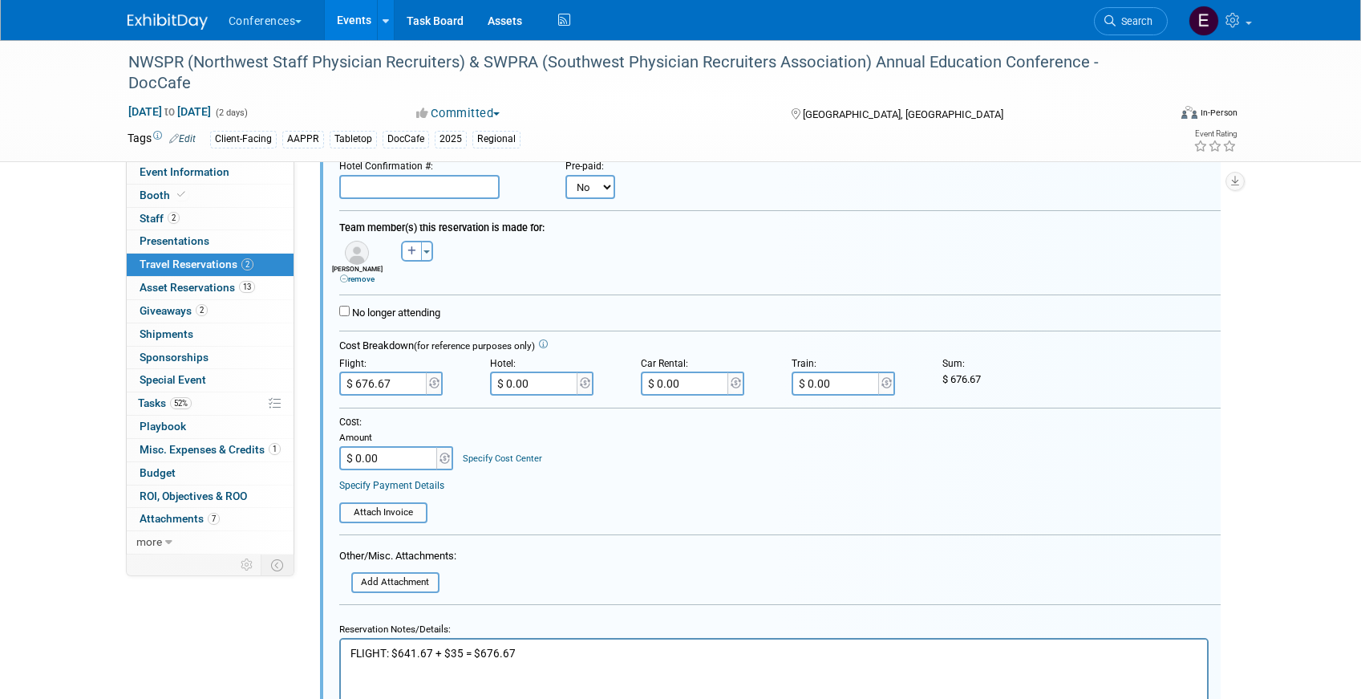
scroll to position [254, 0]
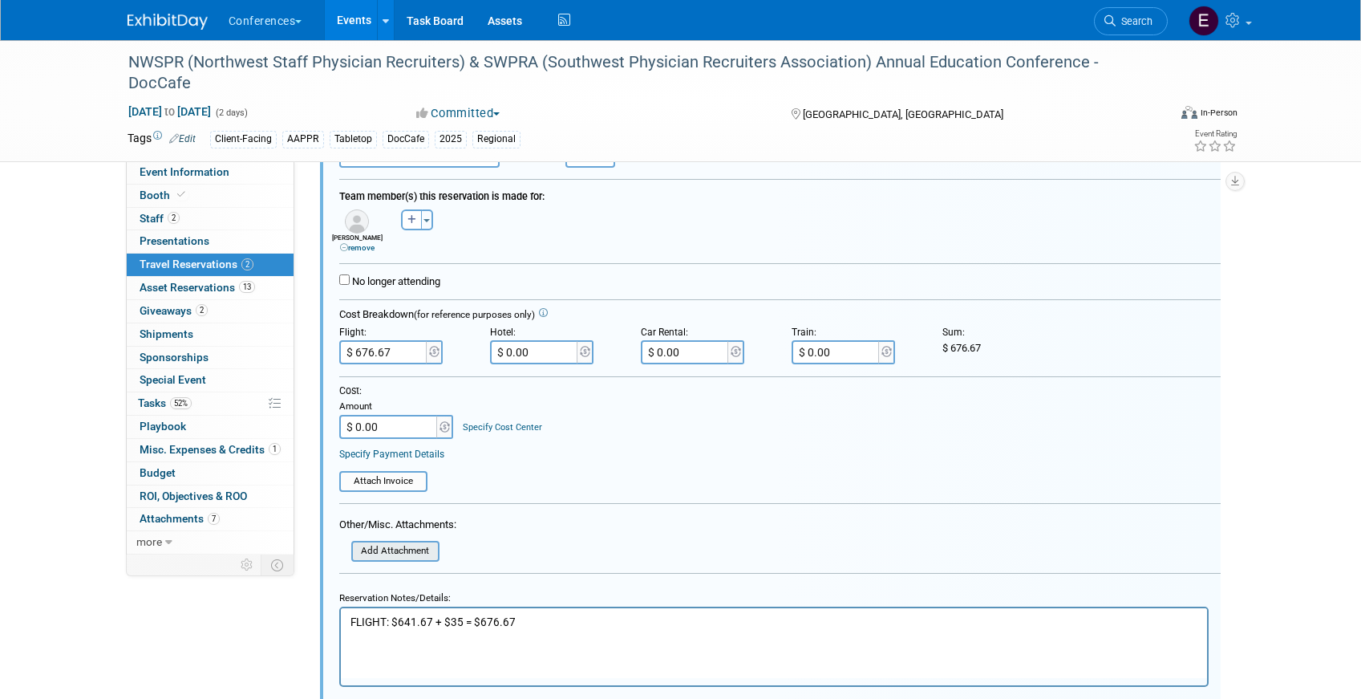
click at [387, 549] on input "file" at bounding box center [342, 551] width 191 height 18
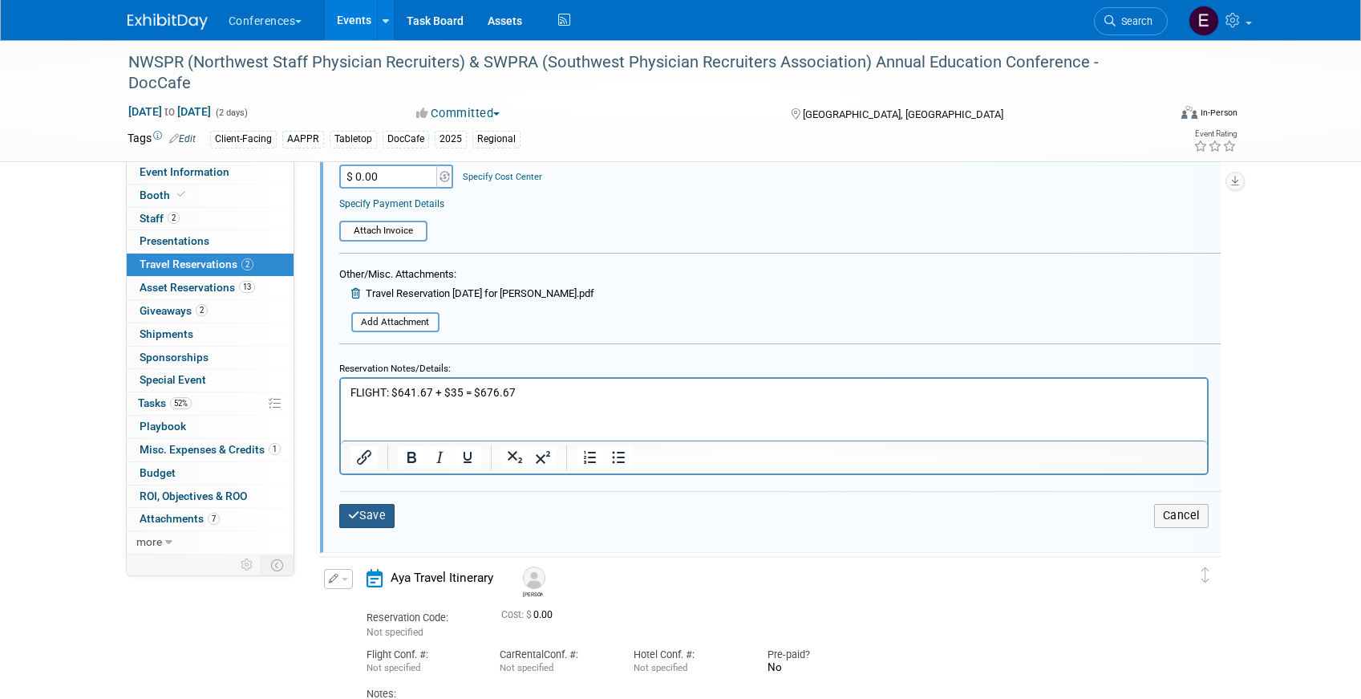
click at [353, 519] on icon "submit" at bounding box center [354, 514] width 12 height 11
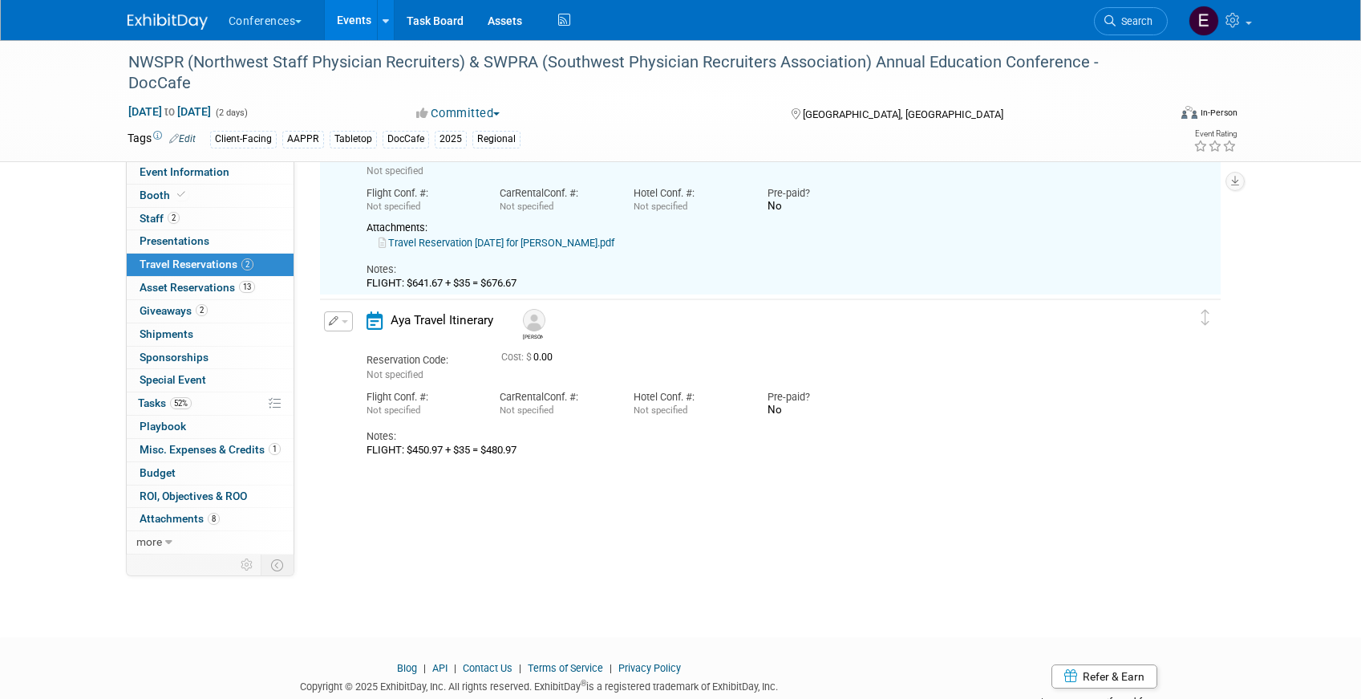
scroll to position [27, 0]
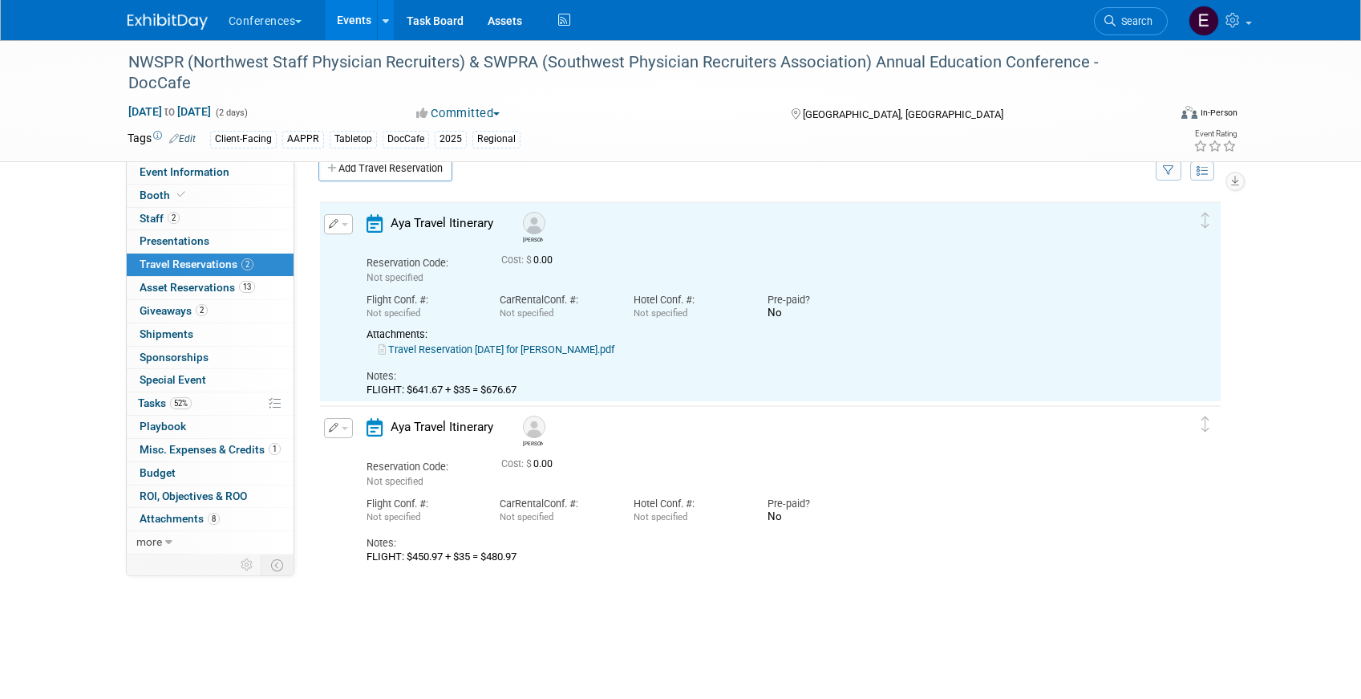
click at [532, 348] on link "Travel Reservation October 19 for MICHAEL ALLEN GRAHAM.pdf" at bounding box center [497, 349] width 236 height 12
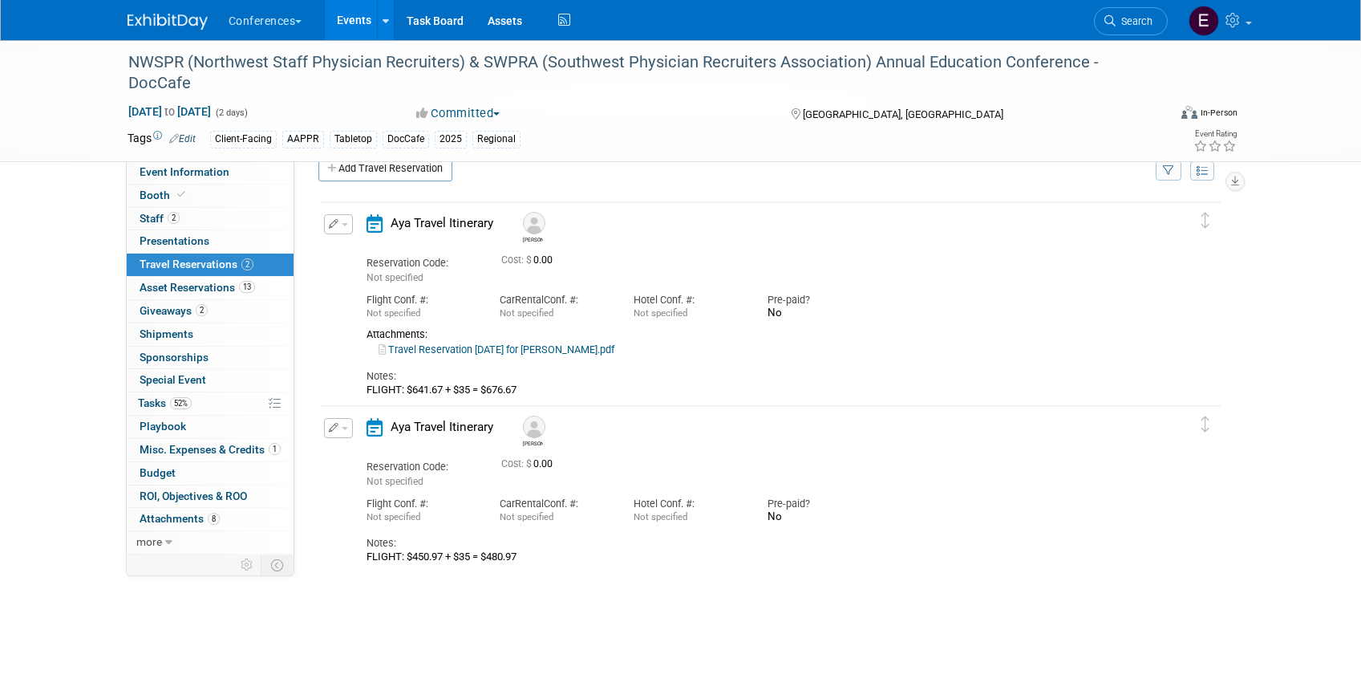
click at [338, 228] on button "button" at bounding box center [338, 224] width 29 height 20
click at [345, 253] on icon "button" at bounding box center [341, 251] width 13 height 11
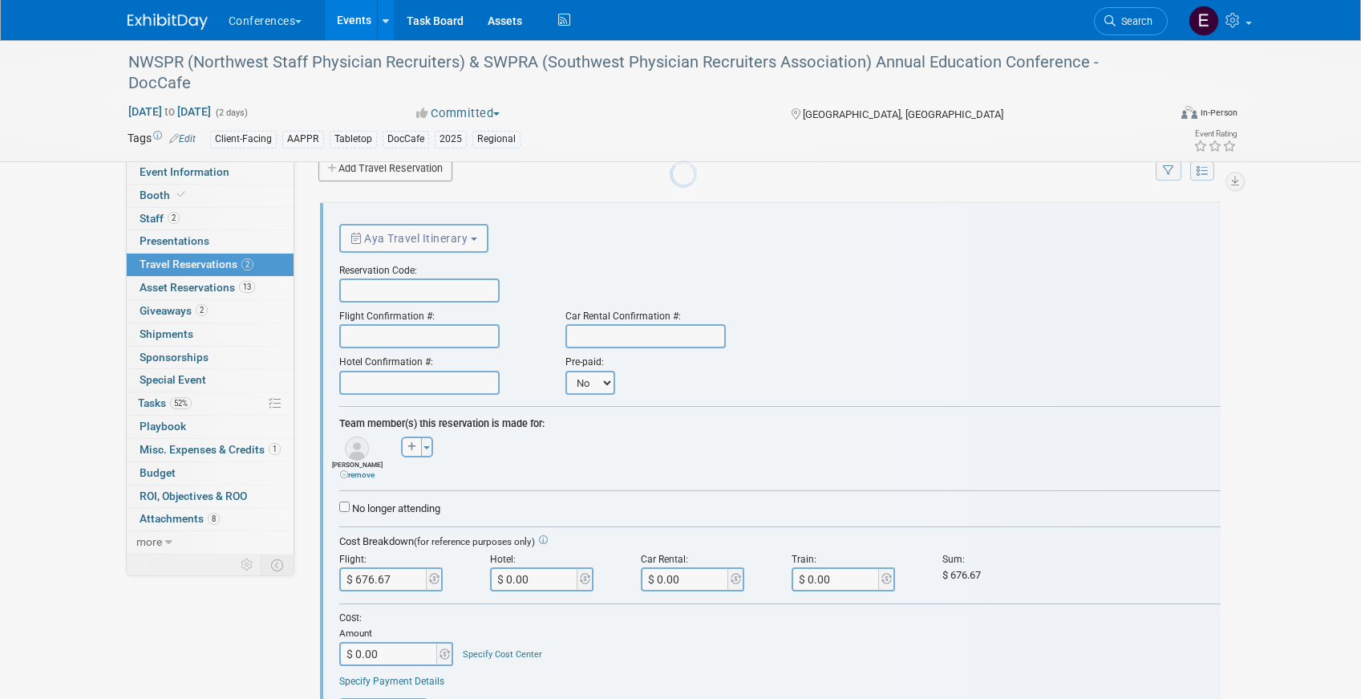
scroll to position [0, 0]
click at [388, 293] on input "text" at bounding box center [419, 290] width 160 height 24
paste input "UVHVDD"
type input "UVHVDD"
click at [383, 341] on input "text" at bounding box center [419, 336] width 160 height 24
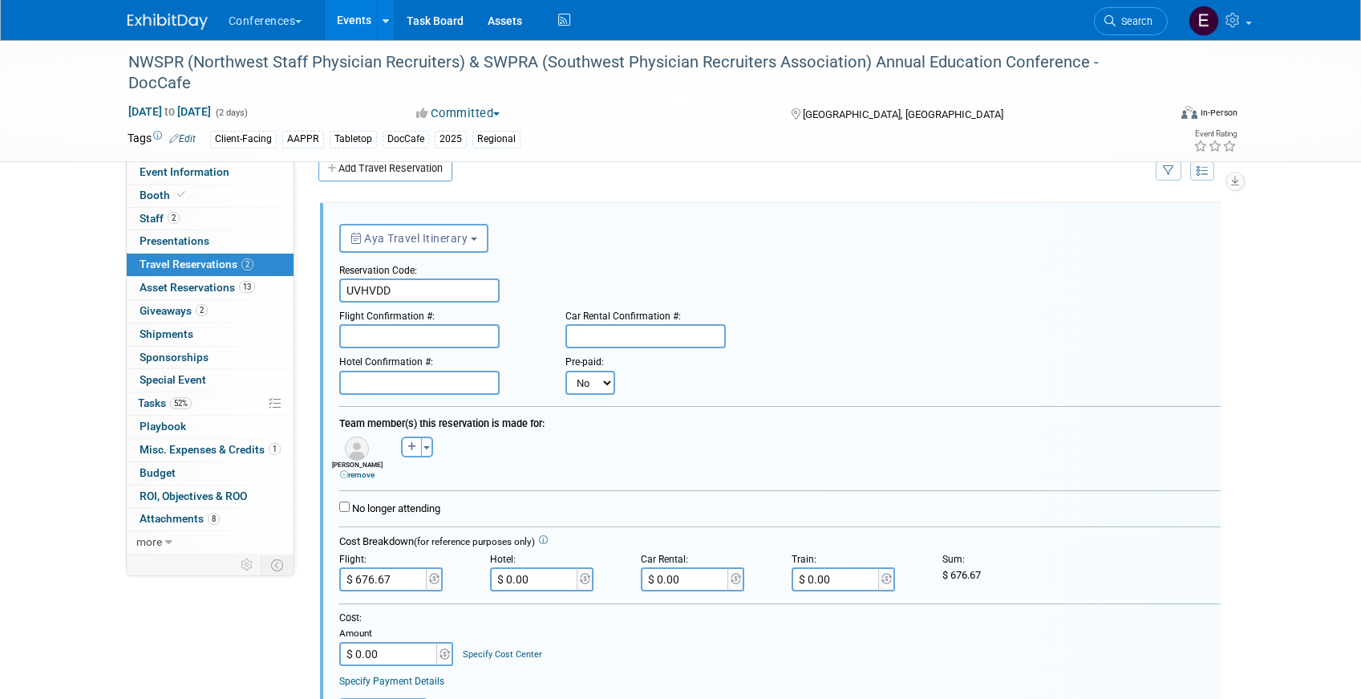
paste input "CYSFOH (WN)"
type input "CYSFOH (WN)"
click at [633, 343] on input "text" at bounding box center [645, 336] width 160 height 24
paste input "65153498AISLE"
type input "65153498AISLE"
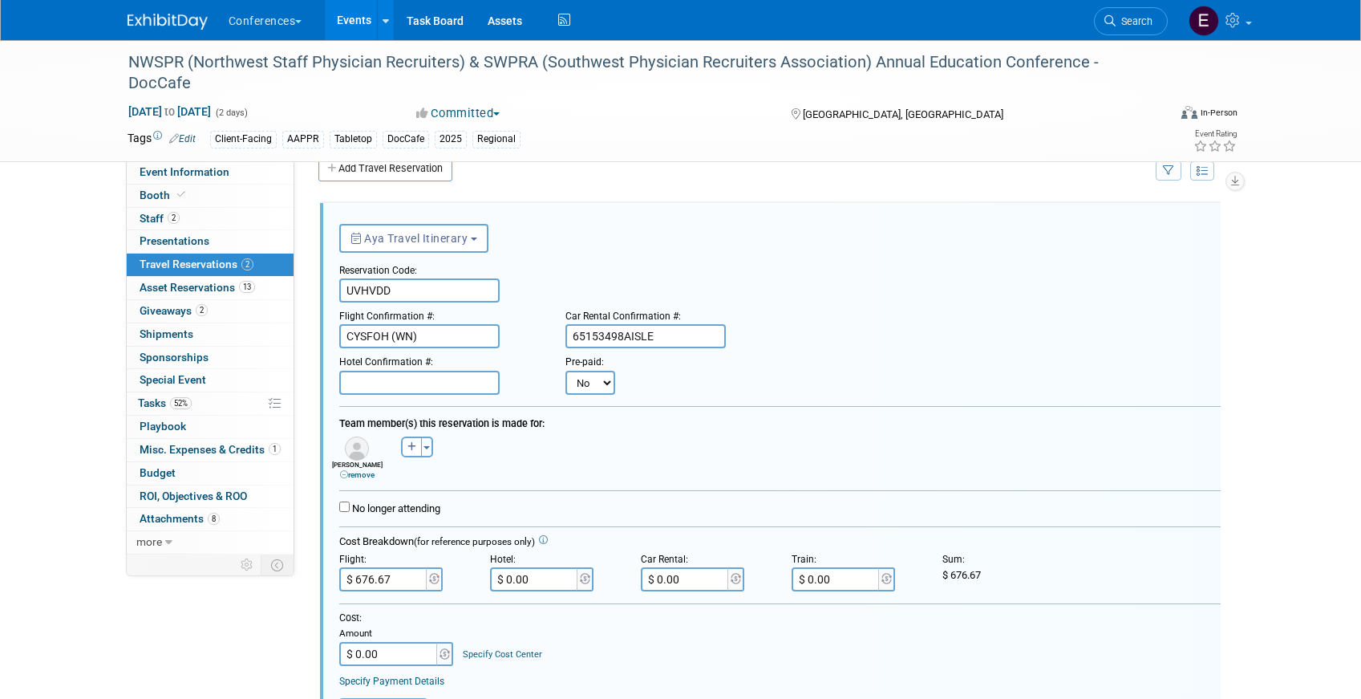
click at [671, 576] on input "$ 0.00" at bounding box center [686, 579] width 90 height 24
paste input "212.77"
type input "$ 212.77"
click at [428, 379] on input "text" at bounding box center [419, 383] width 160 height 24
paste input "77766683"
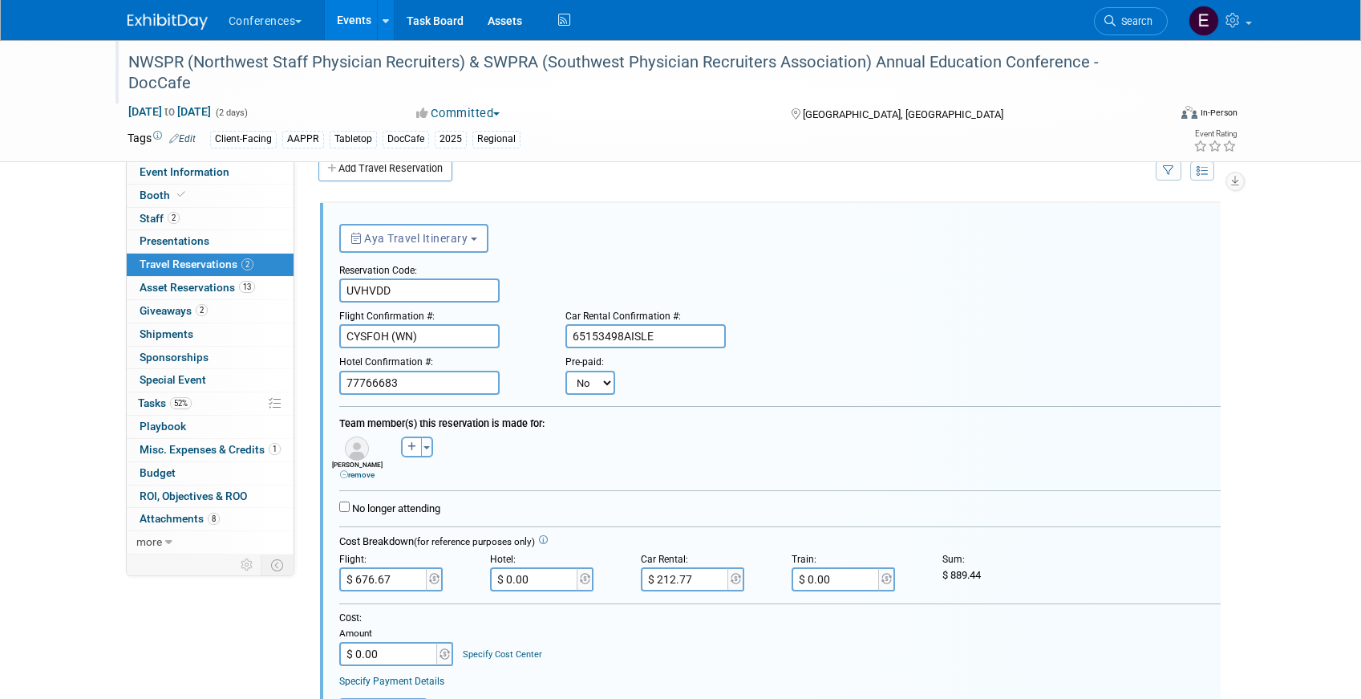
type input "77766683"
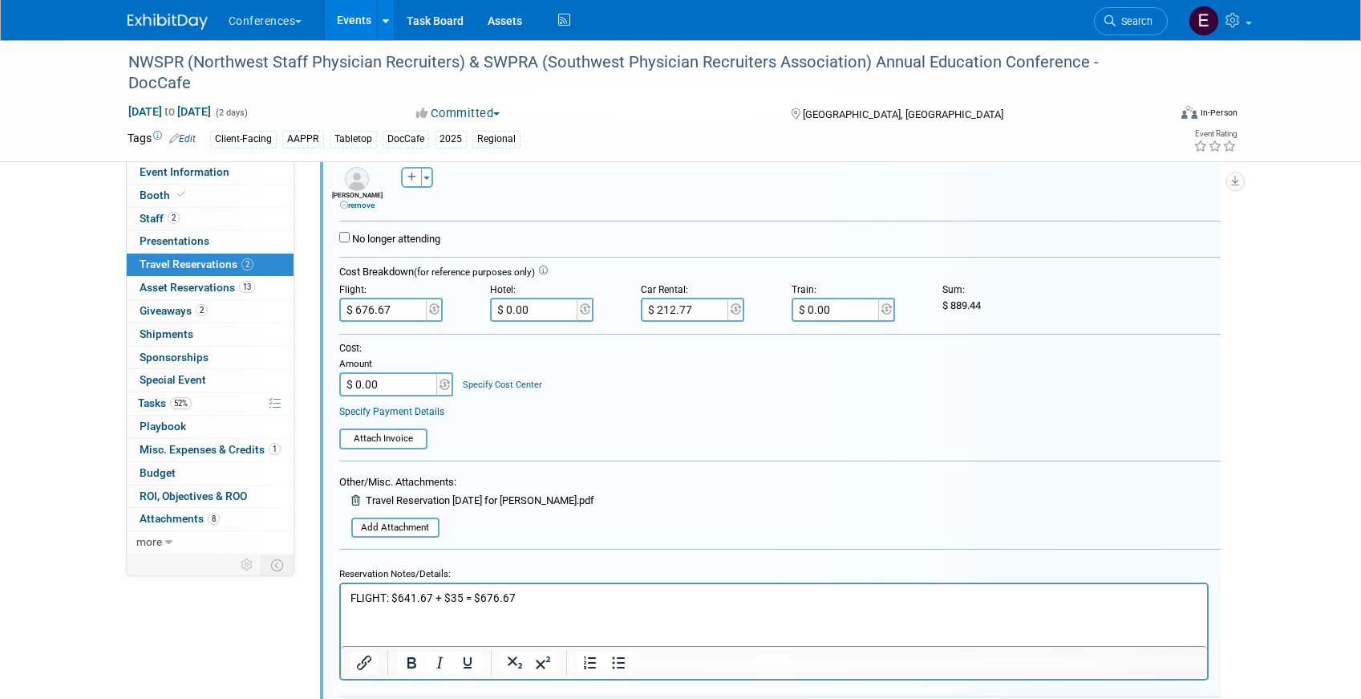
scroll to position [314, 0]
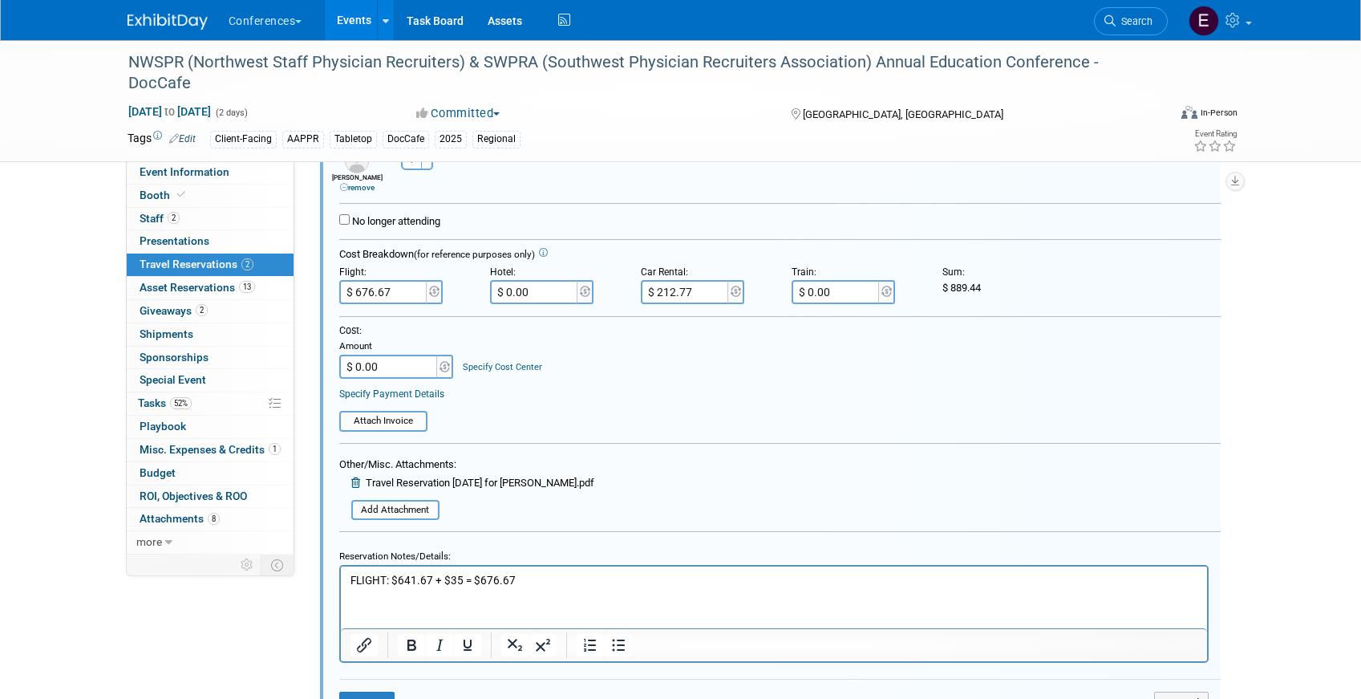
click at [350, 579] on p "FLIGHT: $641.67 + $35 = $676.67" at bounding box center [774, 580] width 848 height 15
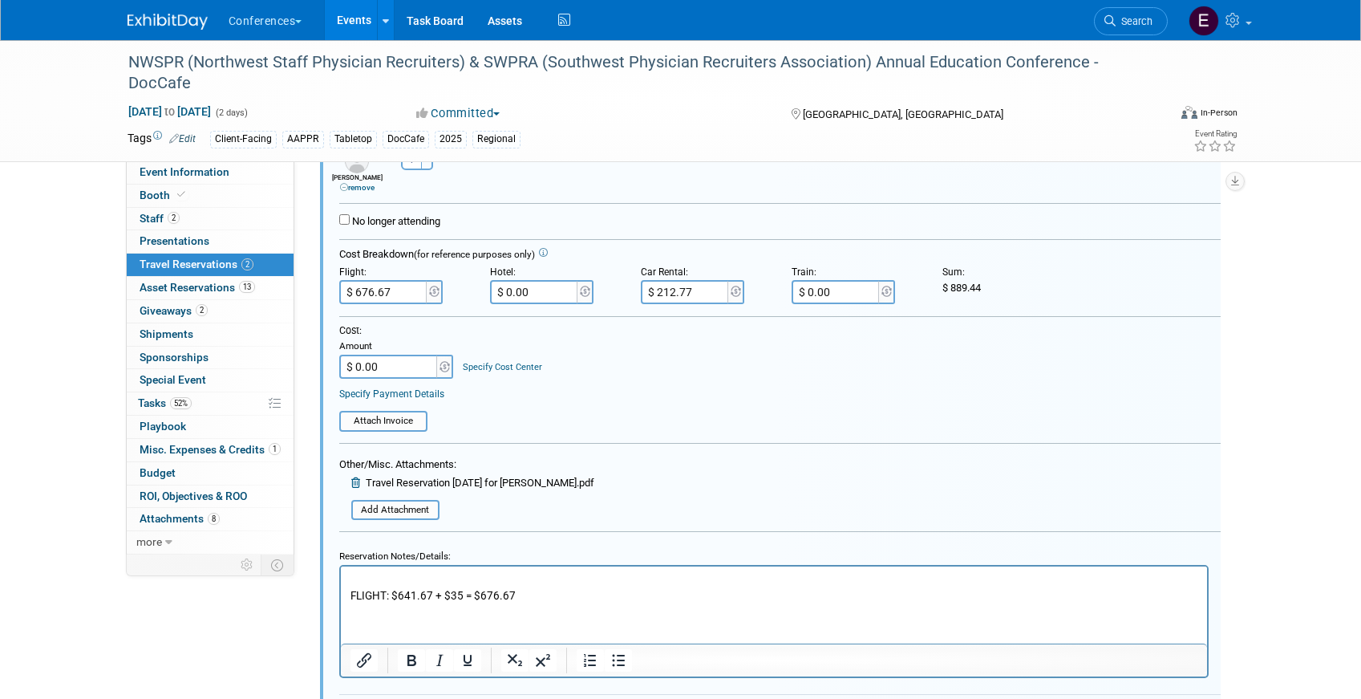
click at [365, 579] on p "Rich Text Area. Press ALT-0 for help." at bounding box center [774, 580] width 848 height 15
click at [401, 578] on p "Hotel: $229/night (10/19-10/22)" at bounding box center [774, 580] width 848 height 15
click at [405, 578] on p "Hotel: $229/night (10/19-10/22)" at bounding box center [774, 580] width 848 height 15
click at [557, 568] on html "Hotel: $225/night (10/19-10/22) FLIGHT: $641.67 + $35 = $676.67" at bounding box center [773, 584] width 866 height 37
click at [557, 578] on p "Hotel: $225/night (10/19-10/22)" at bounding box center [774, 580] width 848 height 15
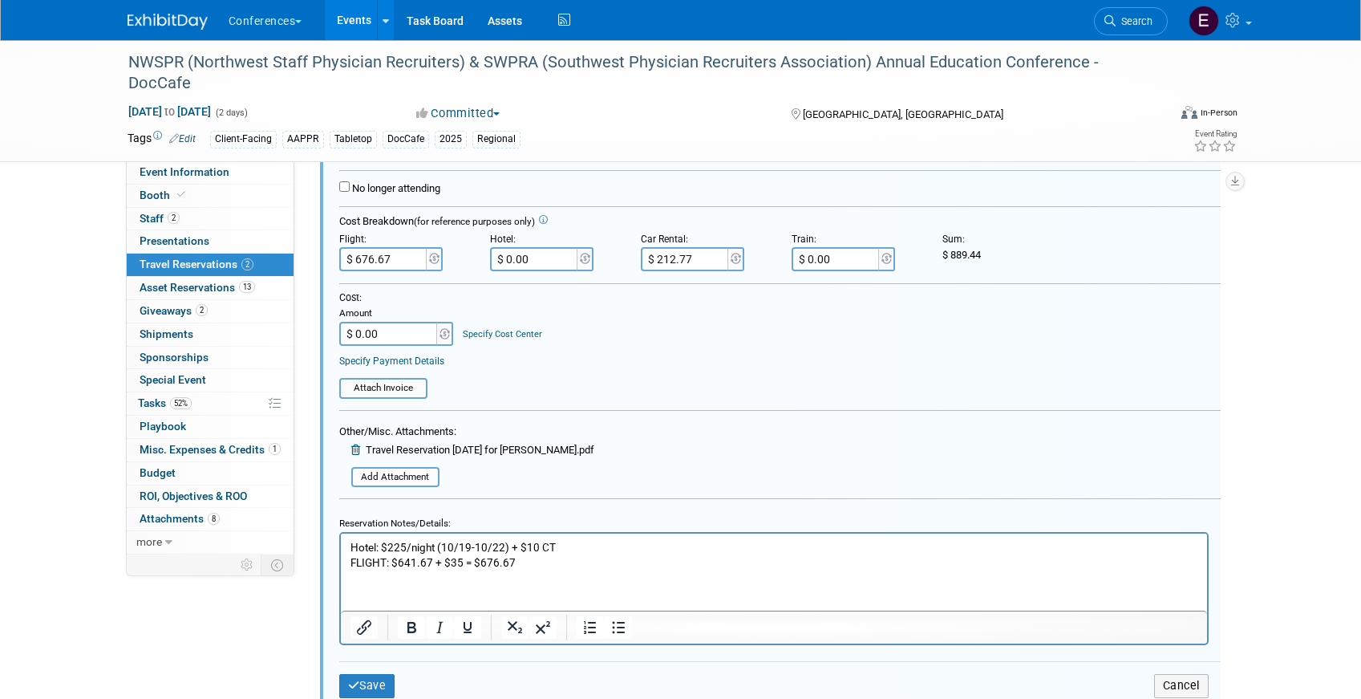
scroll to position [373, 0]
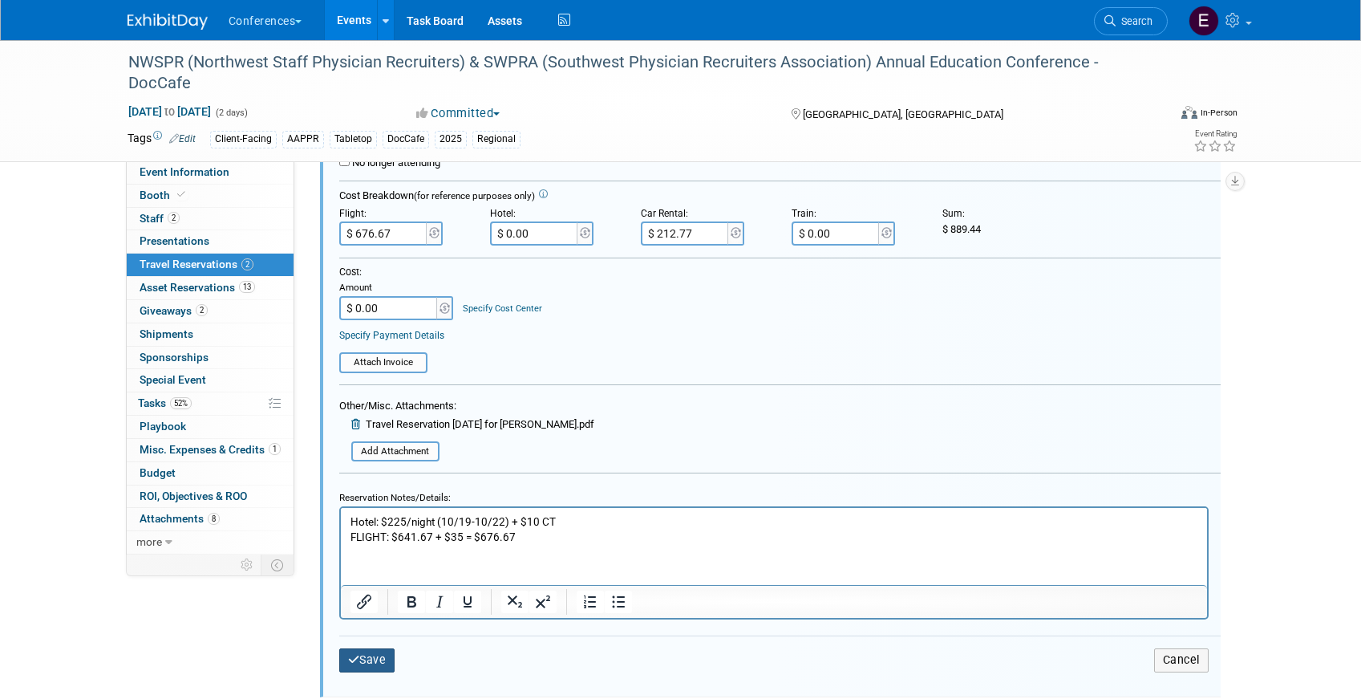
click at [356, 659] on icon "submit" at bounding box center [354, 659] width 12 height 11
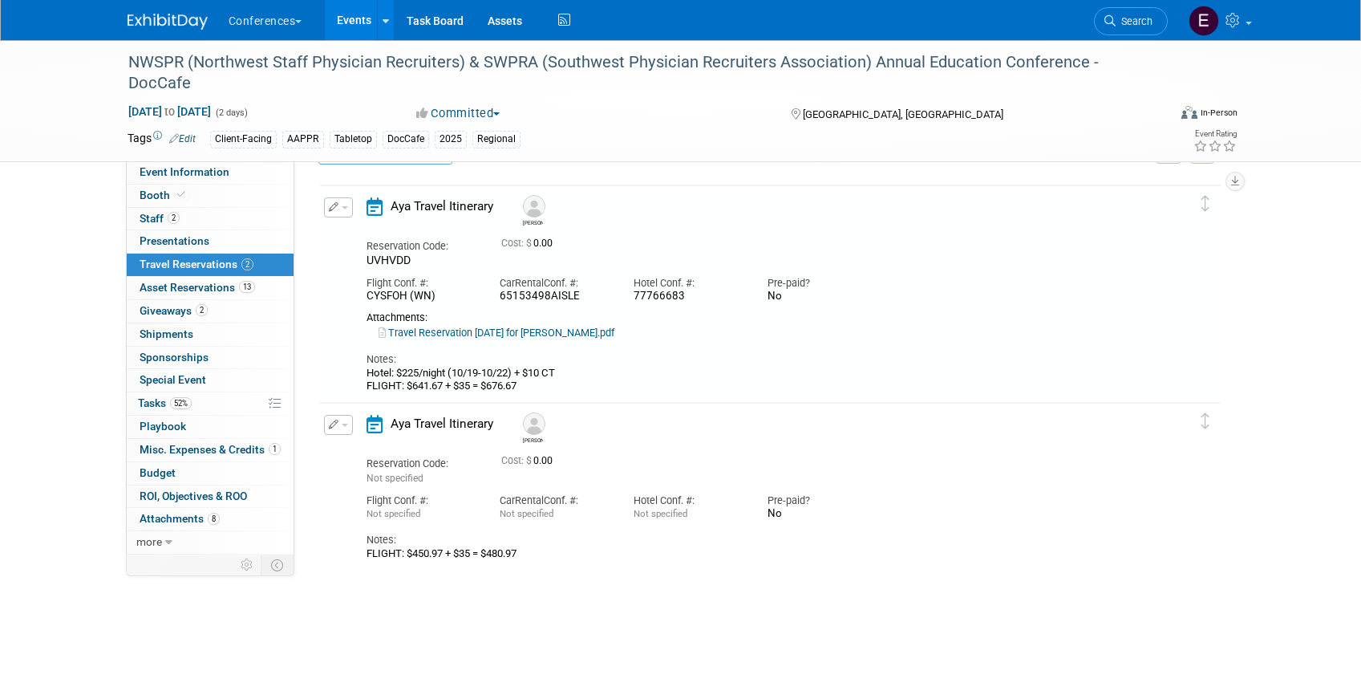
scroll to position [27, 0]
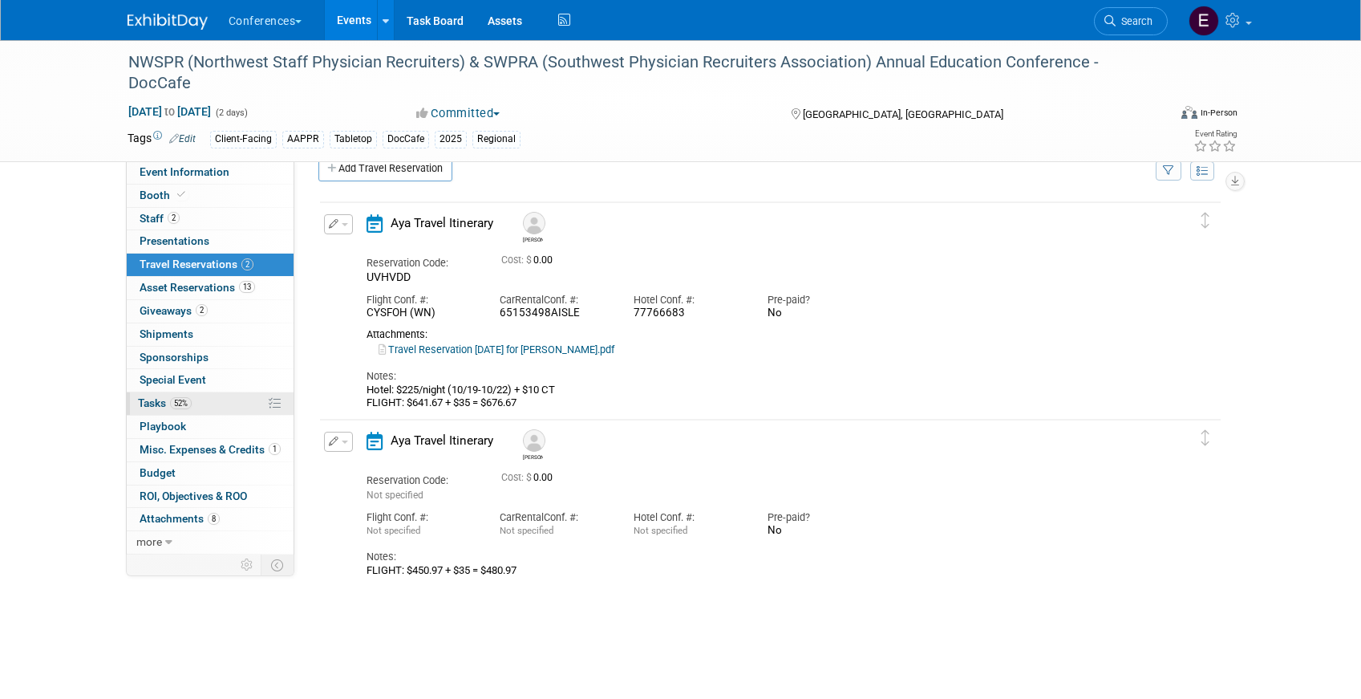
click at [181, 411] on link "52% Tasks 52%" at bounding box center [210, 403] width 167 height 22
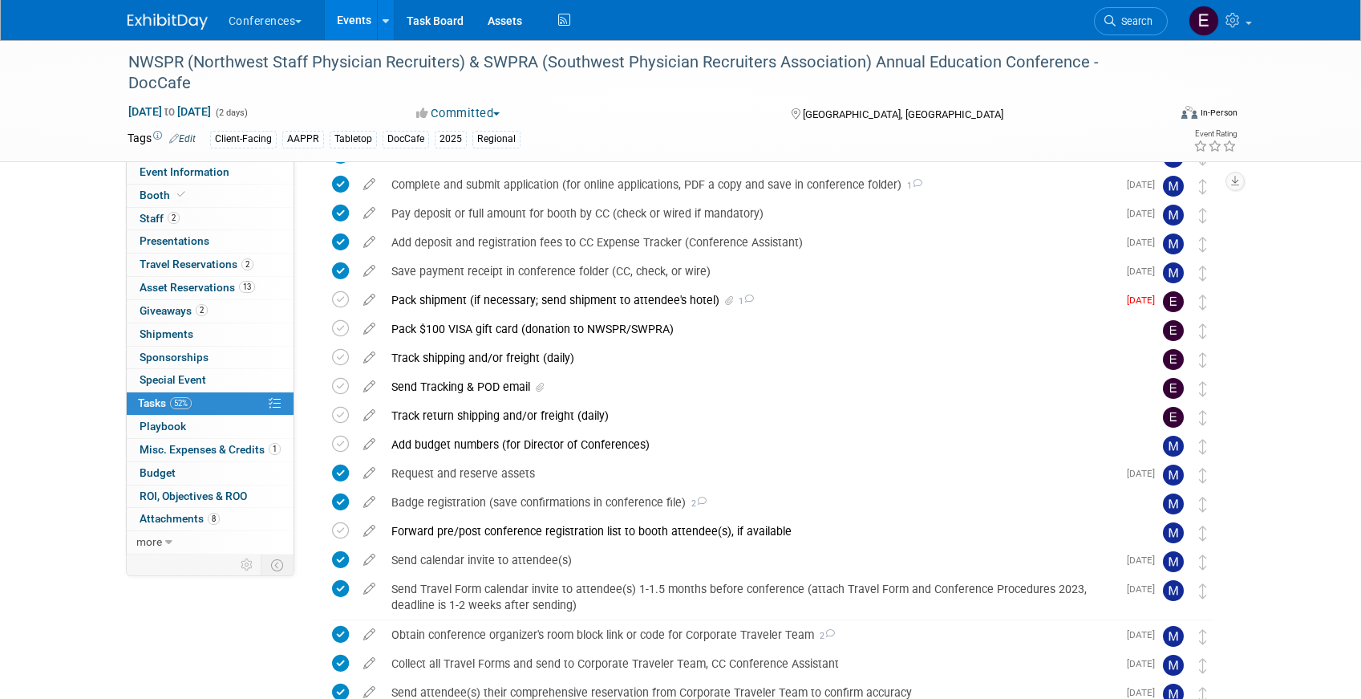
scroll to position [218, 0]
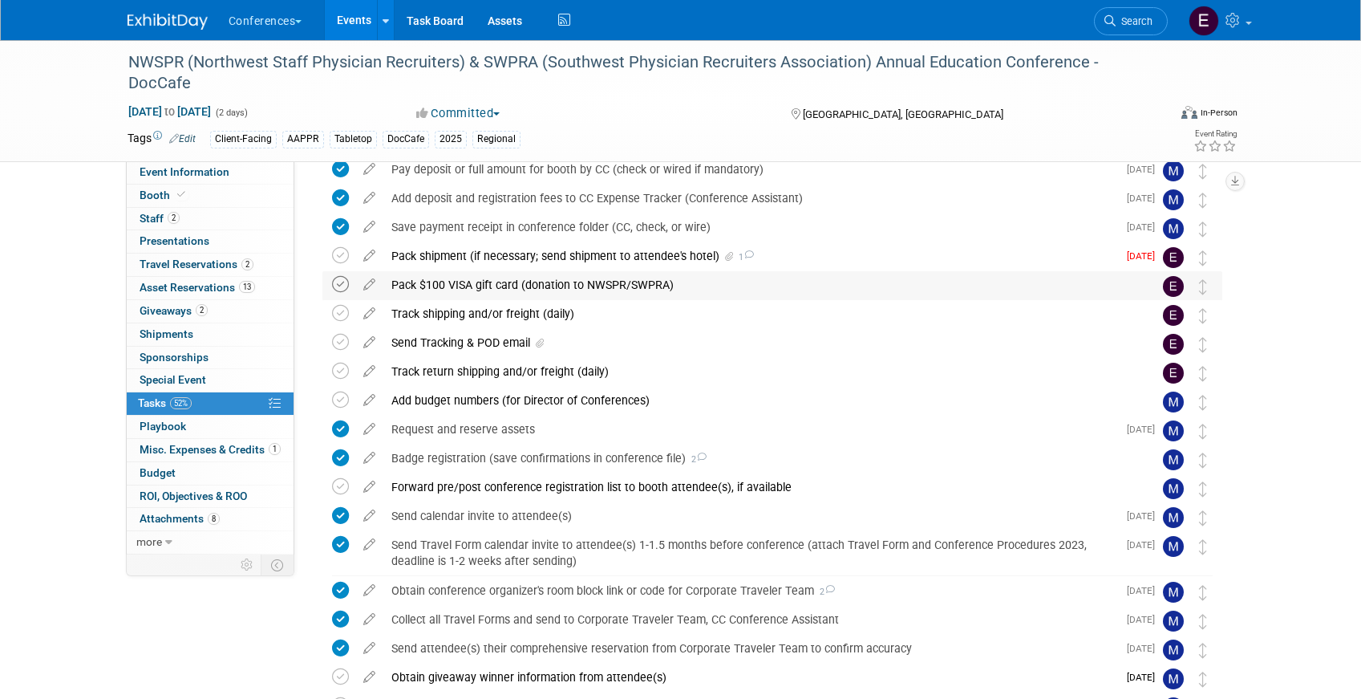
click at [337, 285] on icon at bounding box center [340, 284] width 17 height 17
click at [472, 257] on div "Pack shipment (if necessary; send shipment to attendee's hotel) 1" at bounding box center [750, 255] width 734 height 27
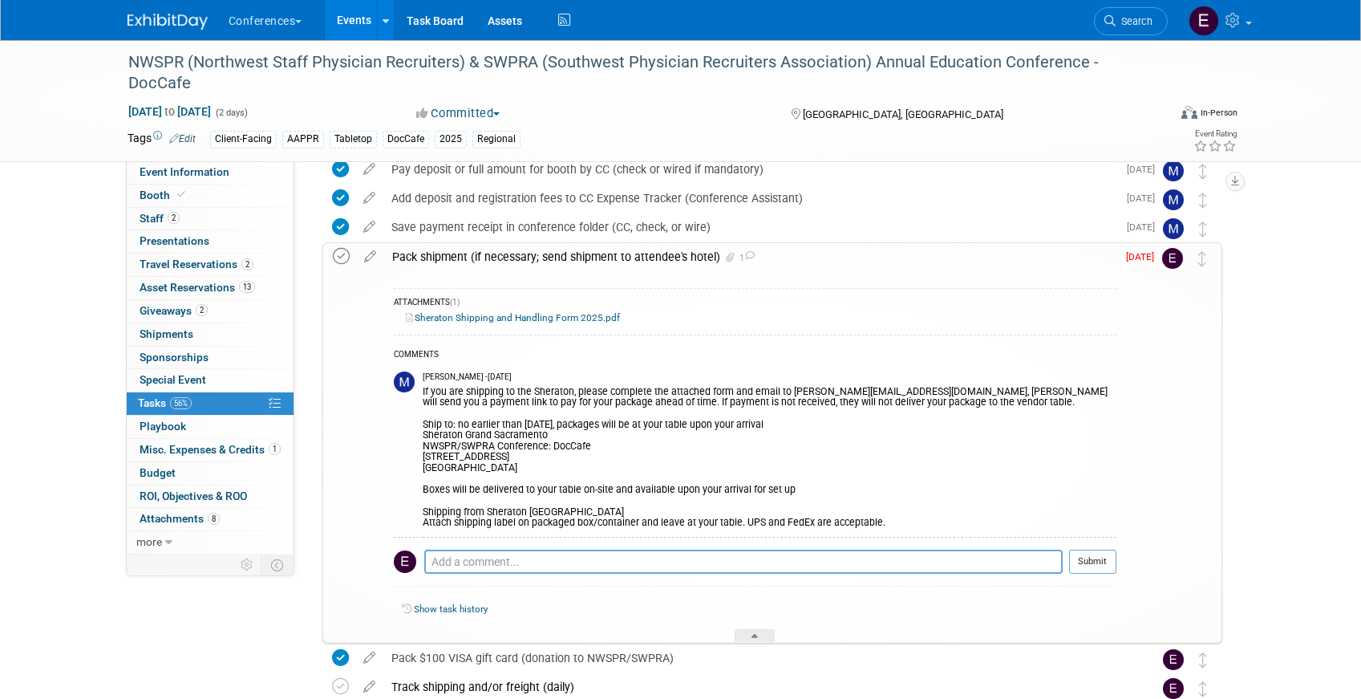
click at [340, 257] on icon at bounding box center [341, 256] width 17 height 17
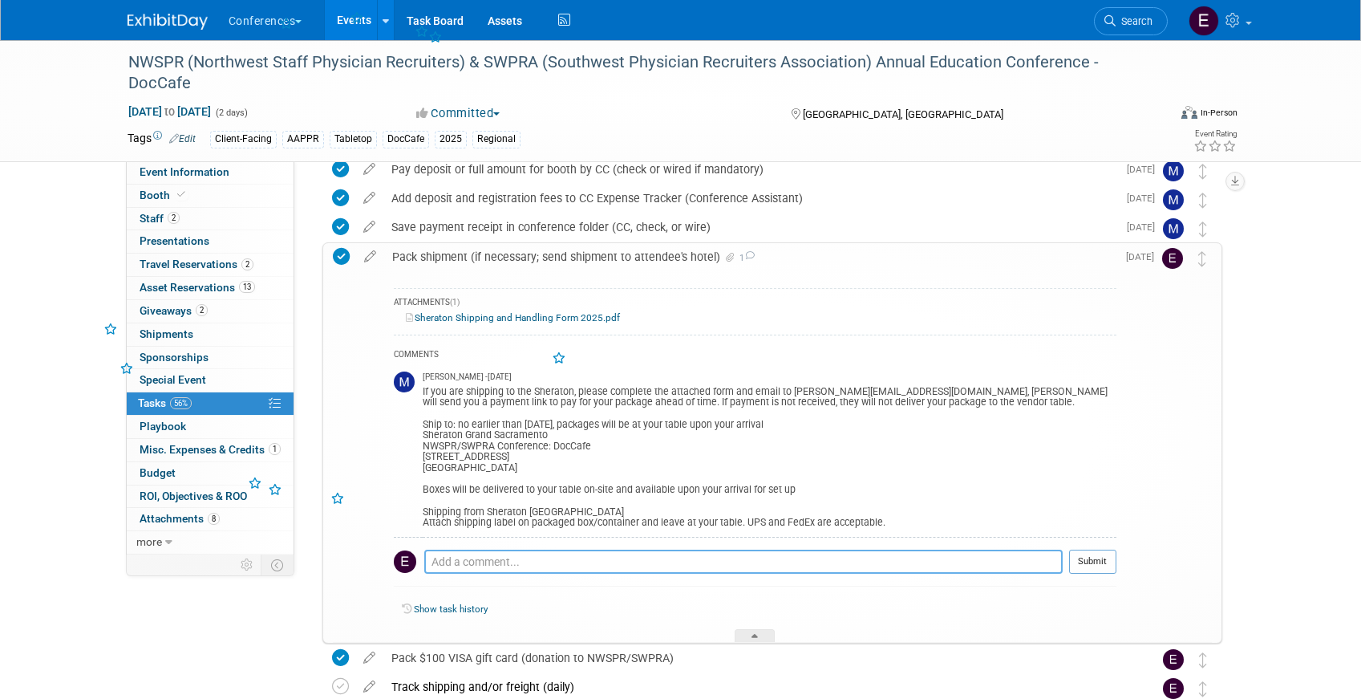
click at [483, 564] on textarea at bounding box center [743, 561] width 638 height 24
type textarea "sent shipping form to Enrique"
click at [1091, 562] on button "Submit" at bounding box center [1092, 561] width 47 height 24
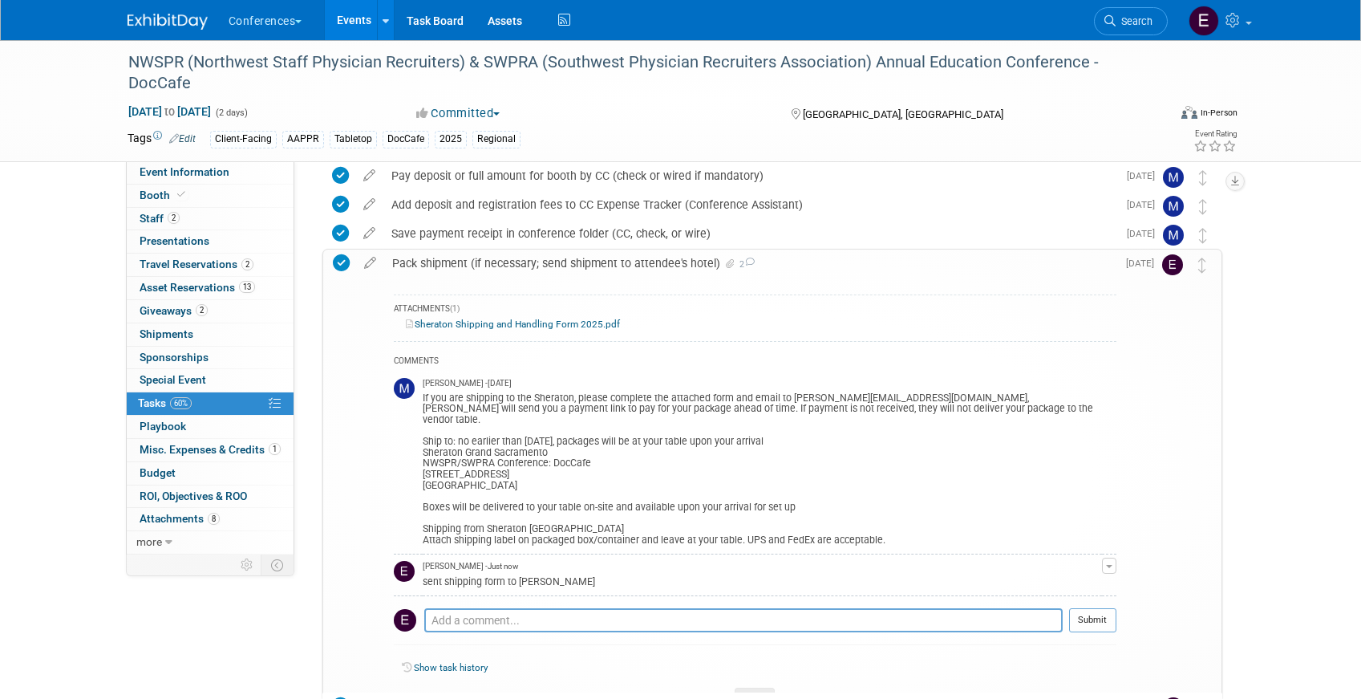
scroll to position [241, 0]
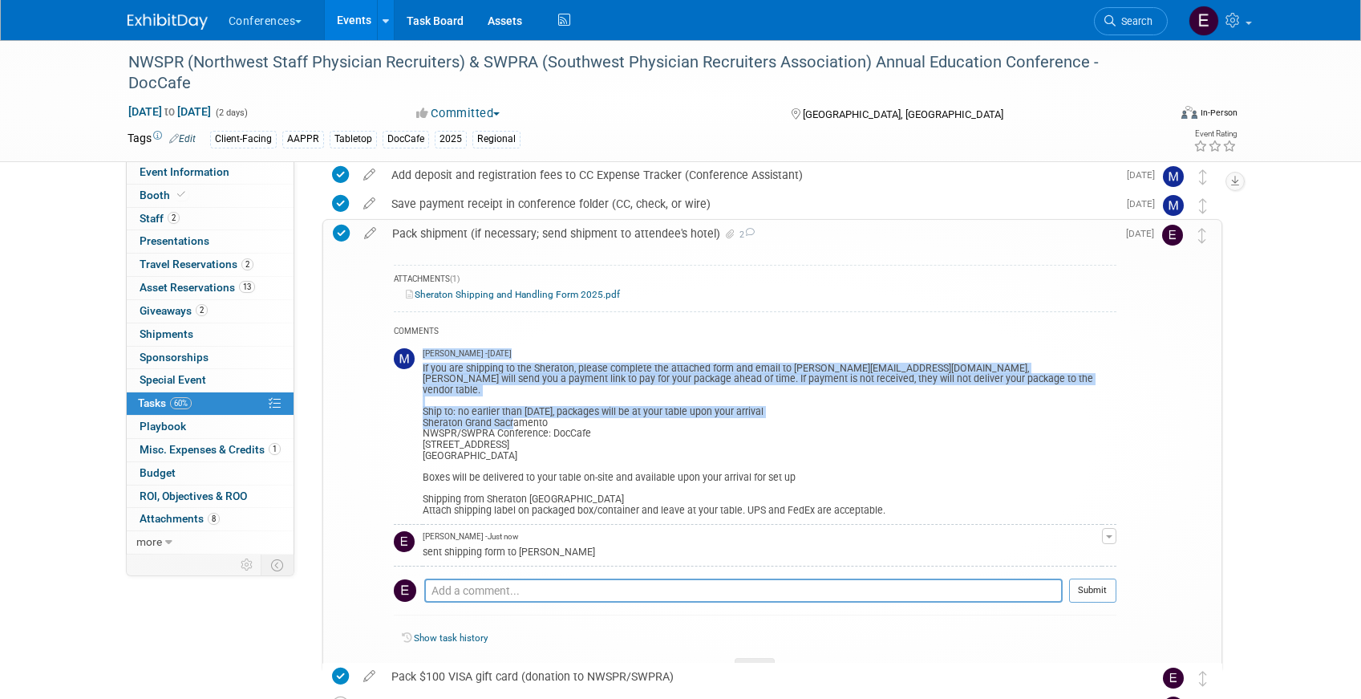
drag, startPoint x: 421, startPoint y: 410, endPoint x: 511, endPoint y: 411, distance: 89.9
click at [511, 411] on tr "Marygrace LeGros - 18 days ago If you are shipping to the Sheraton, please comp…" at bounding box center [755, 433] width 723 height 183
click at [511, 411] on div "If you are shipping to the Sheraton, please complete the attached form and emai…" at bounding box center [762, 437] width 679 height 157
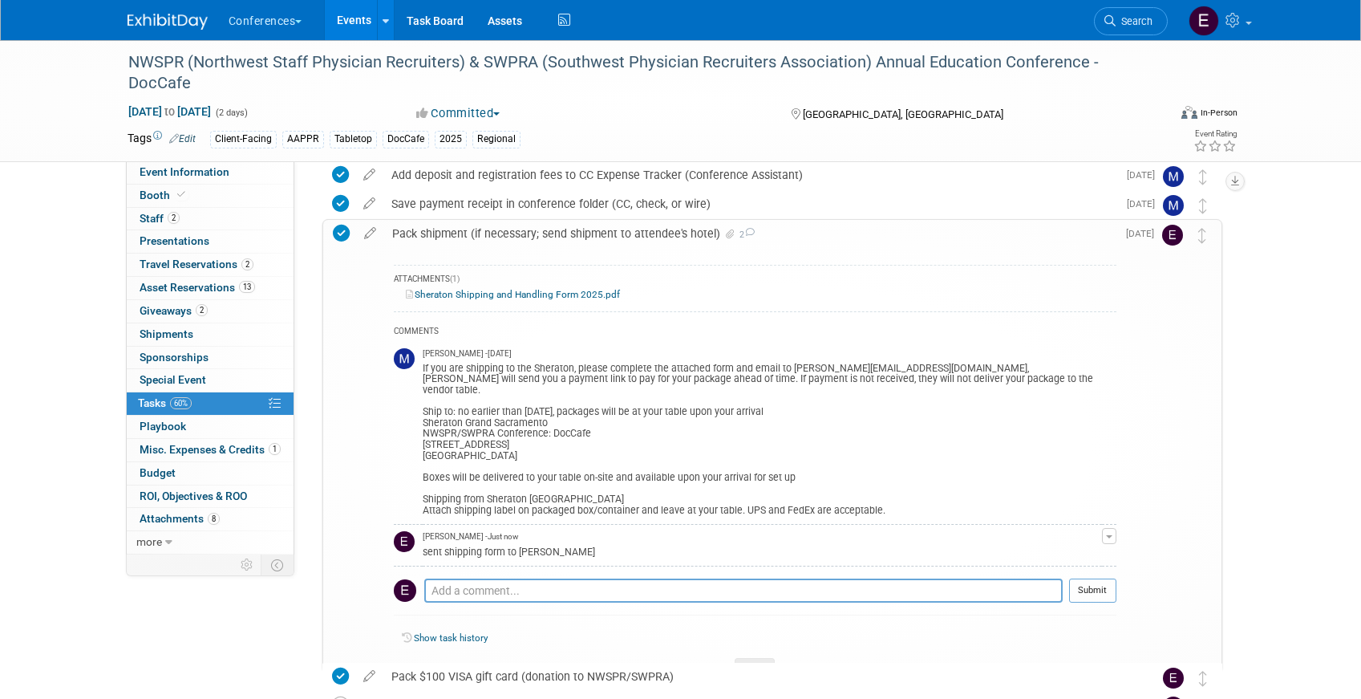
drag, startPoint x: 425, startPoint y: 412, endPoint x: 443, endPoint y: 411, distance: 17.7
click at [443, 412] on div "If you are shipping to the Sheraton, please complete the attached form and emai…" at bounding box center [762, 437] width 679 height 157
drag, startPoint x: 424, startPoint y: 411, endPoint x: 572, endPoint y: 445, distance: 151.4
click at [572, 445] on div "If you are shipping to the Sheraton, please complete the attached form and emai…" at bounding box center [762, 437] width 679 height 157
copy div "Sheraton Grand Sacramento NWSPR/SWPRA Conference: DocCafe 230 J Street Sacramen…"
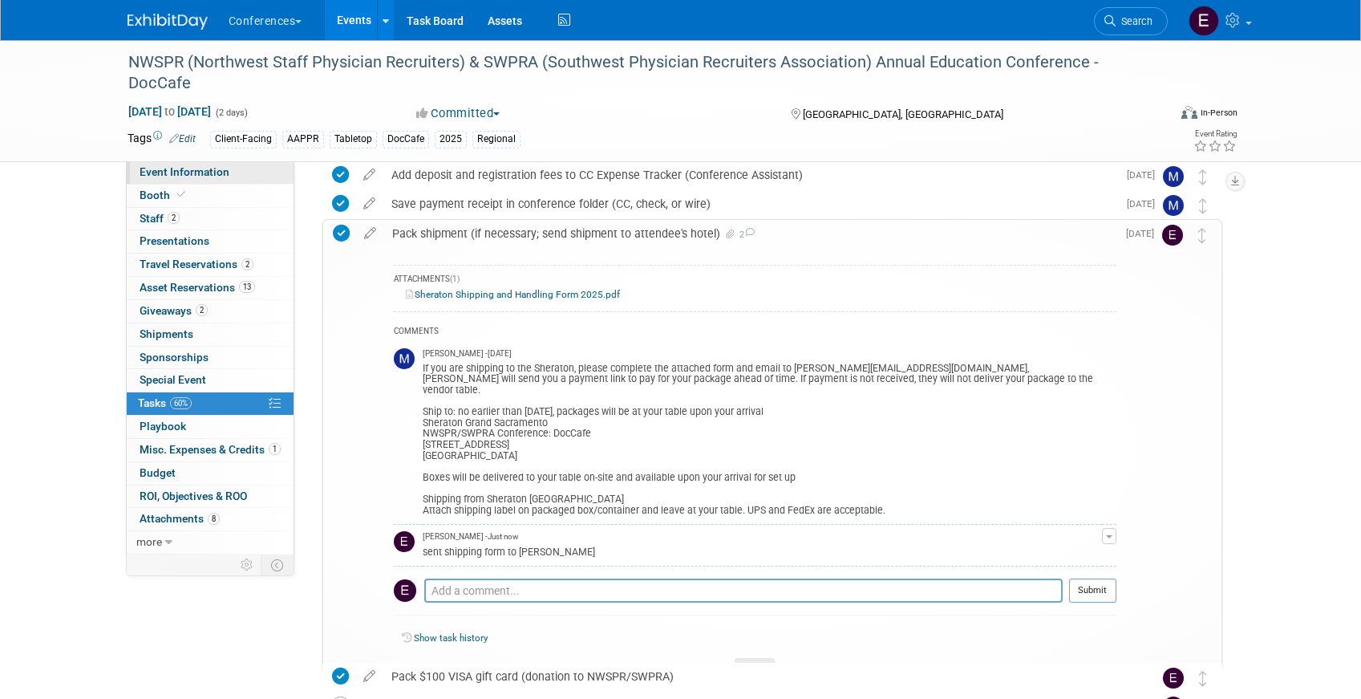
click at [221, 174] on span "Event Information" at bounding box center [185, 171] width 90 height 13
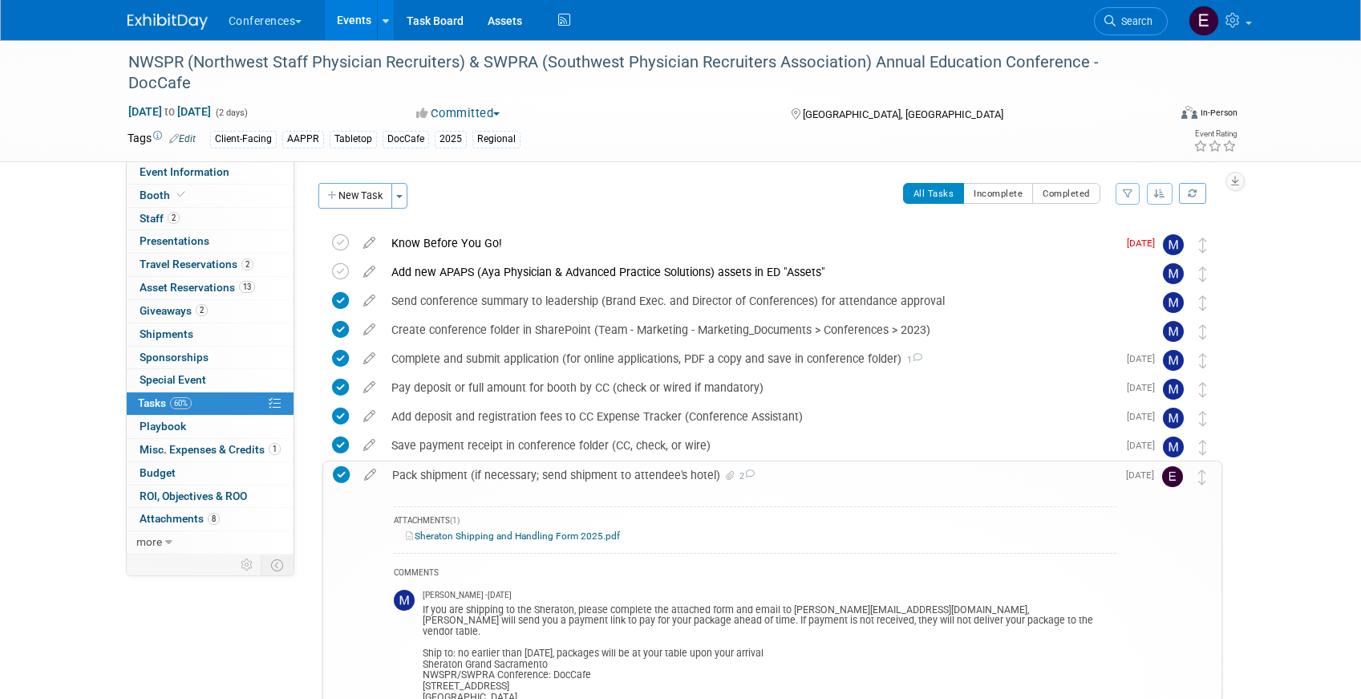
select select "DocCafe"
select select "Client-facing"
select select "[PERSON_NAME]"
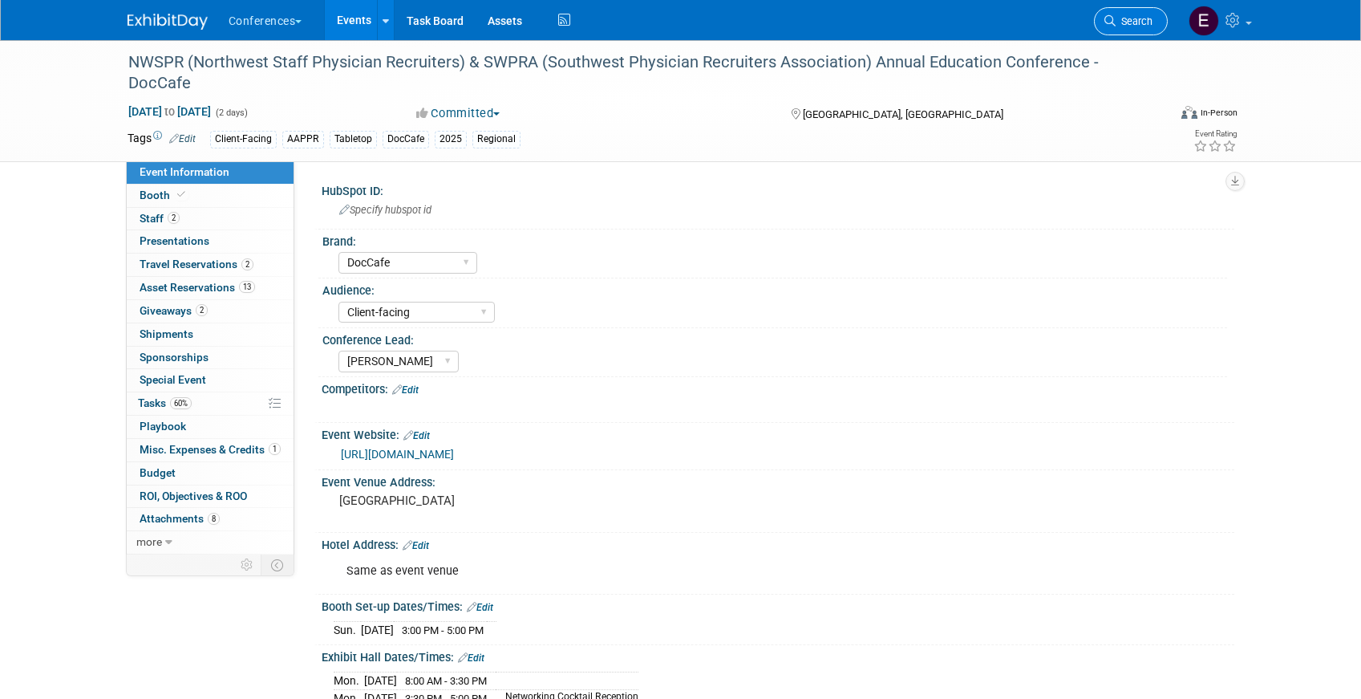
click at [1125, 11] on link "Search" at bounding box center [1131, 21] width 74 height 28
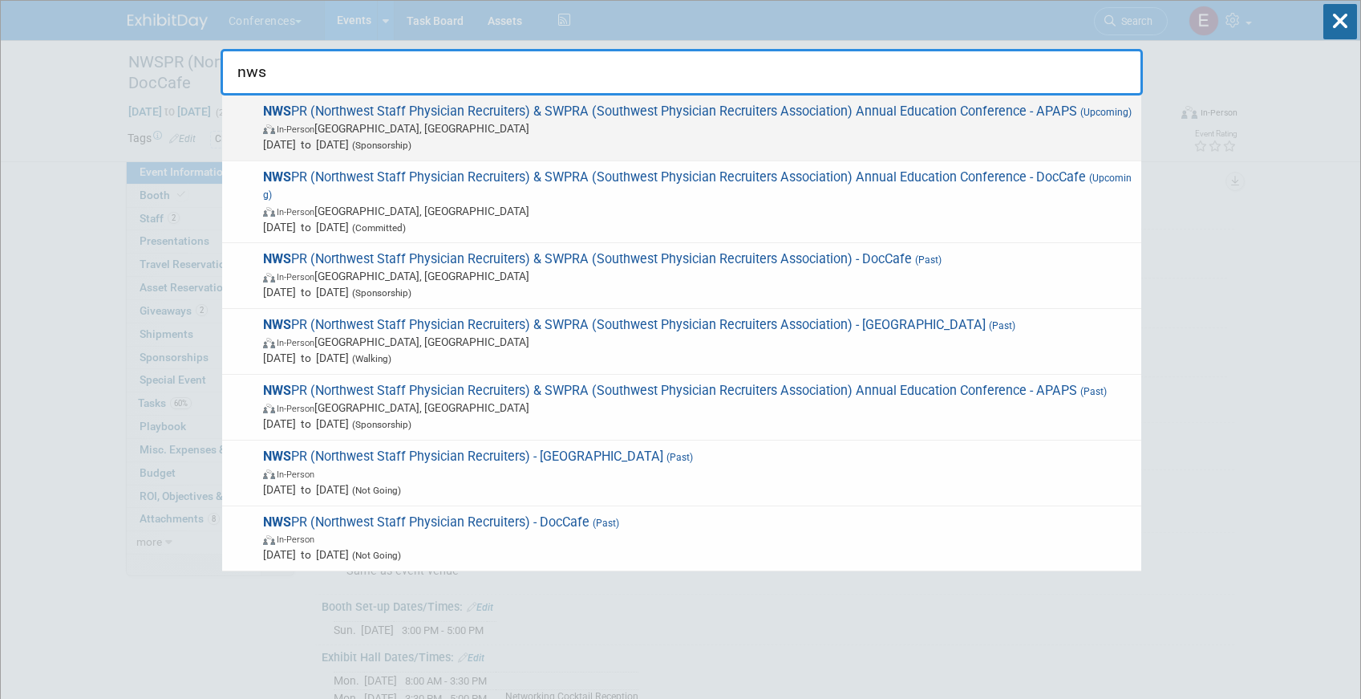
type input "nws"
click at [1023, 140] on span "Oct 19, 2025 to Oct 21, 2025 (Sponsorship)" at bounding box center [698, 144] width 870 height 16
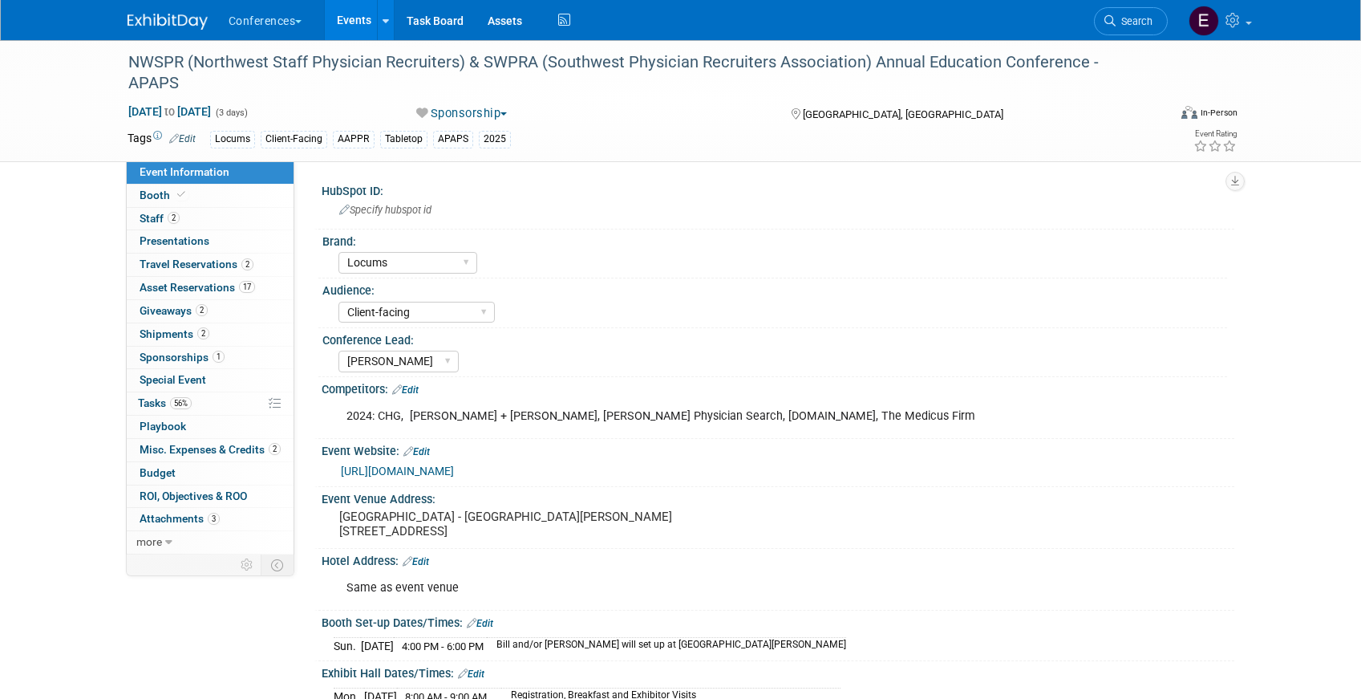
select select "Locums"
select select "Client-facing"
select select "[PERSON_NAME]"
click at [217, 401] on link "56% Tasks 56%" at bounding box center [210, 403] width 167 height 22
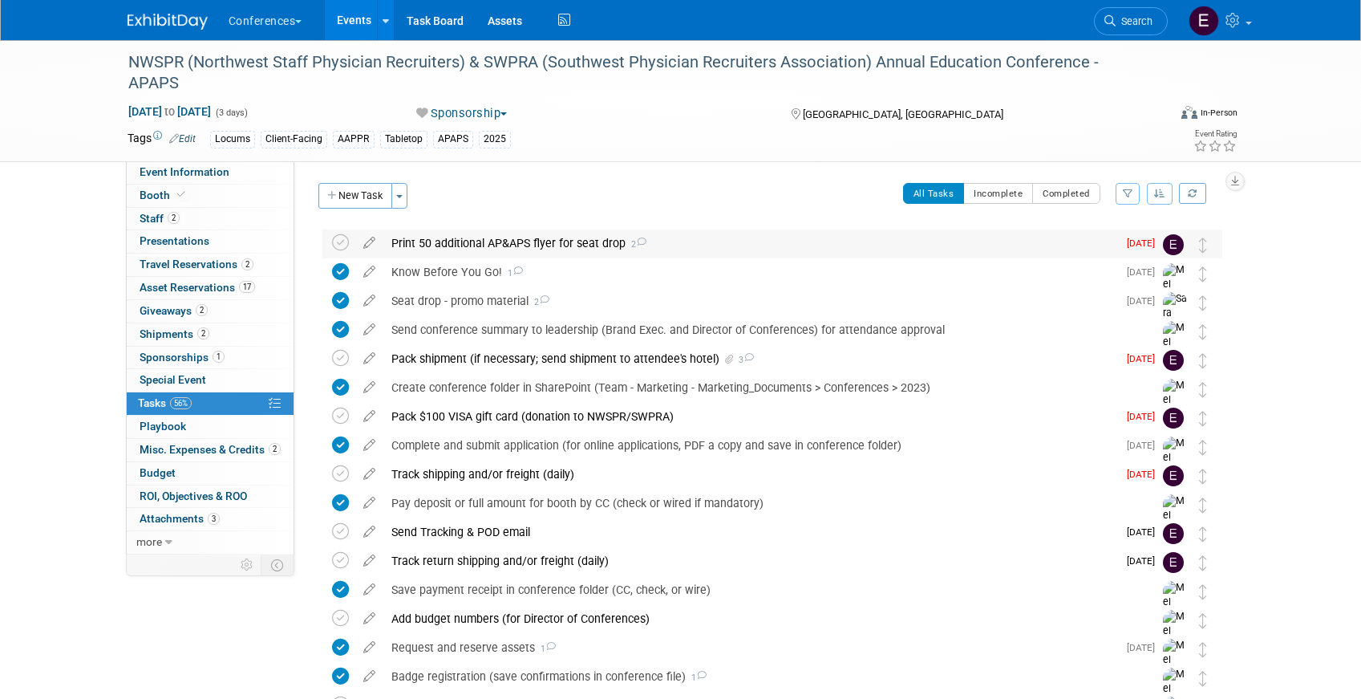
click at [557, 238] on div "Print 50 additional AP&APS flyer for seat drop 2" at bounding box center [750, 242] width 734 height 27
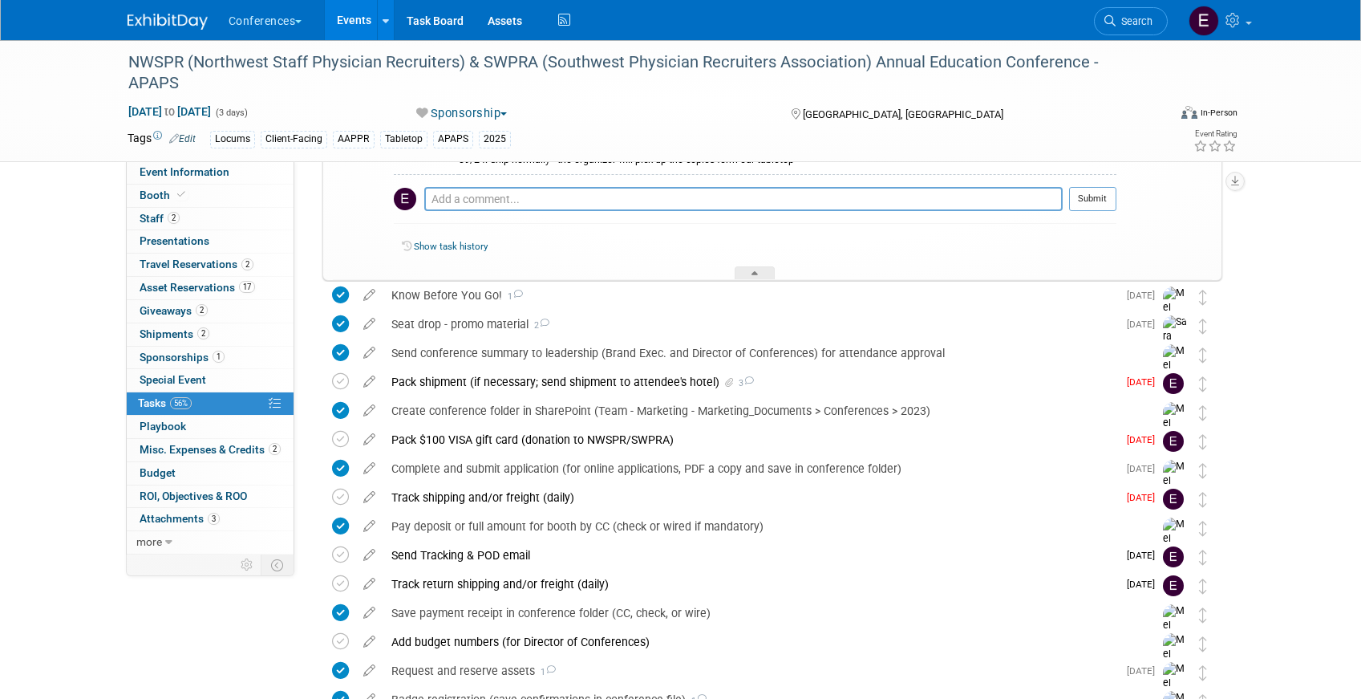
scroll to position [227, 0]
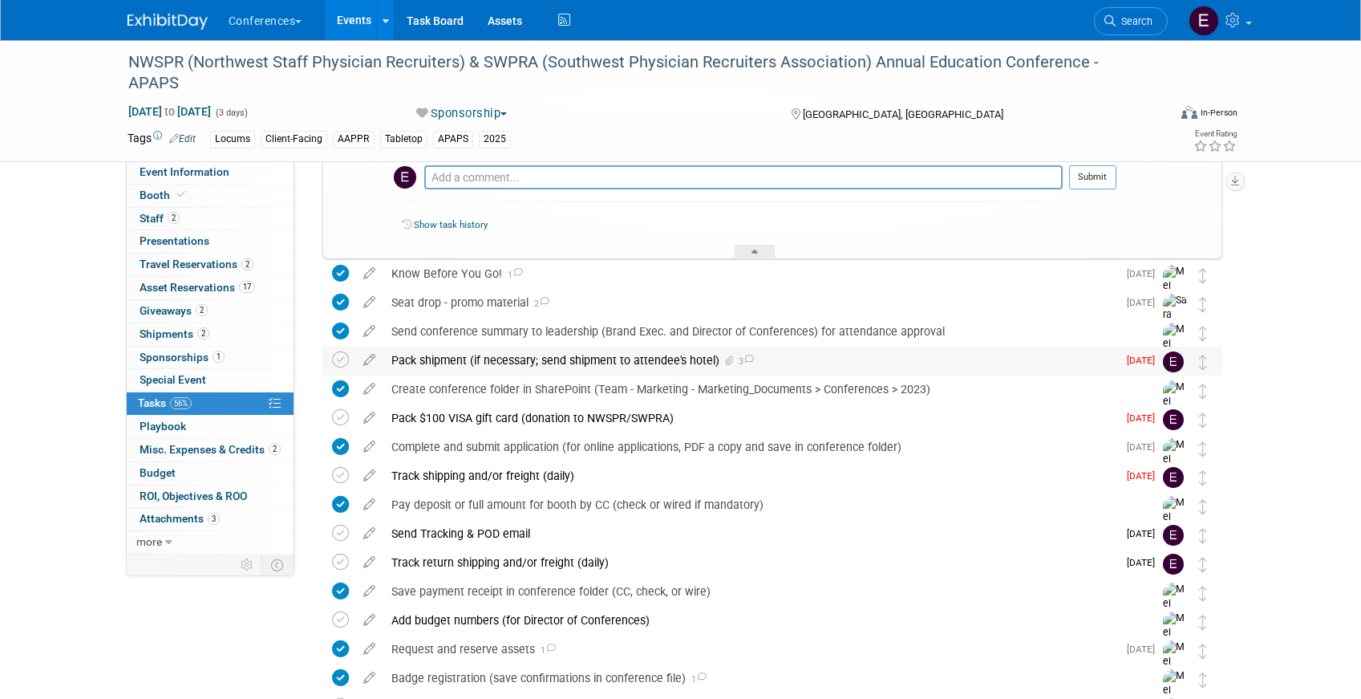
click at [522, 359] on div "Pack shipment (if necessary; send shipment to attendee's hotel) 3" at bounding box center [750, 360] width 734 height 27
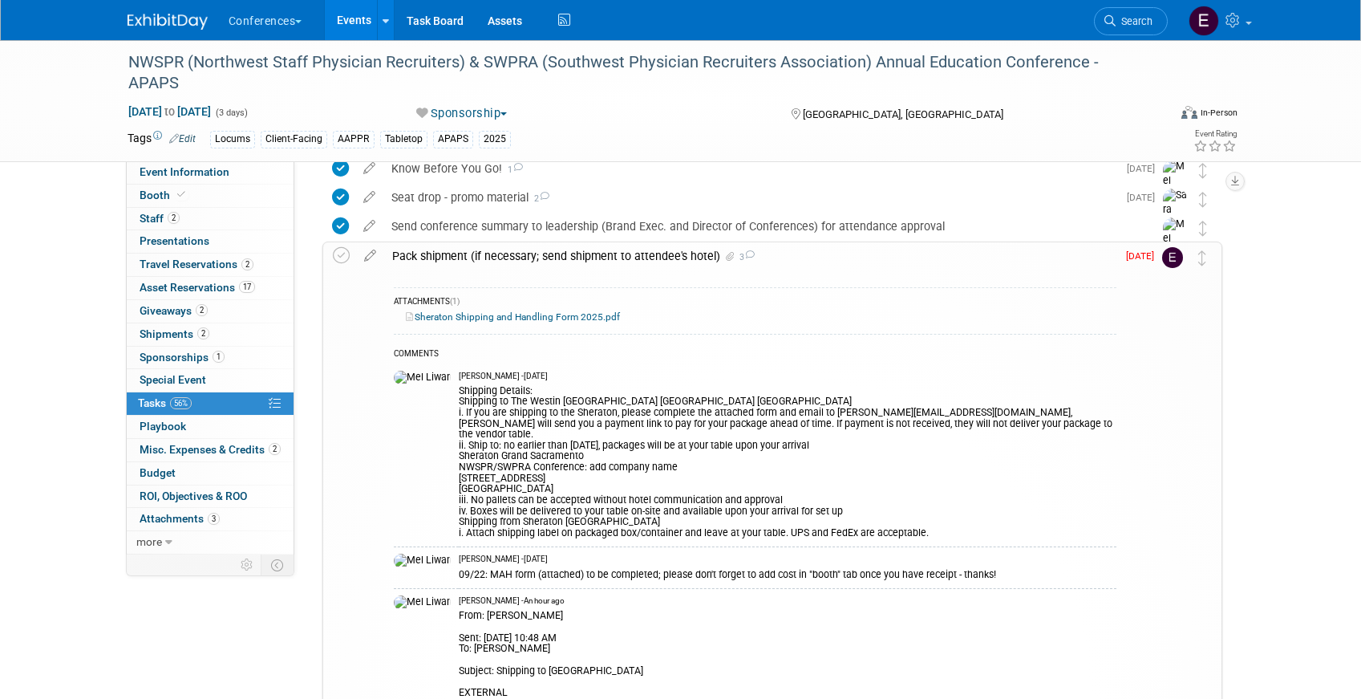
scroll to position [336, 0]
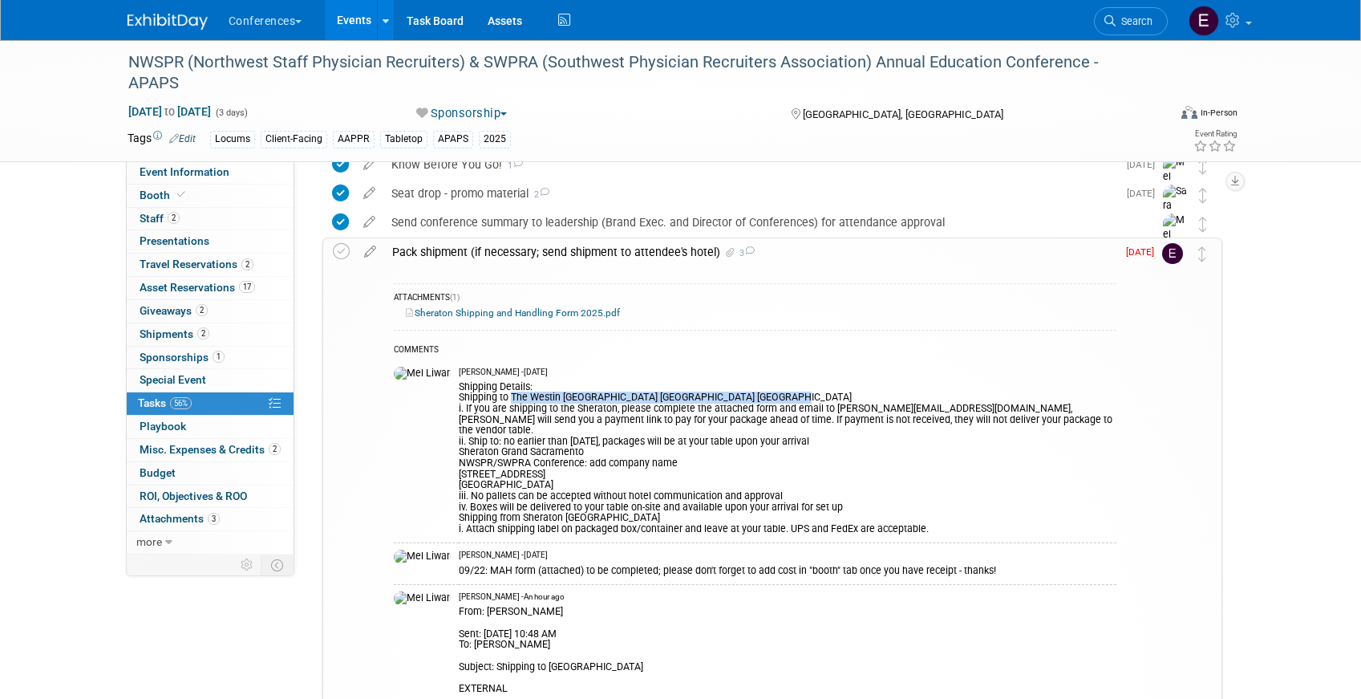
drag, startPoint x: 476, startPoint y: 397, endPoint x: 767, endPoint y: 402, distance: 291.2
click at [767, 402] on div "Shipping Details: Shipping to The Westin Portland Harborview Sheraton Grand Sac…" at bounding box center [788, 456] width 658 height 157
copy div "The Westin Portland Harborview Sheraton Grand Sacramento"
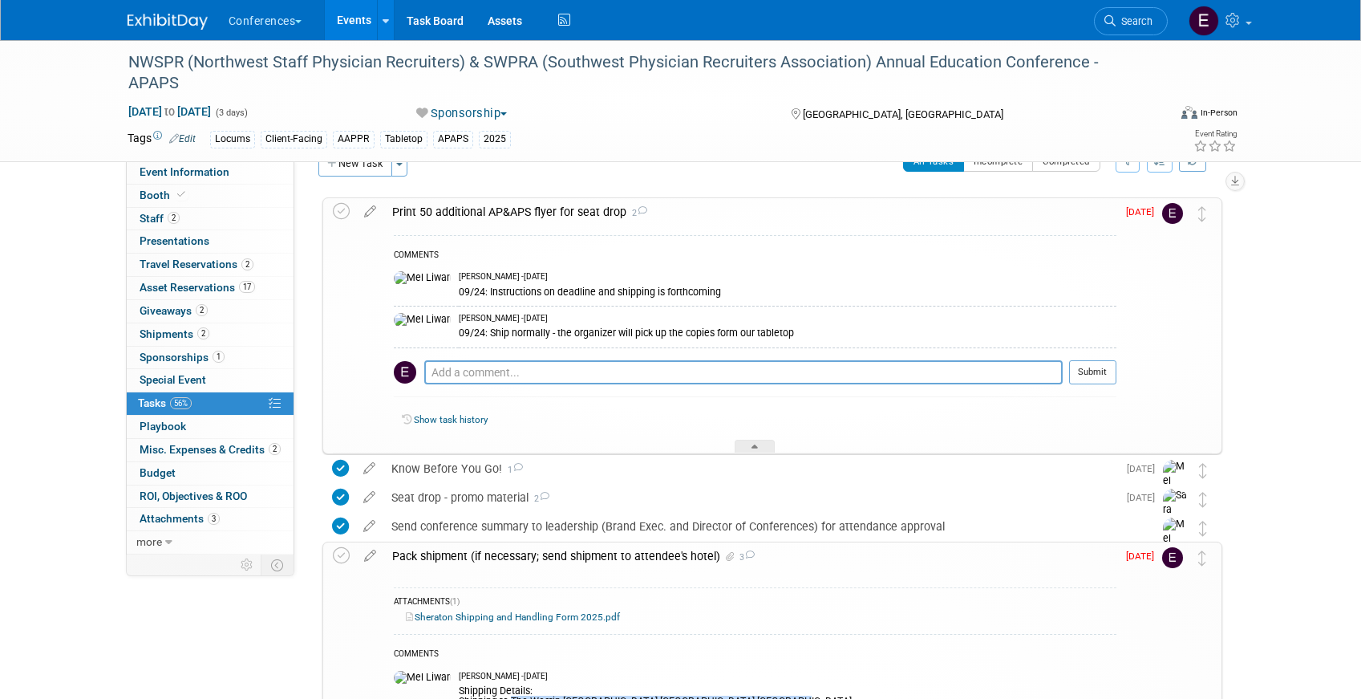
scroll to position [0, 0]
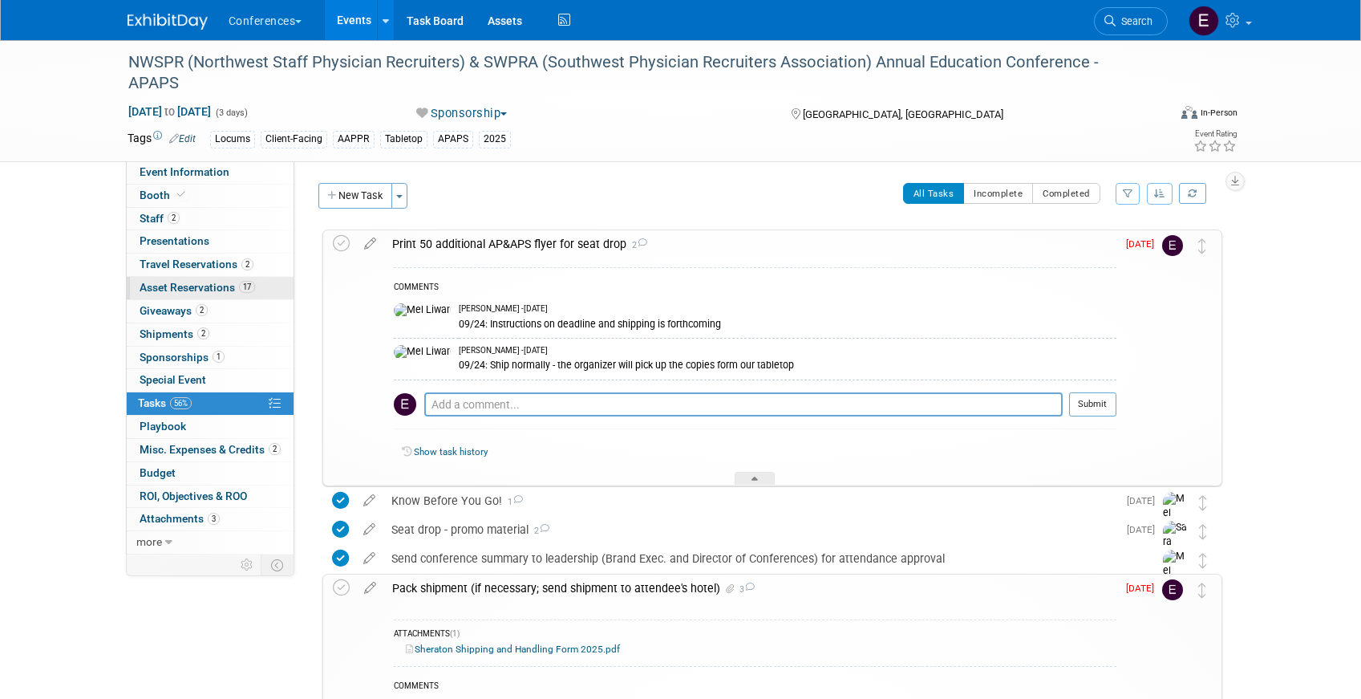
click at [153, 286] on span "Asset Reservations 17" at bounding box center [198, 287] width 116 height 13
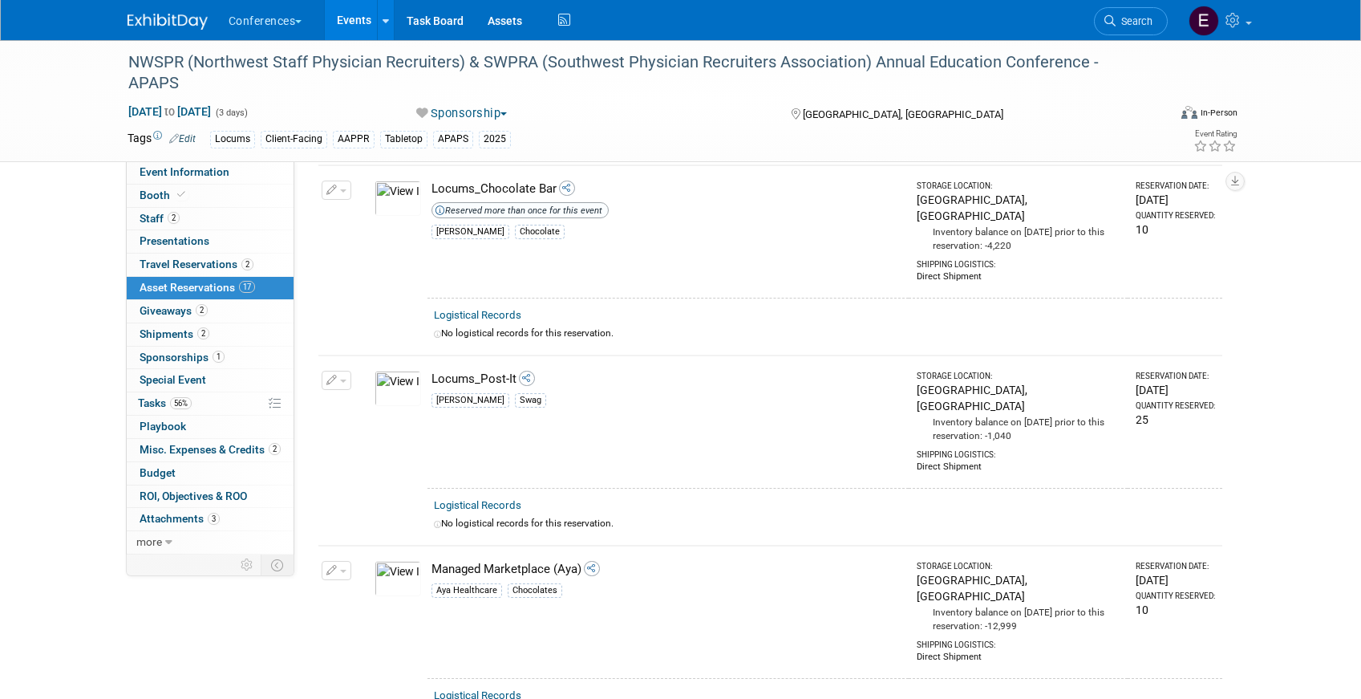
scroll to position [2690, 0]
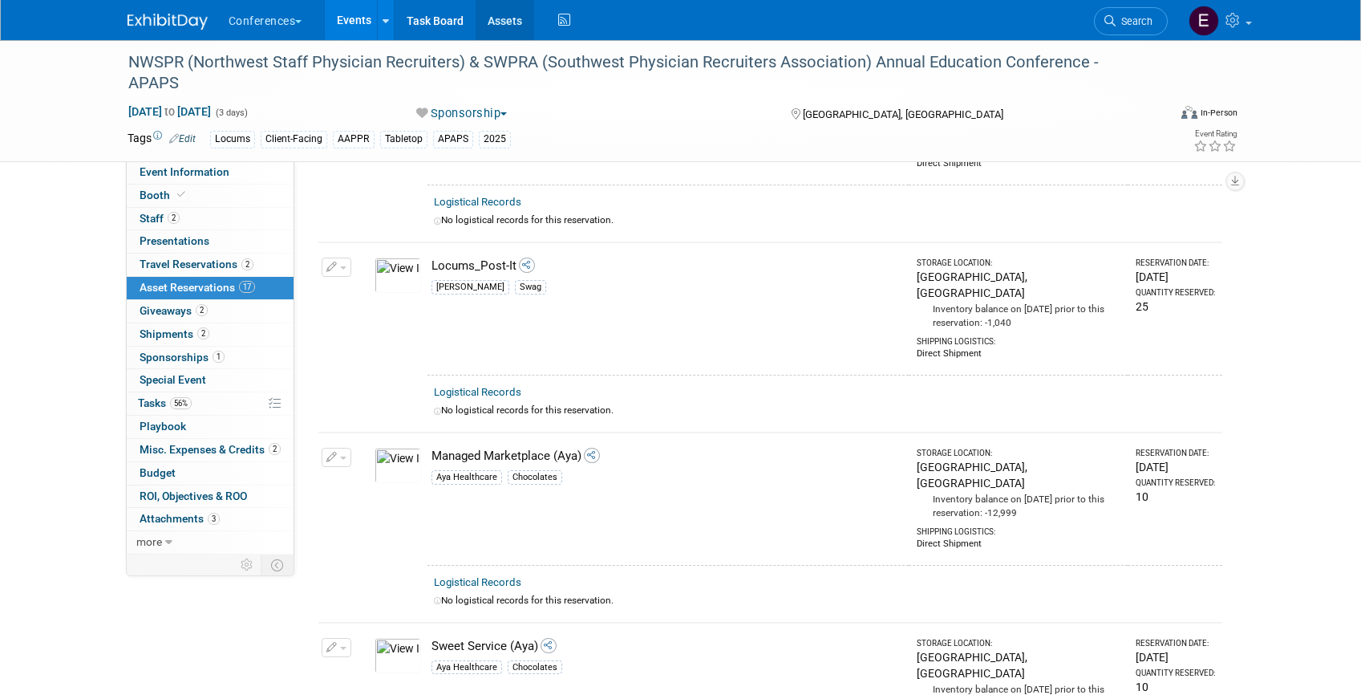
click at [502, 21] on link "Assets" at bounding box center [505, 20] width 59 height 40
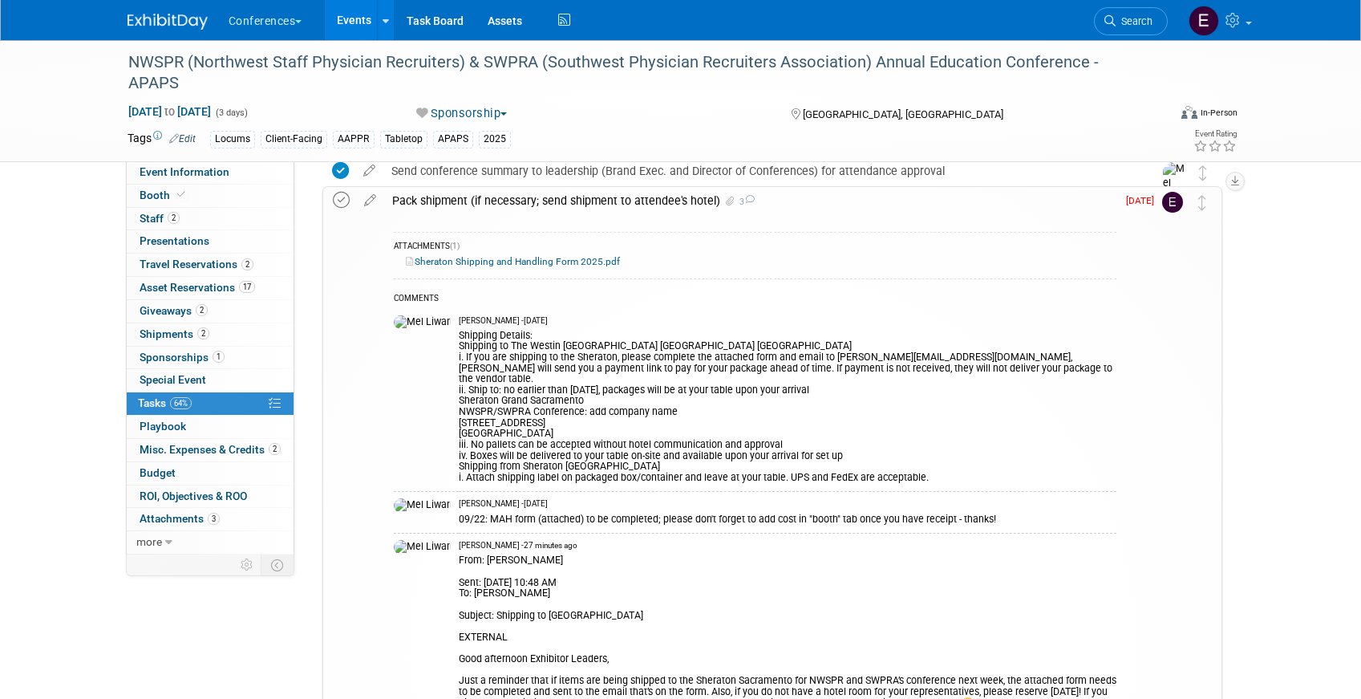
click at [343, 200] on icon at bounding box center [341, 200] width 17 height 17
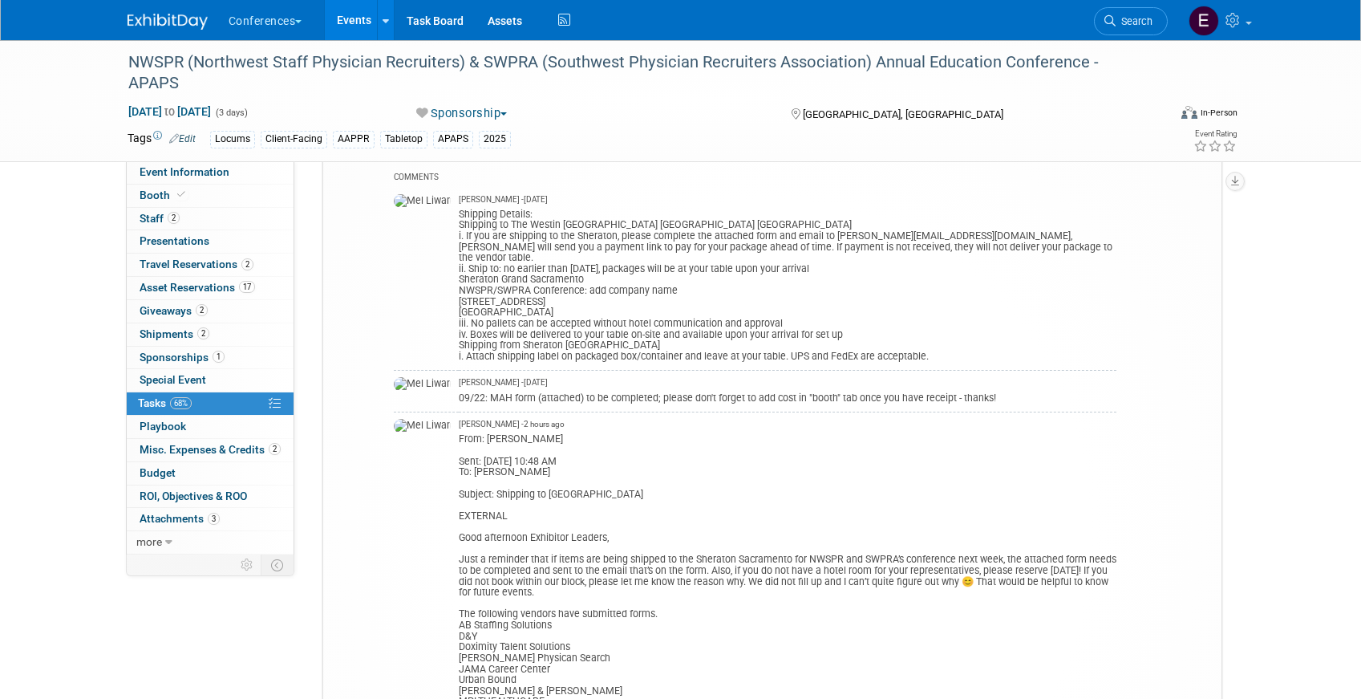
scroll to position [139, 0]
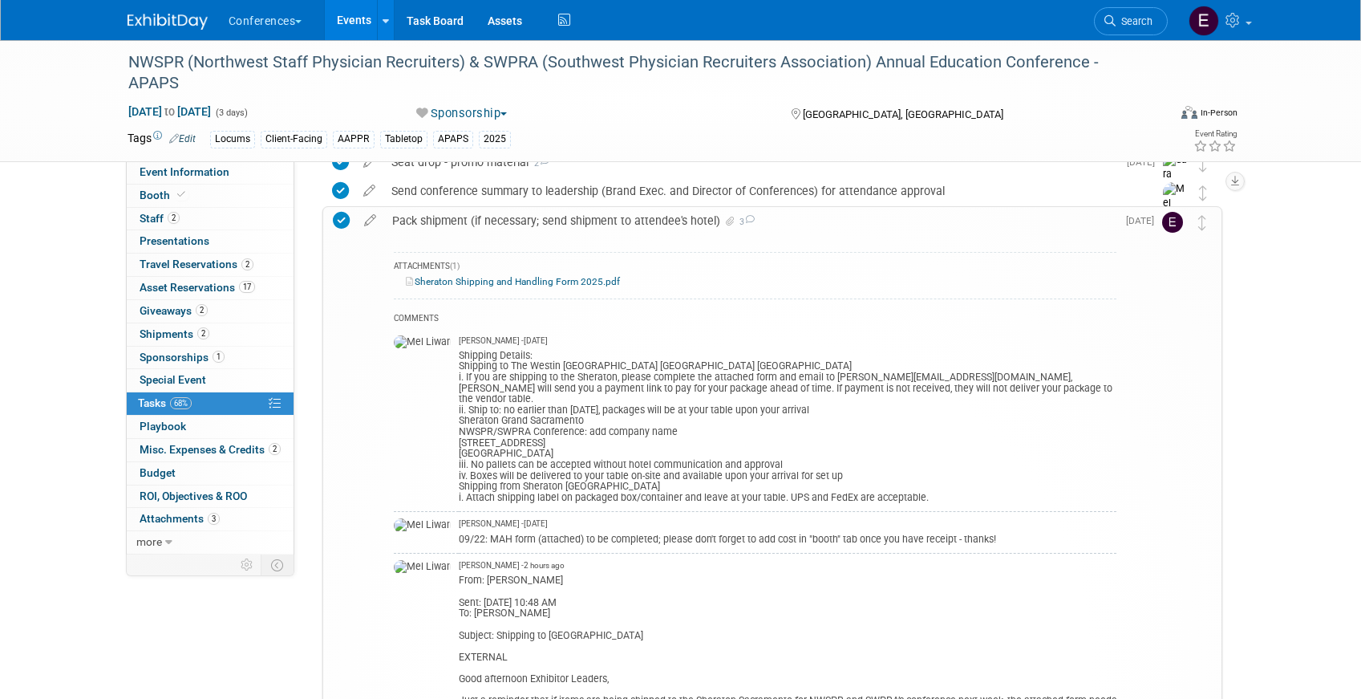
click at [540, 281] on link "Sheraton Shipping and Handling Form 2025.pdf" at bounding box center [513, 281] width 214 height 11
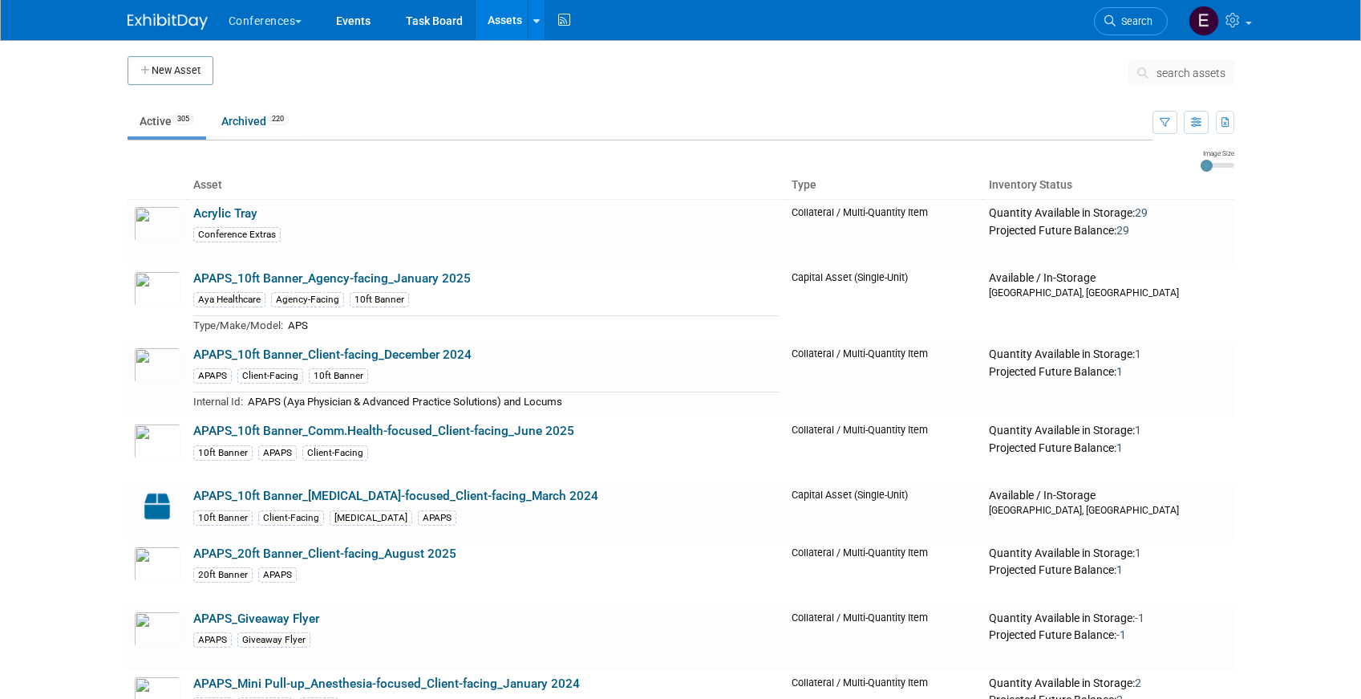
click at [1179, 78] on span "search assets" at bounding box center [1191, 73] width 69 height 13
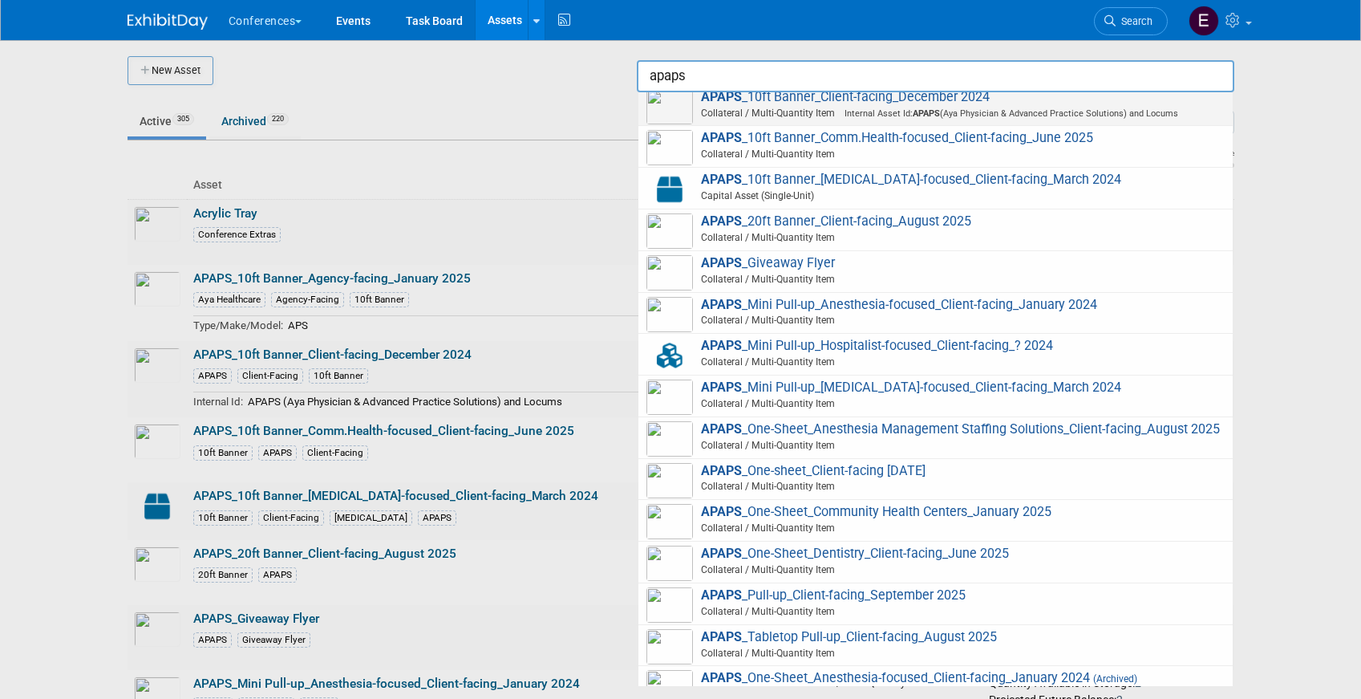
scroll to position [83, 0]
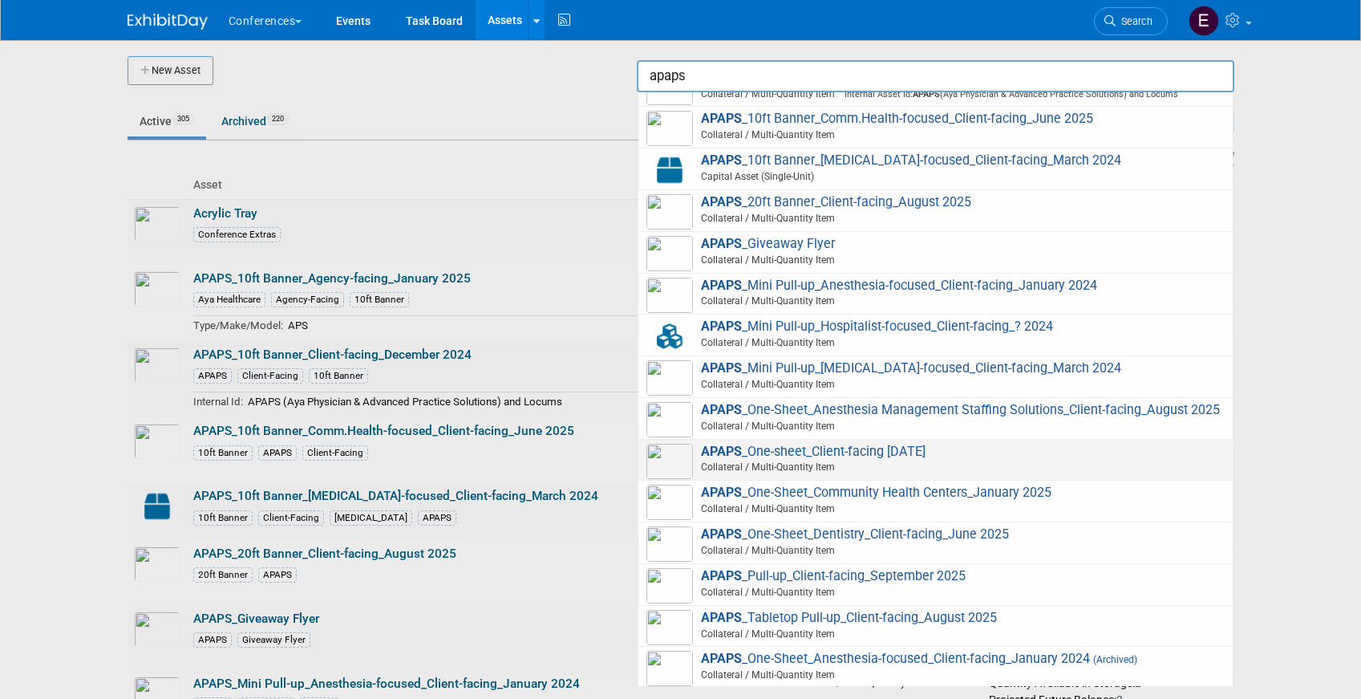
click at [938, 464] on span "Collateral / Multi-Quantity Item" at bounding box center [938, 467] width 574 height 14
type input "APAPS_One-sheet_Client-facing [DATE]"
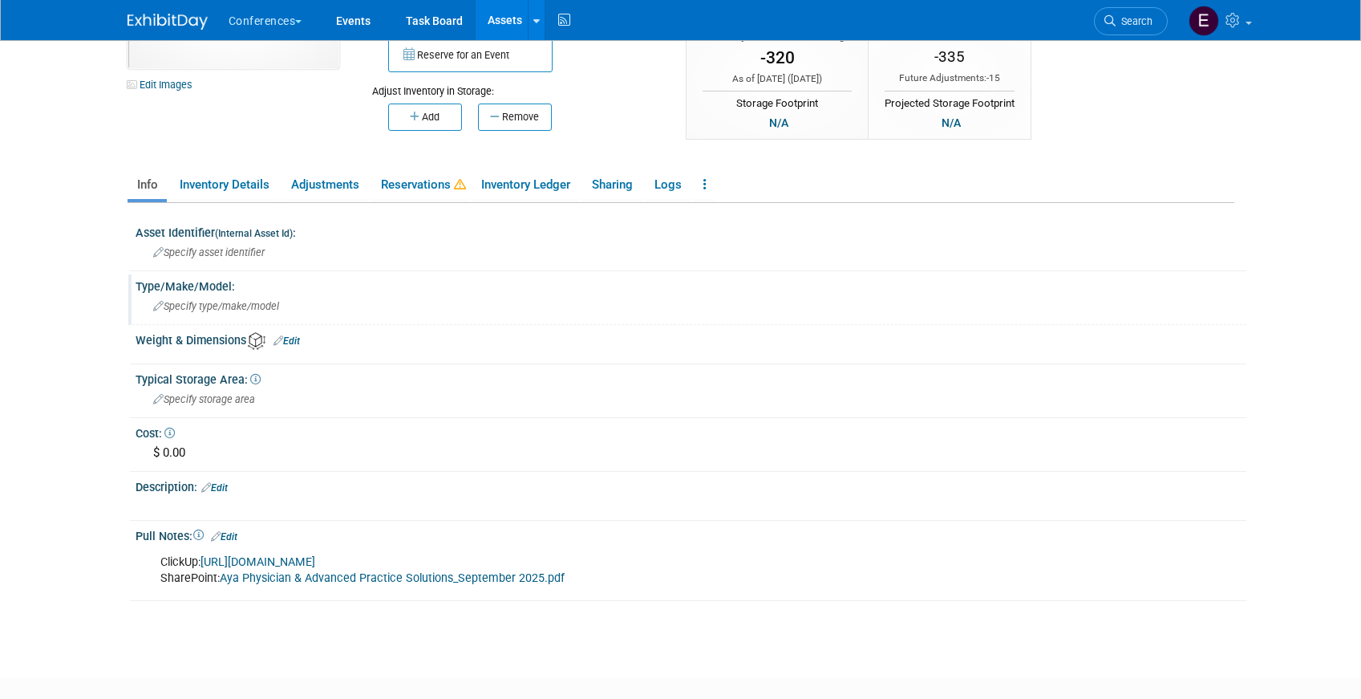
scroll to position [169, 0]
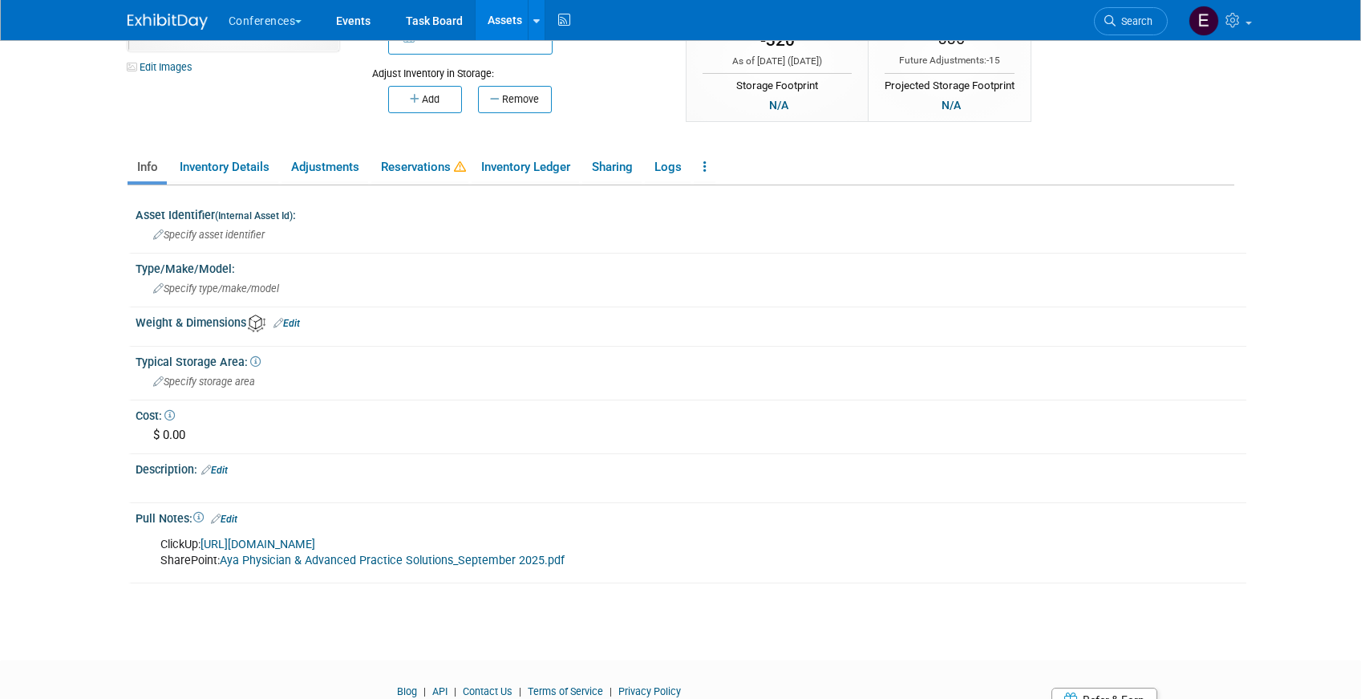
click at [315, 541] on link "[URL][DOMAIN_NAME]" at bounding box center [258, 544] width 115 height 14
click at [271, 560] on link "Aya Physician & Advanced Practice Solutions_September 2025.pdf" at bounding box center [392, 560] width 345 height 14
click at [1116, 19] on span "Search" at bounding box center [1134, 21] width 37 height 12
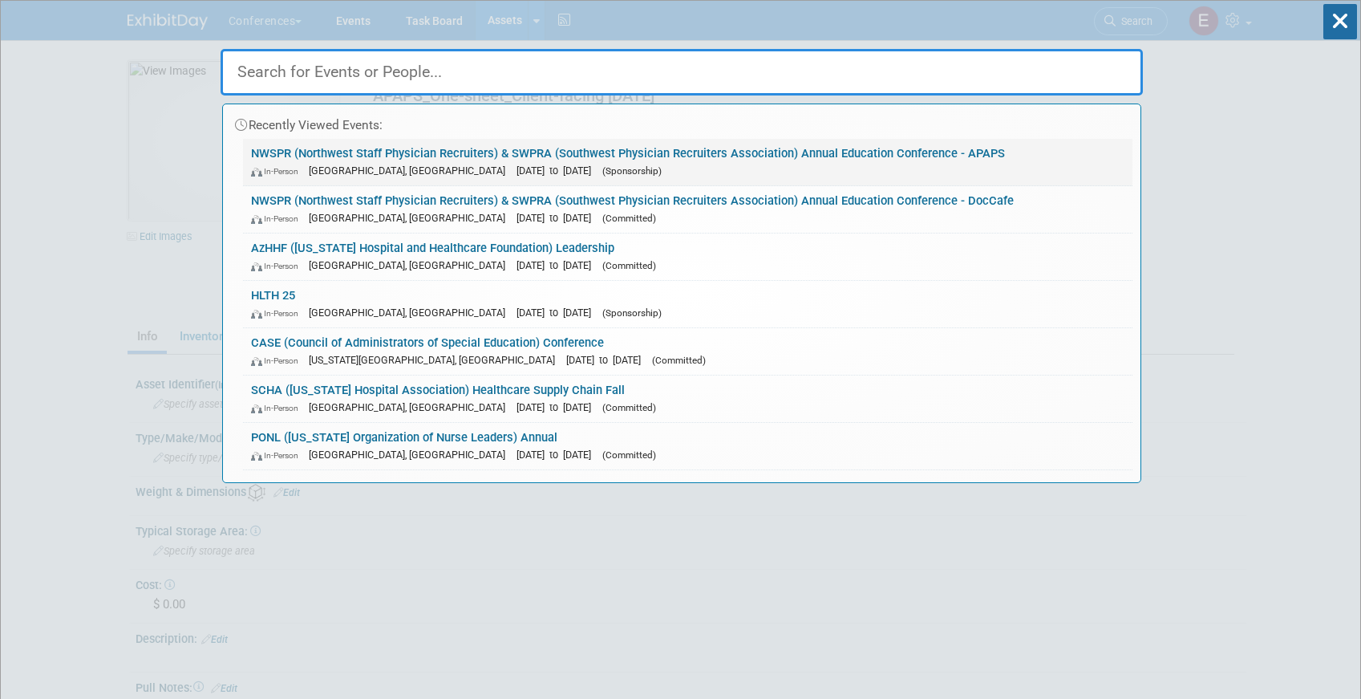
click at [906, 168] on div "In-Person [GEOGRAPHIC_DATA], [GEOGRAPHIC_DATA] [DATE] to [DATE] (Sponsorship)" at bounding box center [688, 170] width 874 height 17
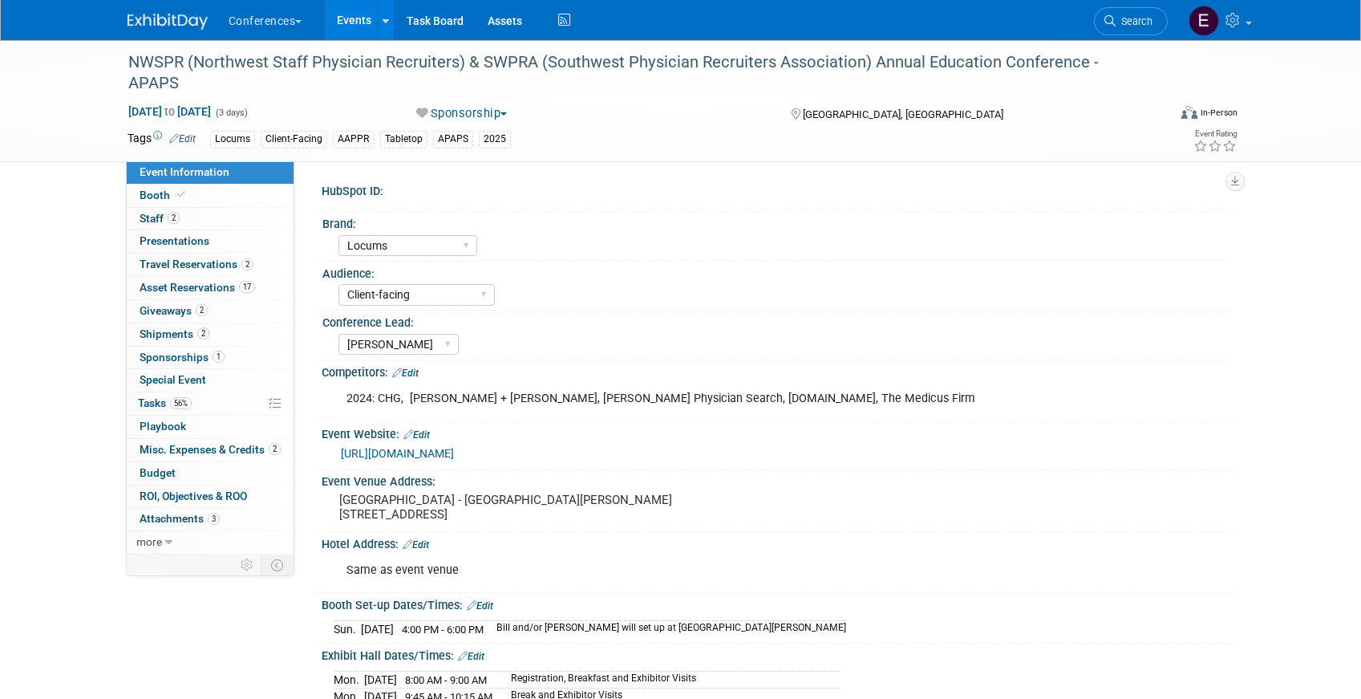
select select "Locums"
select select "Client-facing"
select select "[PERSON_NAME]"
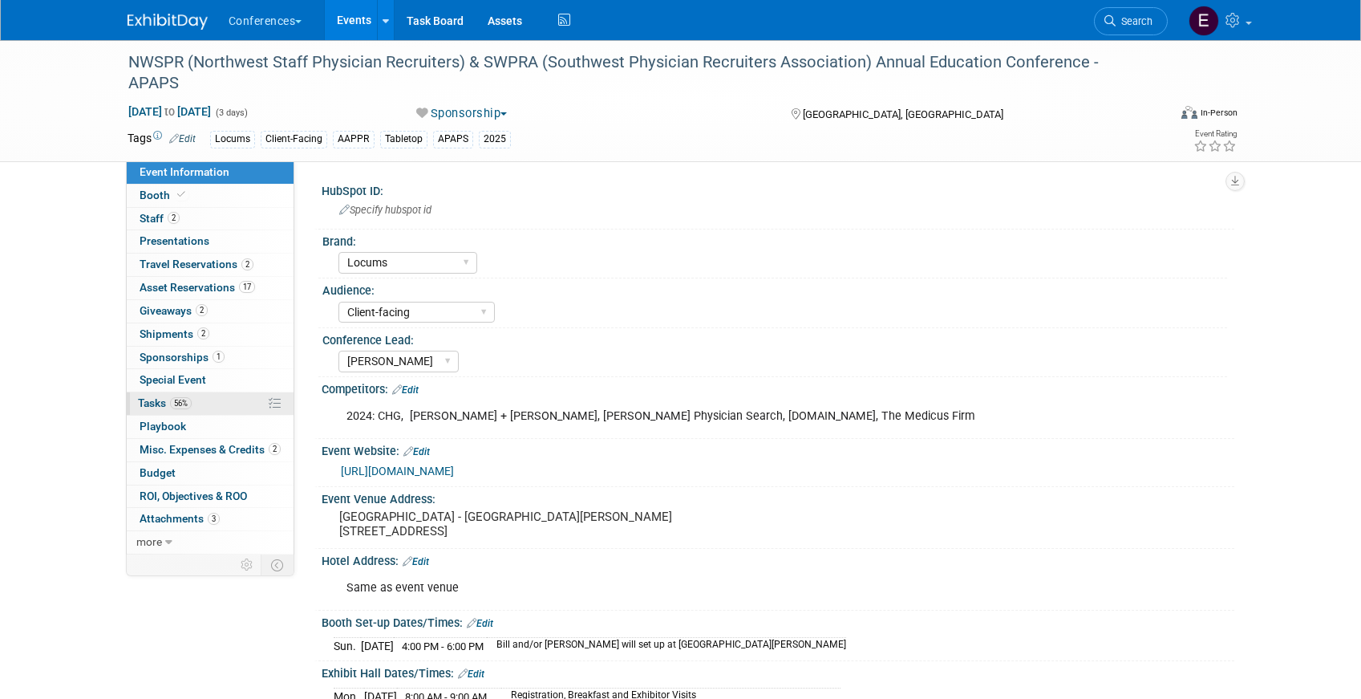
click at [203, 396] on link "56% Tasks 56%" at bounding box center [210, 403] width 167 height 22
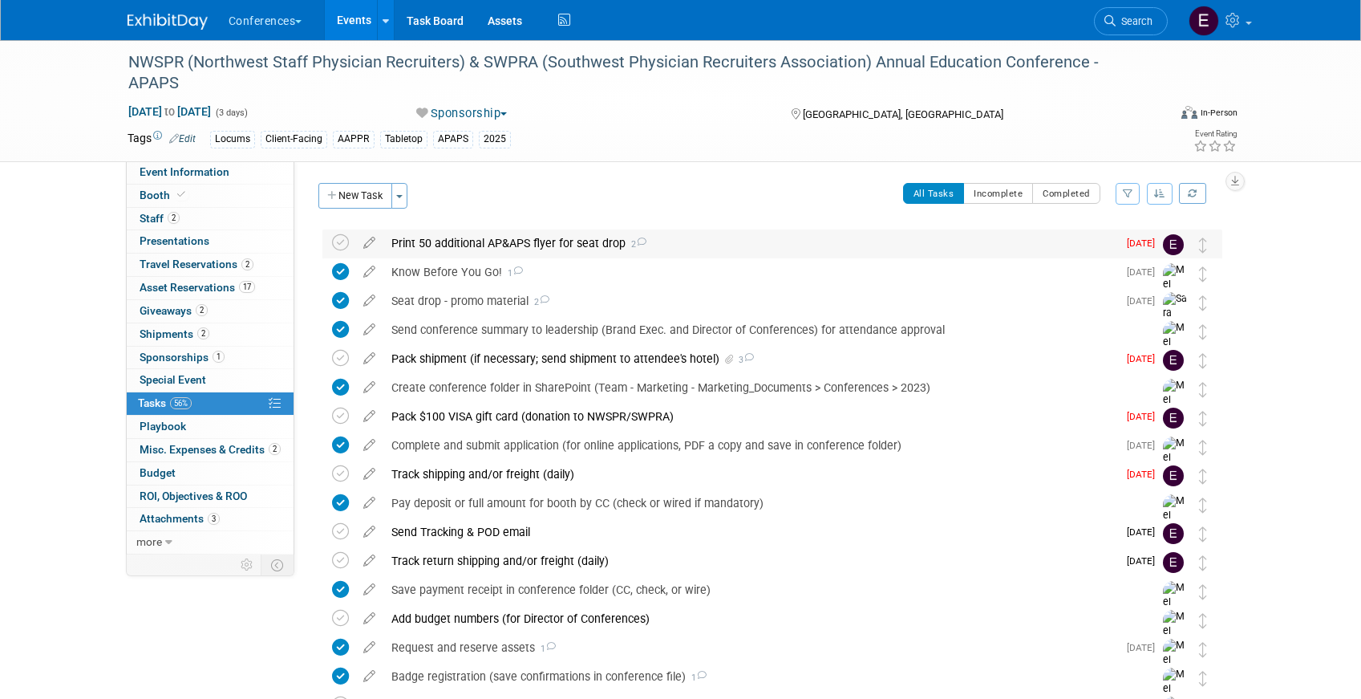
click at [449, 254] on div "Print 50 additional AP&APS flyer for seat drop 2" at bounding box center [750, 242] width 734 height 27
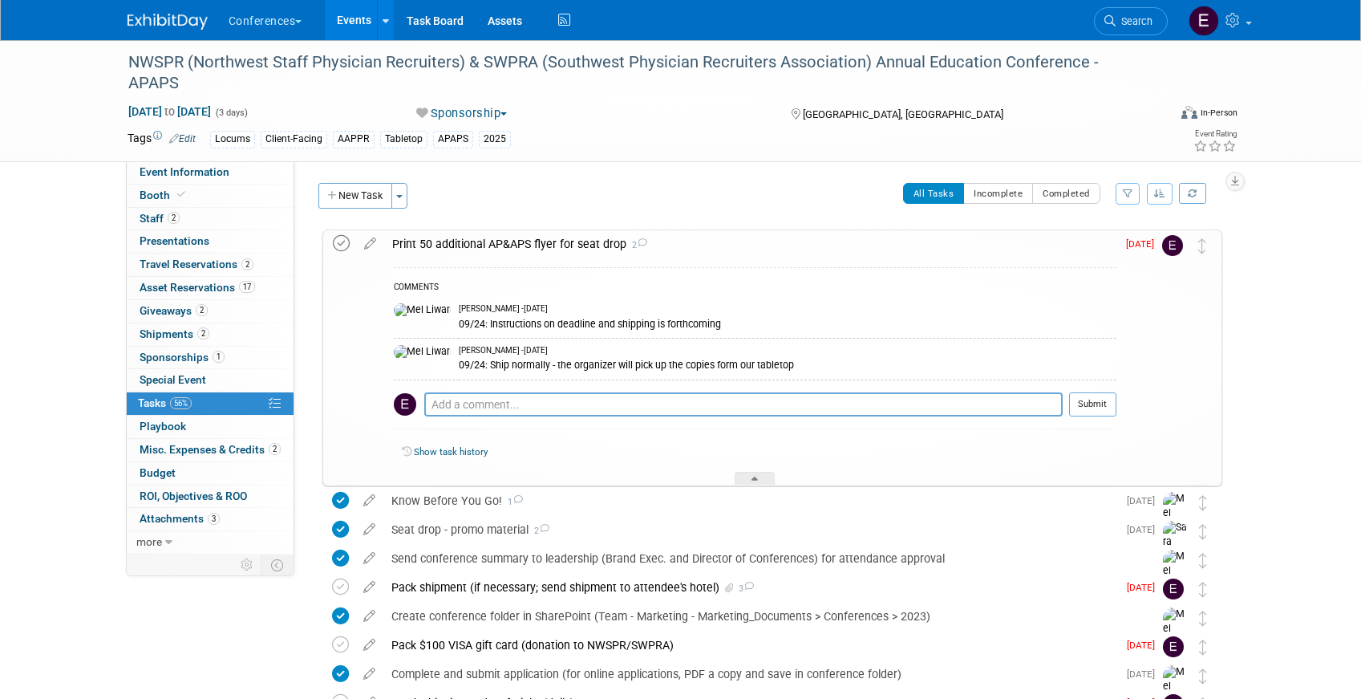
click at [334, 241] on icon at bounding box center [341, 243] width 17 height 17
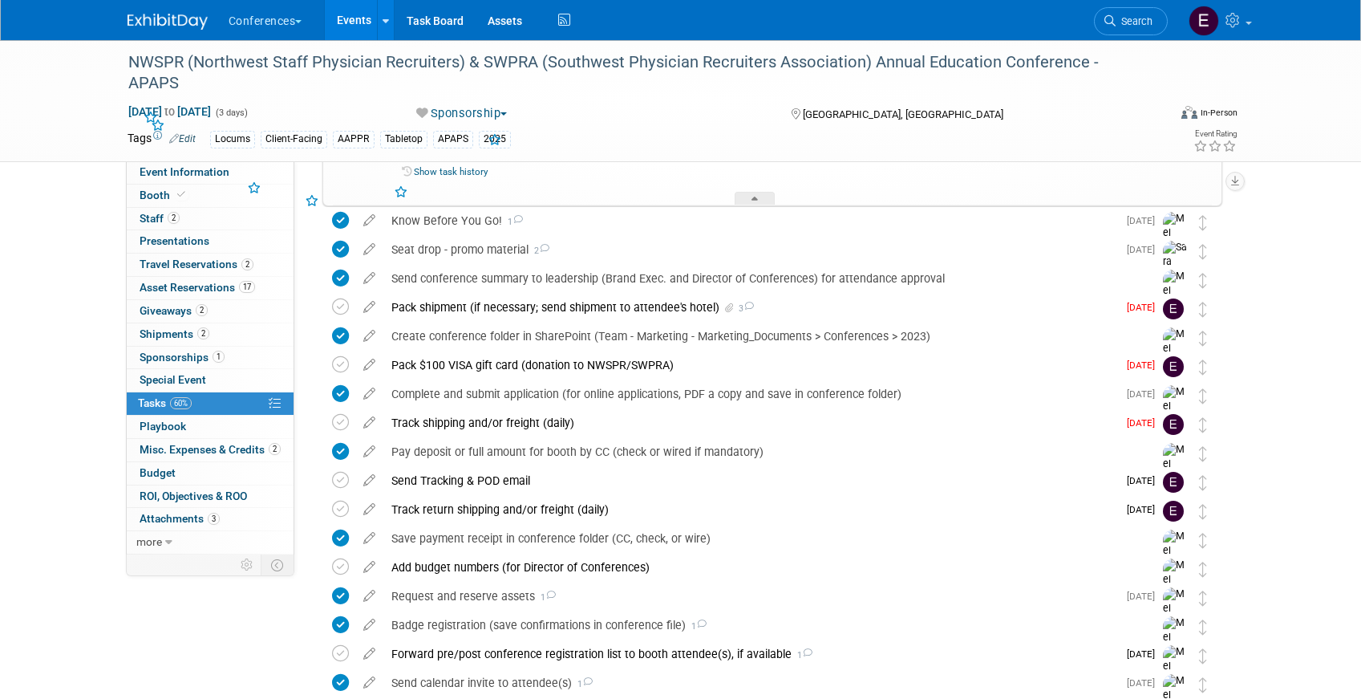
scroll to position [286, 0]
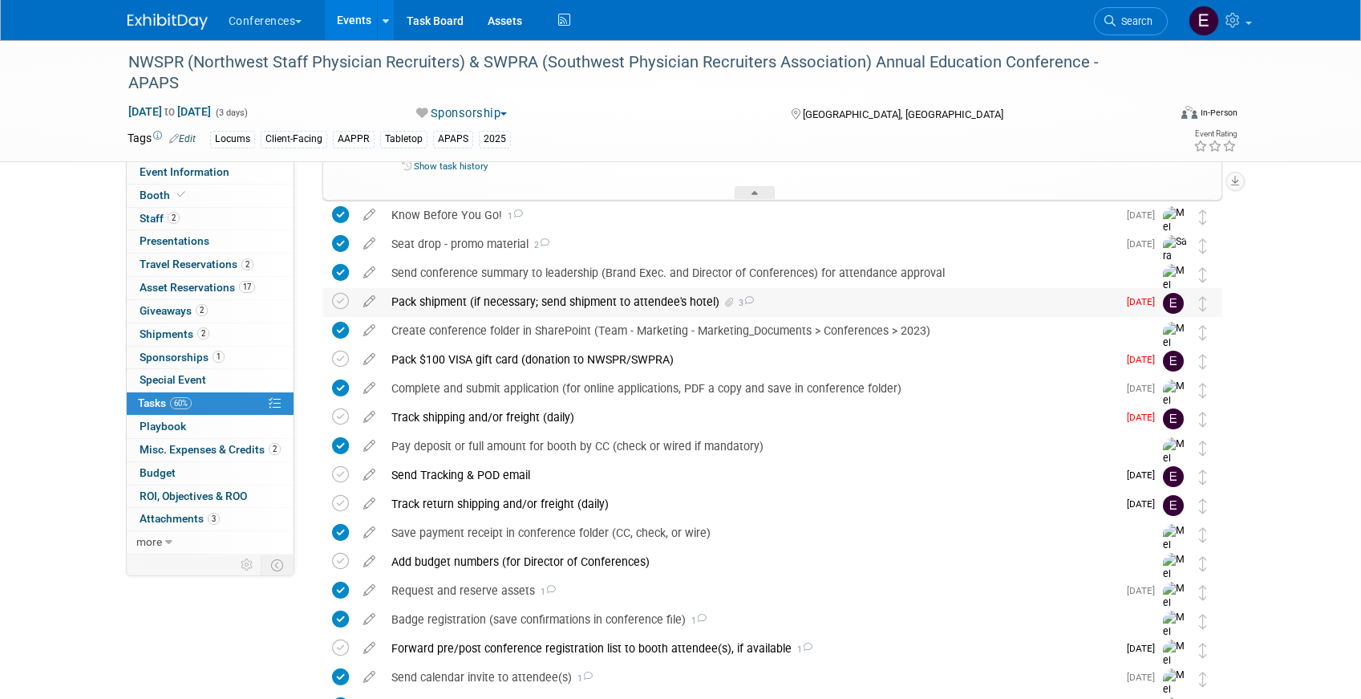
click at [453, 292] on div "Pack shipment (if necessary; send shipment to attendee's hotel) 3" at bounding box center [750, 301] width 734 height 27
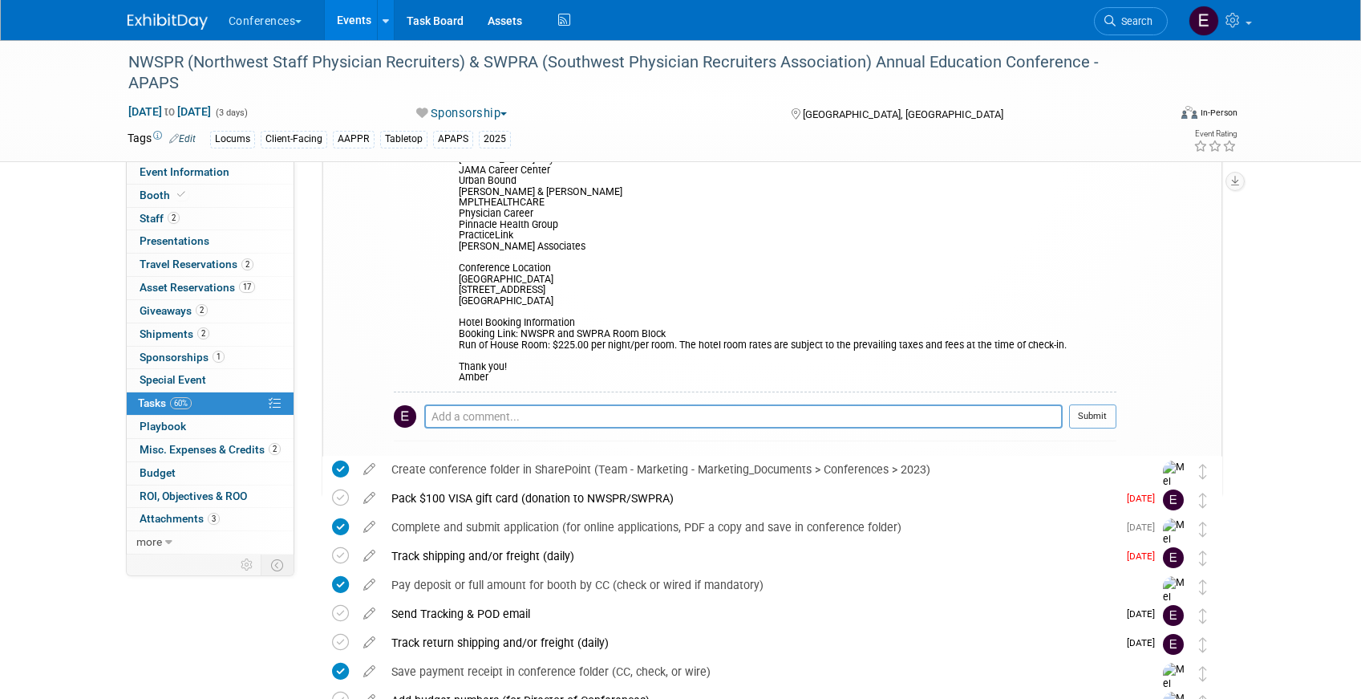
scroll to position [1028, 0]
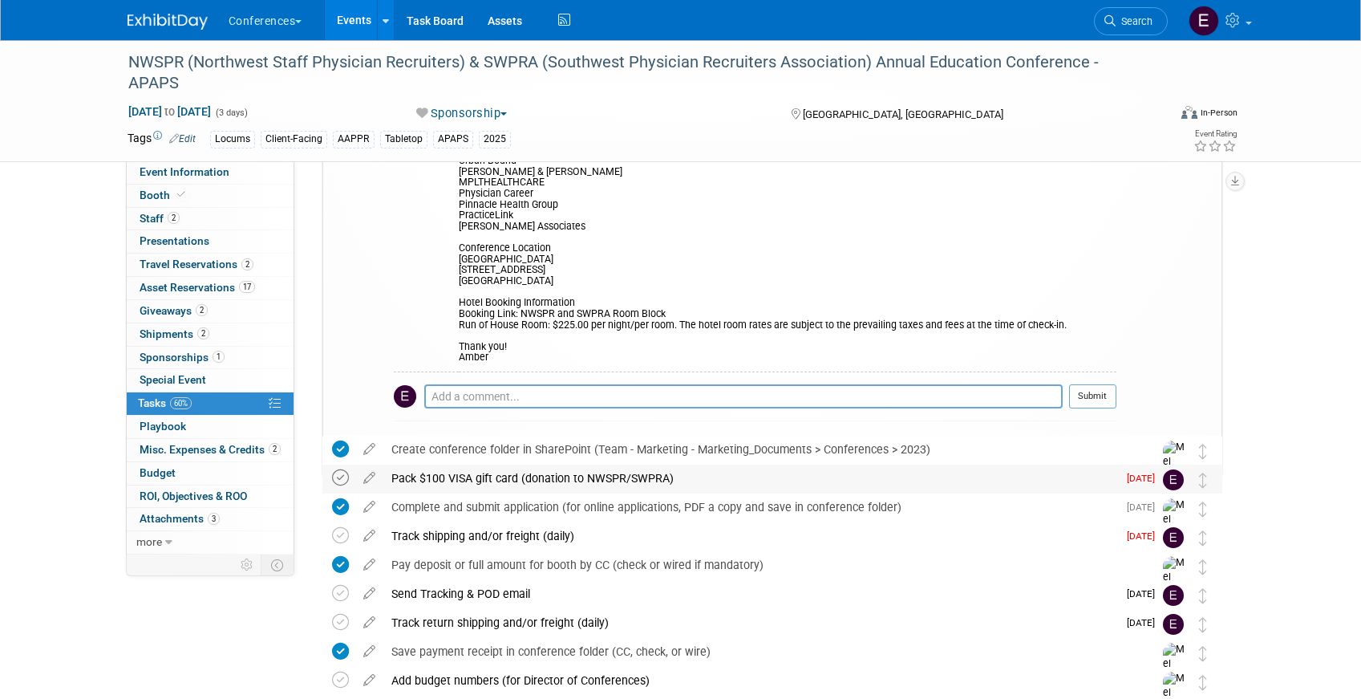
click at [340, 480] on icon at bounding box center [340, 477] width 17 height 17
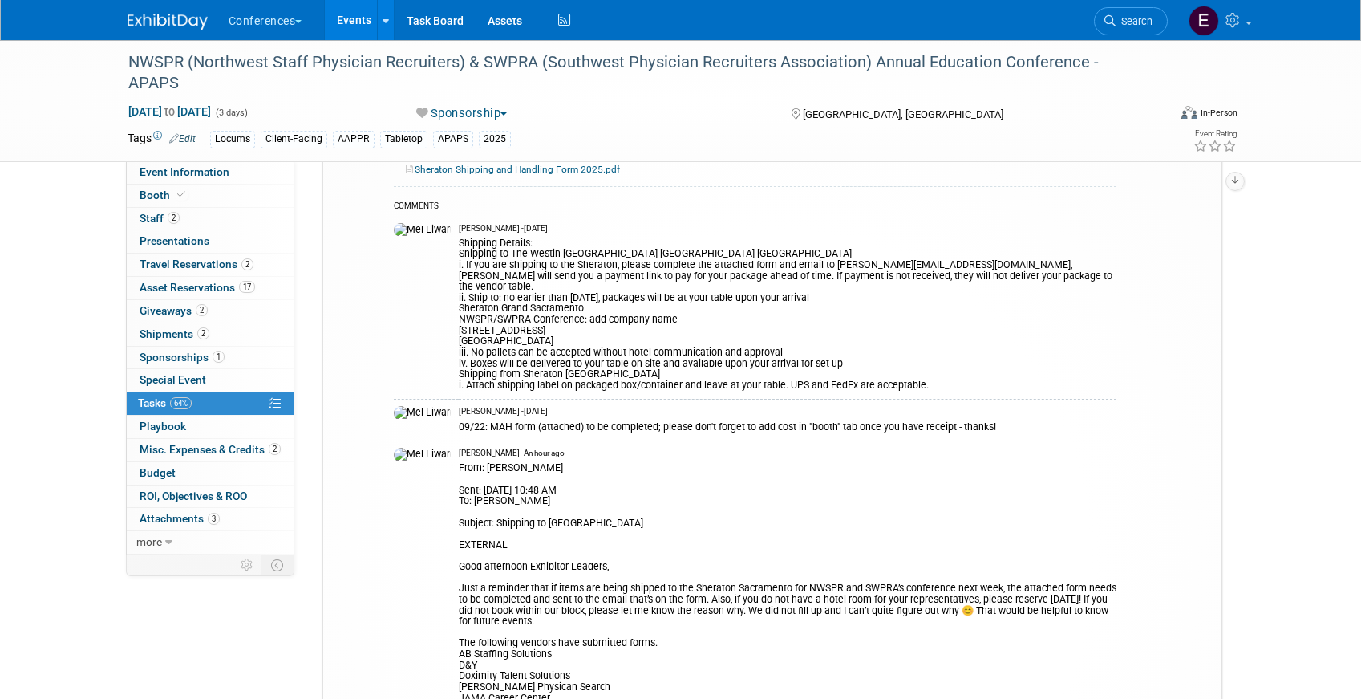
scroll to position [481, 0]
click at [256, 291] on link "17 Asset Reservations 17" at bounding box center [210, 288] width 167 height 22
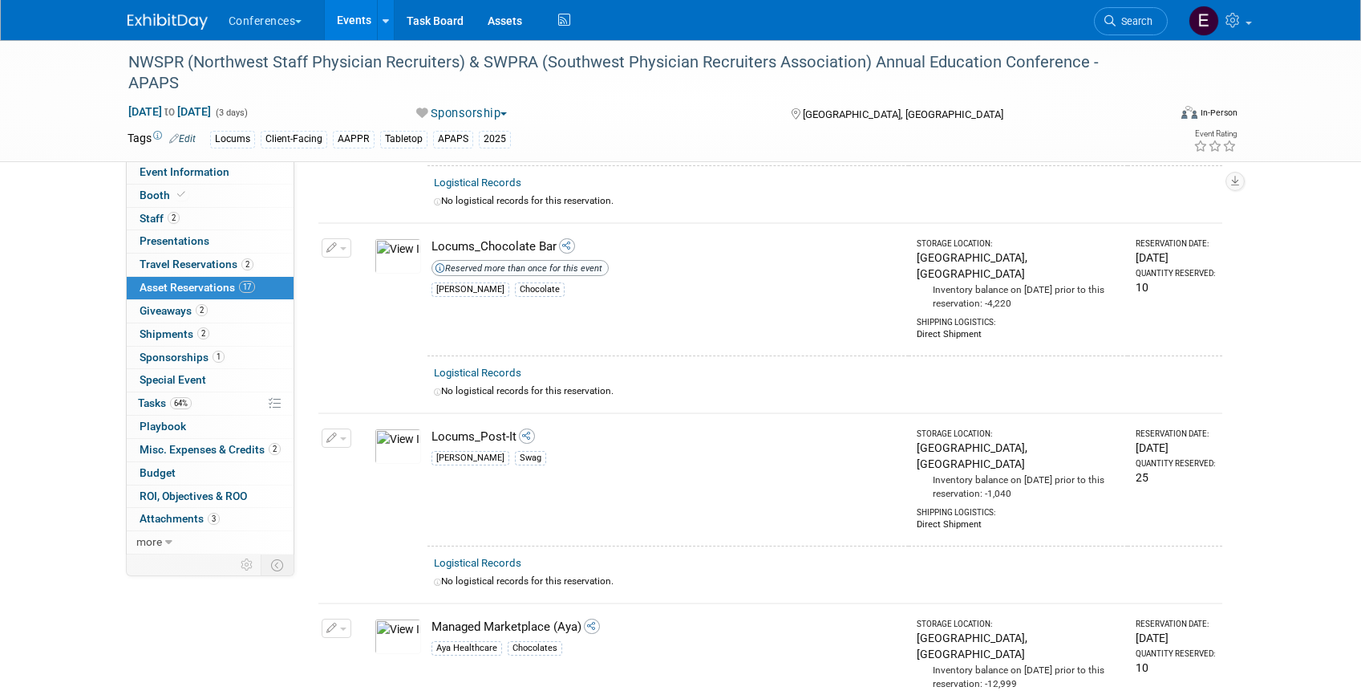
scroll to position [2690, 0]
